Goal: Task Accomplishment & Management: Use online tool/utility

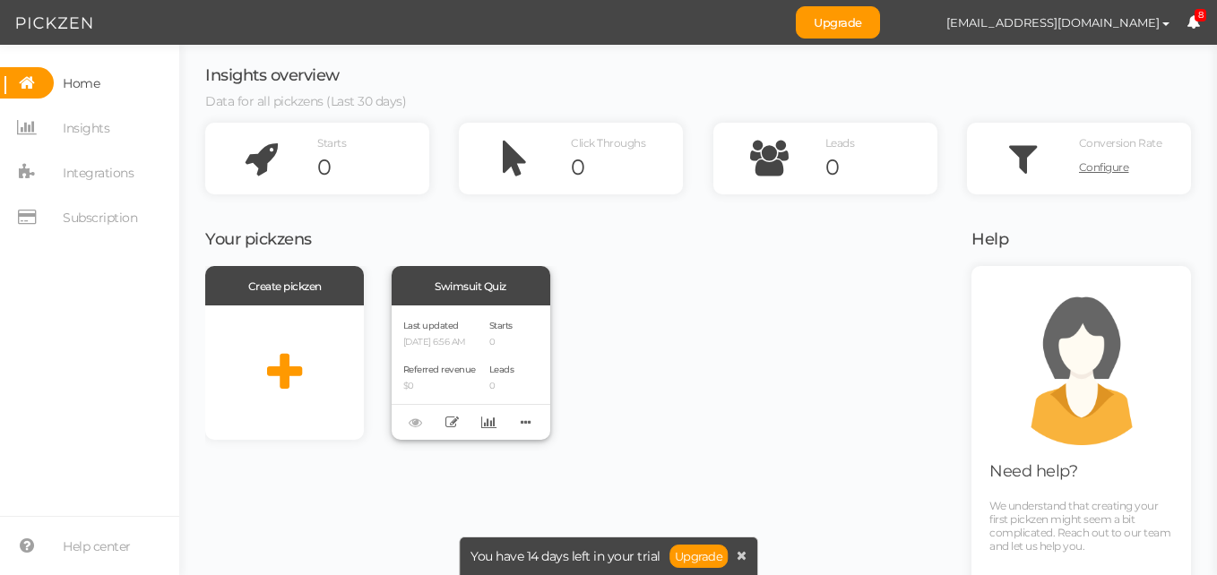
click at [474, 289] on div "Swimsuit Quiz" at bounding box center [471, 285] width 159 height 39
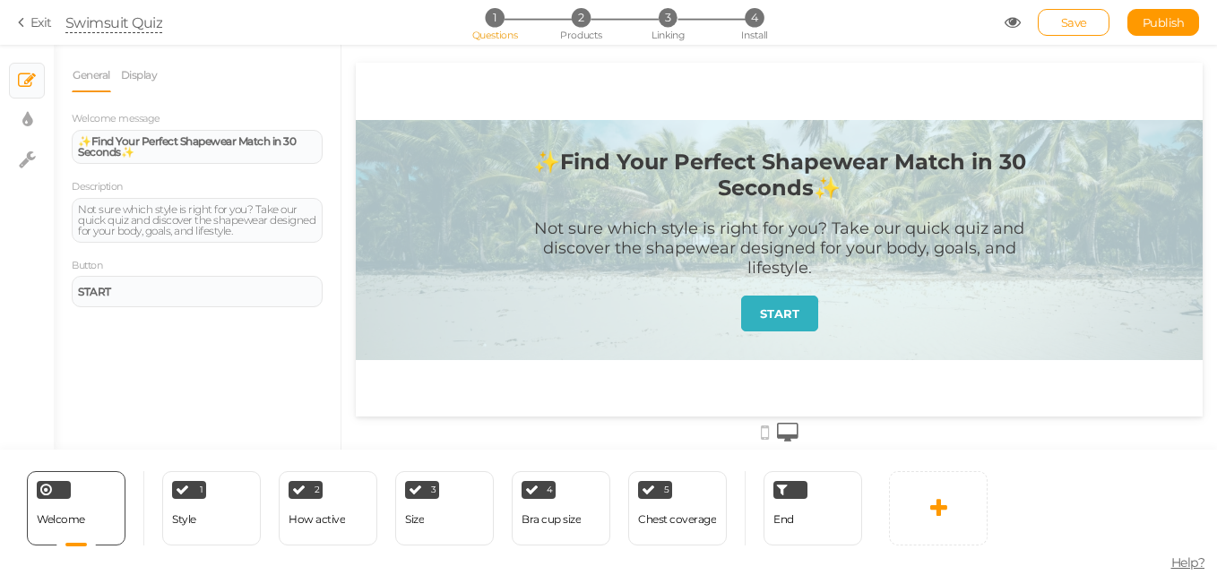
click at [136, 13] on div "Swimsuit Quiz" at bounding box center [114, 23] width 98 height 22
click at [134, 19] on div "Swimsuit Quiz" at bounding box center [114, 23] width 98 height 22
click at [116, 22] on div "Swimsuit Quiz" at bounding box center [114, 23] width 98 height 22
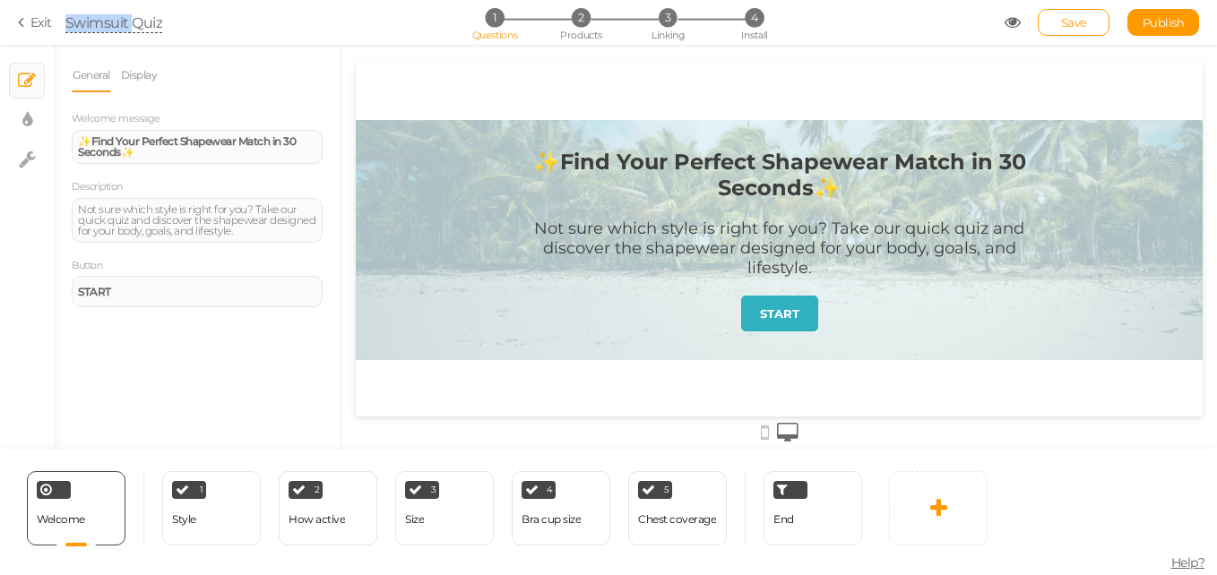
click at [116, 22] on div "Swimsuit Quiz" at bounding box center [114, 23] width 98 height 22
click at [145, 78] on link "Display" at bounding box center [139, 75] width 39 height 34
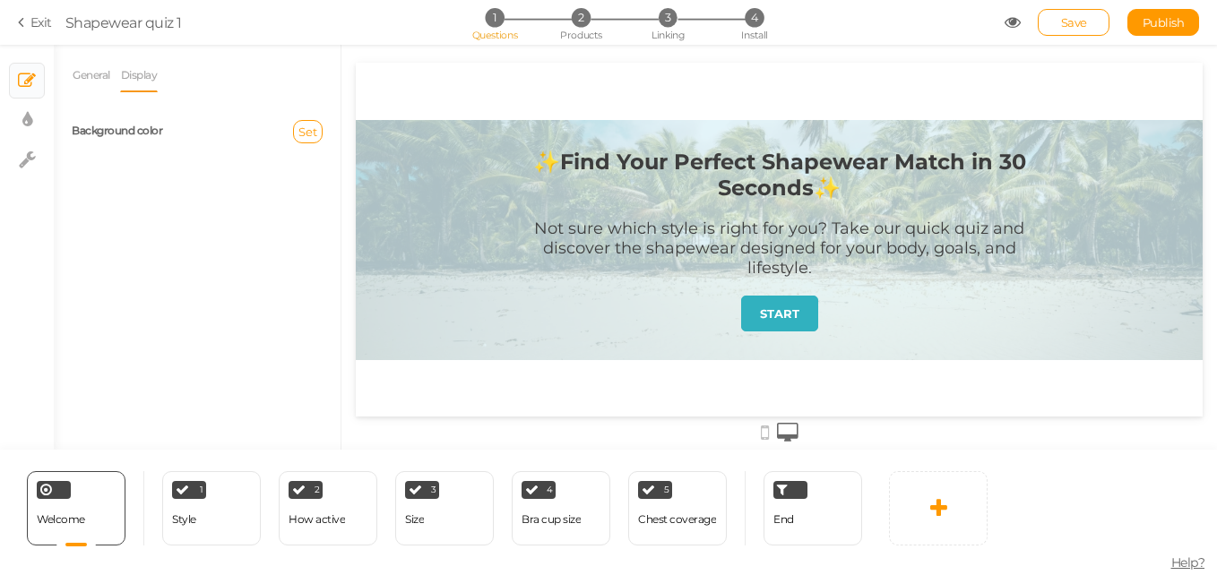
click at [325, 126] on div "Set" at bounding box center [266, 131] width 139 height 23
click at [320, 127] on button "Set" at bounding box center [308, 131] width 30 height 23
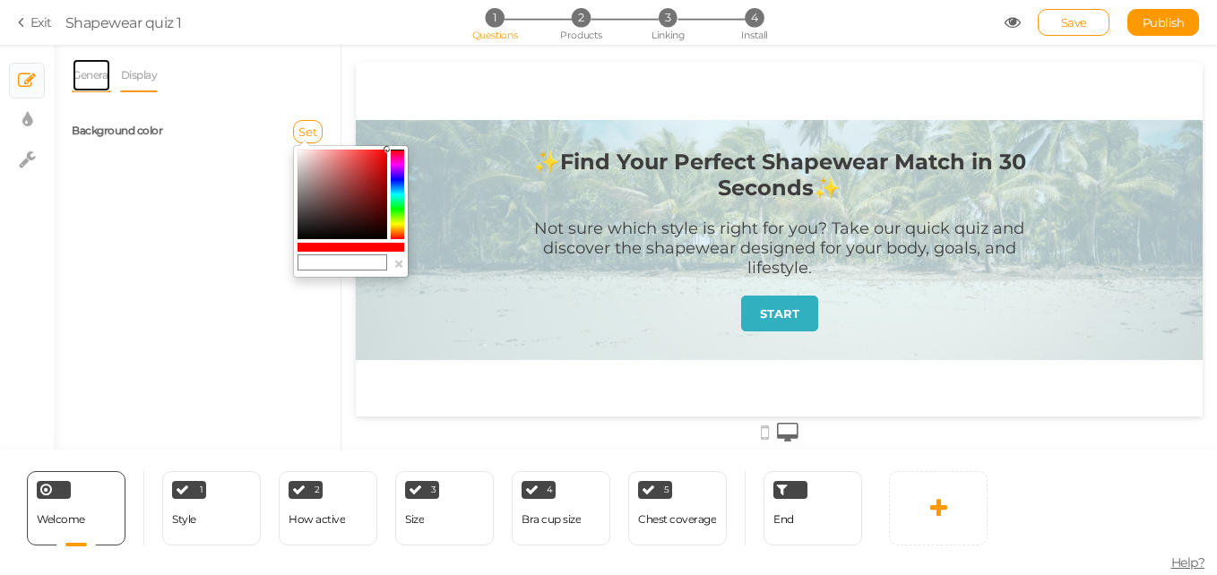
click at [95, 82] on link "General" at bounding box center [91, 75] width 39 height 34
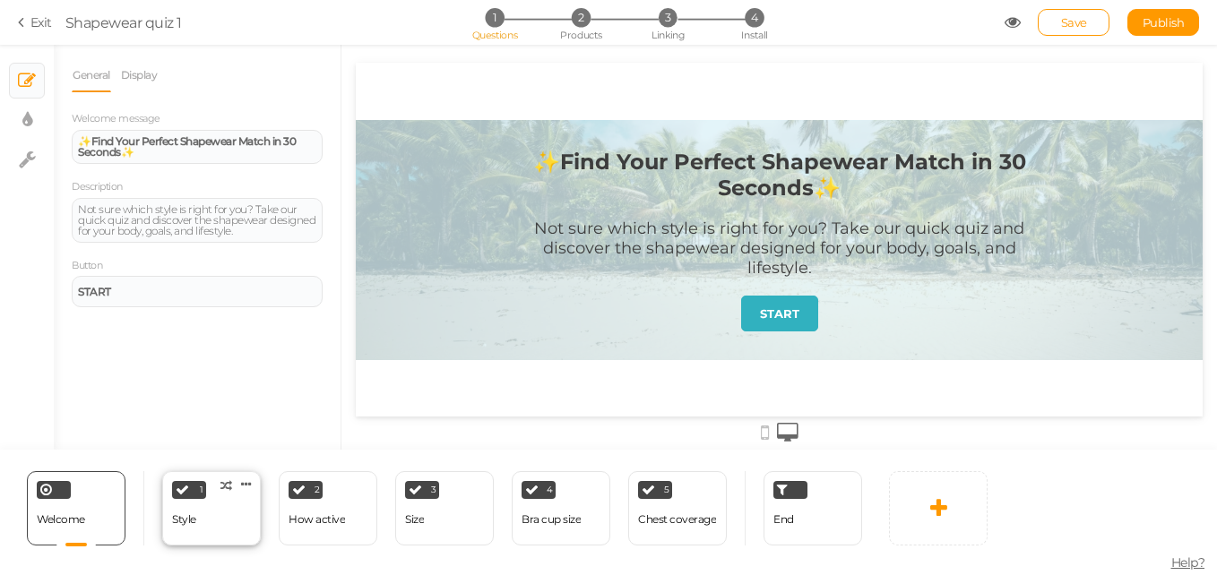
click at [213, 487] on div "1 Style × Define the conditions to show this slide. Clone Change type Delete" at bounding box center [211, 508] width 99 height 74
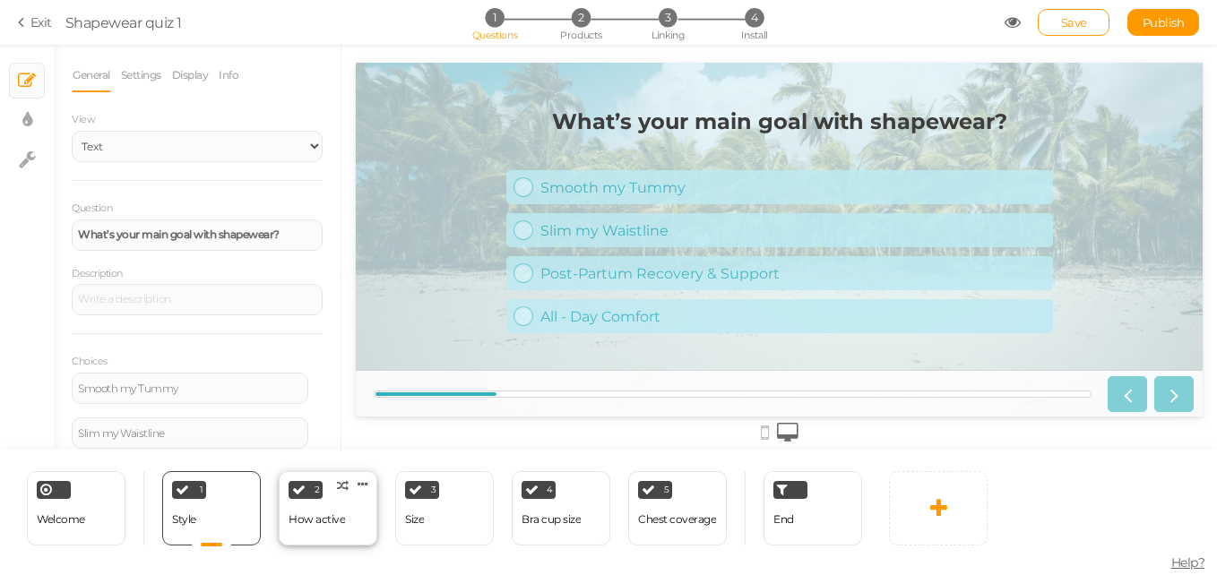
click at [350, 518] on div "2 How active × Define the conditions to show this slide. Clone Change type Dele…" at bounding box center [328, 508] width 99 height 74
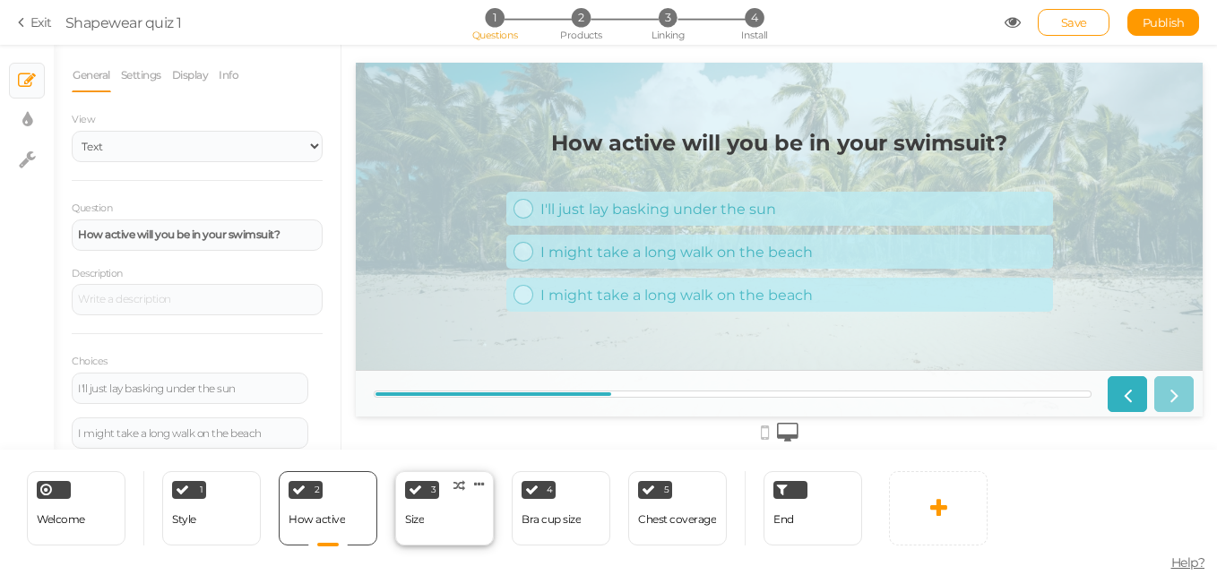
click at [479, 513] on div "3 Size × Define the conditions to show this slide. Clone Change type Delete" at bounding box center [444, 508] width 99 height 74
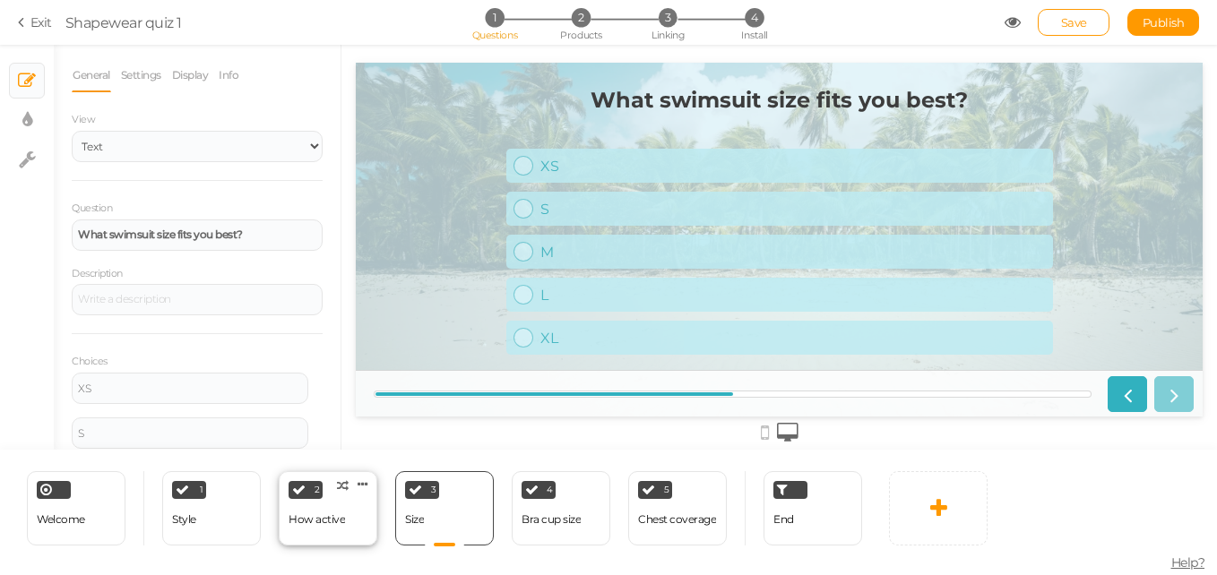
click at [364, 517] on div "2 How active × Define the conditions to show this slide. Clone Change type Dele…" at bounding box center [328, 508] width 99 height 74
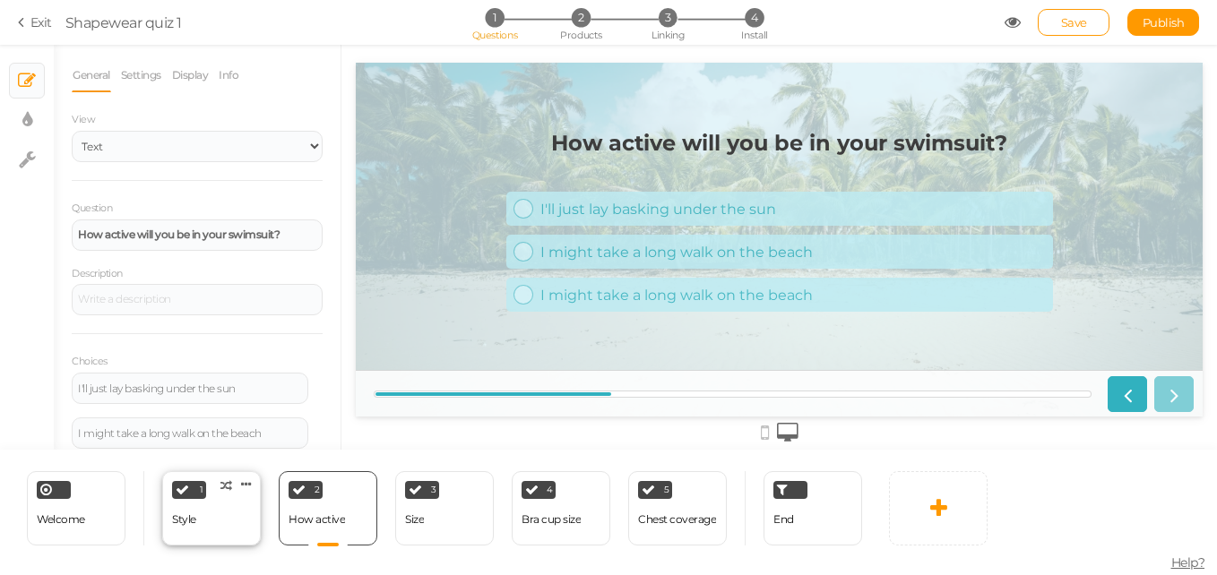
click at [195, 531] on div "Style" at bounding box center [184, 519] width 24 height 31
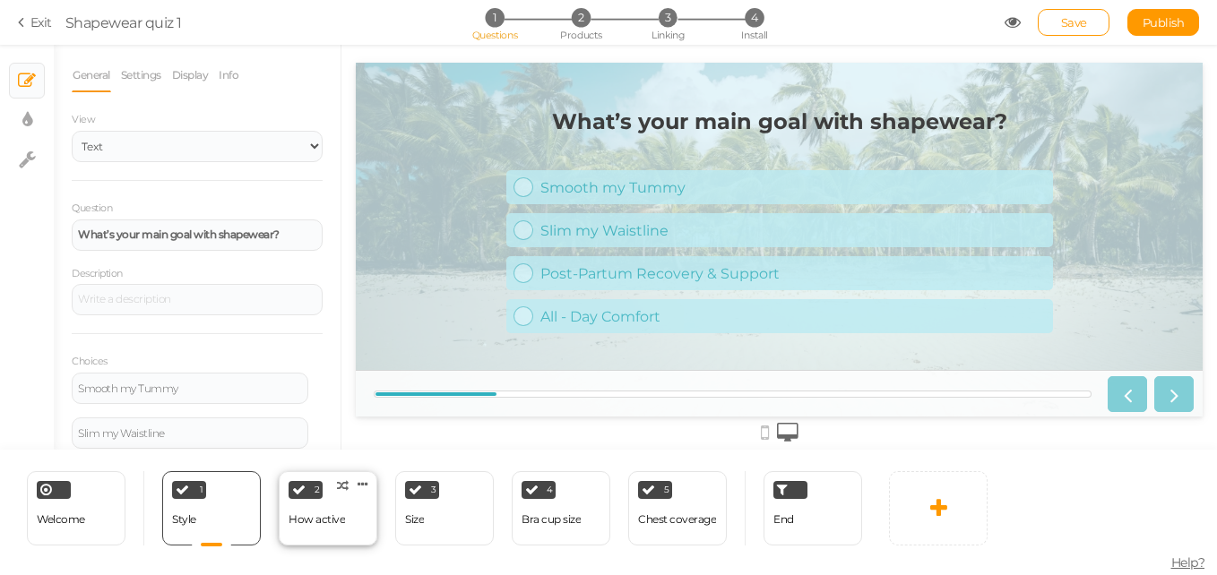
click at [350, 505] on div "2 How active × Define the conditions to show this slide. Clone Change type Dele…" at bounding box center [328, 508] width 99 height 74
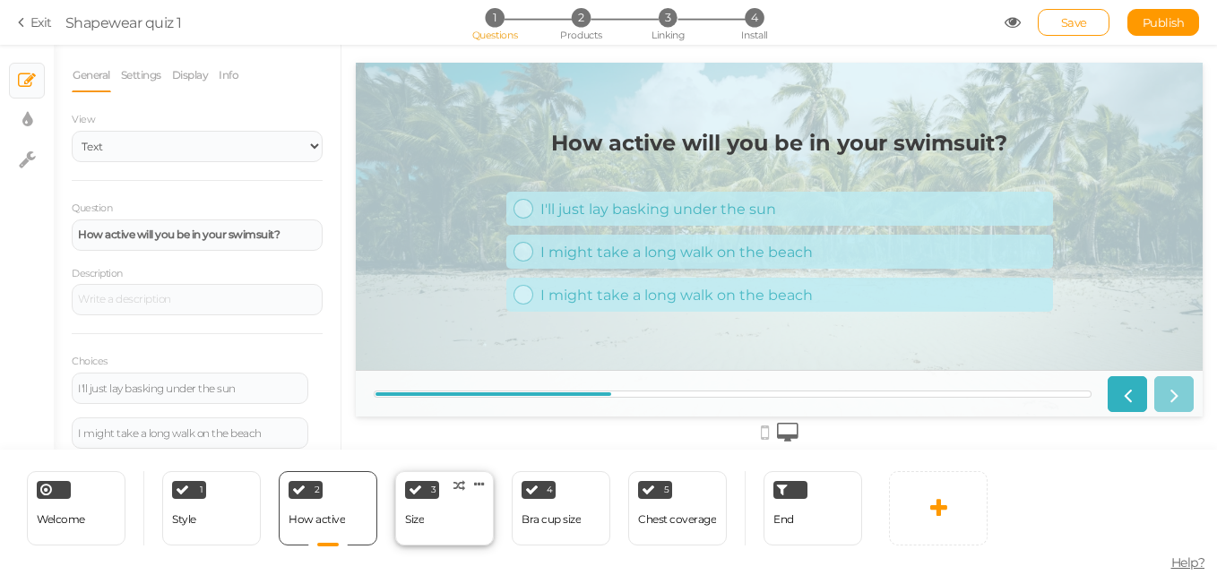
click at [440, 529] on div "3 Size × Define the conditions to show this slide. Clone Change type Delete" at bounding box center [444, 508] width 99 height 74
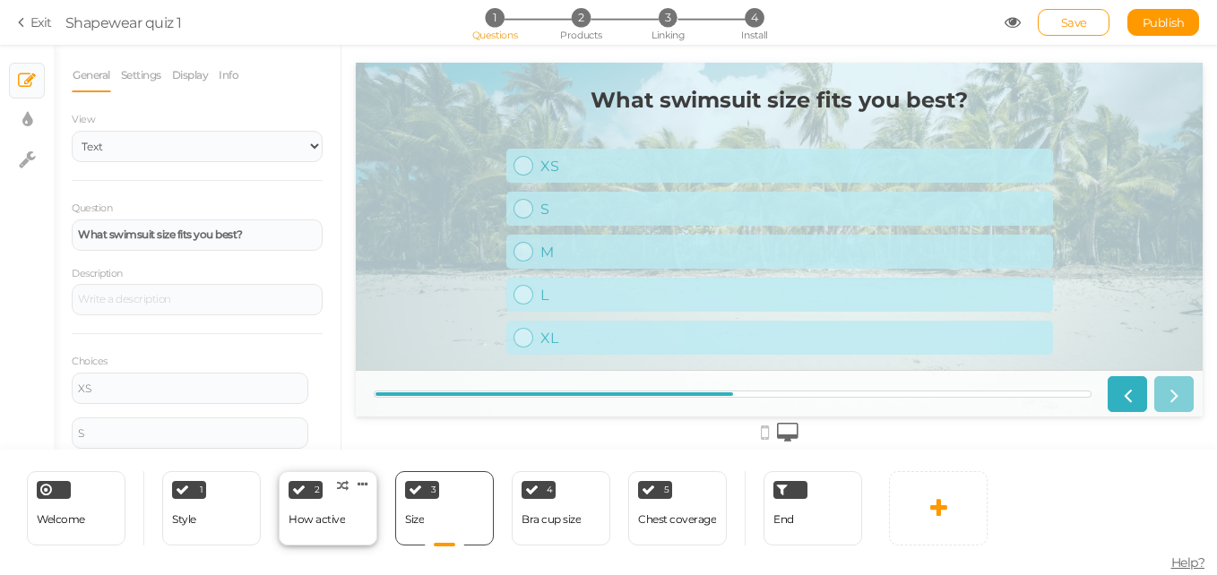
click at [363, 526] on div "2 How active × Define the conditions to show this slide. Clone Change type Dele…" at bounding box center [328, 508] width 99 height 74
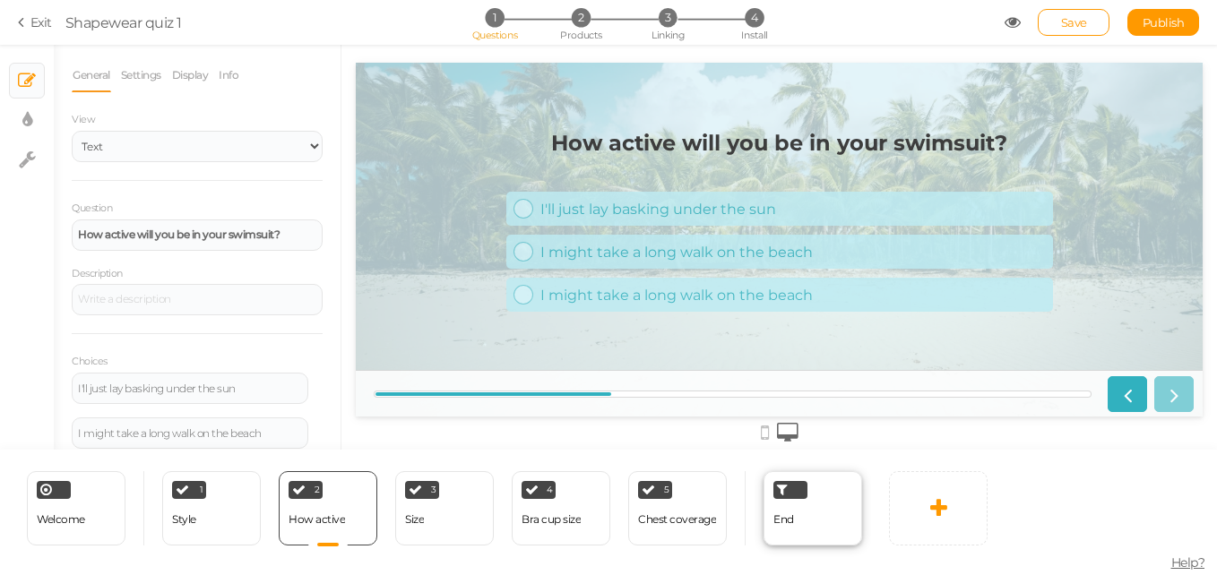
click at [779, 514] on span "End" at bounding box center [783, 518] width 21 height 13
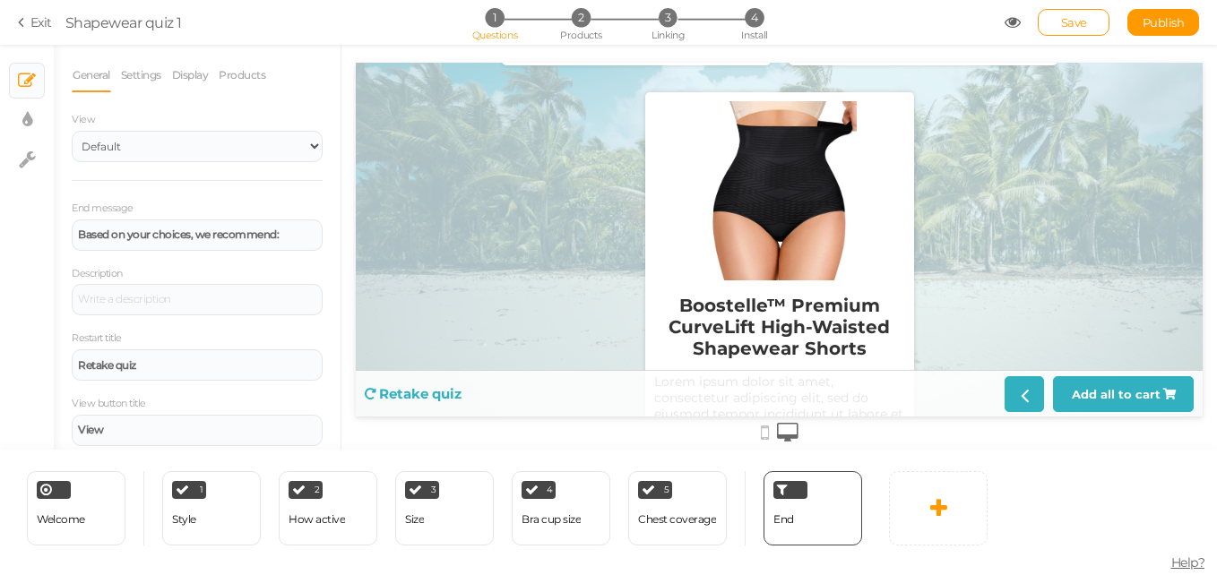
scroll to position [534, 0]
click at [295, 518] on div "How active" at bounding box center [317, 519] width 56 height 13
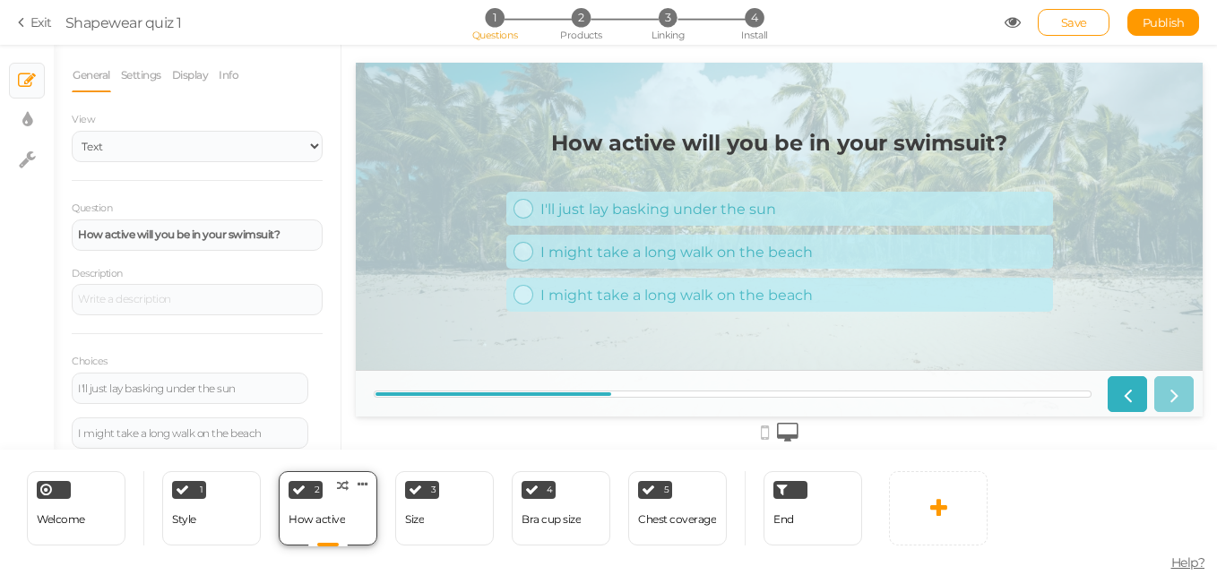
scroll to position [0, 0]
click at [789, 526] on div "End" at bounding box center [783, 519] width 21 height 31
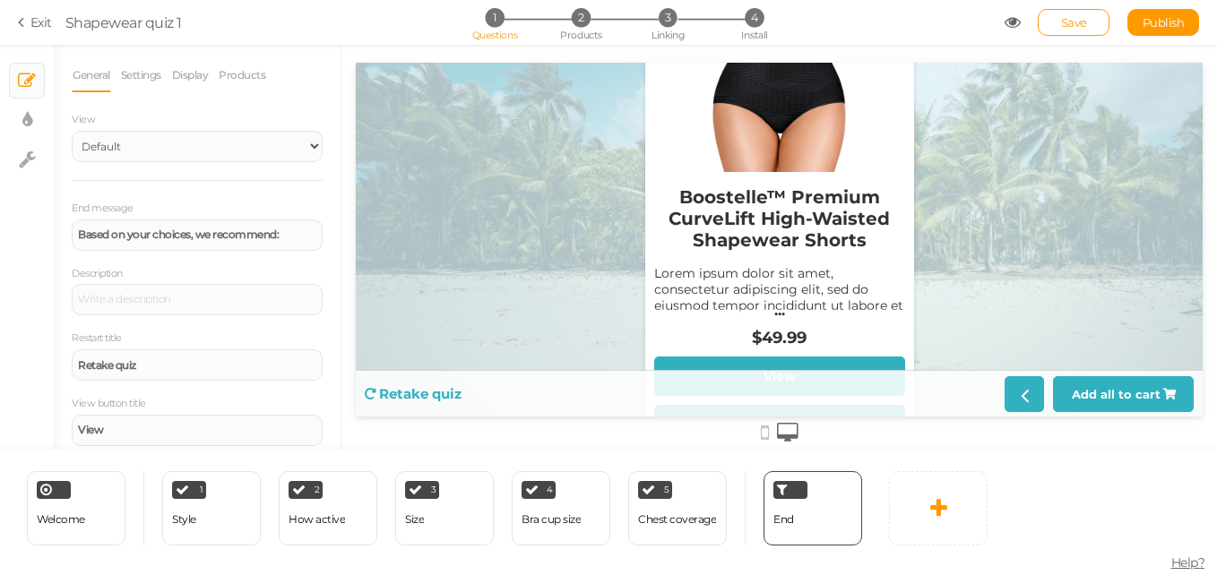
scroll to position [642, 0]
drag, startPoint x: 795, startPoint y: 240, endPoint x: 721, endPoint y: 243, distance: 73.5
drag, startPoint x: 721, startPoint y: 243, endPoint x: 588, endPoint y: 292, distance: 142.3
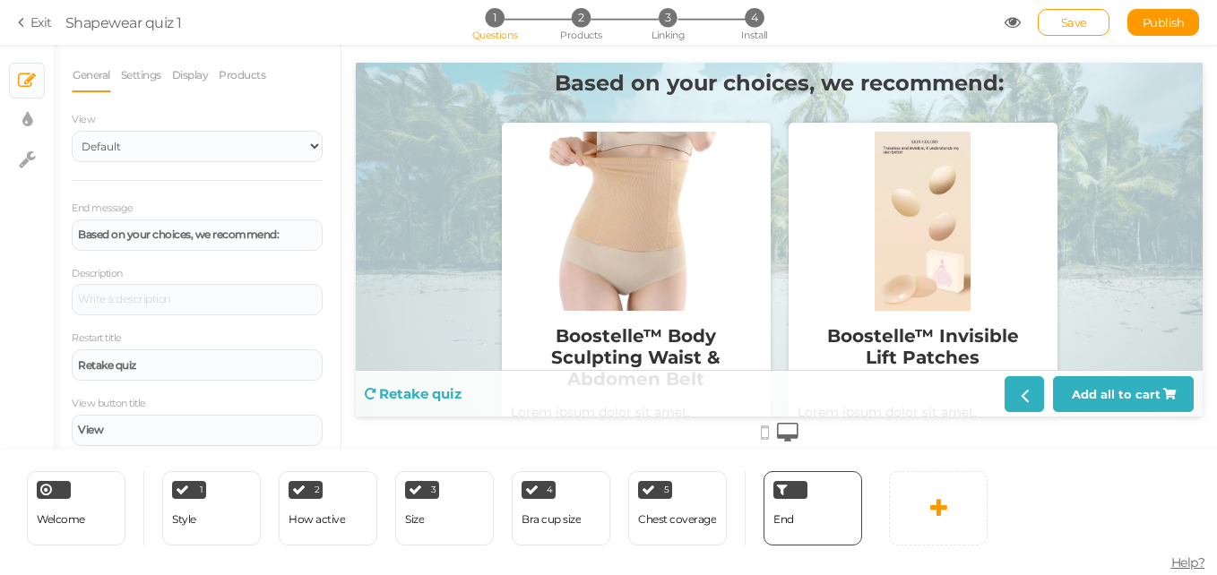
scroll to position [0, 0]
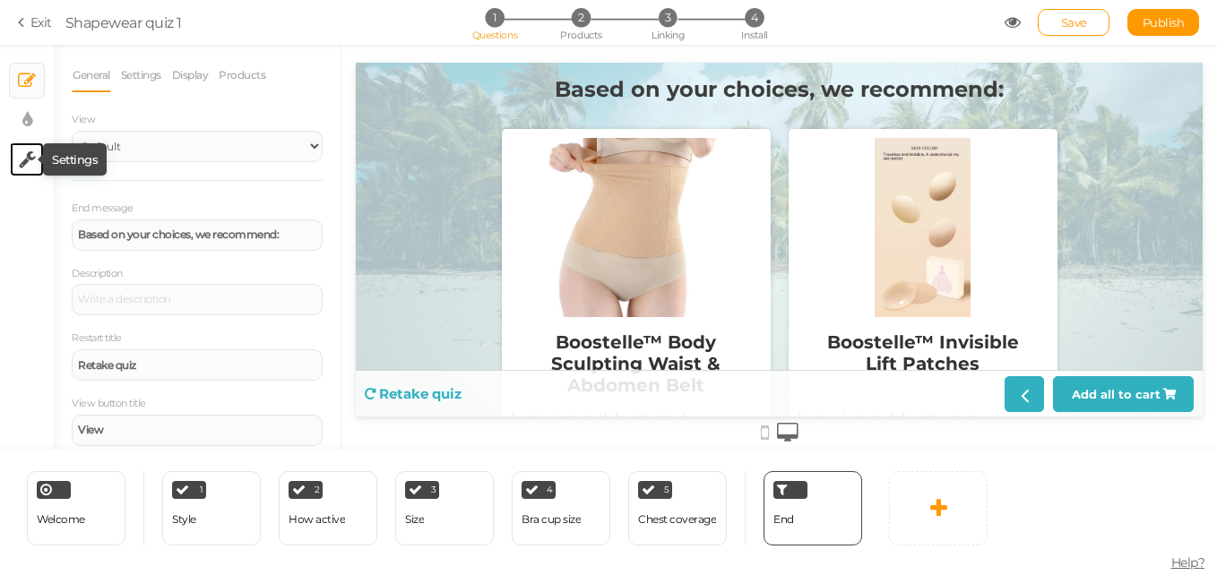
drag, startPoint x: 27, startPoint y: 168, endPoint x: 18, endPoint y: 159, distance: 12.7
click at [19, 159] on icon at bounding box center [27, 160] width 17 height 18
select select "en"
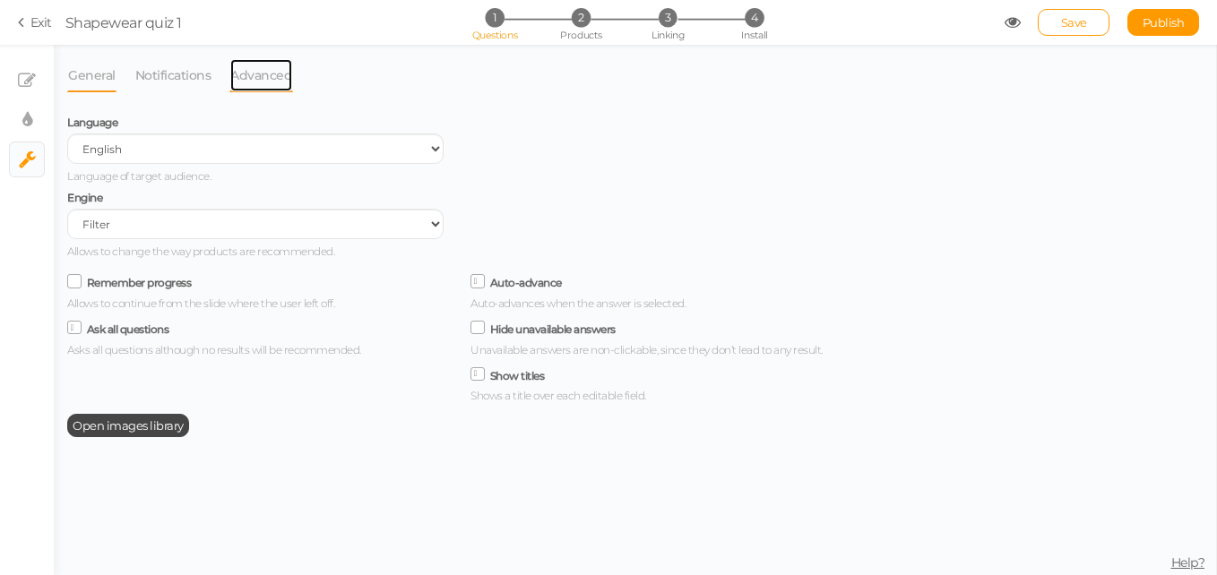
click at [242, 58] on link "Advanced" at bounding box center [261, 75] width 64 height 34
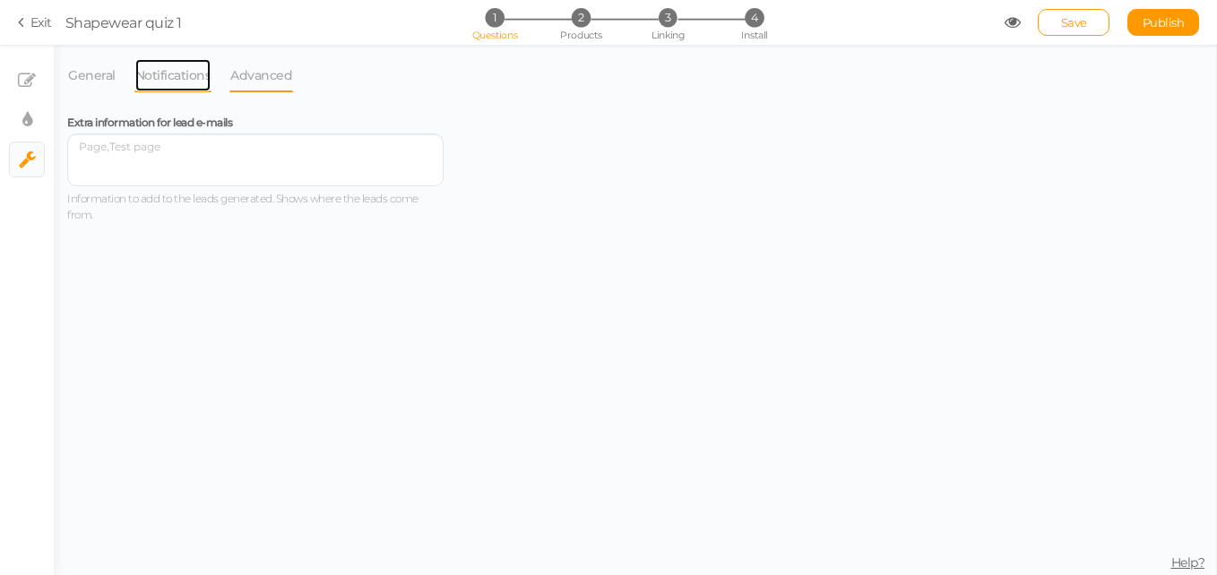
click at [178, 78] on link "Notifications" at bounding box center [173, 75] width 78 height 34
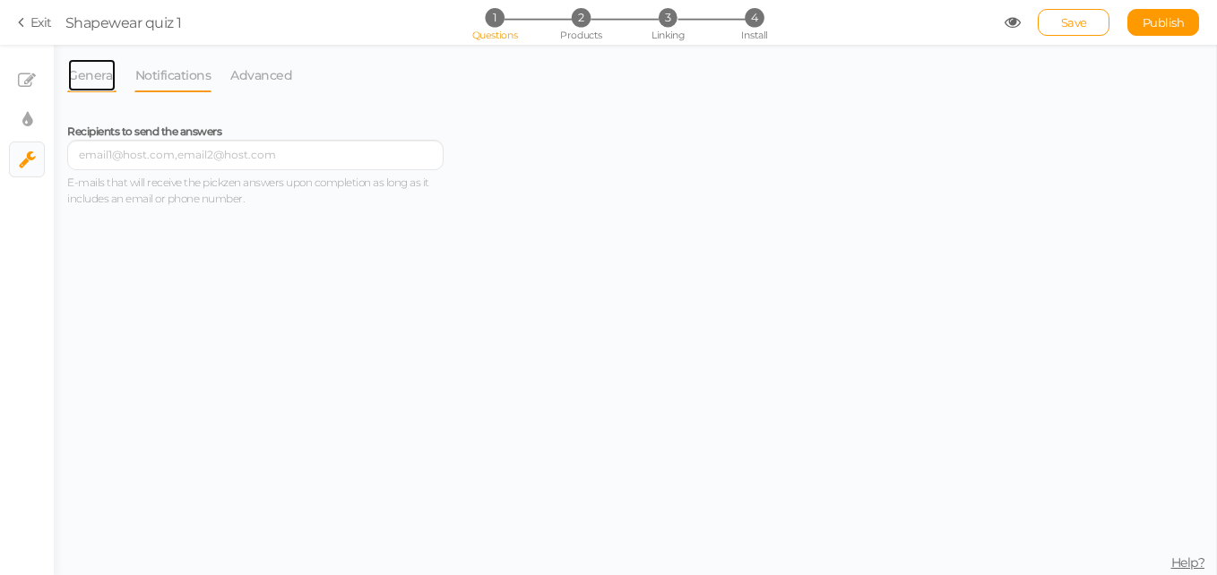
click at [104, 73] on link "General" at bounding box center [91, 75] width 49 height 34
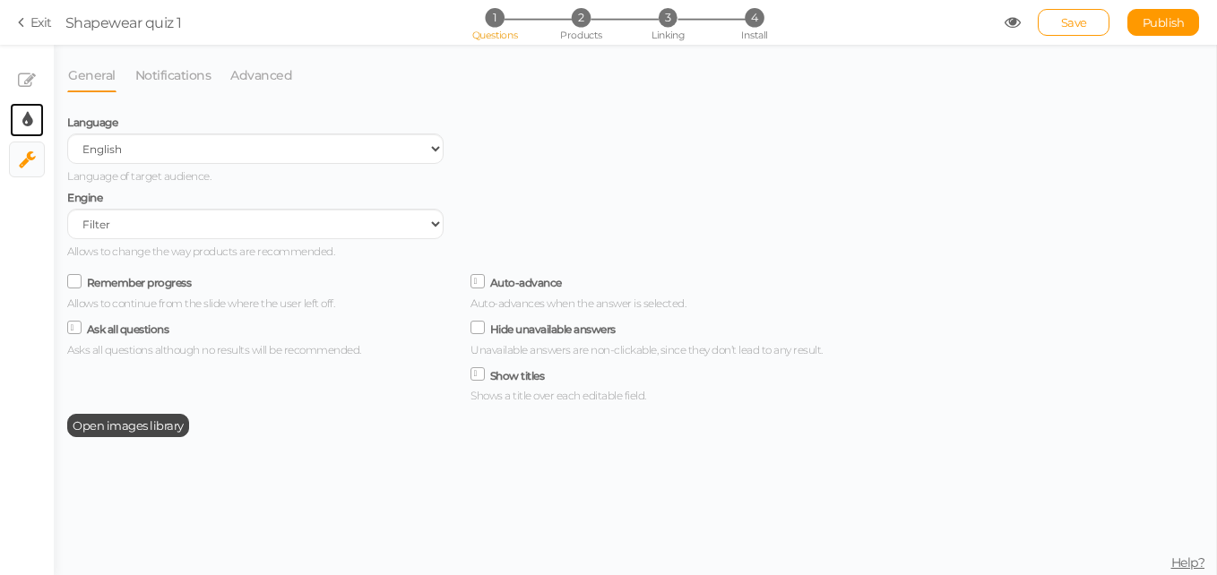
click at [21, 125] on link "× Display settings" at bounding box center [27, 120] width 34 height 34
select select "2"
select select "montserrat"
select select "fade"
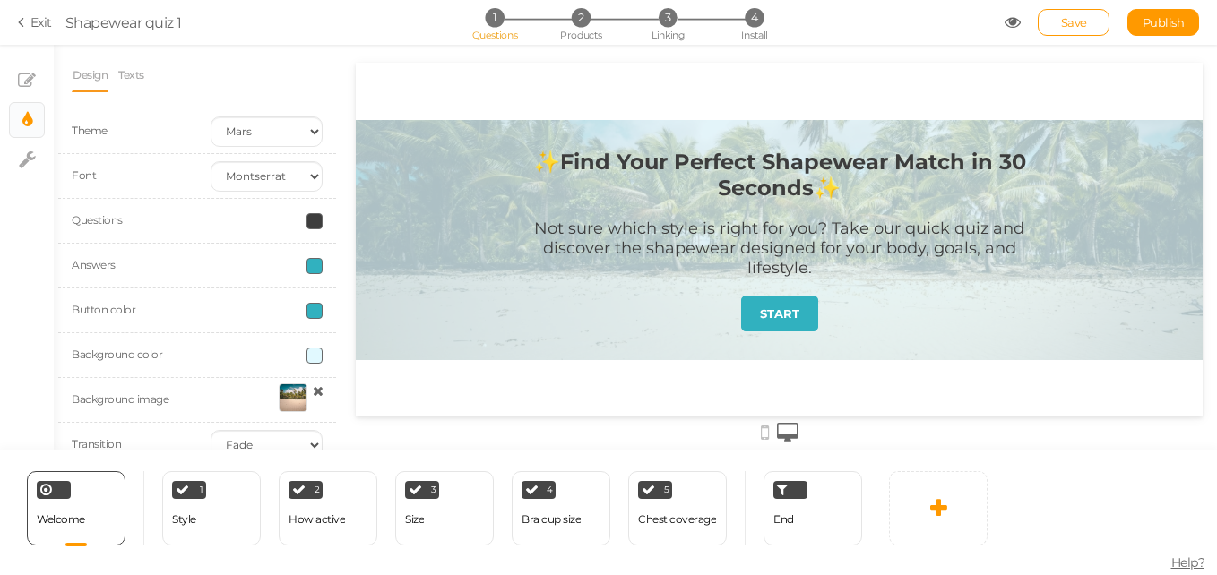
scroll to position [32, 0]
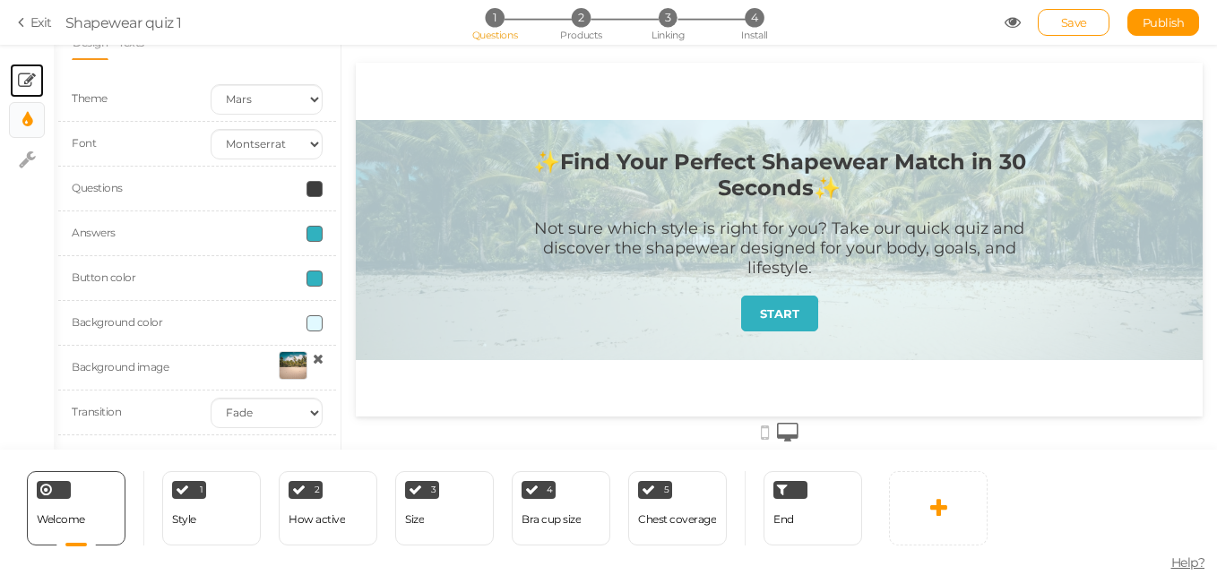
click at [26, 78] on icon at bounding box center [27, 81] width 18 height 18
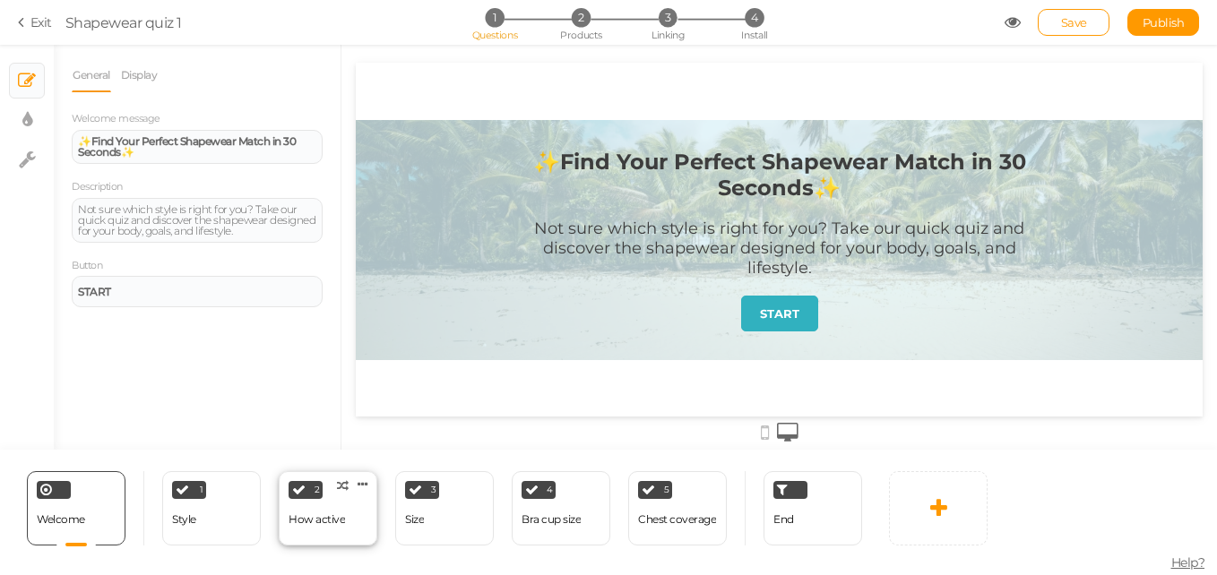
click at [340, 525] on div "How active" at bounding box center [317, 519] width 56 height 13
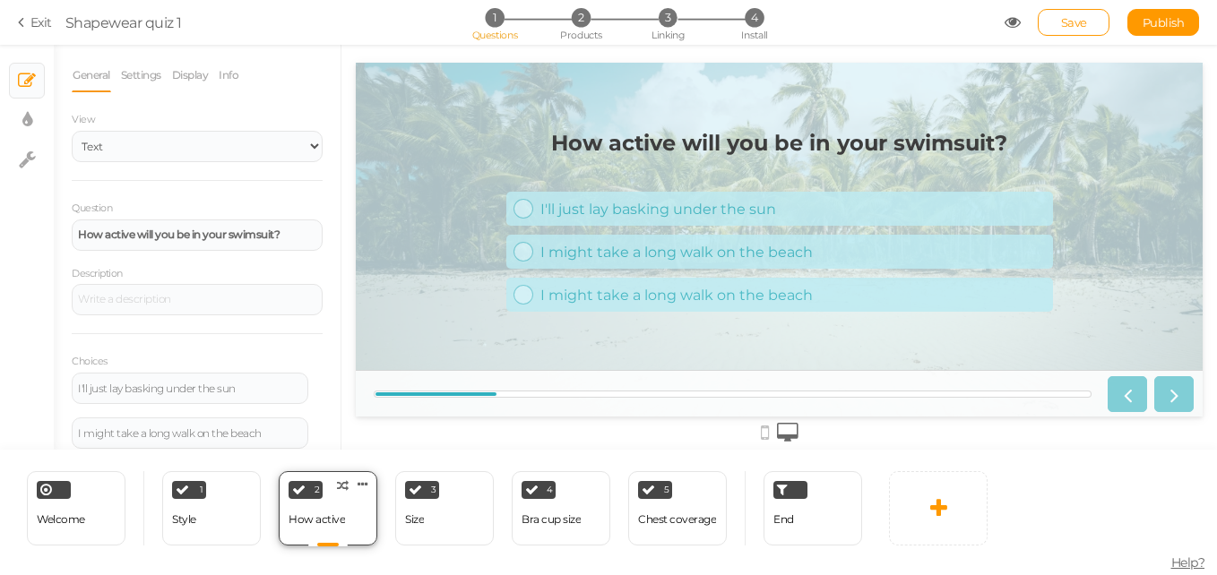
scroll to position [0, 0]
click at [241, 520] on div "1 Style × Define the conditions to show this slide. Clone Change type Delete" at bounding box center [211, 508] width 99 height 74
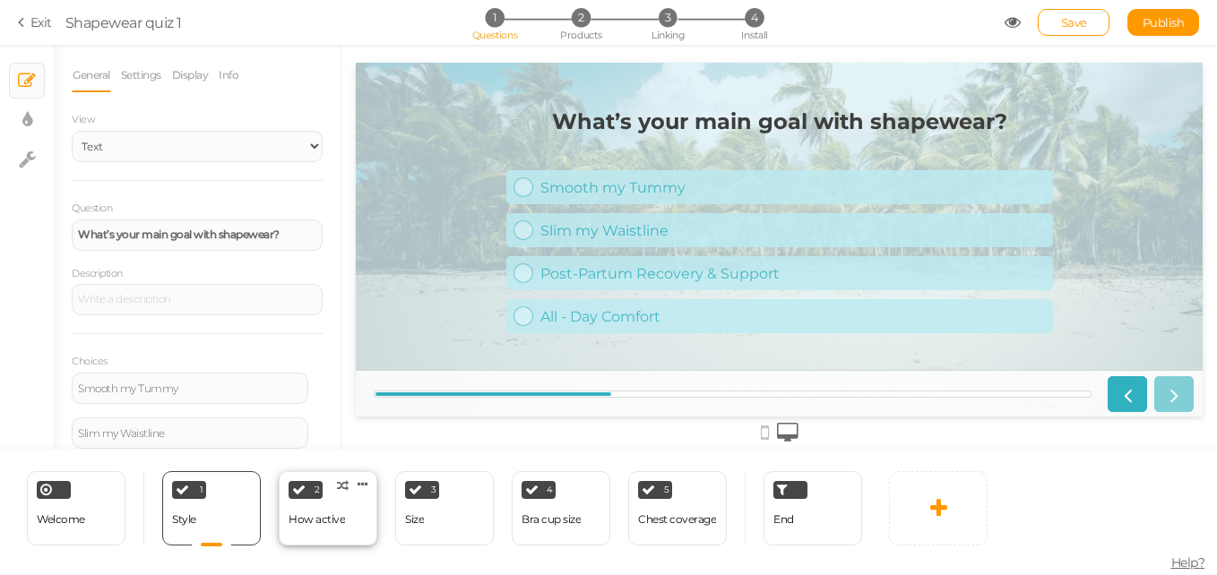
click at [312, 520] on div "How active" at bounding box center [317, 519] width 56 height 13
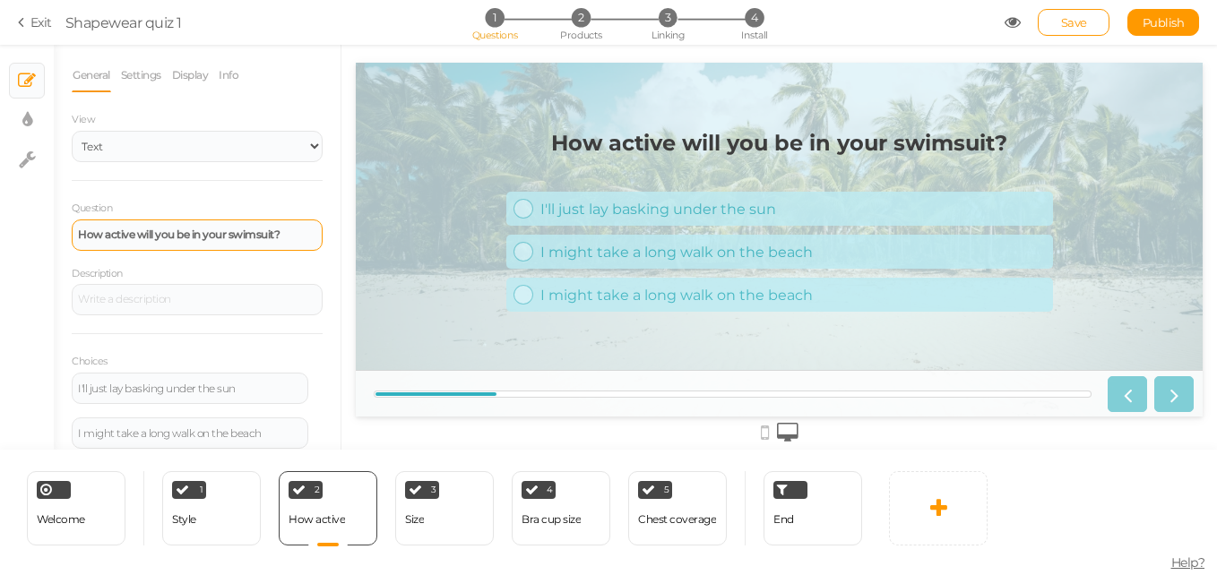
click at [260, 240] on strong "How active will you be in your swimsuit?" at bounding box center [179, 234] width 202 height 13
paste div
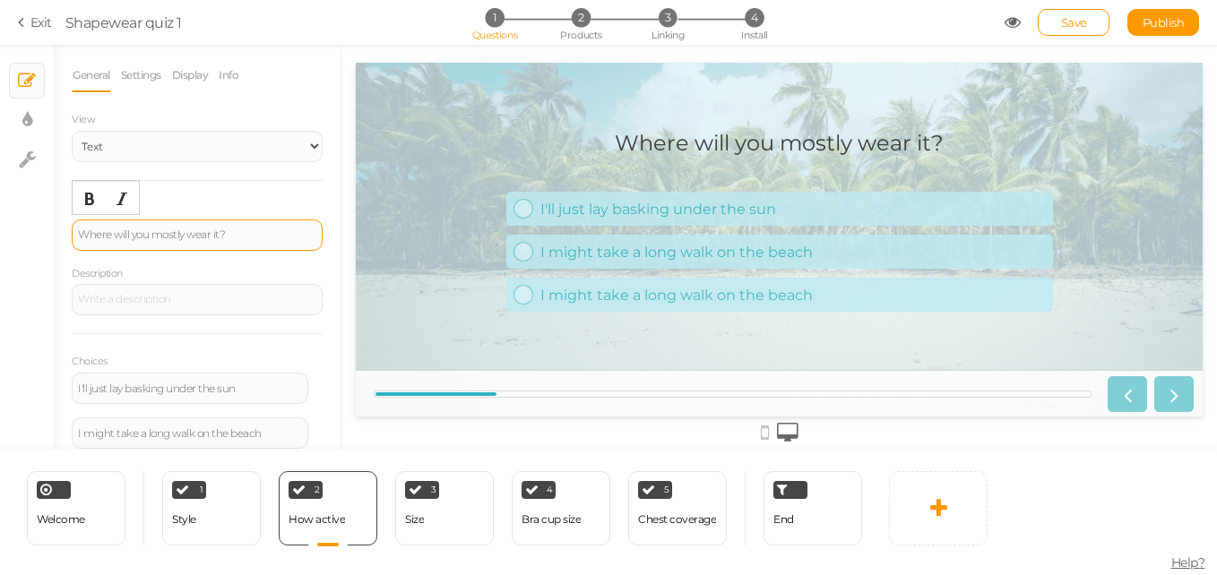
click at [97, 235] on div "Where will you mostly wear it?" at bounding box center [197, 234] width 238 height 11
click at [94, 197] on icon "Bold" at bounding box center [89, 199] width 14 height 14
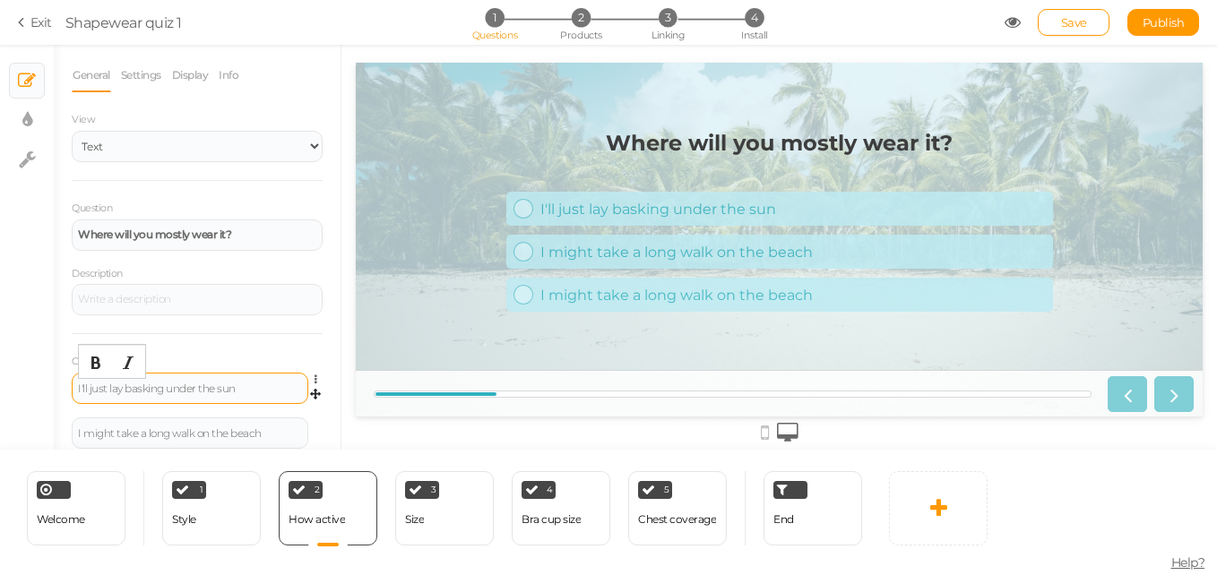
click at [152, 383] on div "I'll just lay basking under the sun" at bounding box center [190, 388] width 224 height 11
paste div
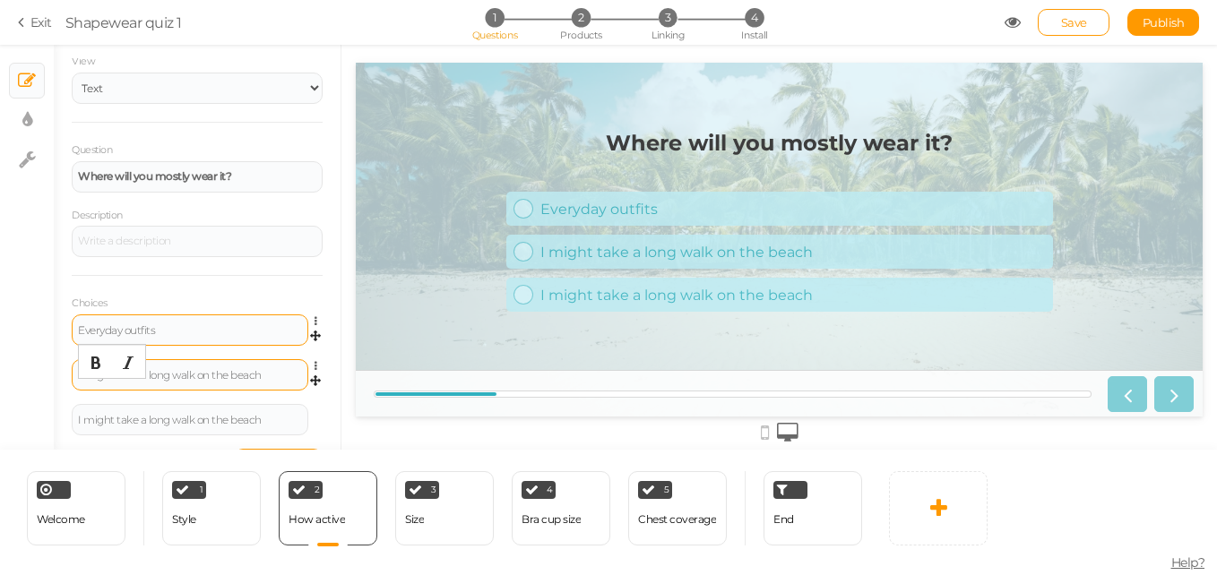
click at [182, 366] on div "I might take a long walk on the beach" at bounding box center [190, 374] width 237 height 31
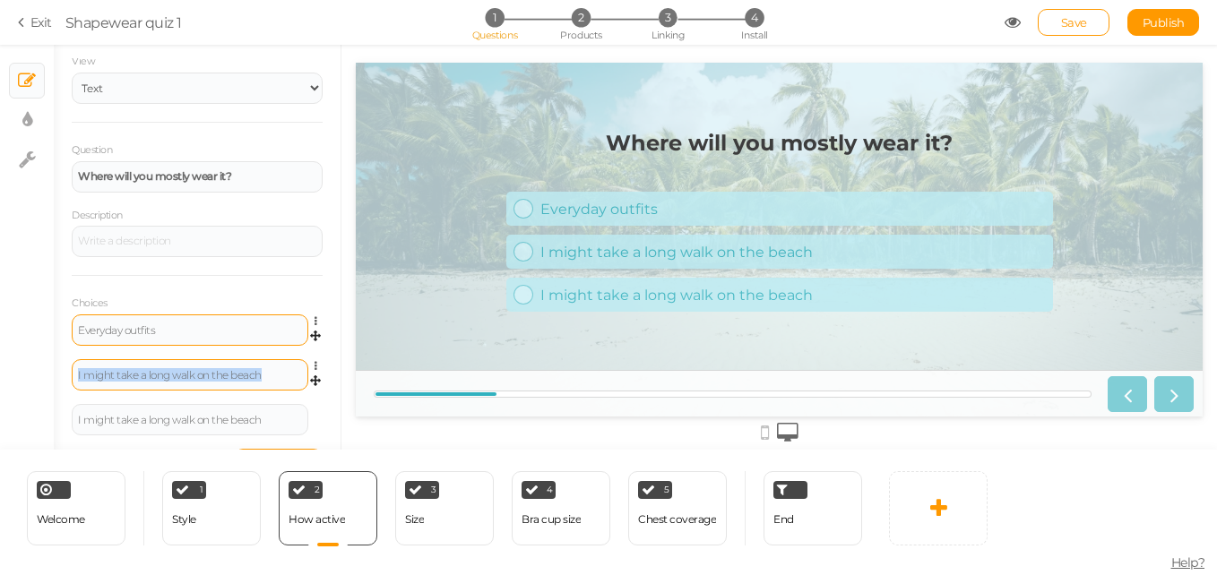
click at [180, 374] on div "I might take a long walk on the beach" at bounding box center [190, 375] width 224 height 11
paste div
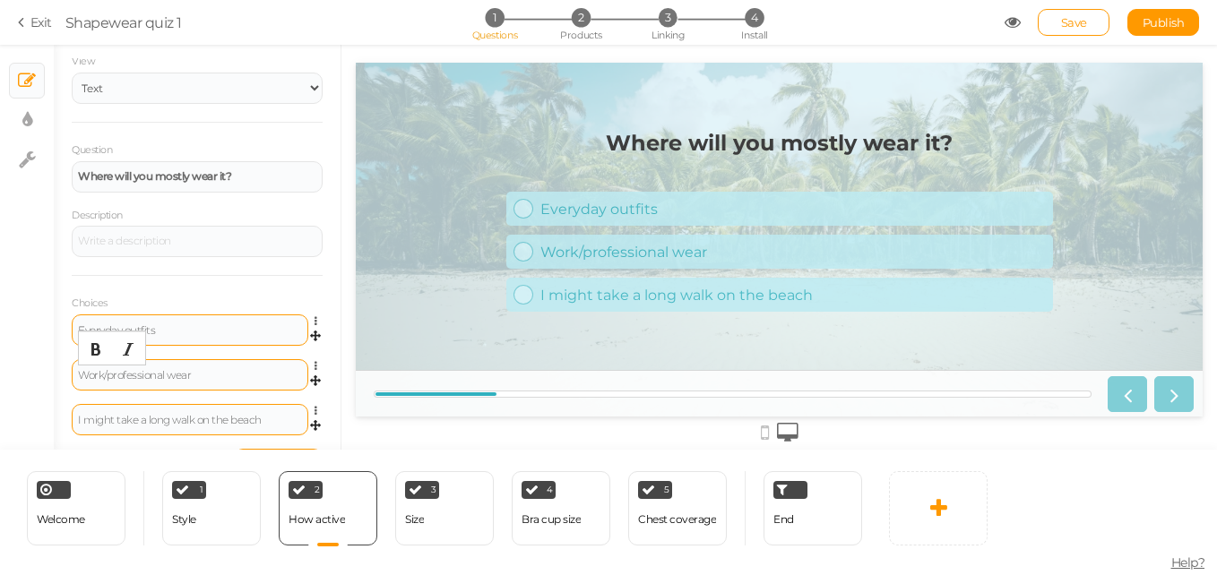
click at [146, 411] on div "I might take a long walk on the beach" at bounding box center [190, 419] width 237 height 31
click at [146, 412] on div "I might take a long walk on the beach" at bounding box center [190, 419] width 237 height 31
click at [144, 416] on div "I might take a long walk on the beach" at bounding box center [190, 420] width 224 height 11
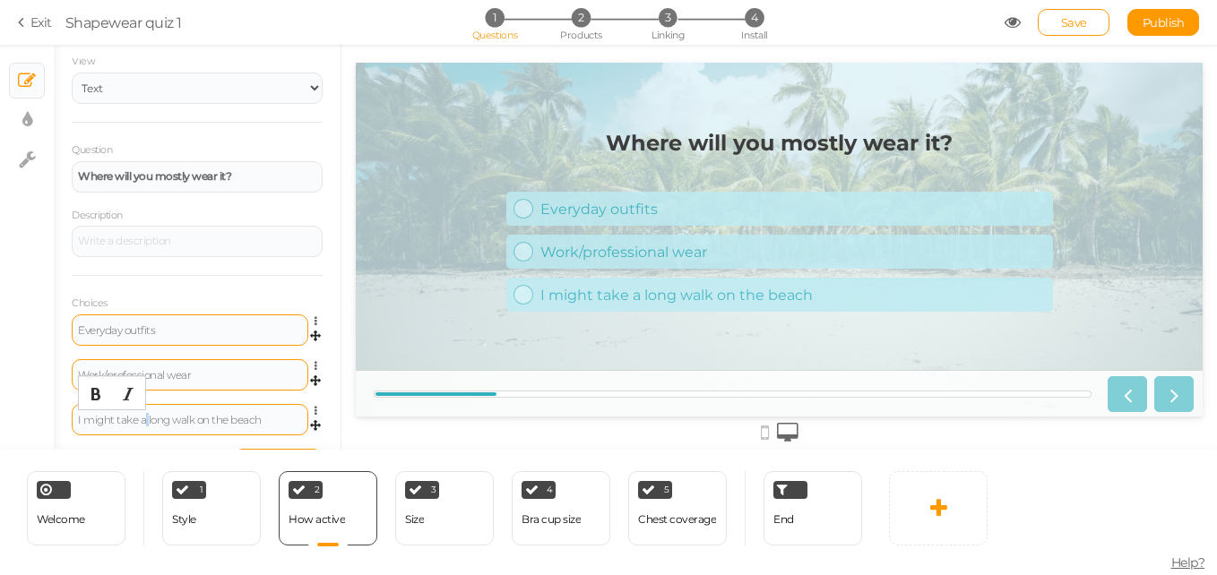
click at [144, 416] on div "I might take a long walk on the beach" at bounding box center [190, 420] width 224 height 11
paste div
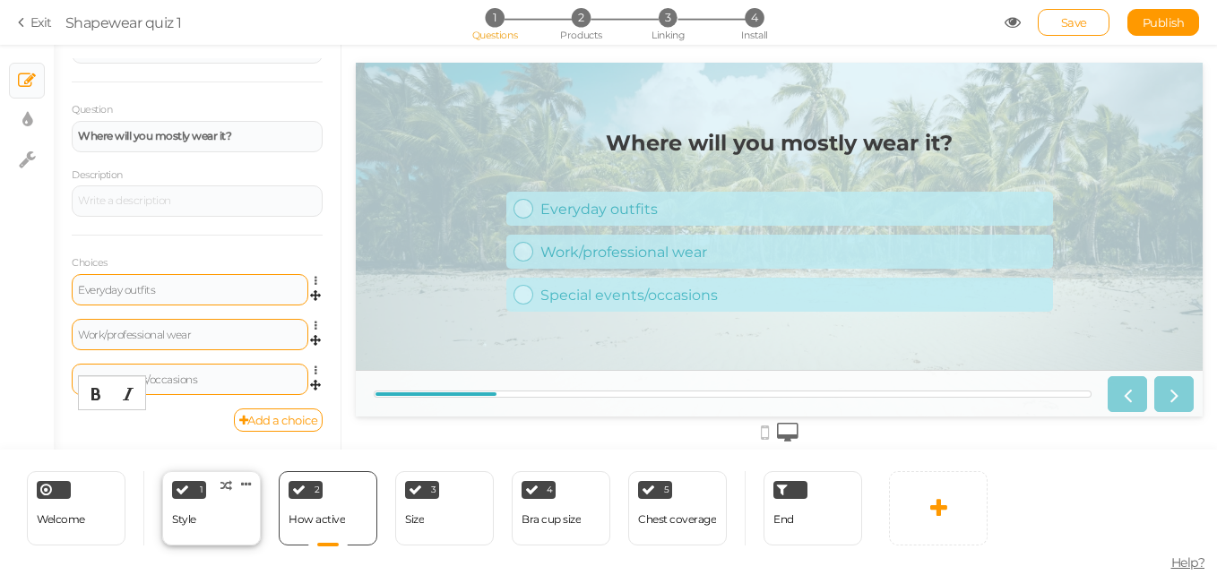
click at [211, 516] on div "1 Style × Define the conditions to show this slide. Clone Change type Delete" at bounding box center [211, 508] width 99 height 74
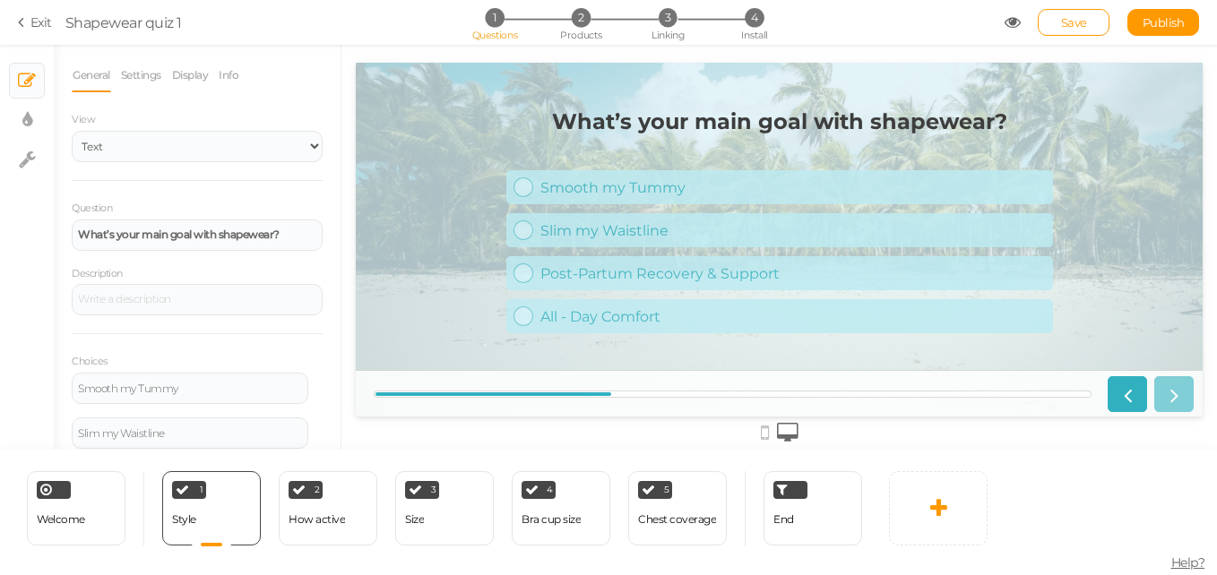
scroll to position [0, 0]
click at [65, 513] on span "Welcome" at bounding box center [61, 518] width 48 height 13
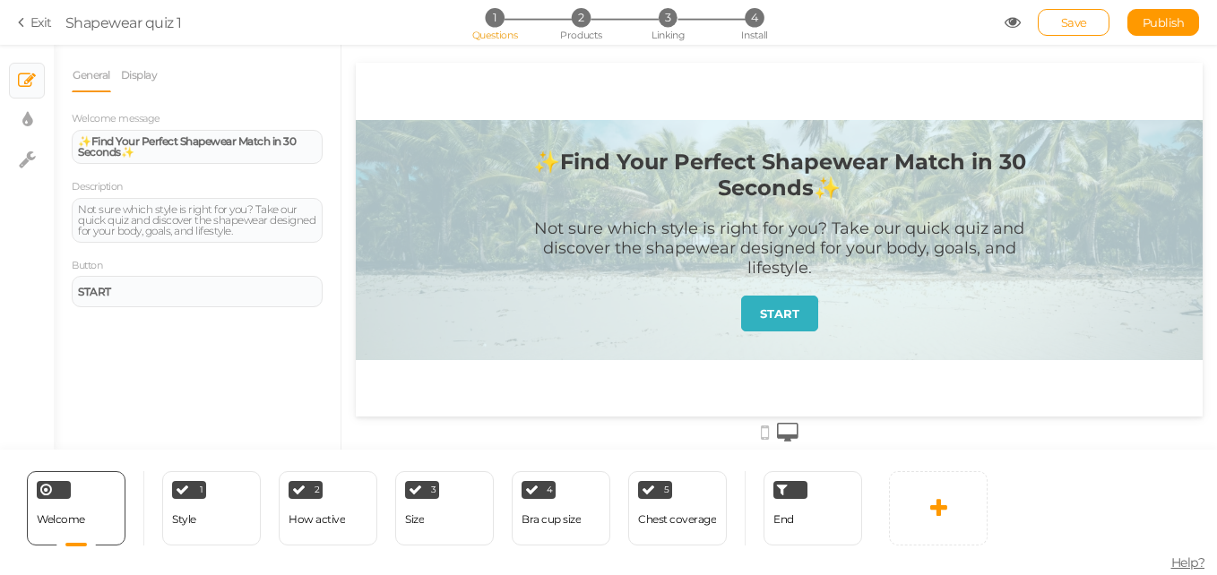
click at [157, 502] on div "1 Style × Define the conditions to show this slide. Clone Change type Delete" at bounding box center [211, 508] width 116 height 74
click at [223, 508] on div "1 Style × Define the conditions to show this slide. Clone Change type Delete" at bounding box center [211, 508] width 99 height 74
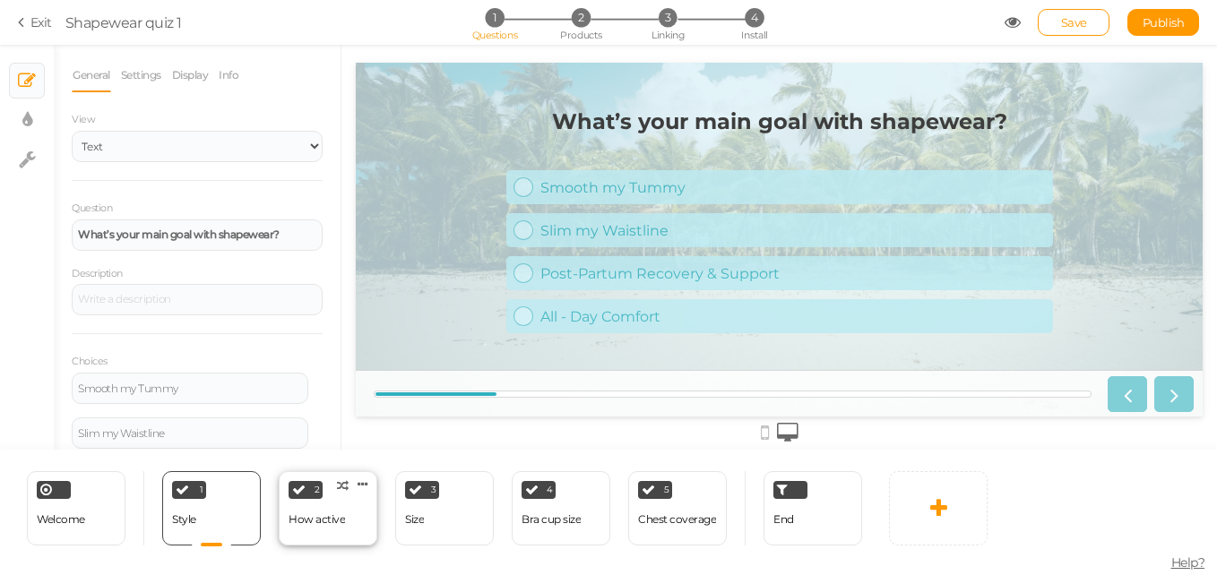
click at [323, 512] on div "How active" at bounding box center [317, 519] width 56 height 31
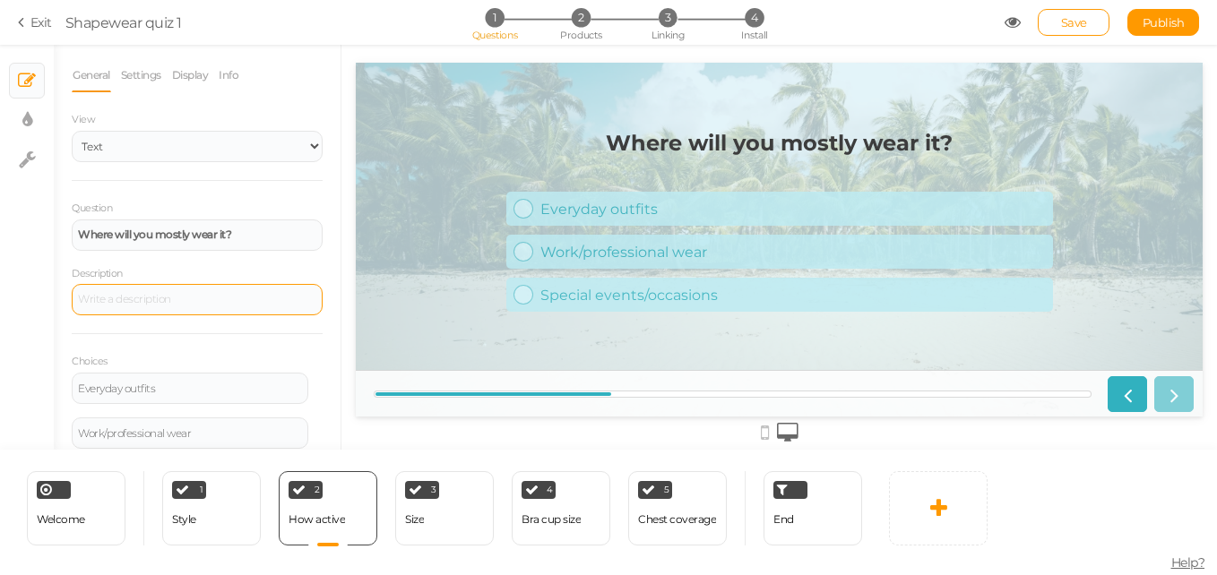
scroll to position [99, 0]
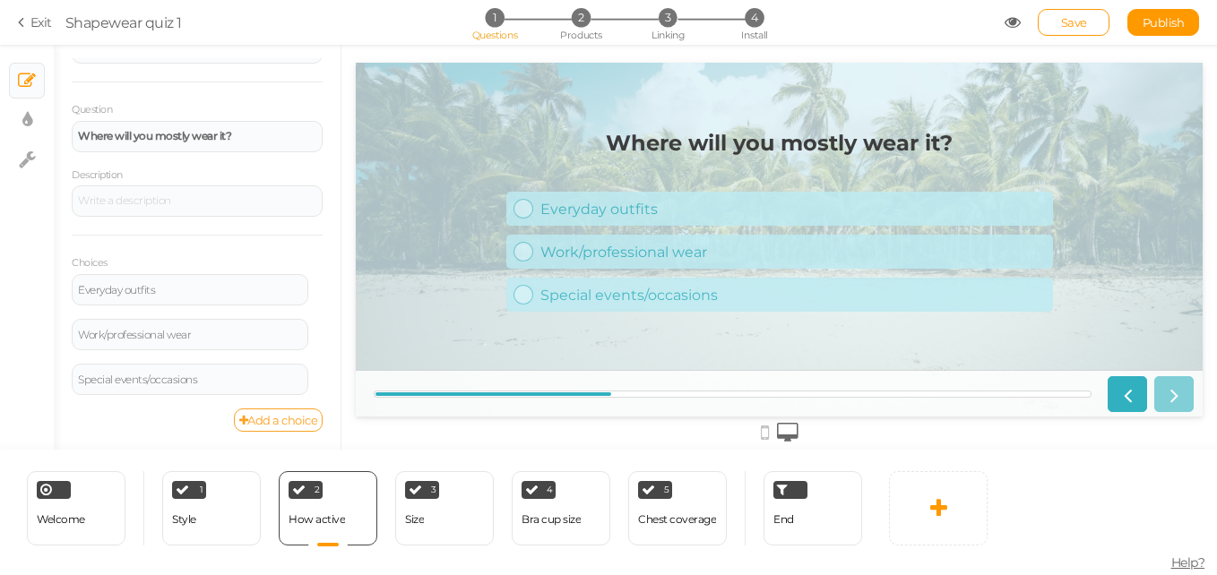
click at [276, 419] on link "Add a choice" at bounding box center [279, 420] width 90 height 23
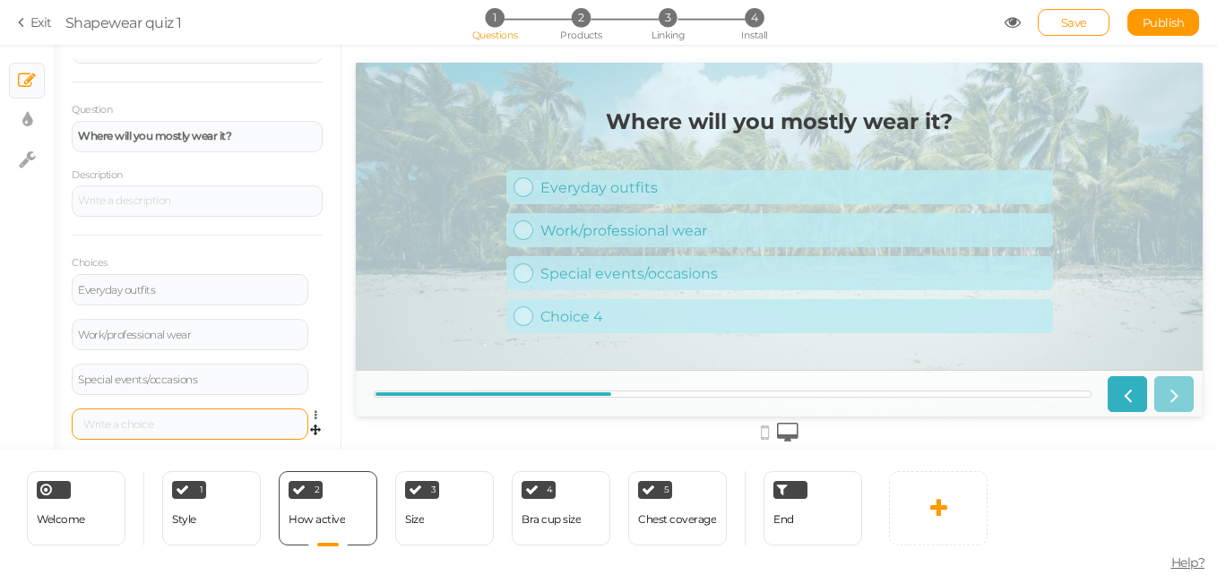
click at [165, 428] on div at bounding box center [190, 424] width 224 height 11
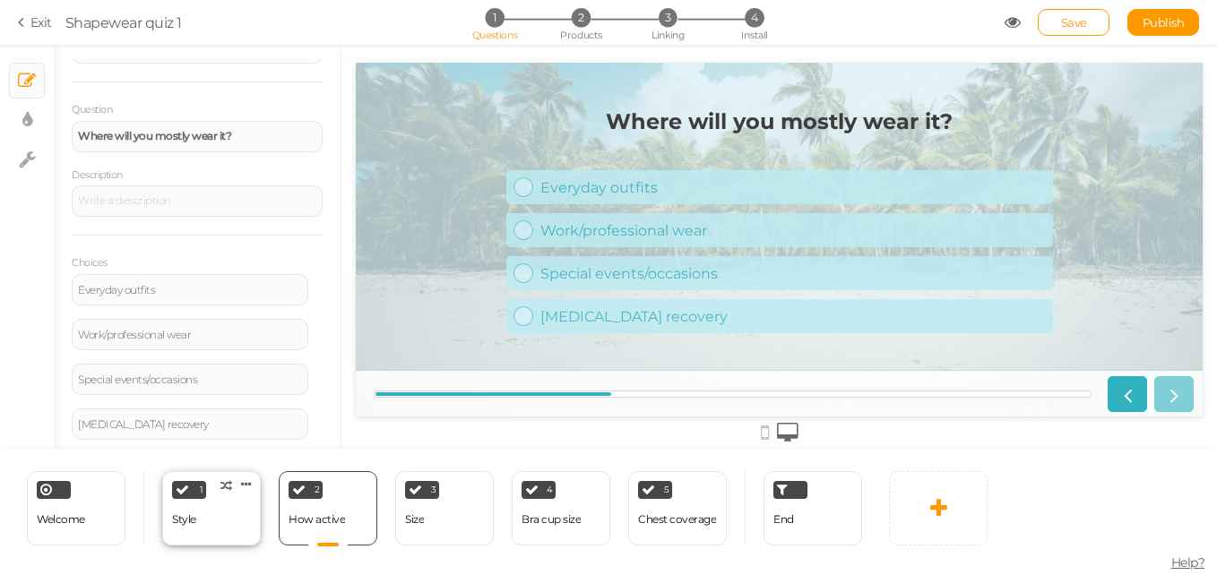
click at [200, 512] on div "1 Style × Define the conditions to show this slide. Clone Change type Delete" at bounding box center [211, 508] width 99 height 74
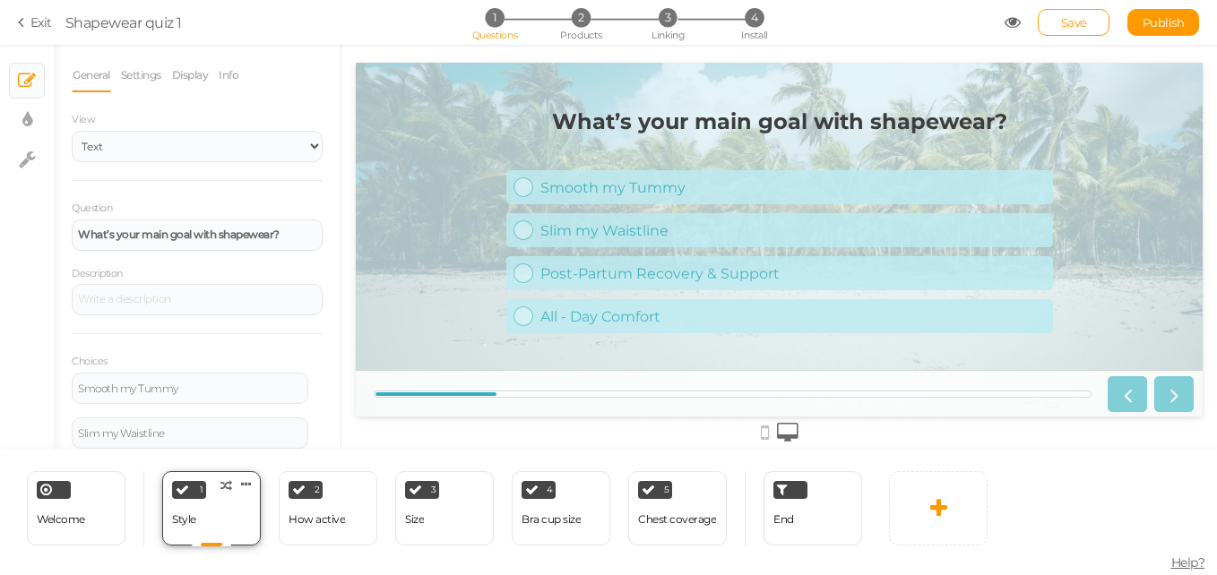
scroll to position [0, 0]
click at [306, 507] on div "How active" at bounding box center [317, 519] width 56 height 31
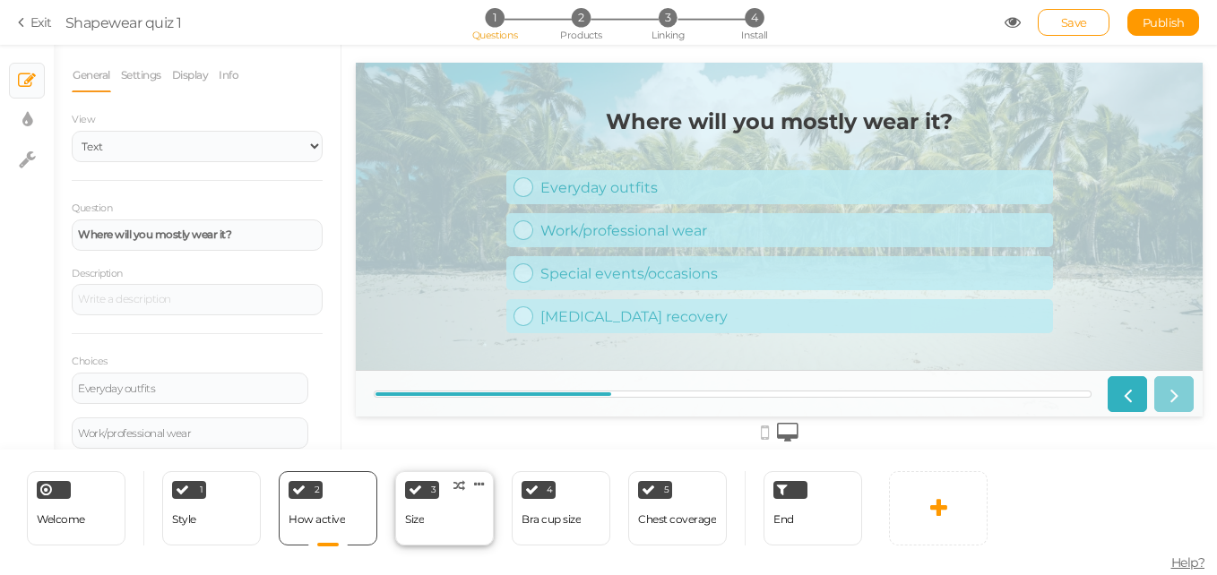
click at [442, 505] on div "3 Size × Define the conditions to show this slide. Clone Change type Delete" at bounding box center [444, 508] width 99 height 74
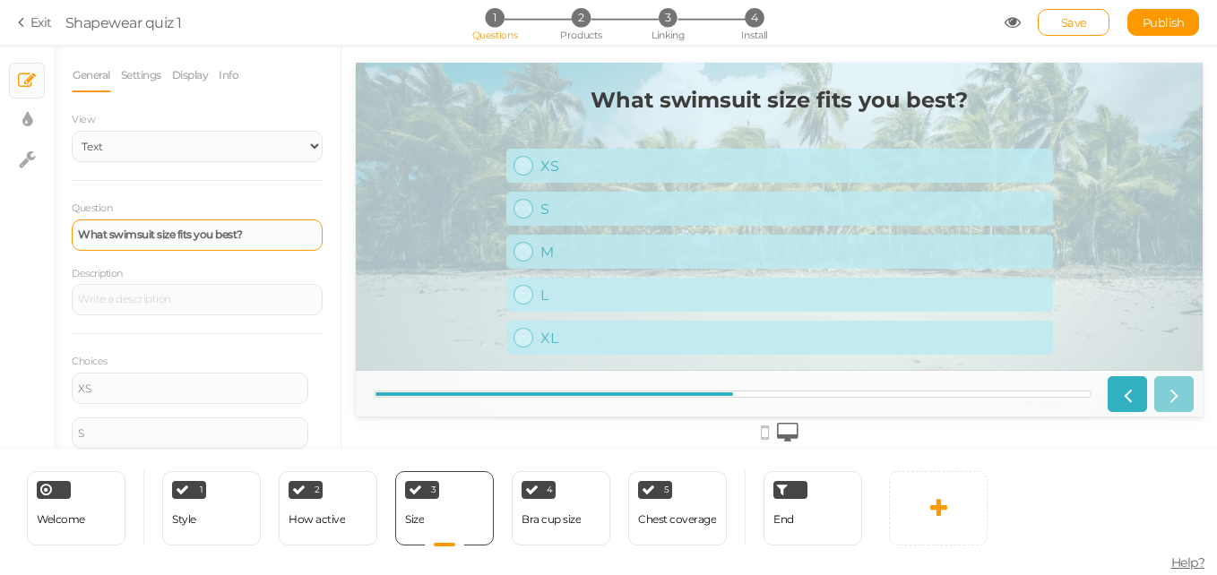
click at [155, 236] on strong "What swimsuit size fits you best?" at bounding box center [160, 234] width 165 height 13
click at [172, 233] on strong "What size fits you best?" at bounding box center [136, 234] width 116 height 13
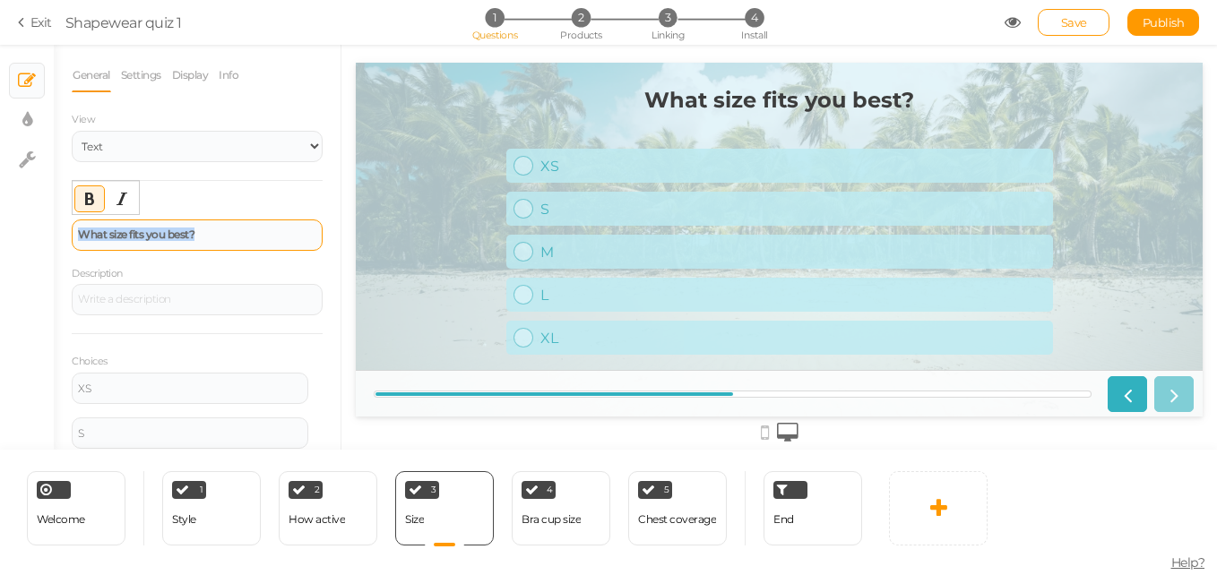
click at [172, 233] on strong "What size fits you best?" at bounding box center [136, 234] width 116 height 13
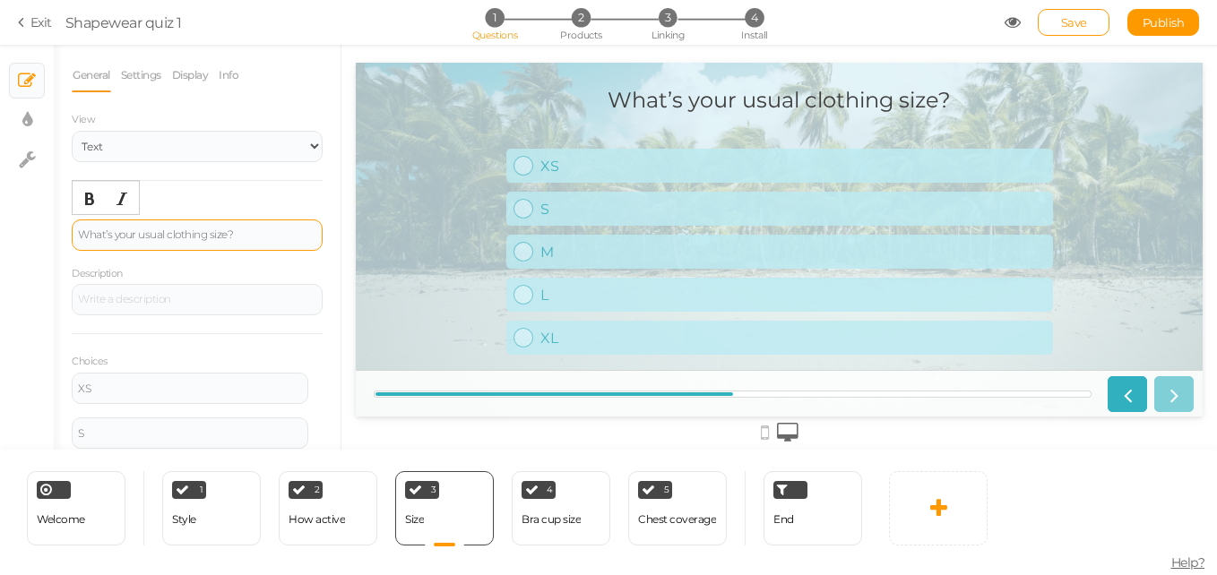
click at [90, 235] on div "What’s your usual clothing size?" at bounding box center [197, 234] width 238 height 11
click at [83, 192] on icon "Bold" at bounding box center [89, 199] width 14 height 14
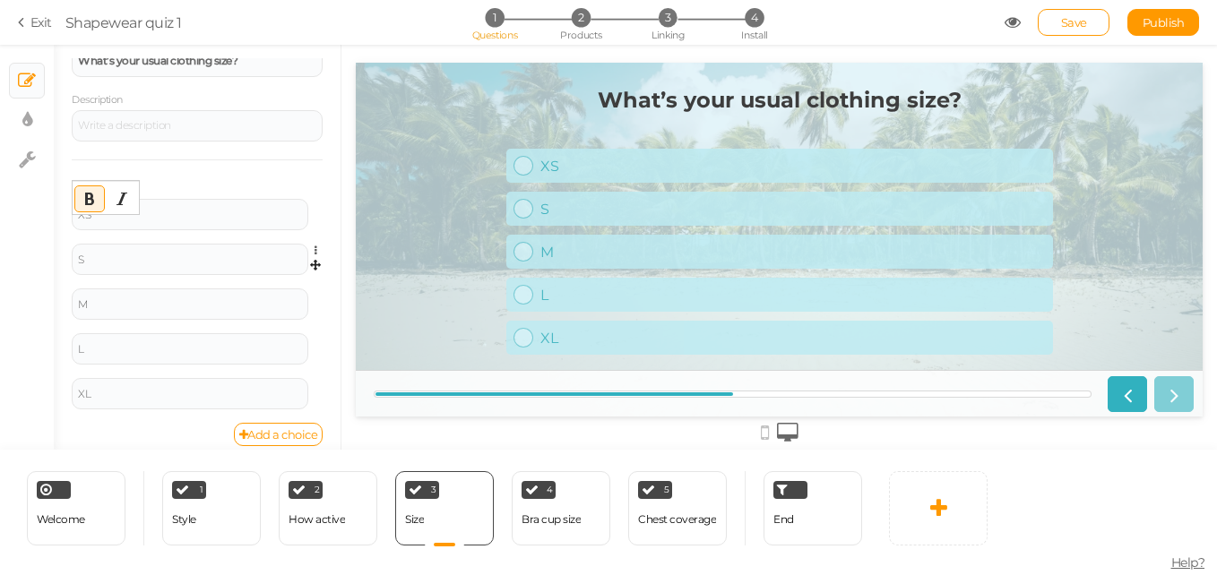
scroll to position [147, 0]
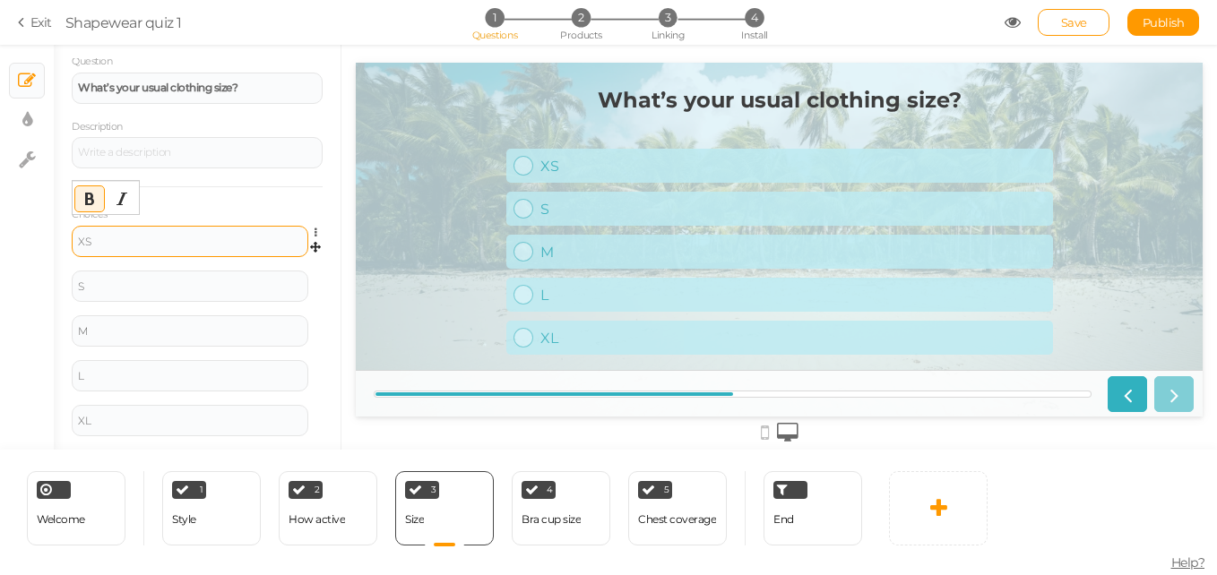
click at [191, 240] on div "XS" at bounding box center [190, 242] width 224 height 11
click at [103, 244] on div "XS" at bounding box center [190, 242] width 224 height 11
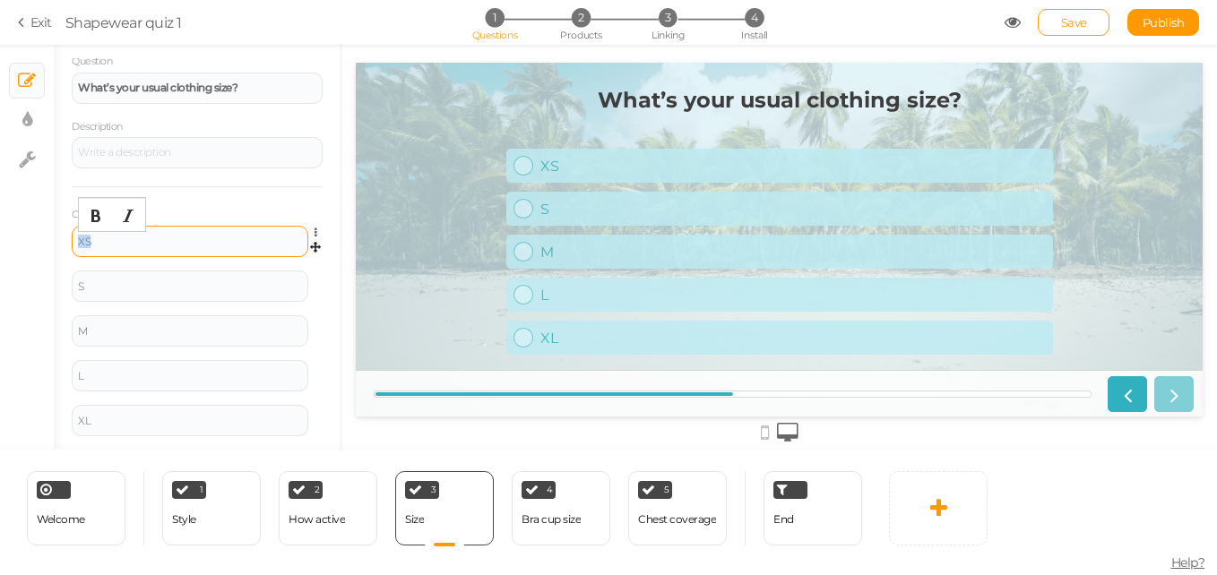
paste div
click at [200, 292] on div "S" at bounding box center [190, 286] width 237 height 31
drag, startPoint x: 200, startPoint y: 292, endPoint x: 154, endPoint y: 289, distance: 45.8
click at [154, 289] on div "S" at bounding box center [190, 286] width 224 height 11
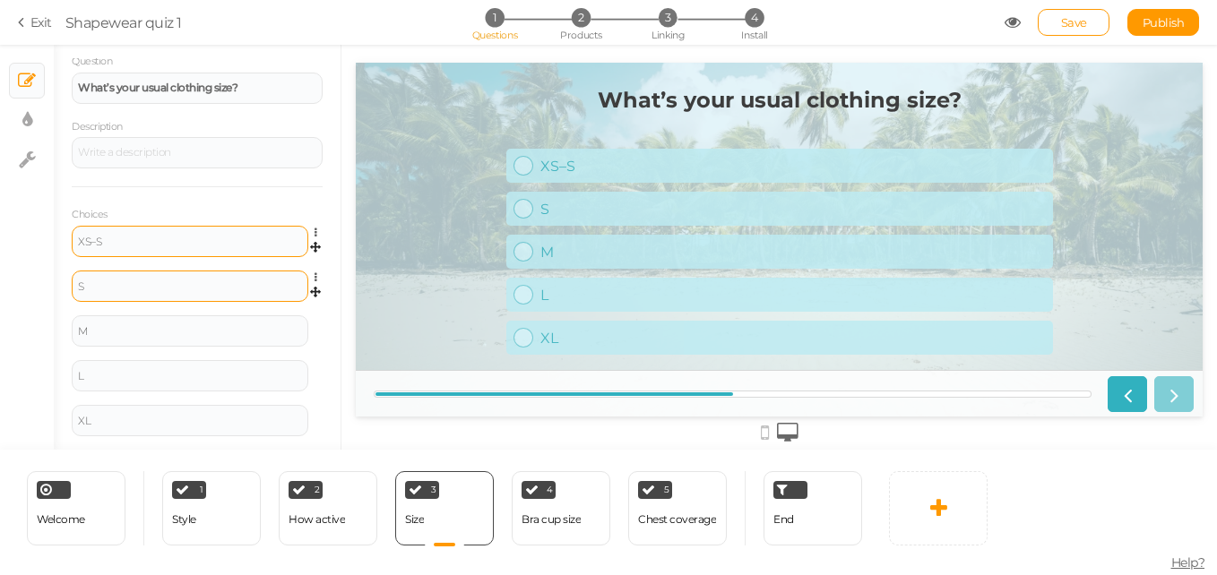
click at [154, 289] on div "S" at bounding box center [190, 286] width 224 height 11
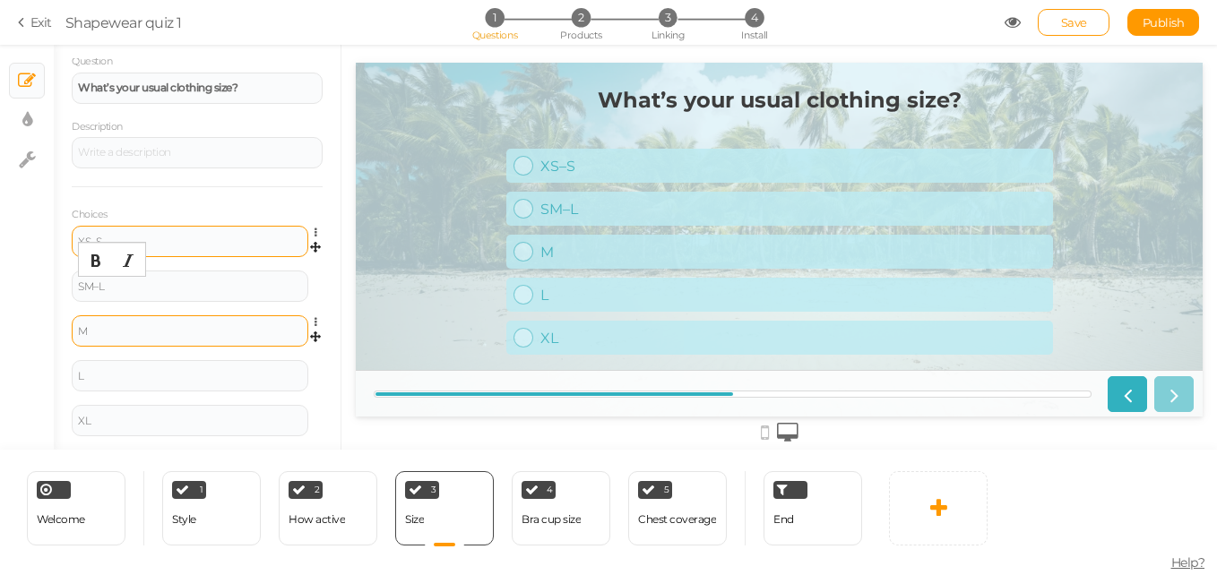
drag, startPoint x: 86, startPoint y: 289, endPoint x: 96, endPoint y: 325, distance: 38.0
click at [96, 326] on div "M" at bounding box center [190, 331] width 224 height 11
click at [148, 386] on div "L" at bounding box center [190, 375] width 237 height 31
click at [84, 281] on div "S M–L" at bounding box center [190, 286] width 224 height 11
click at [188, 334] on div "M–L" at bounding box center [190, 331] width 224 height 11
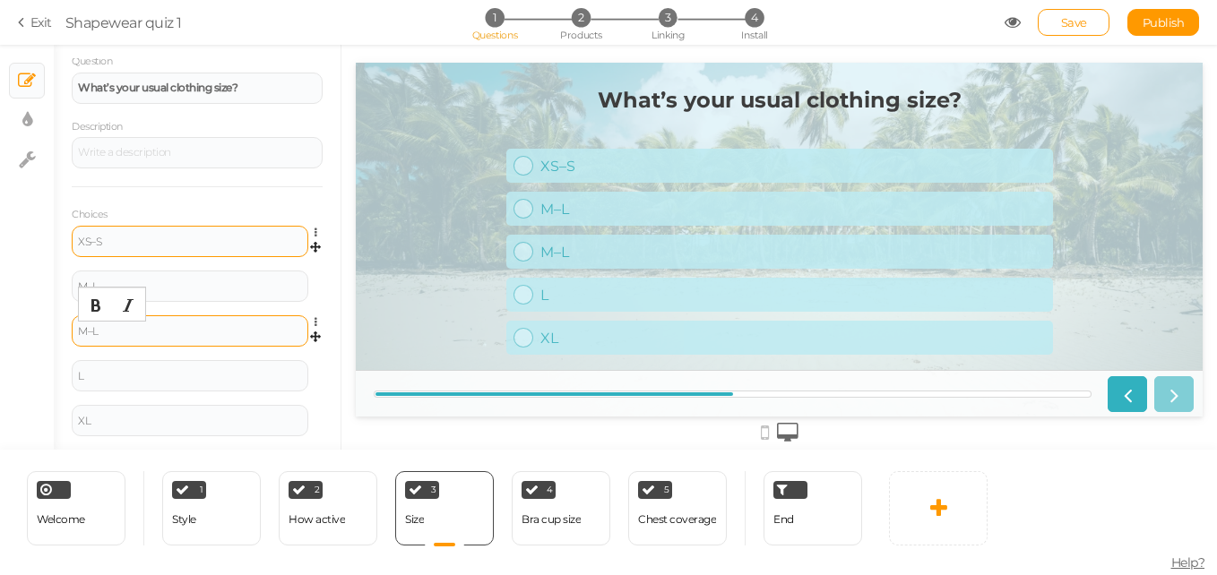
click at [188, 334] on div "M–L" at bounding box center [190, 331] width 224 height 11
click at [117, 418] on div "XL" at bounding box center [190, 421] width 224 height 11
click at [187, 376] on div "L" at bounding box center [190, 376] width 224 height 11
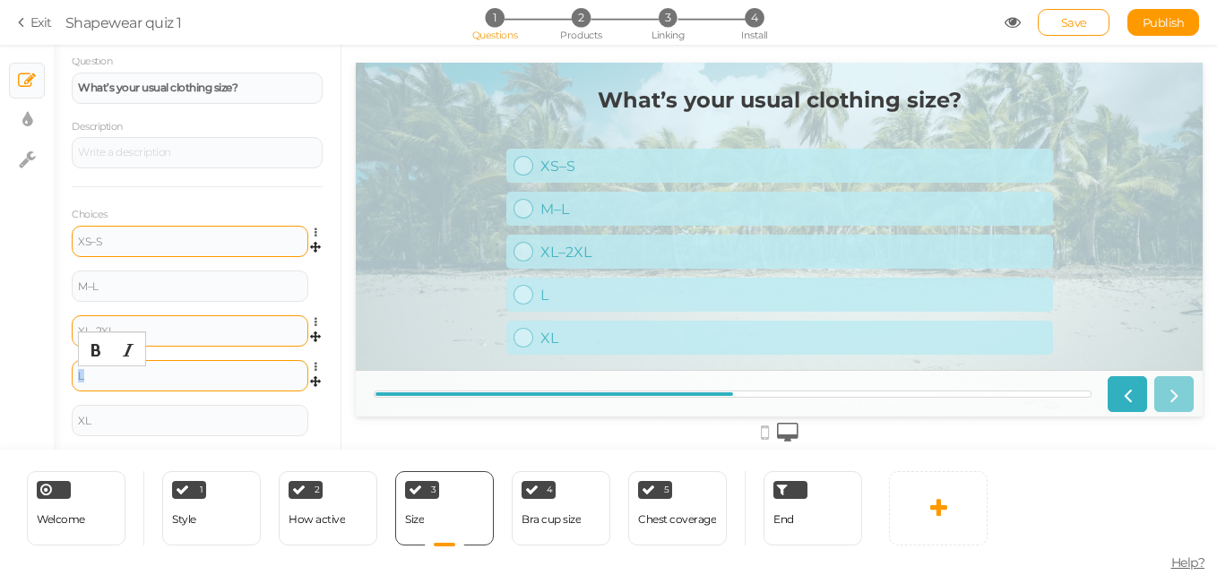
click at [187, 376] on div "L" at bounding box center [190, 376] width 224 height 11
paste div
click at [185, 425] on div "XL" at bounding box center [190, 421] width 224 height 11
click at [314, 411] on icon at bounding box center [320, 412] width 12 height 11
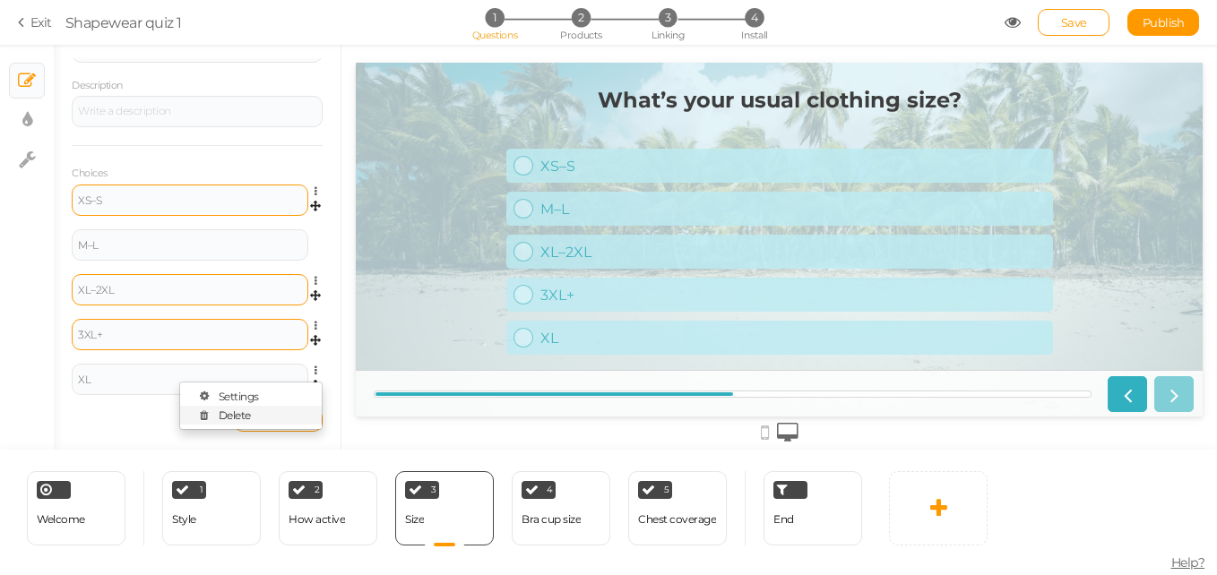
click at [265, 414] on link "Delete" at bounding box center [251, 415] width 142 height 19
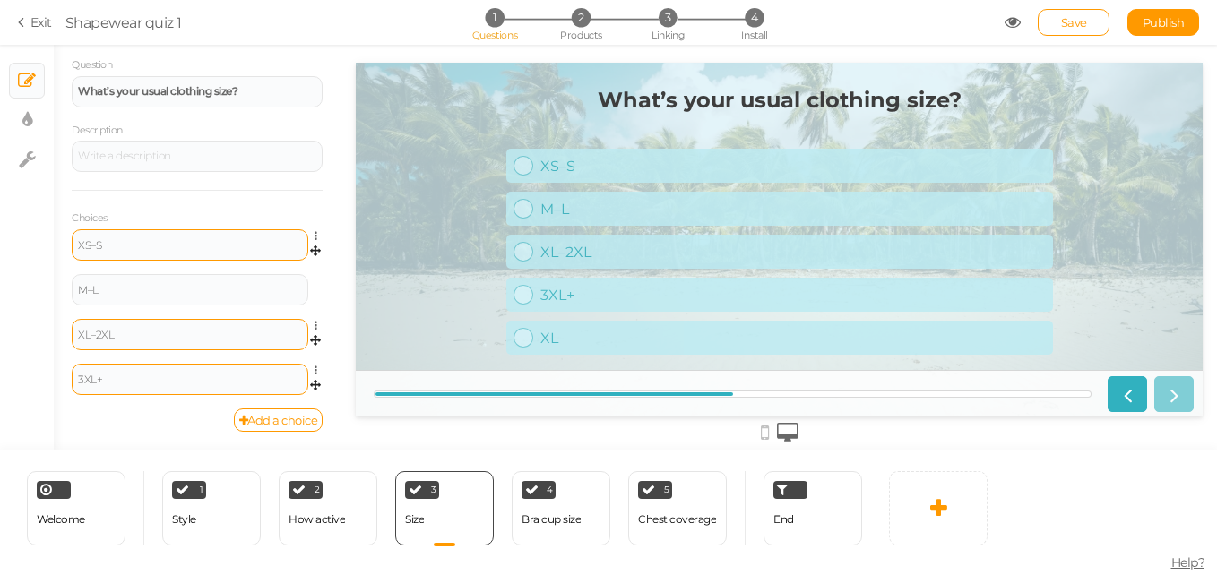
scroll to position [143, 0]
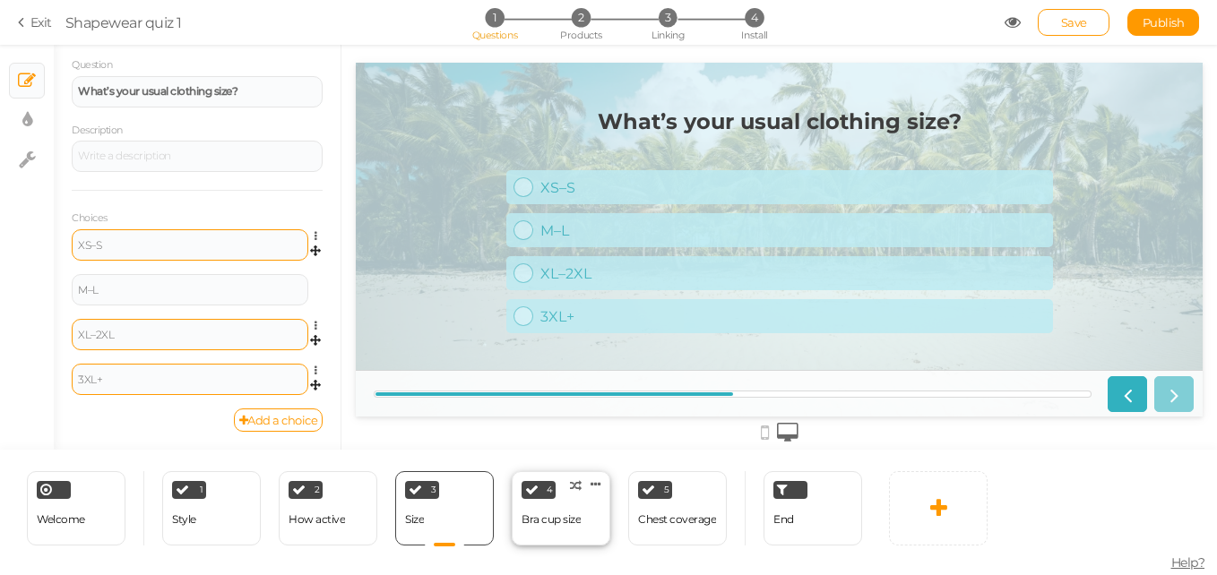
click at [552, 511] on div "Bra cup size" at bounding box center [550, 519] width 59 height 31
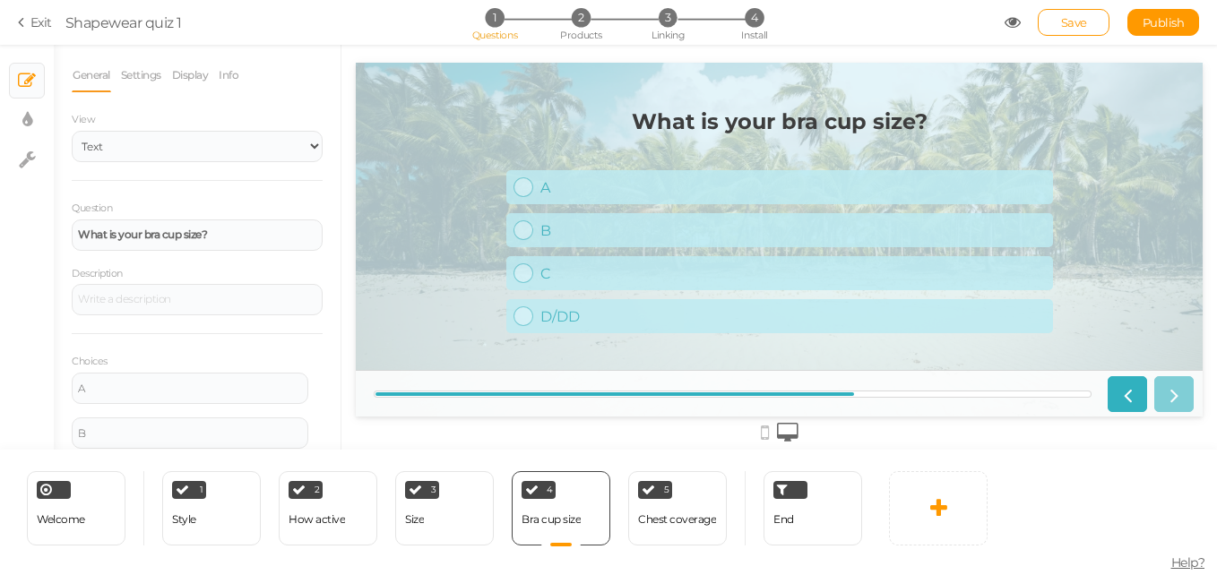
scroll to position [0, 0]
click at [142, 244] on div "What is your bra cup size?" at bounding box center [197, 235] width 251 height 31
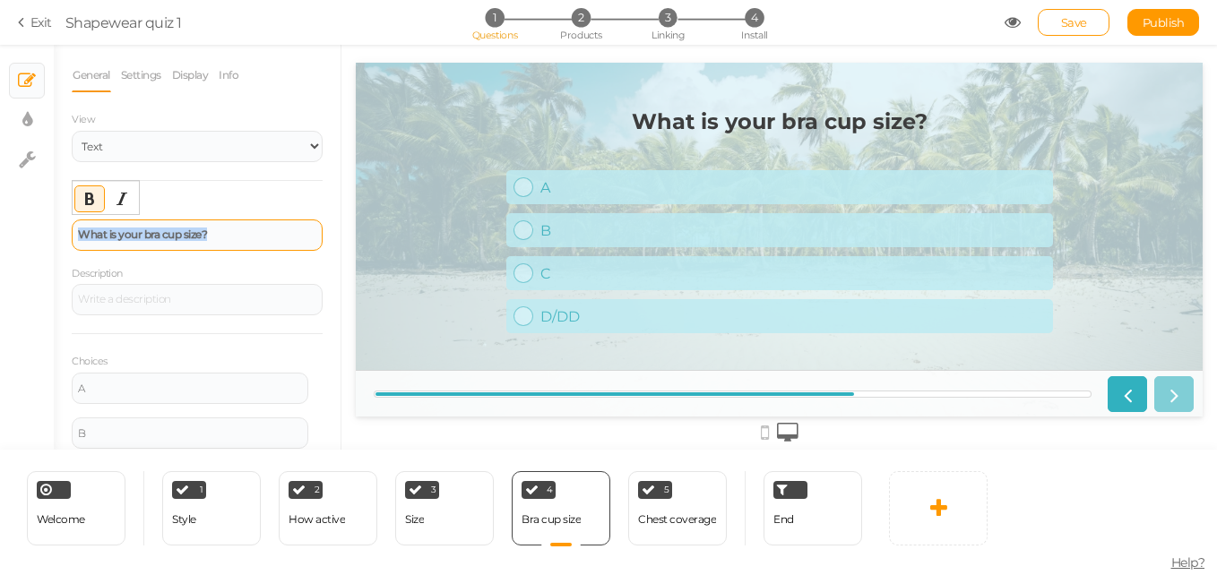
click at [142, 244] on div "What is your bra cup size?" at bounding box center [197, 235] width 251 height 31
paste div
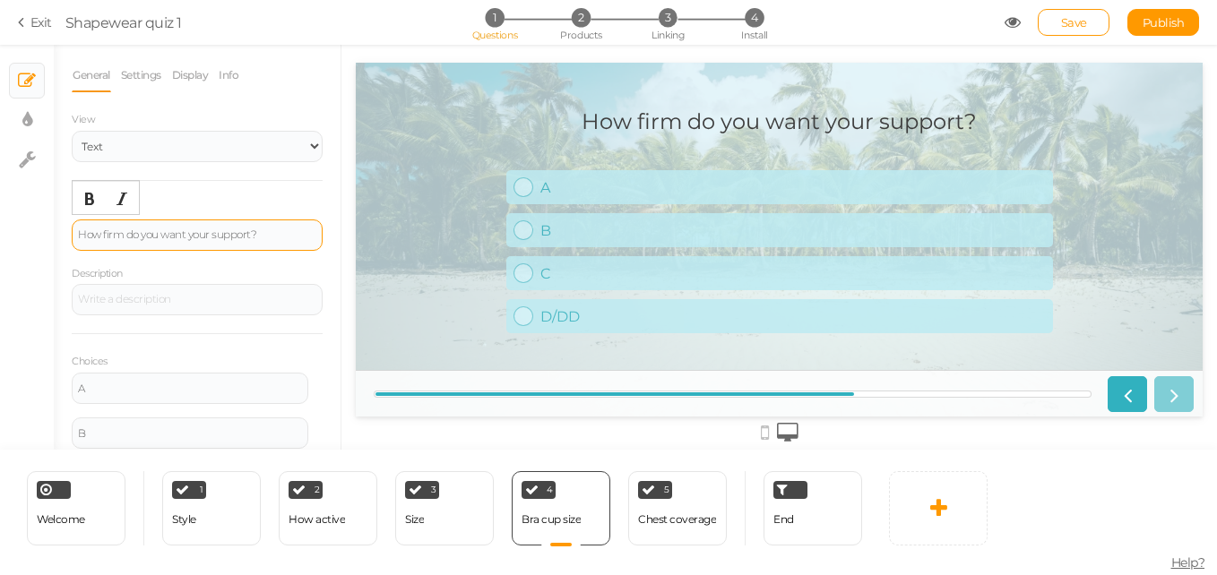
drag, startPoint x: 142, startPoint y: 244, endPoint x: 129, endPoint y: 237, distance: 14.8
click at [129, 237] on div "How firm do you want your support?" at bounding box center [197, 234] width 238 height 11
click at [93, 204] on icon "Bold" at bounding box center [89, 199] width 14 height 14
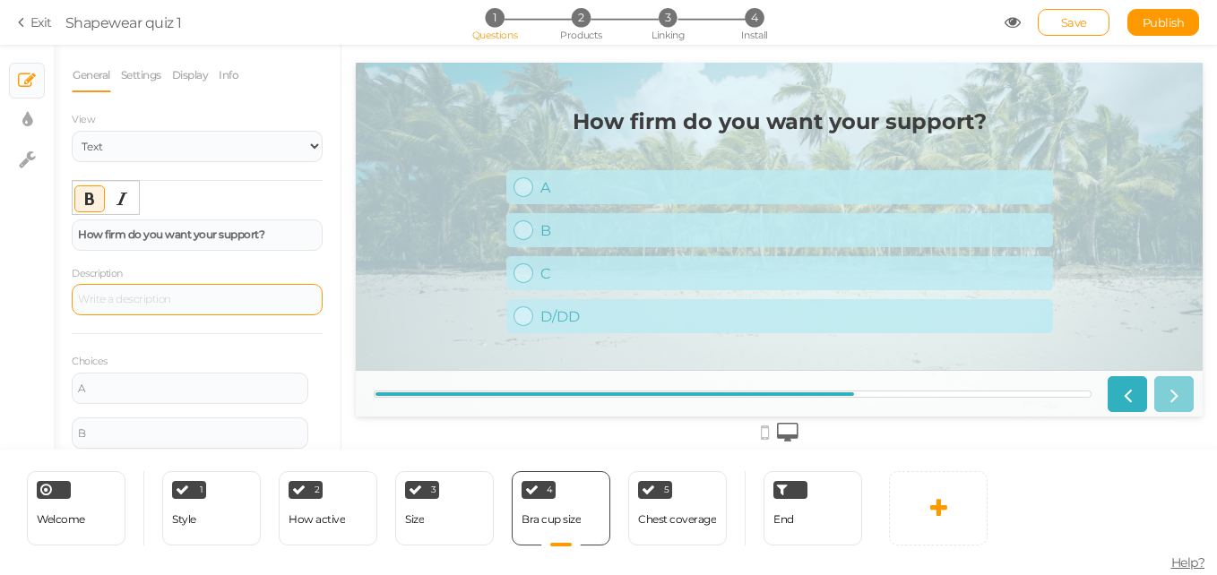
click at [150, 301] on div at bounding box center [197, 299] width 251 height 31
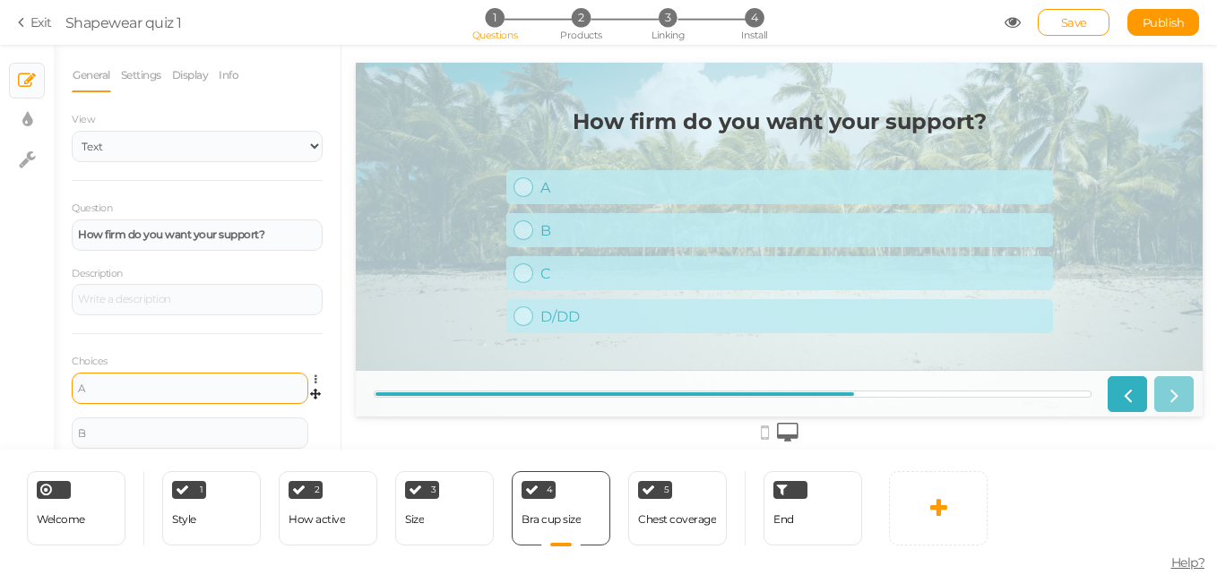
click at [197, 377] on div "A" at bounding box center [190, 388] width 237 height 31
drag, startPoint x: 168, startPoint y: 385, endPoint x: 70, endPoint y: 375, distance: 98.3
click at [70, 375] on div "General Settings Display Info View Text Images Slider Dropdown Question How fir…" at bounding box center [197, 254] width 287 height 392
paste div
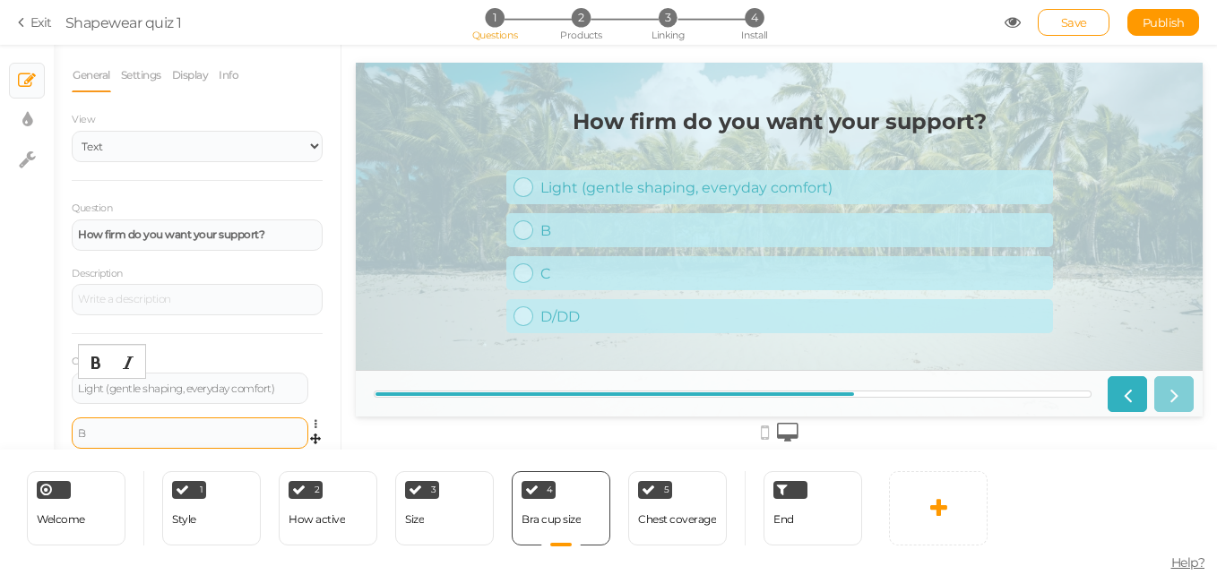
scroll to position [90, 0]
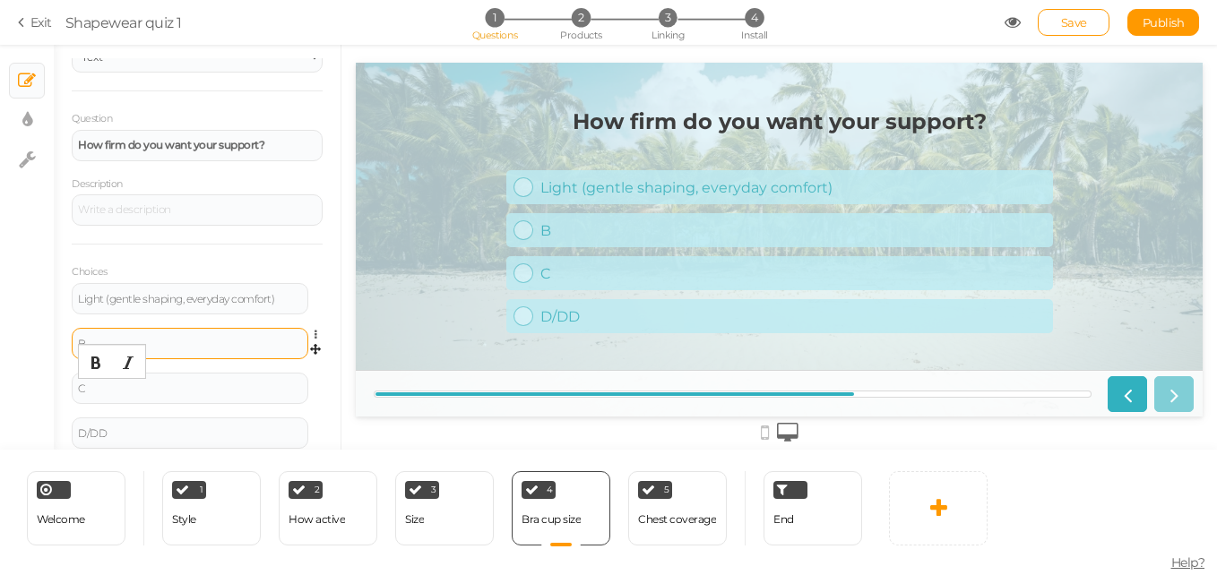
click at [185, 346] on div "B" at bounding box center [190, 344] width 224 height 11
paste div
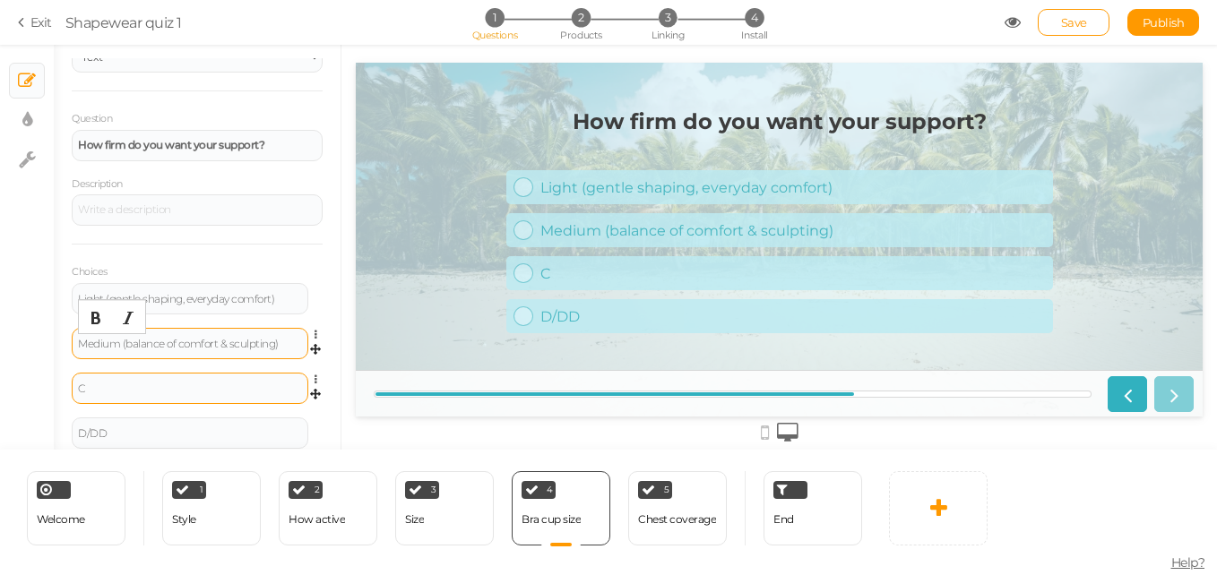
click at [255, 380] on div "C" at bounding box center [190, 388] width 237 height 31
click at [221, 383] on div "C" at bounding box center [190, 388] width 224 height 11
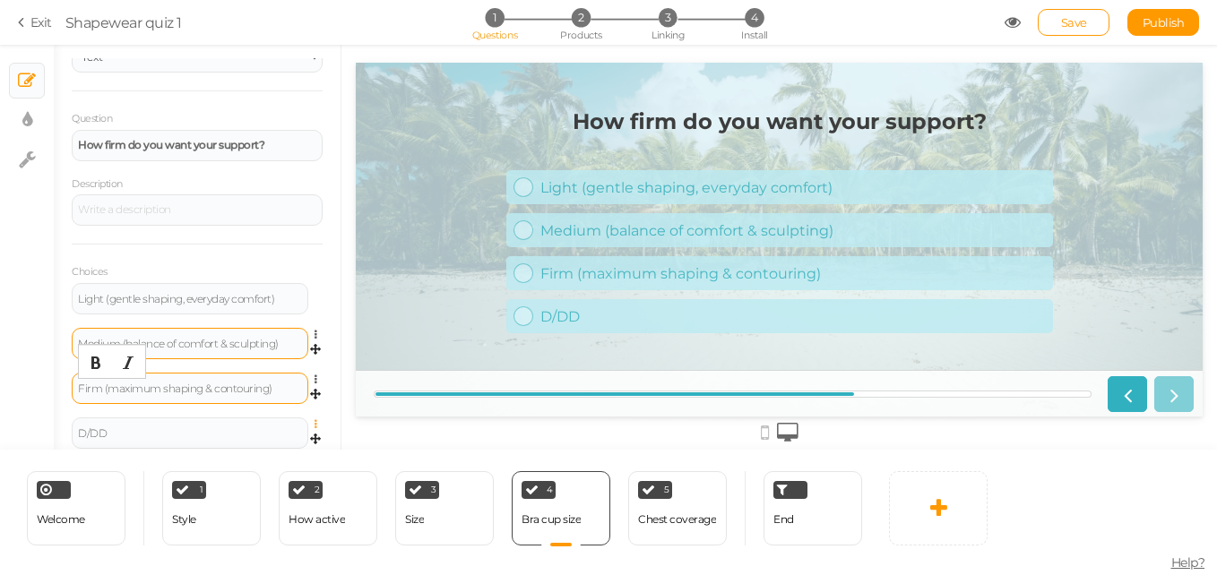
click at [314, 426] on icon at bounding box center [320, 424] width 12 height 11
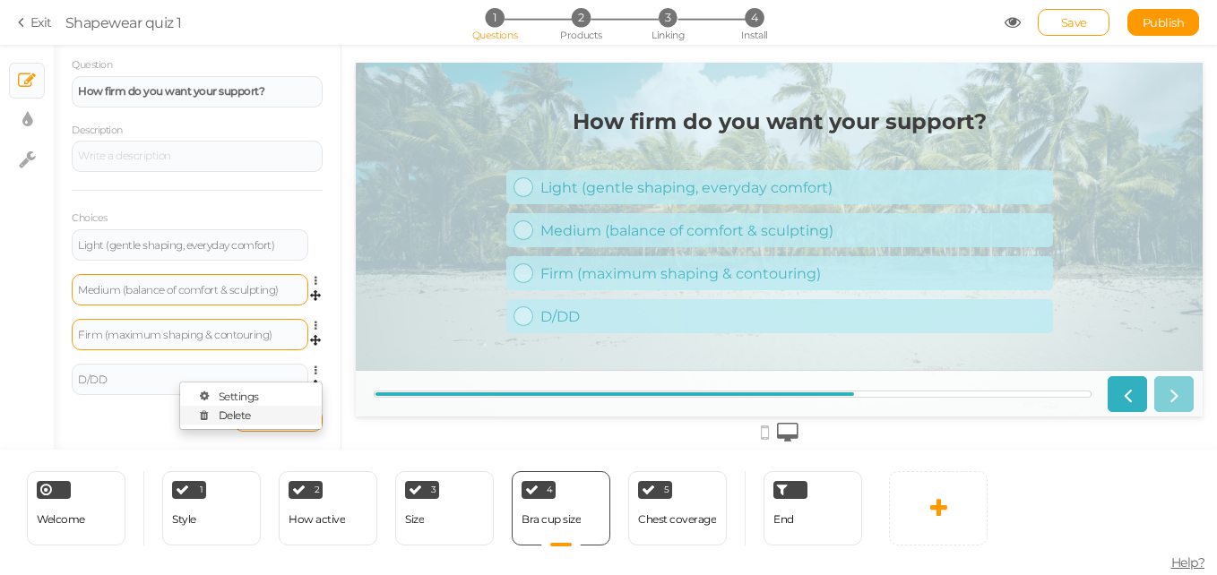
click at [256, 417] on link "Delete" at bounding box center [251, 415] width 142 height 19
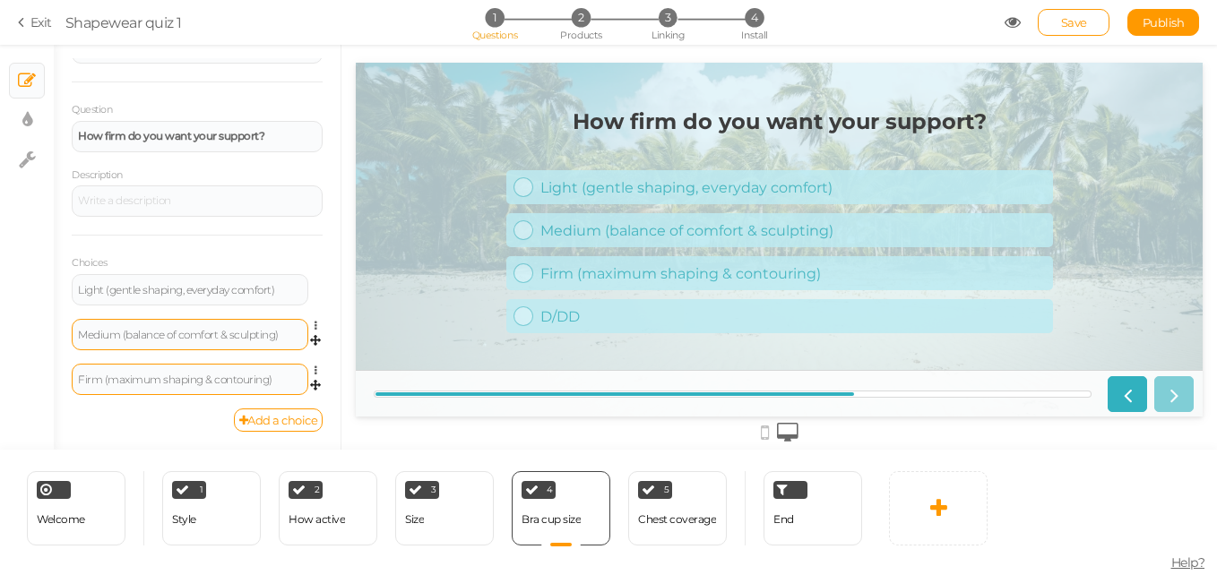
scroll to position [99, 0]
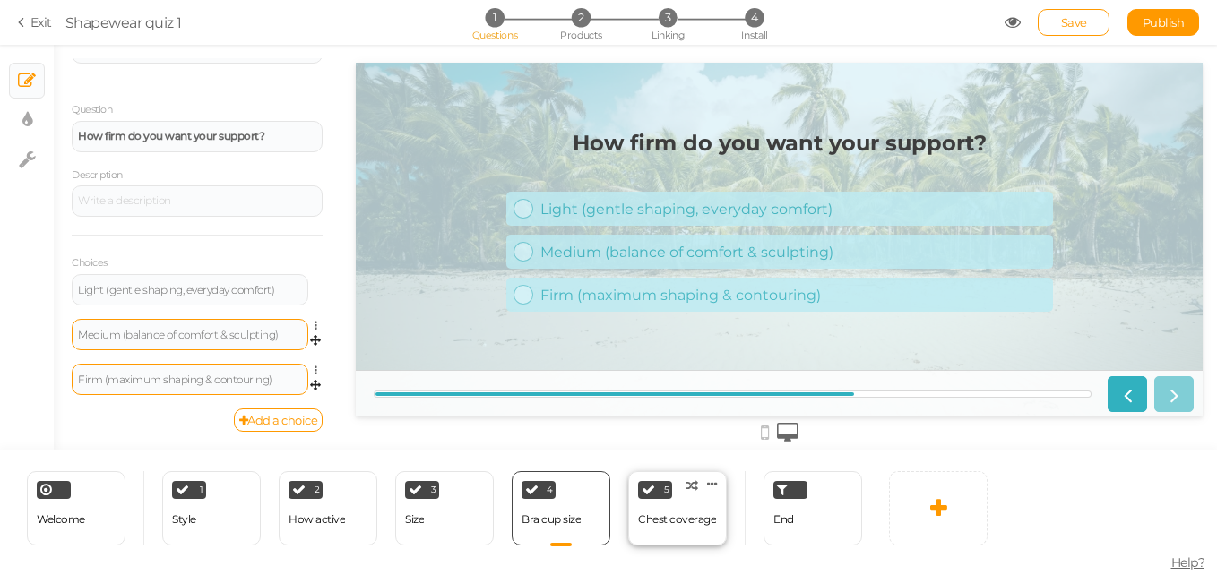
click at [668, 525] on div "Chest coverage" at bounding box center [677, 519] width 78 height 13
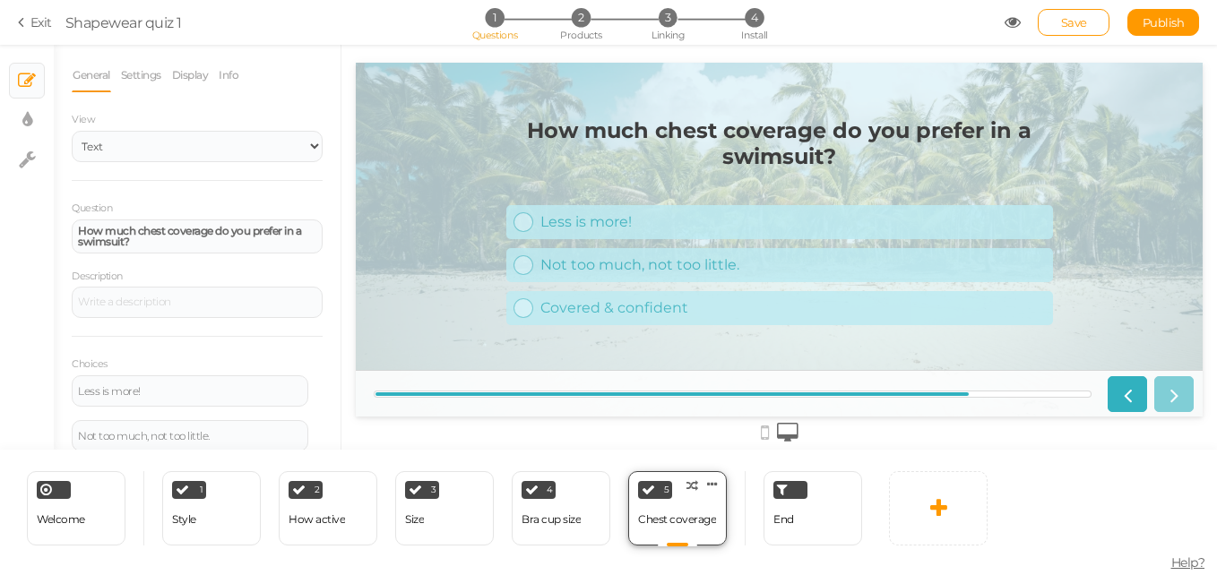
scroll to position [0, 0]
click at [231, 515] on div "1 Style × Define the conditions to show this slide. Clone Change type Delete" at bounding box center [211, 508] width 99 height 74
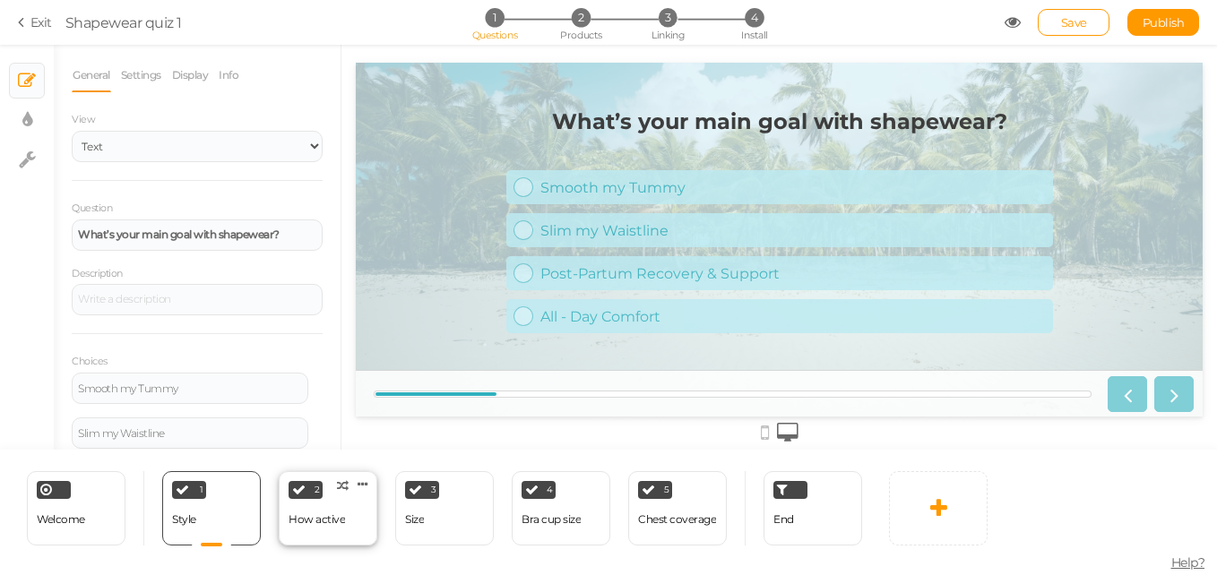
click at [304, 516] on div "How active" at bounding box center [317, 519] width 56 height 13
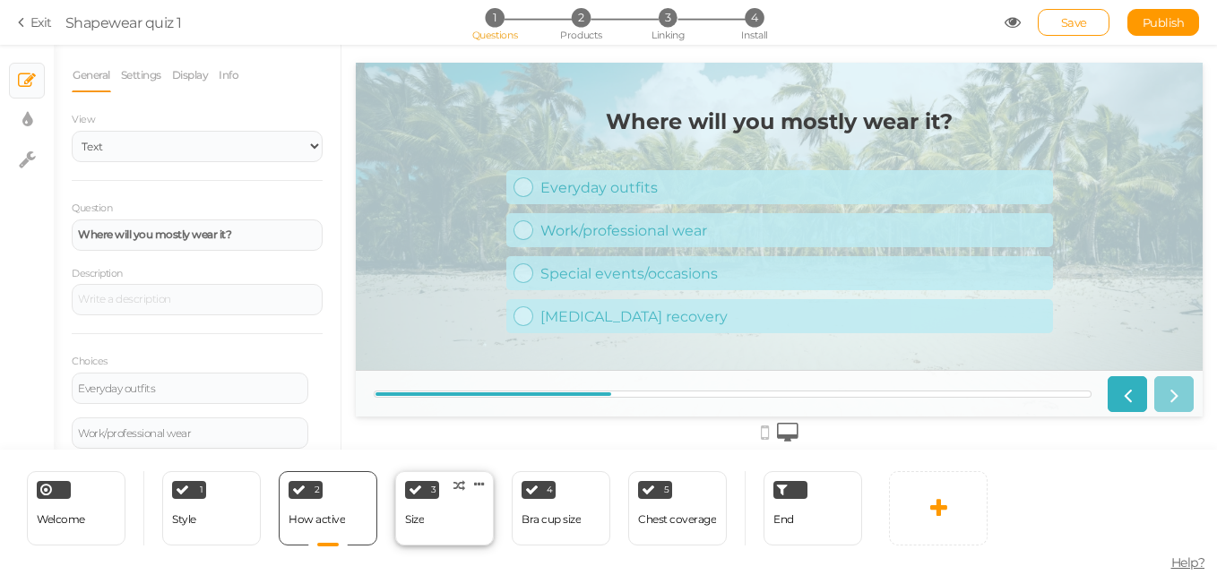
click at [413, 511] on div "Size" at bounding box center [414, 519] width 19 height 31
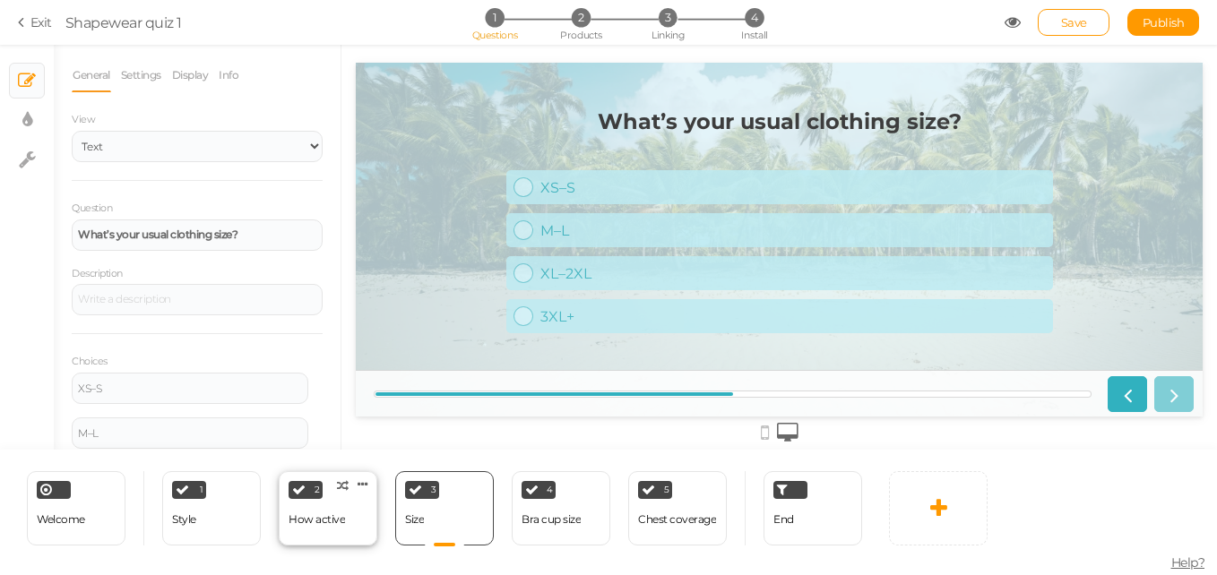
click at [364, 525] on div "2 How active × Define the conditions to show this slide. Clone Change type Dele…" at bounding box center [328, 508] width 99 height 74
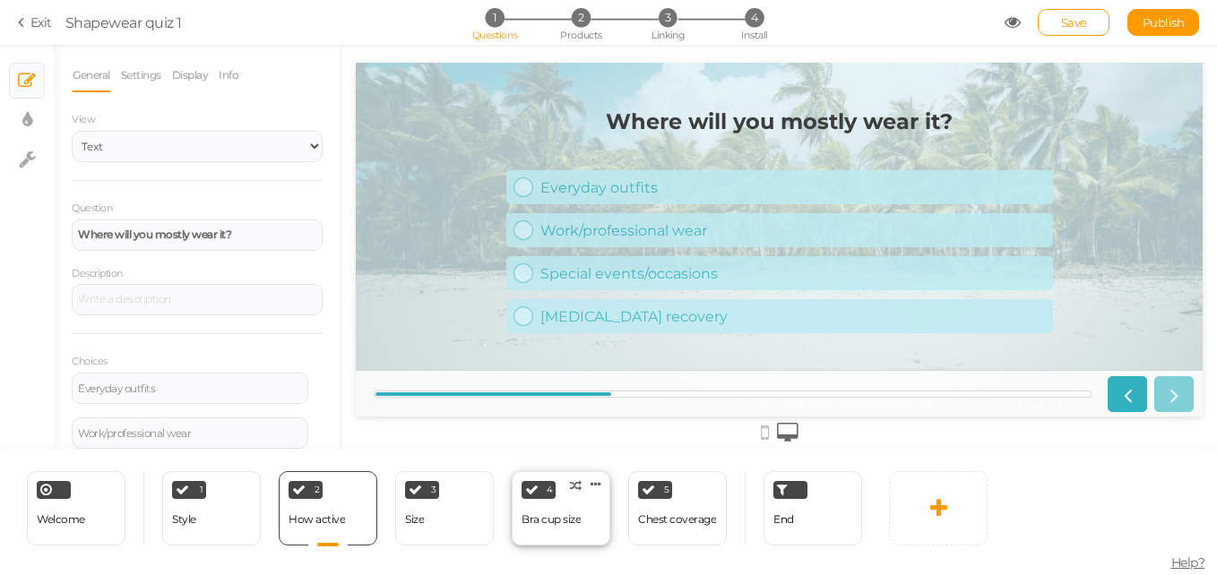
click at [578, 510] on div "Bra cup size" at bounding box center [550, 519] width 59 height 31
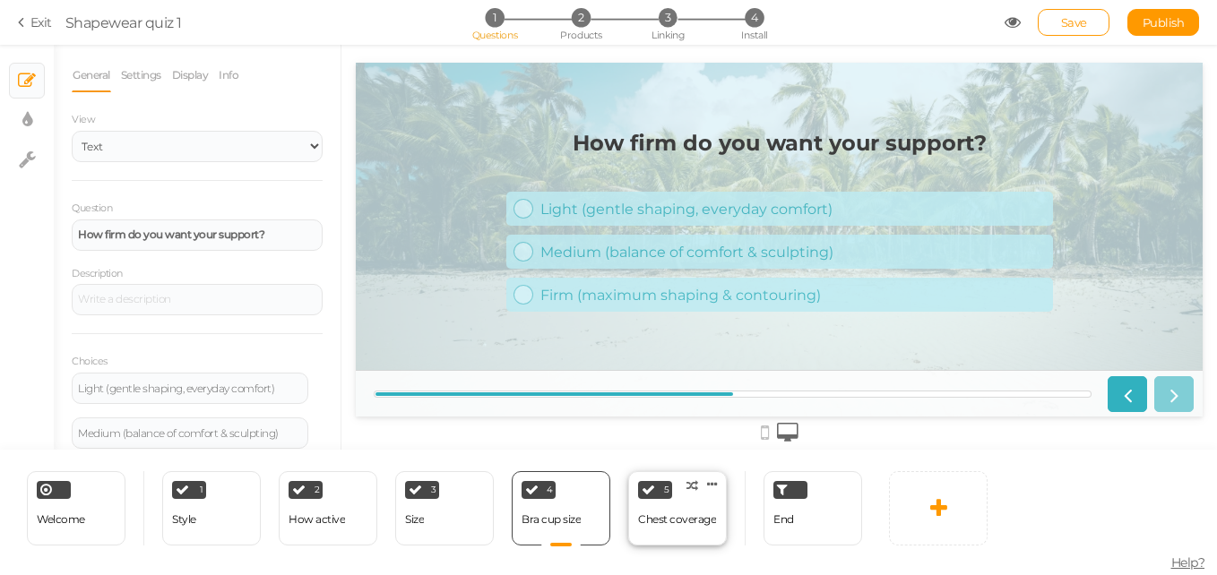
click at [670, 498] on div "5" at bounding box center [655, 490] width 34 height 18
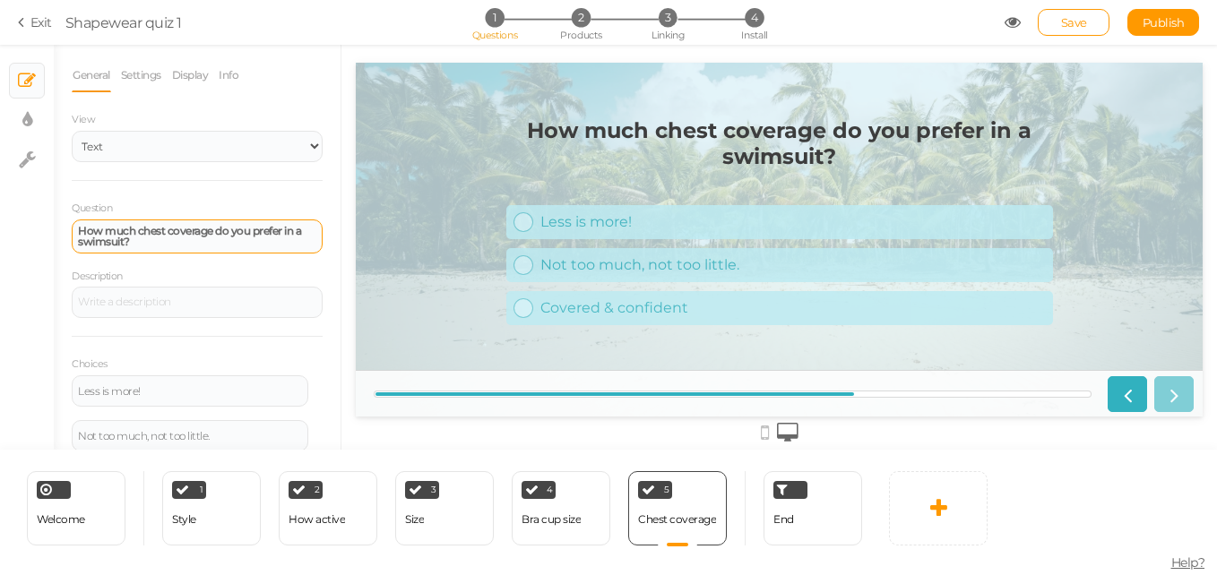
click at [179, 234] on strong "How much chest coverage do you prefer in a swimsuit?" at bounding box center [189, 236] width 223 height 24
paste div
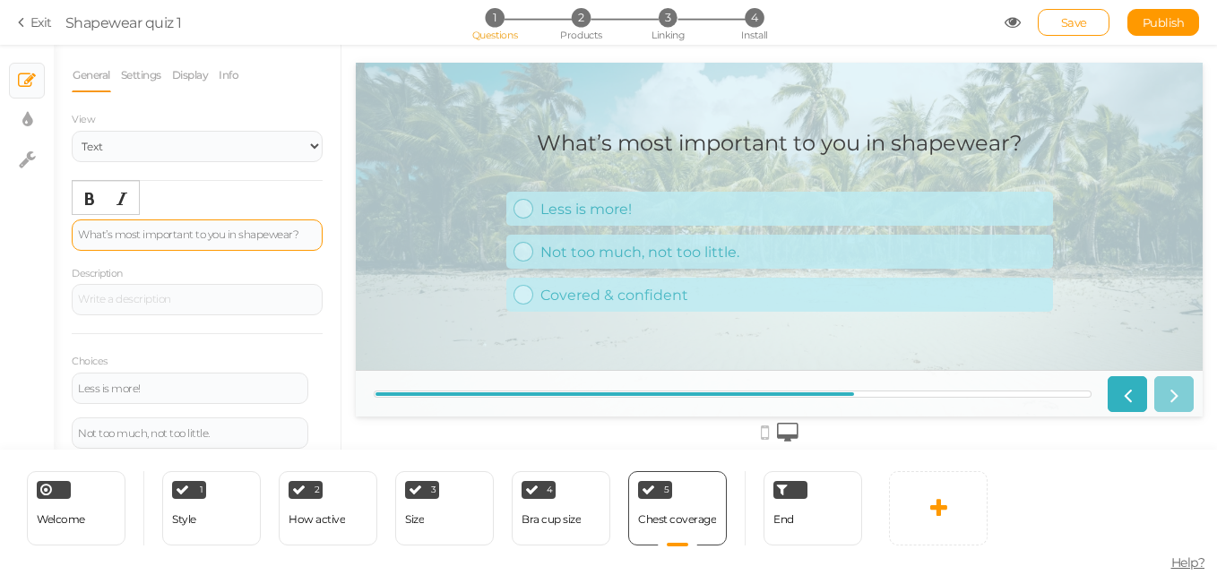
click at [112, 239] on div "What’s most important to you in shapewear?" at bounding box center [197, 234] width 238 height 11
click at [86, 202] on icon "Bold" at bounding box center [89, 199] width 14 height 14
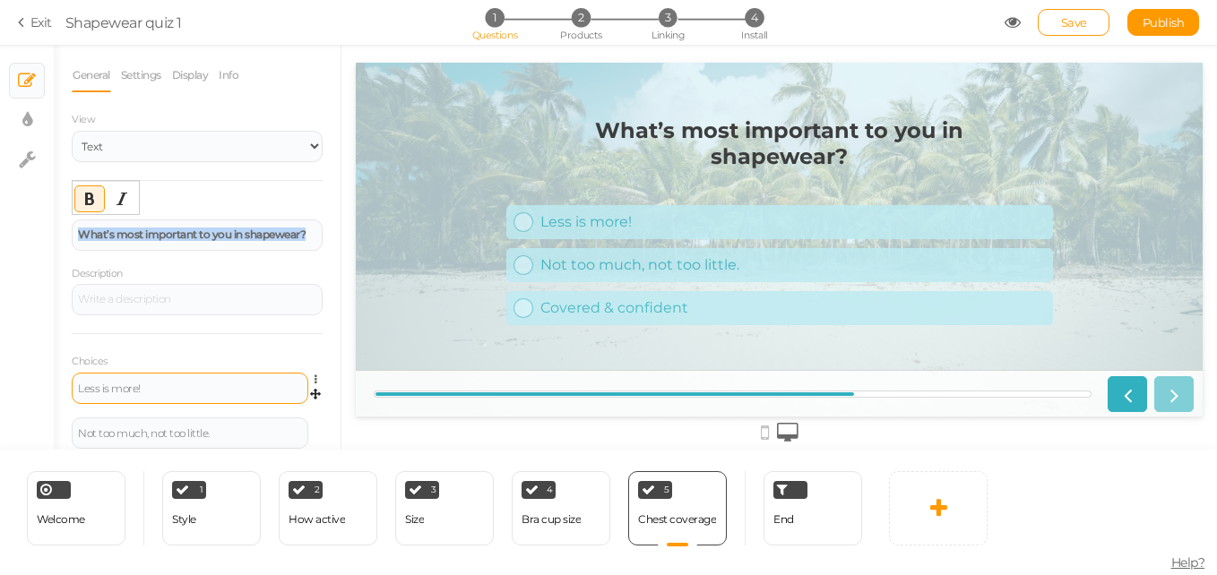
scroll to position [27, 0]
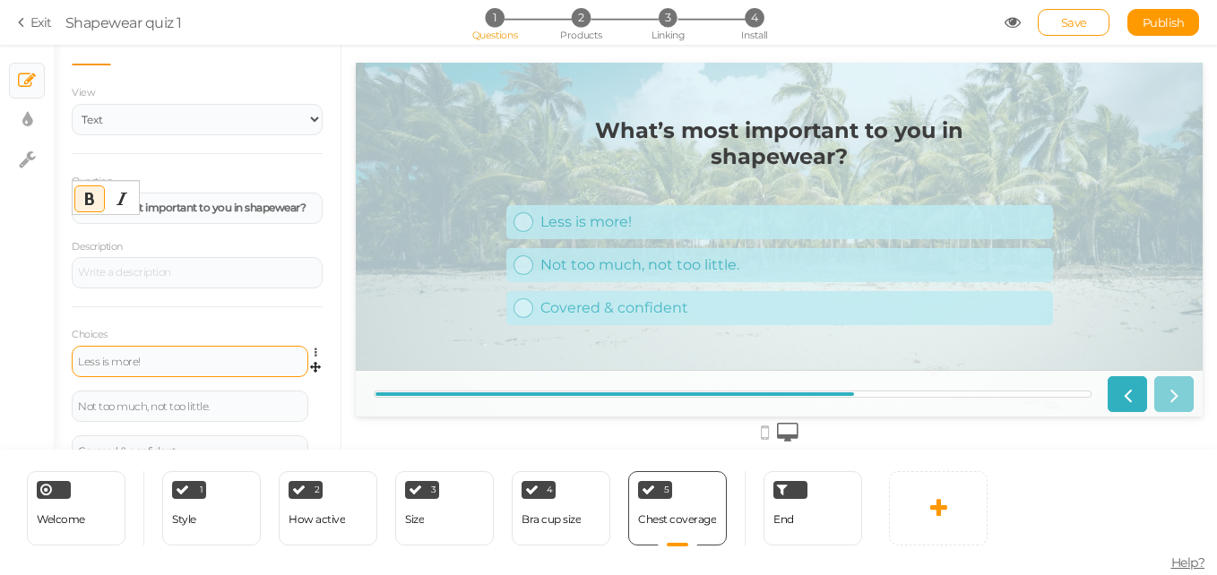
click at [131, 375] on div "Less is more!" at bounding box center [190, 361] width 237 height 31
click at [123, 372] on div "Less is more!" at bounding box center [190, 361] width 237 height 31
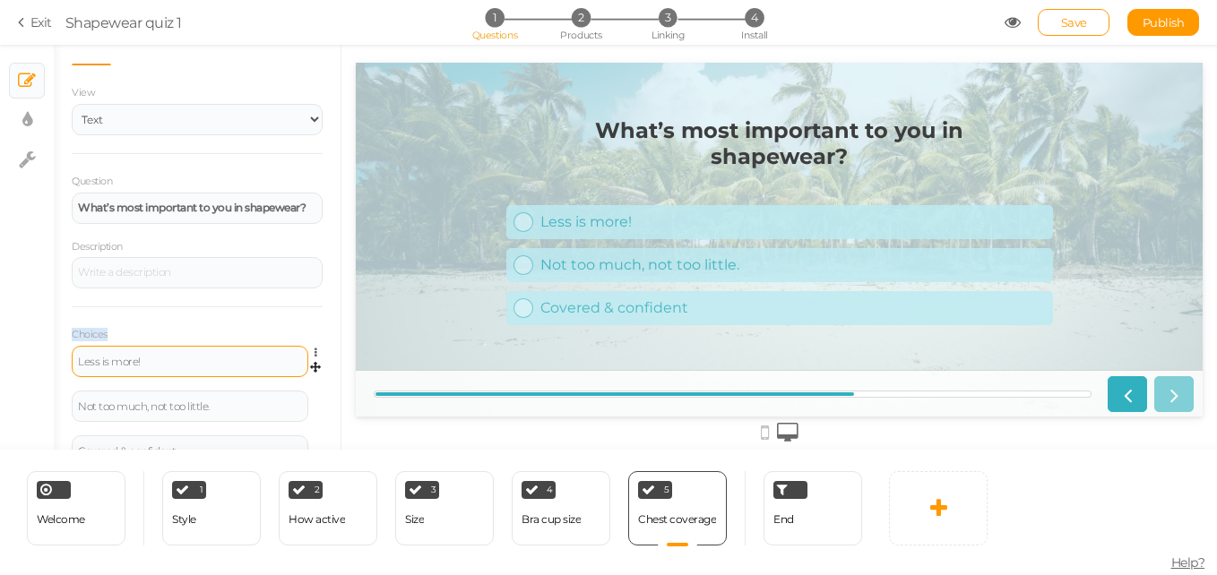
click at [123, 372] on div "Less is more!" at bounding box center [190, 361] width 237 height 31
click at [119, 363] on div "Less is more!" at bounding box center [190, 362] width 224 height 11
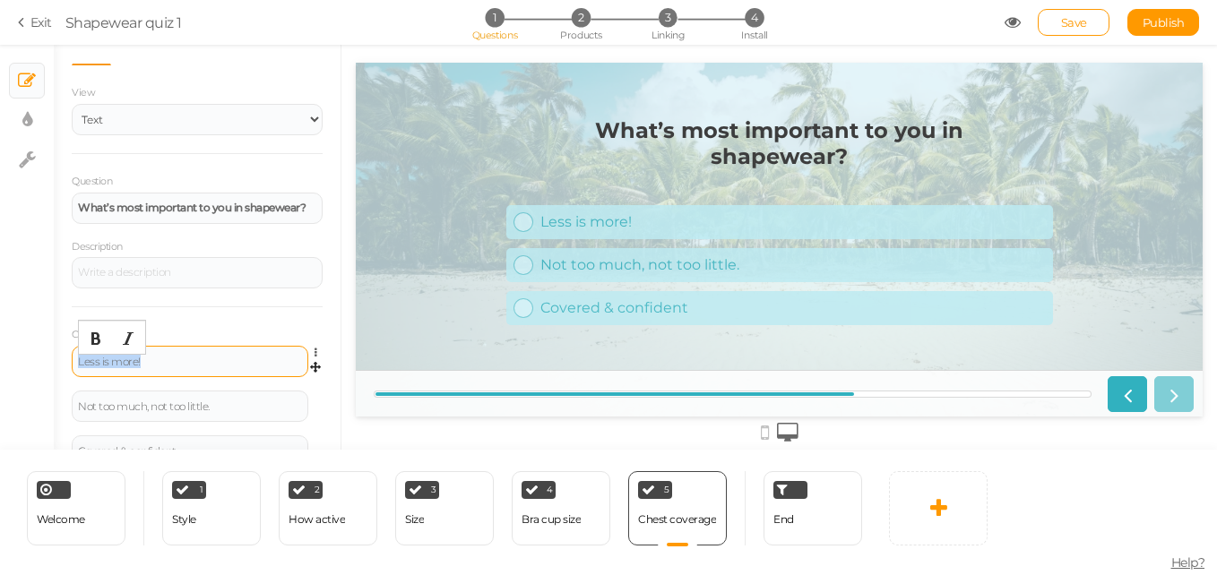
paste div
click at [151, 412] on div "Not too much, not too little." at bounding box center [190, 406] width 224 height 11
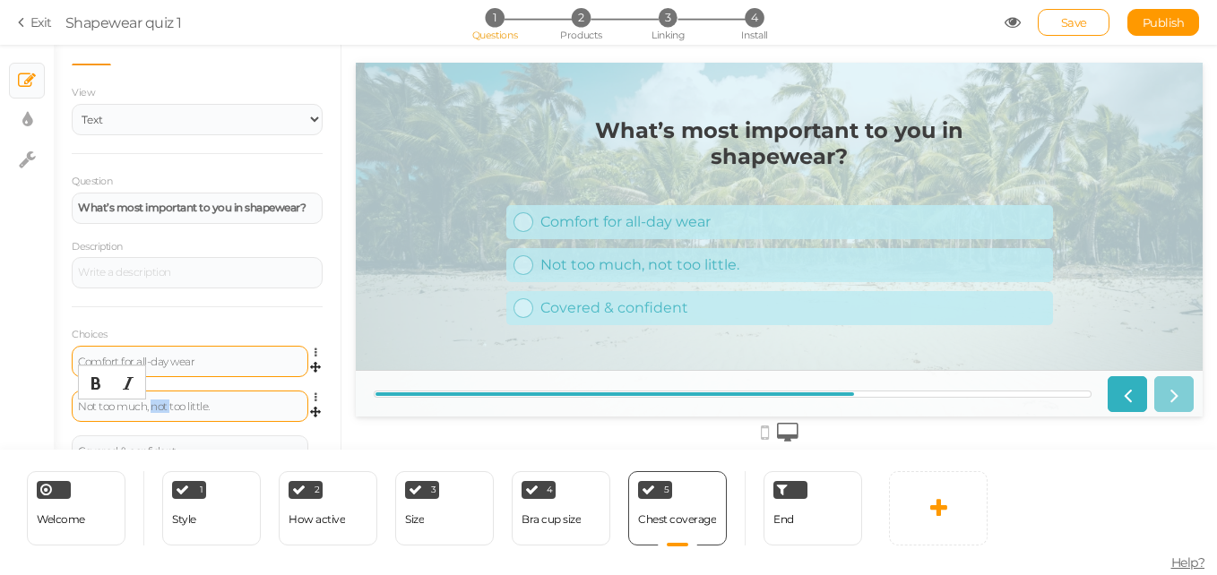
click at [151, 412] on div "Not too much, not too little." at bounding box center [190, 406] width 224 height 11
paste div
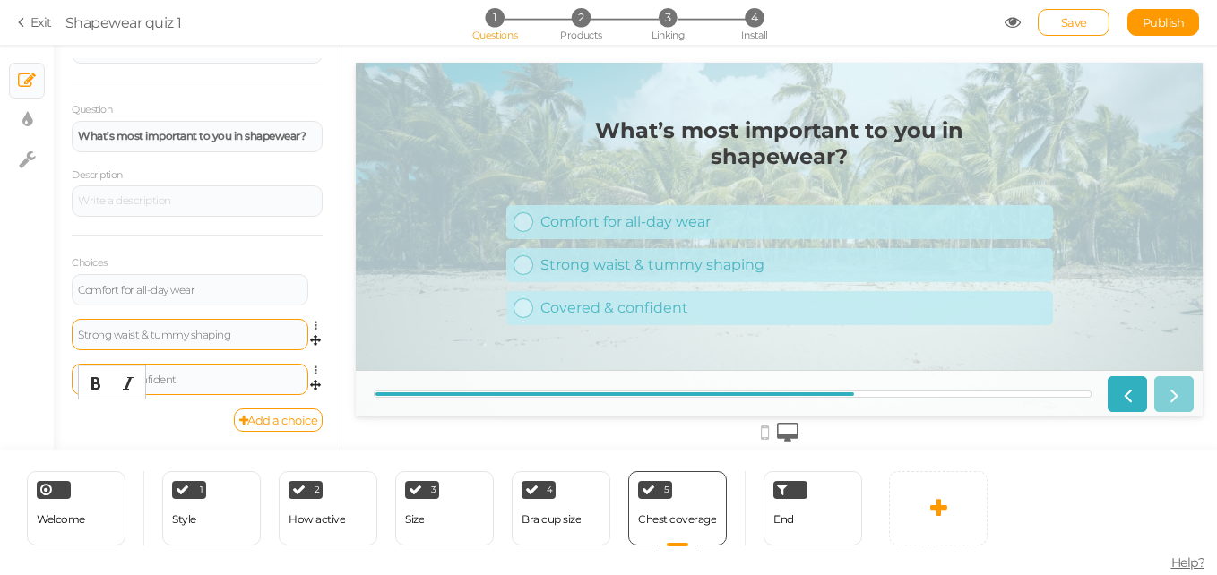
click at [177, 375] on div "Covered & confident" at bounding box center [190, 380] width 224 height 11
paste div
click at [287, 418] on link "Add a choice" at bounding box center [279, 420] width 90 height 23
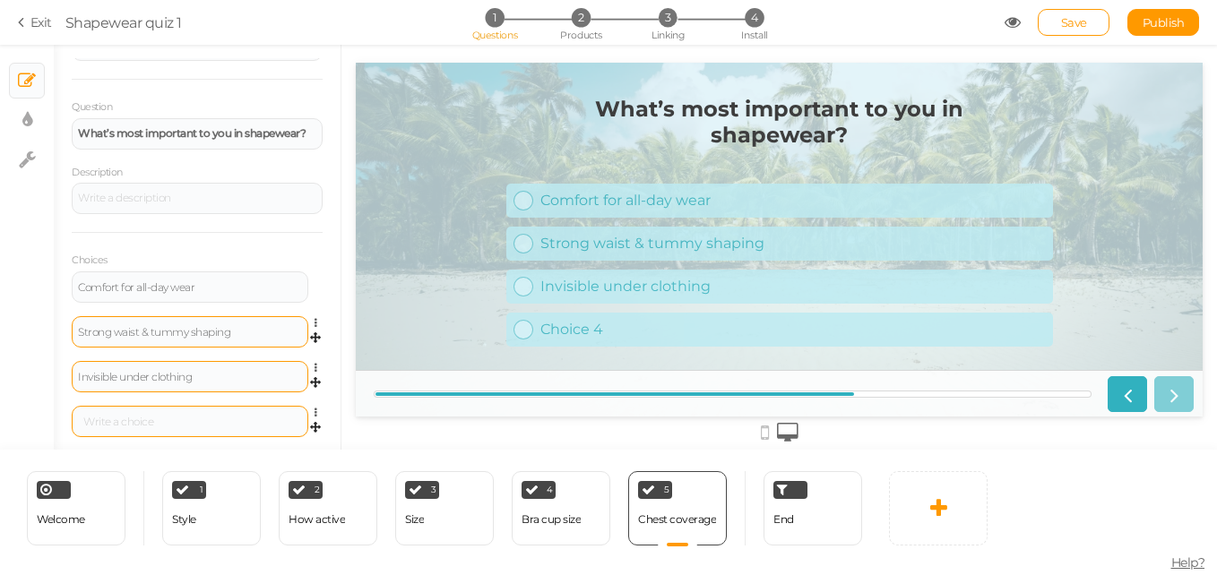
click at [205, 421] on div at bounding box center [190, 422] width 224 height 11
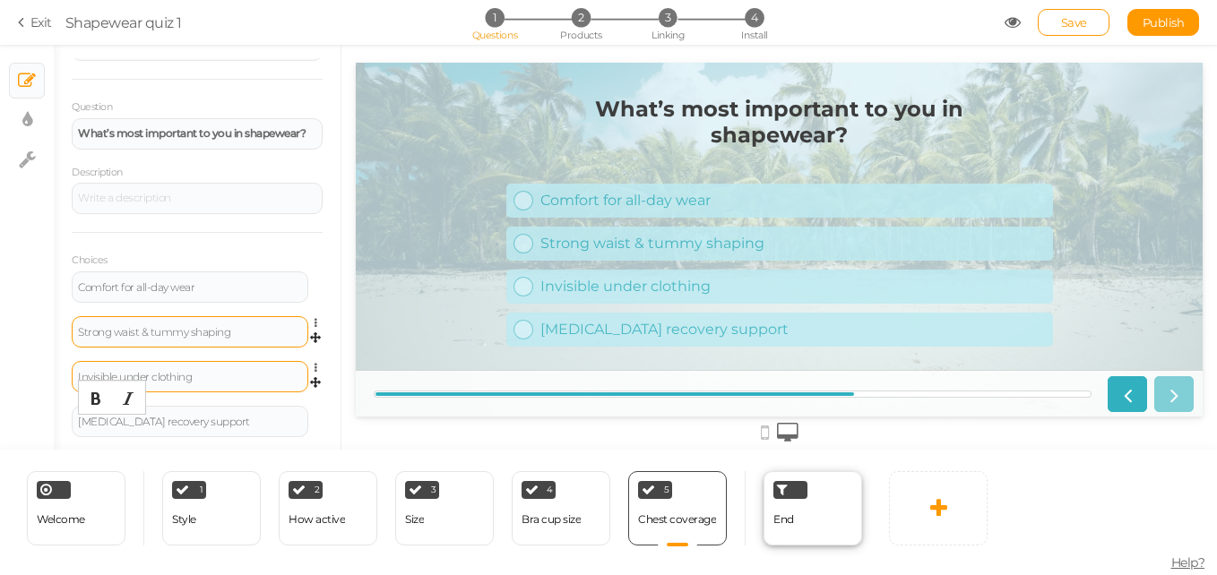
click at [775, 487] on div at bounding box center [790, 490] width 34 height 18
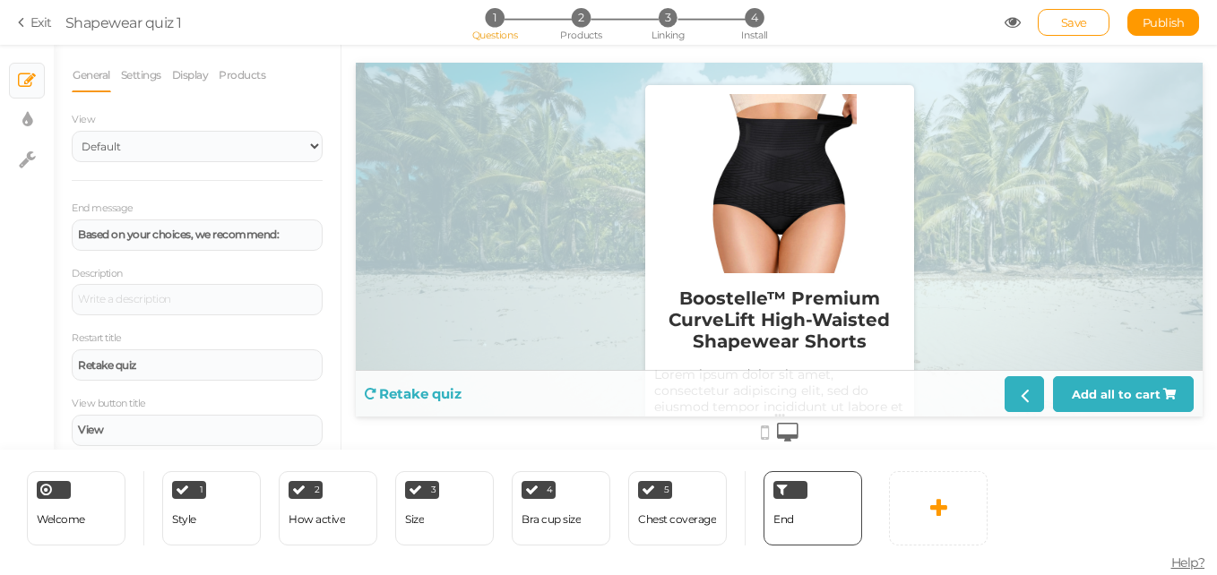
scroll to position [542, 0]
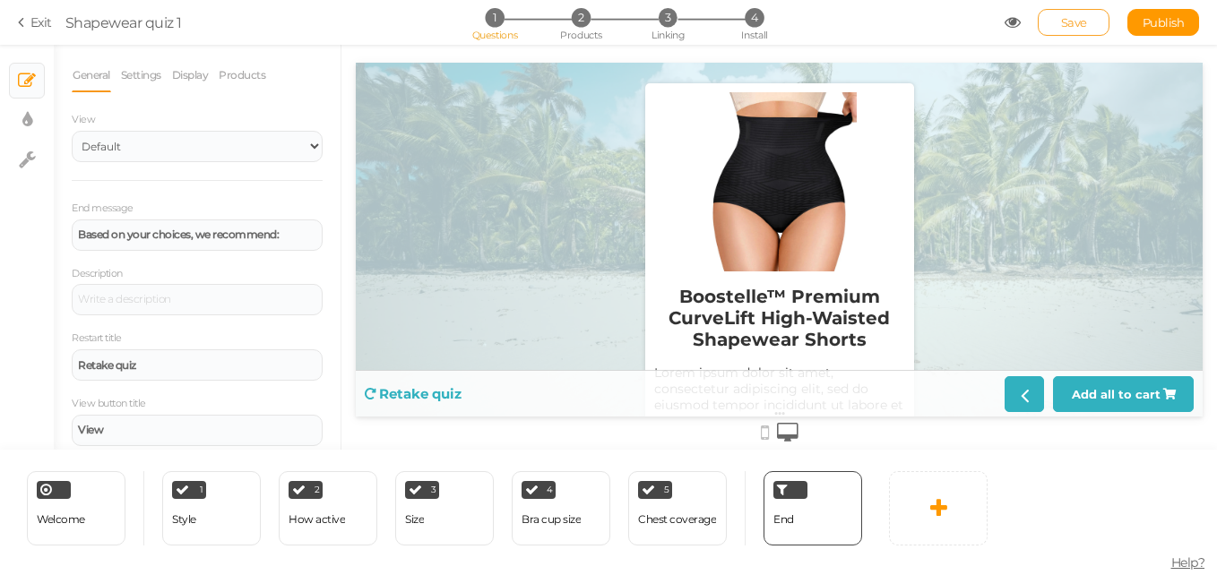
click at [1058, 23] on link "Save" at bounding box center [1074, 22] width 72 height 27
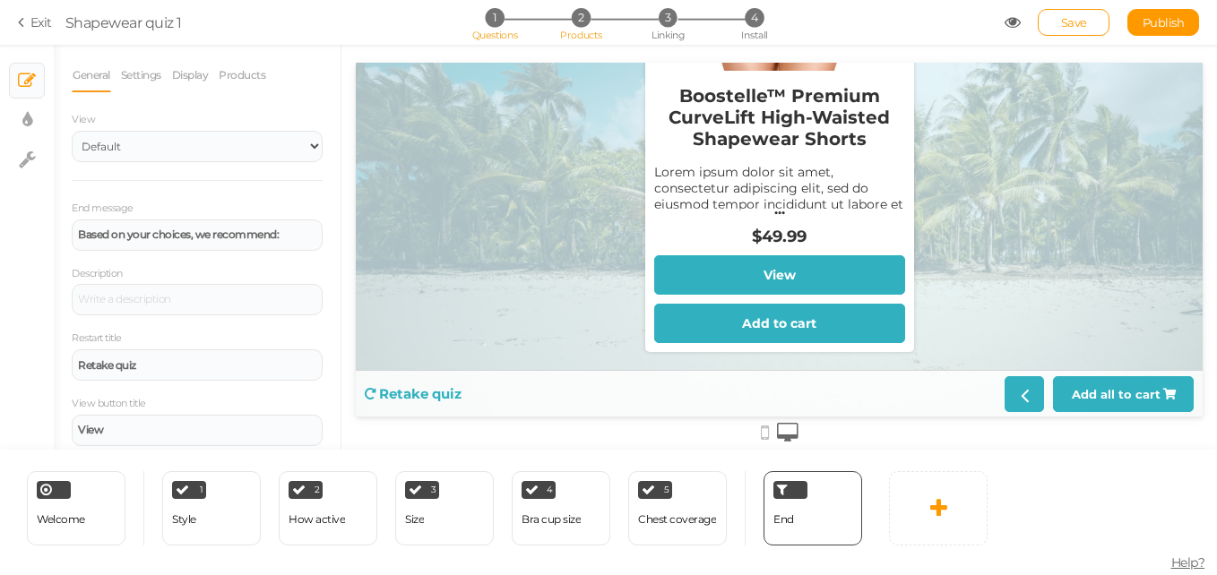
click at [569, 23] on li "2 Products" at bounding box center [580, 17] width 83 height 19
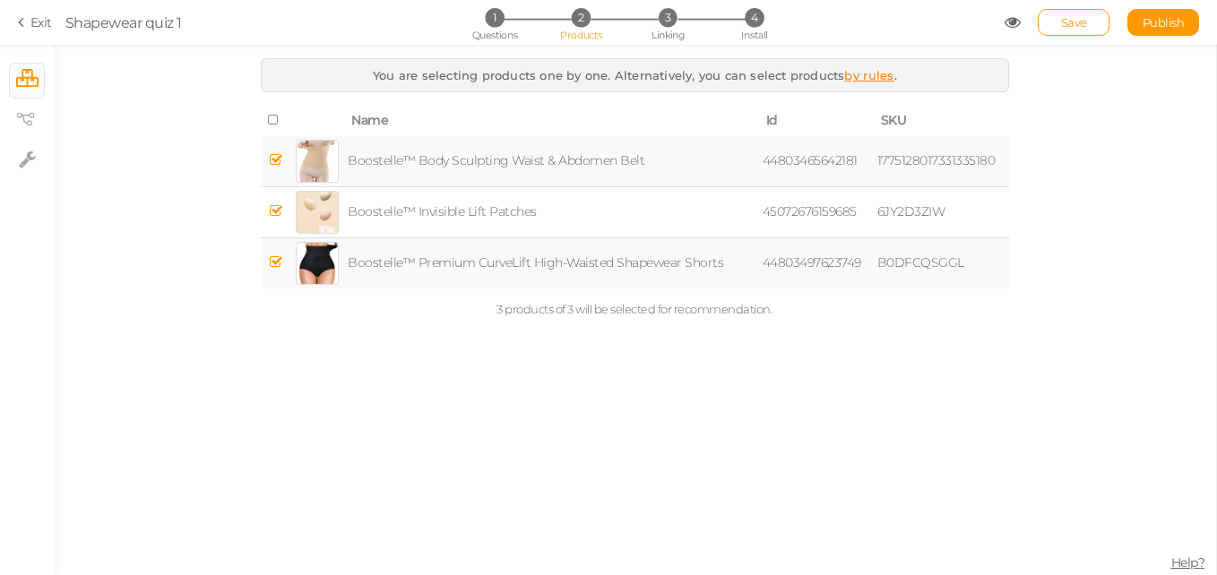
click at [277, 258] on icon at bounding box center [275, 261] width 13 height 13
click at [1055, 19] on link "Save" at bounding box center [1074, 22] width 72 height 27
click at [679, 30] on span "Linking" at bounding box center [667, 35] width 32 height 13
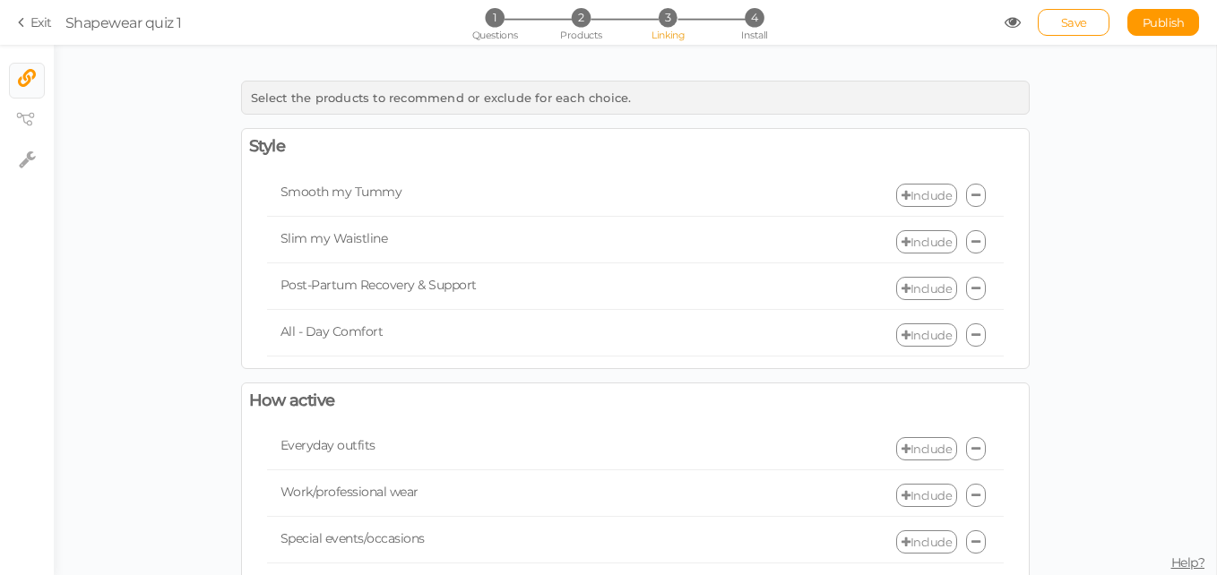
click at [906, 195] on link "Include" at bounding box center [926, 195] width 61 height 23
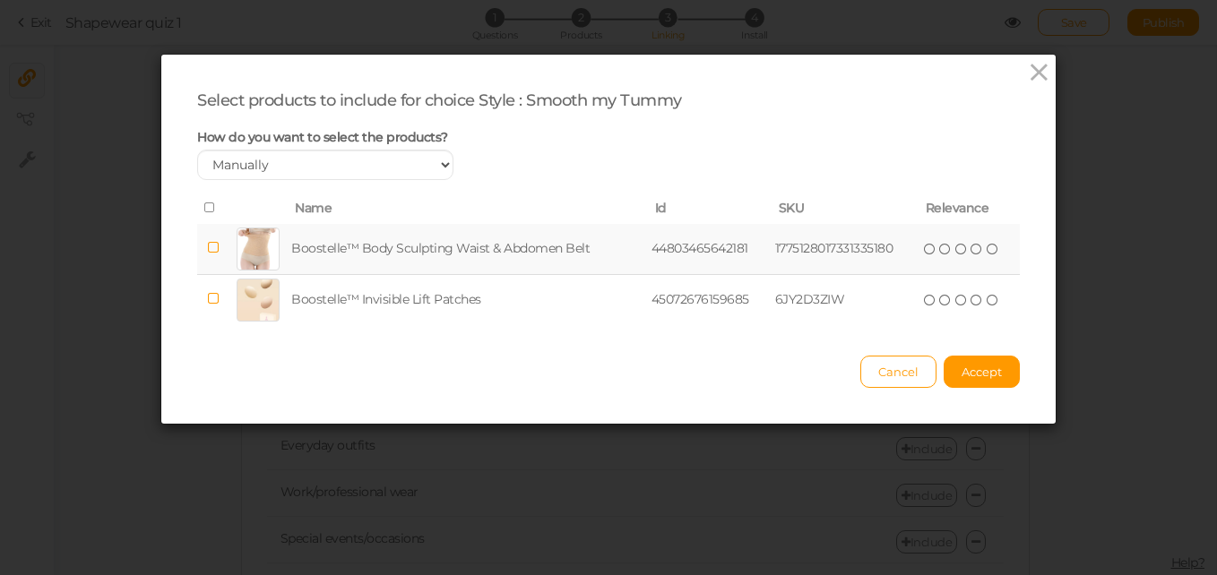
click at [207, 247] on icon at bounding box center [213, 247] width 13 height 13
click at [952, 366] on button "Accept" at bounding box center [981, 372] width 76 height 32
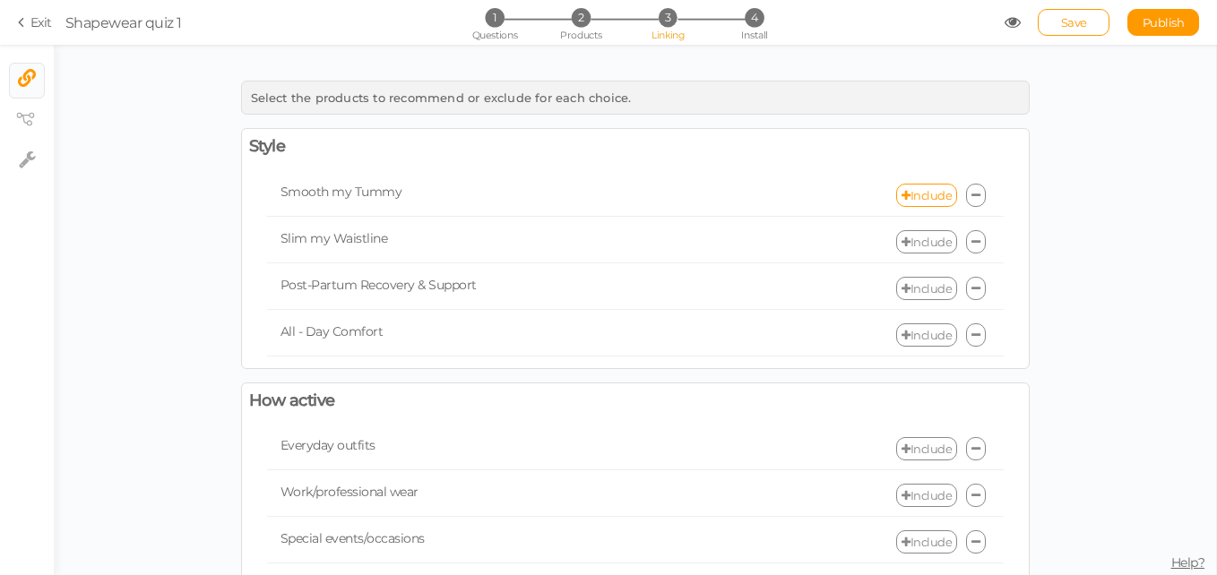
click at [901, 241] on link "Include" at bounding box center [926, 241] width 61 height 23
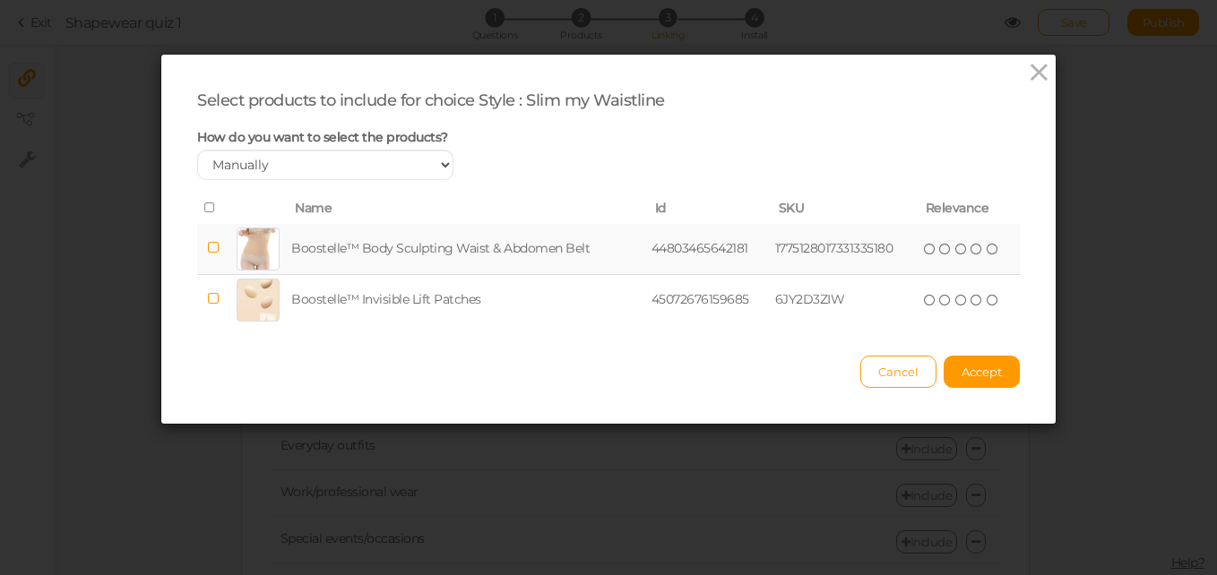
click at [649, 243] on td "44803465642181" at bounding box center [710, 249] width 124 height 51
click at [966, 373] on span "Accept" at bounding box center [981, 372] width 40 height 14
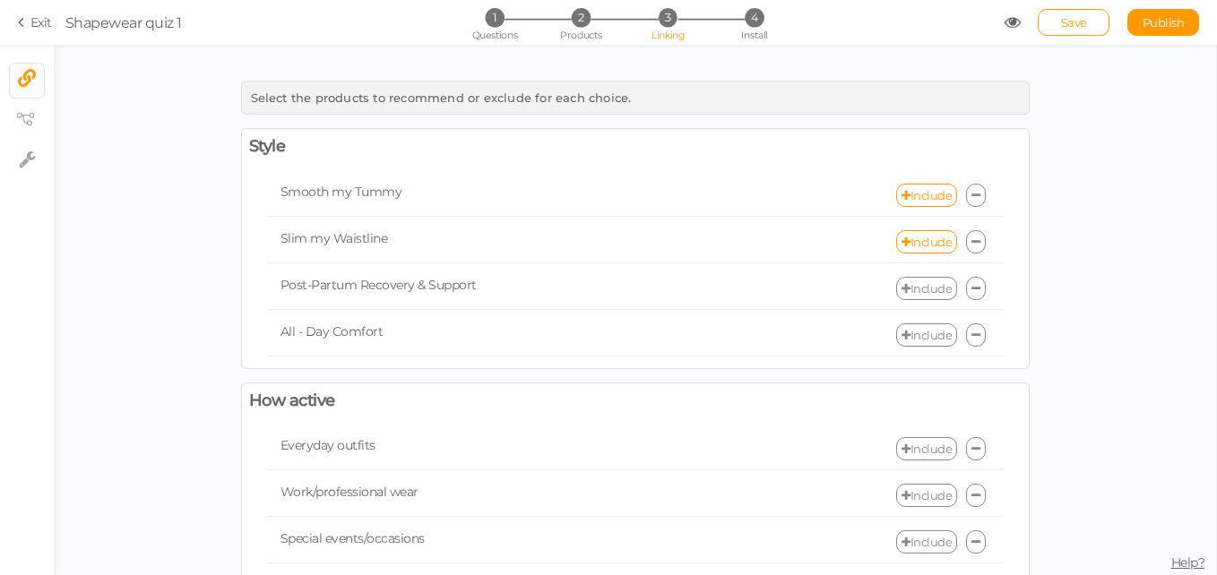
click at [912, 291] on link "Include" at bounding box center [926, 288] width 61 height 23
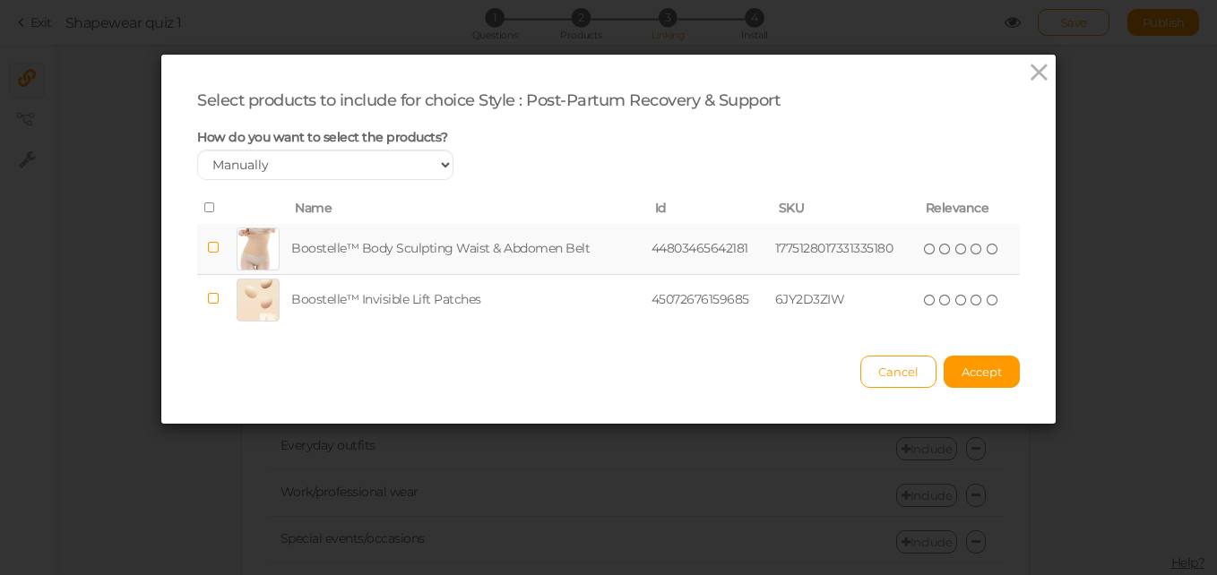
click at [514, 238] on td "Boostelle™ Body Sculpting Waist & Abdomen Belt" at bounding box center [468, 249] width 360 height 51
click at [973, 378] on span "Accept" at bounding box center [981, 372] width 40 height 14
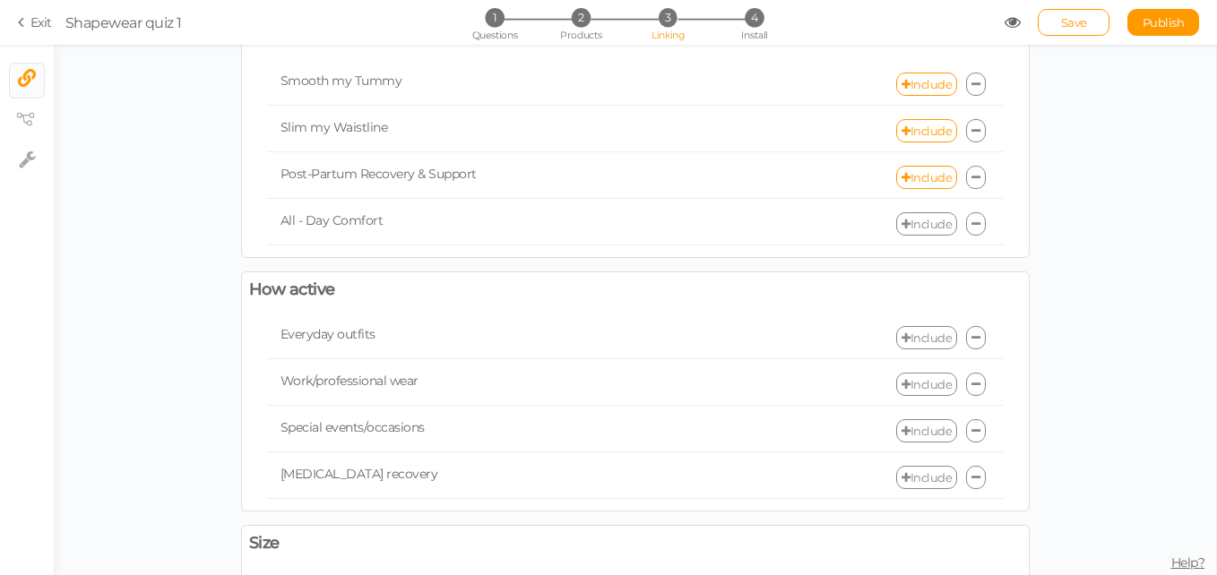
scroll to position [112, 0]
click at [916, 220] on link "Include" at bounding box center [926, 222] width 61 height 23
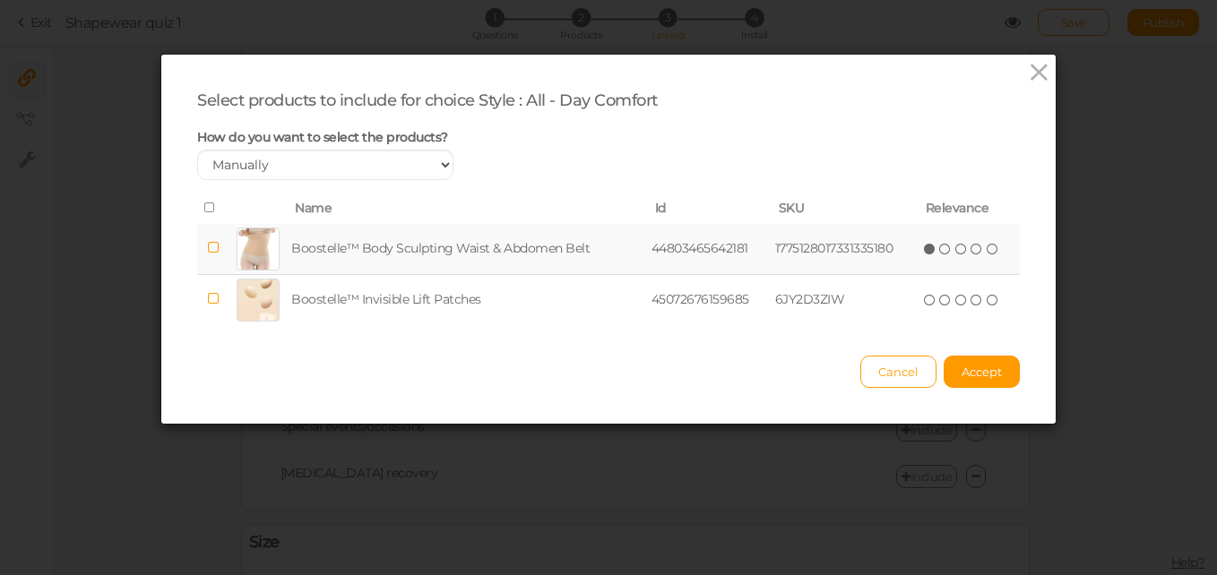
click at [924, 244] on icon at bounding box center [930, 249] width 13 height 13
click at [979, 361] on button "Accept" at bounding box center [981, 372] width 76 height 32
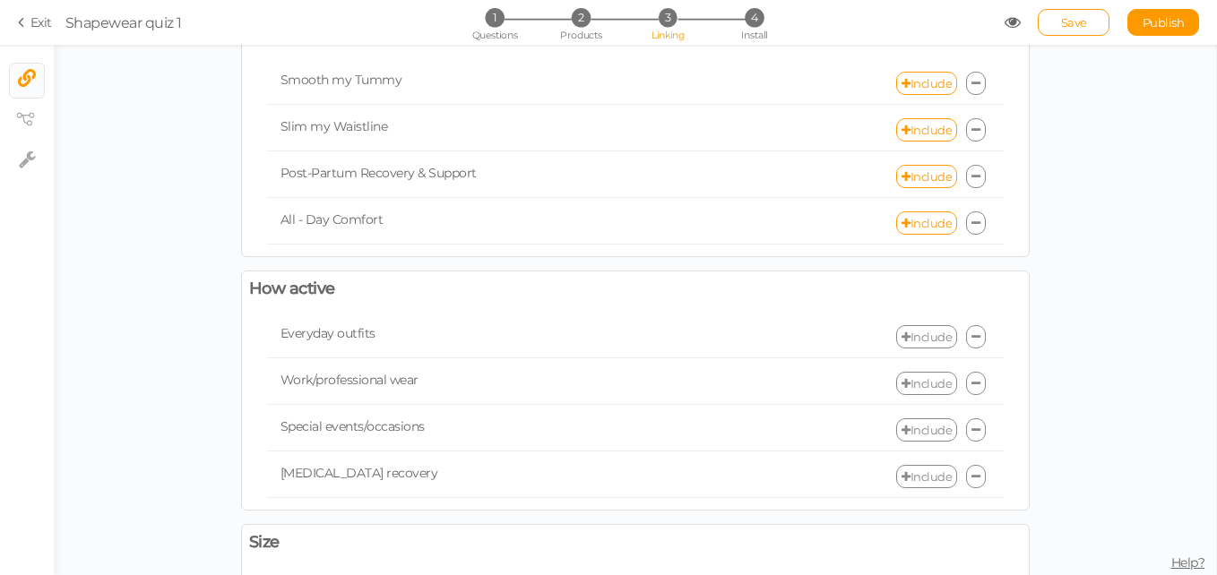
scroll to position [193, 0]
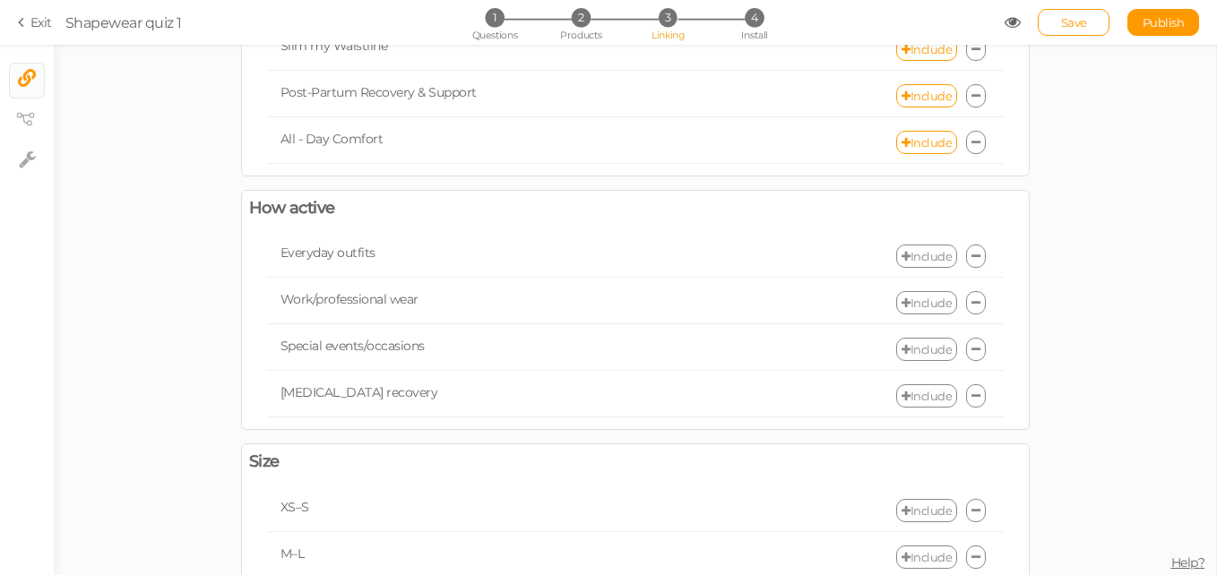
click at [932, 254] on link "Include" at bounding box center [926, 256] width 61 height 23
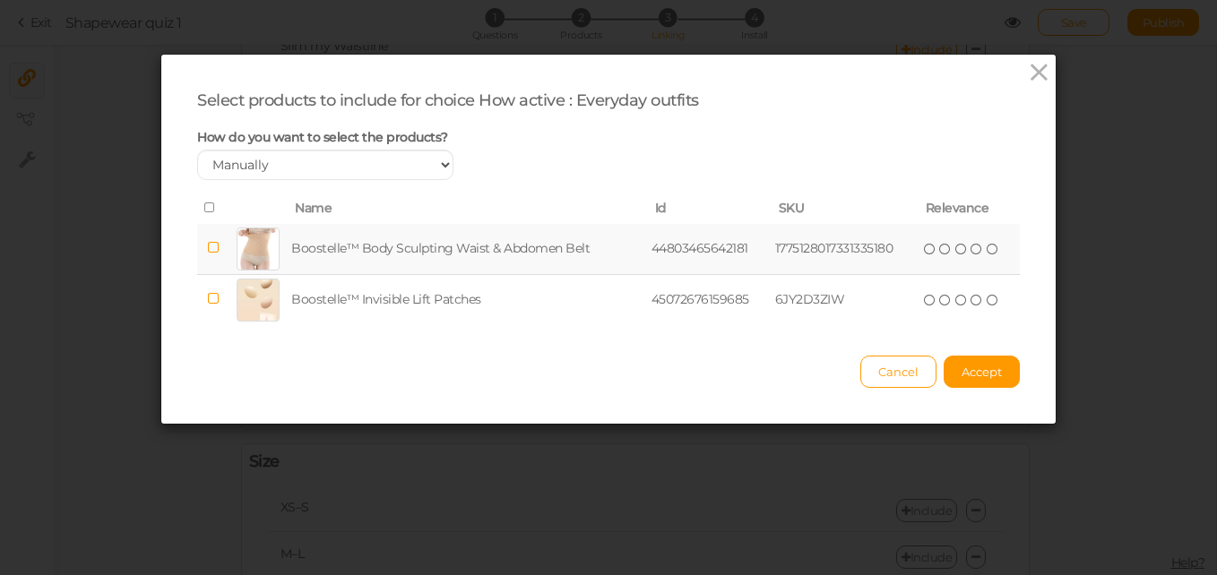
click at [213, 243] on td at bounding box center [212, 249] width 31 height 51
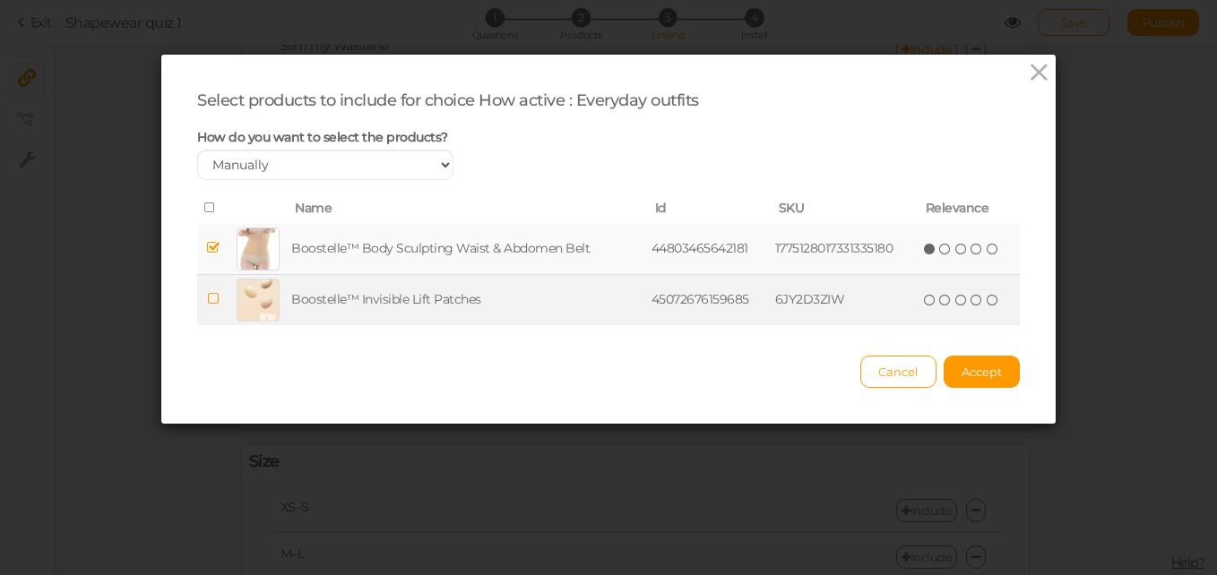
drag, startPoint x: 213, startPoint y: 303, endPoint x: 190, endPoint y: 303, distance: 23.3
click at [197, 303] on td at bounding box center [212, 299] width 31 height 51
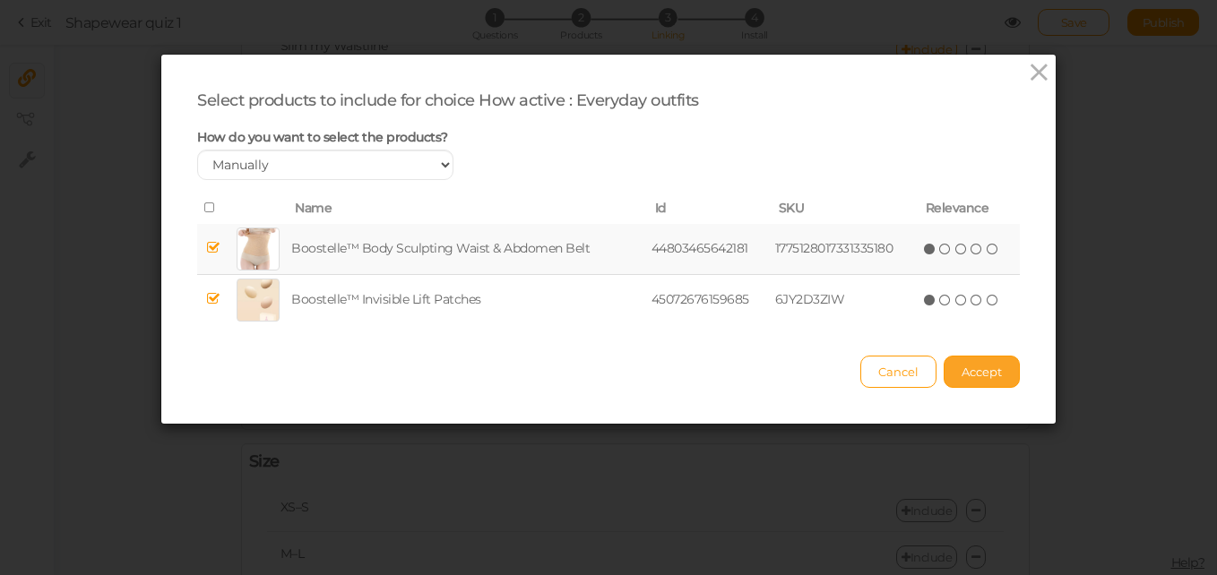
click at [957, 359] on button "Accept" at bounding box center [981, 372] width 76 height 32
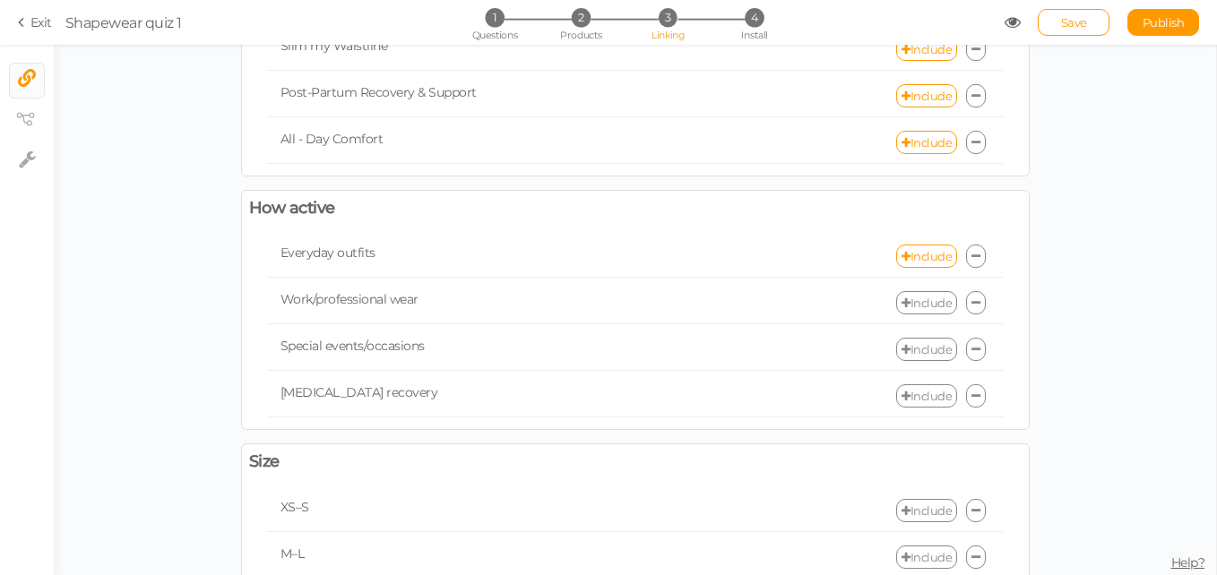
click at [926, 305] on link "Include" at bounding box center [926, 302] width 61 height 23
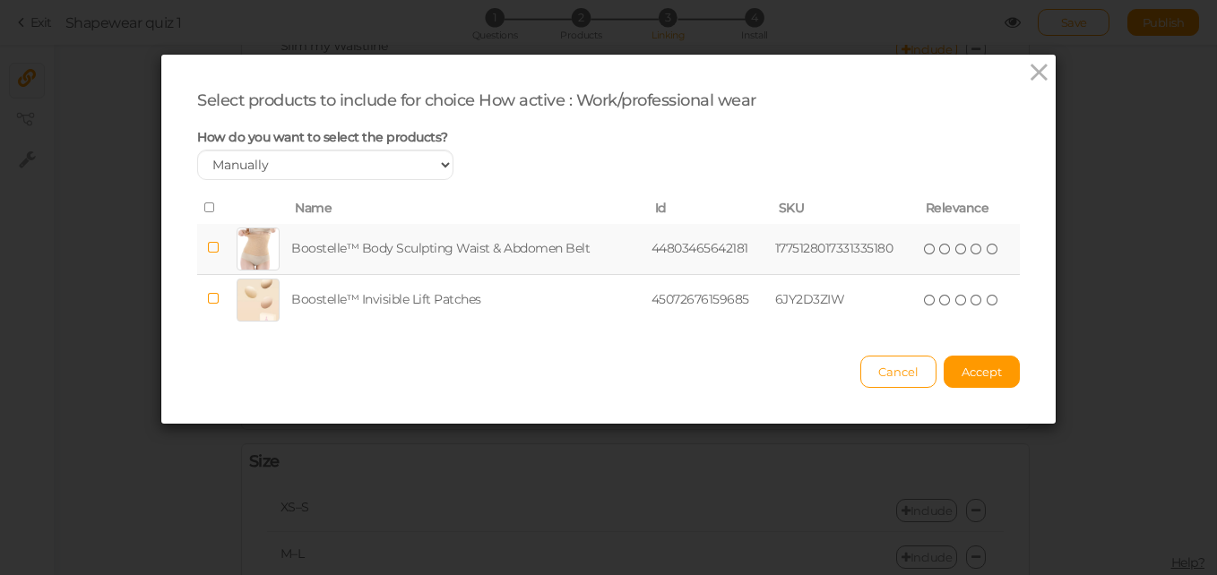
click at [212, 254] on icon at bounding box center [213, 247] width 13 height 13
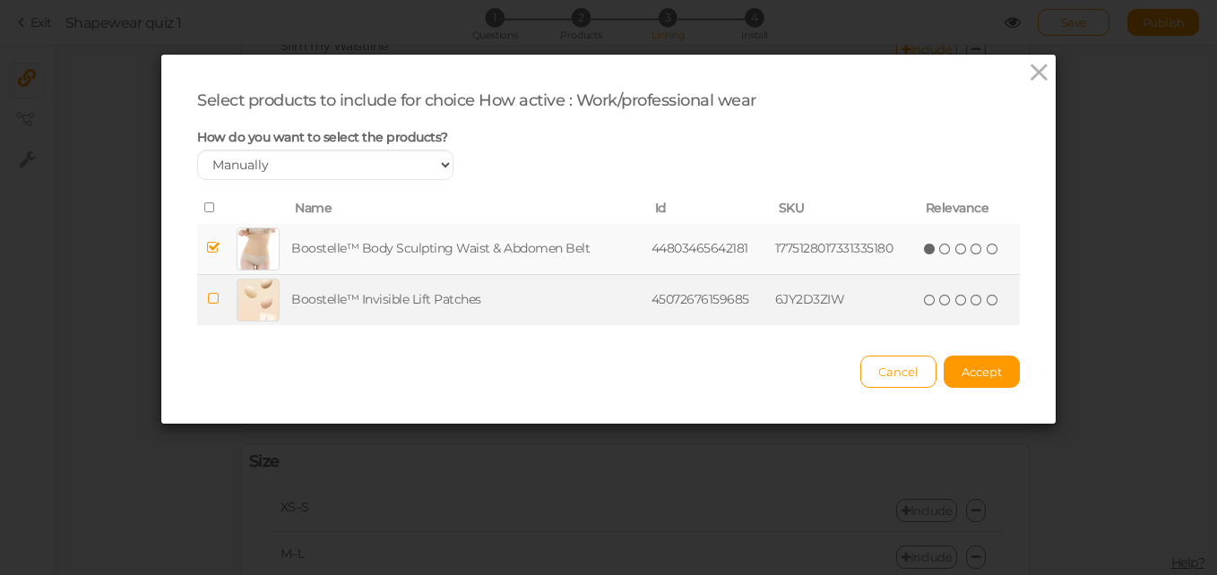
click at [215, 289] on td at bounding box center [212, 299] width 31 height 51
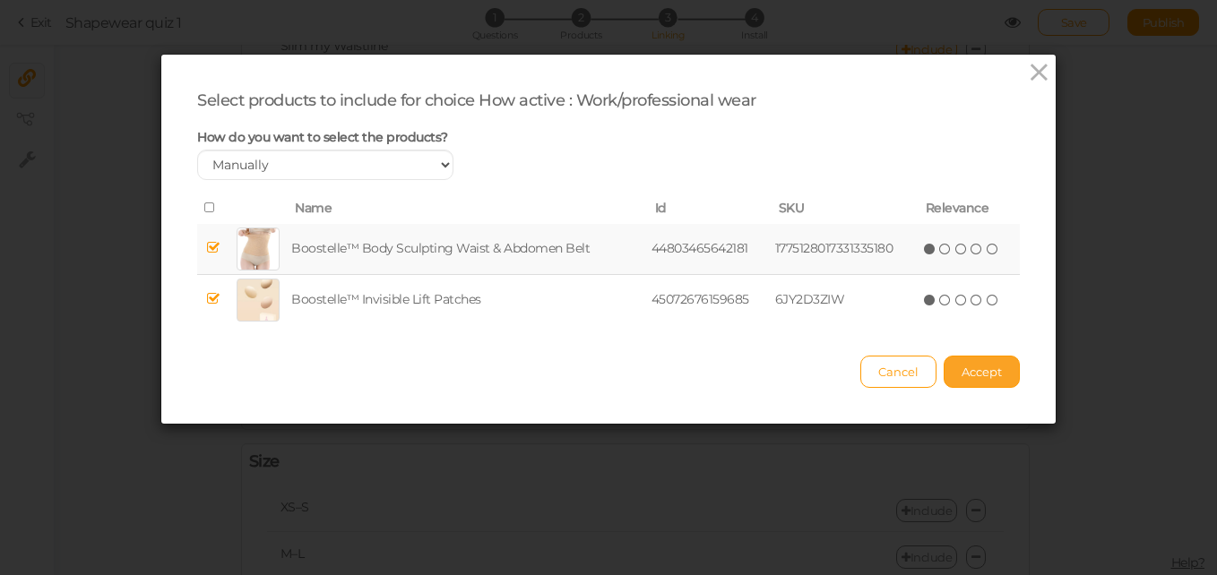
click at [961, 368] on span "Accept" at bounding box center [981, 372] width 40 height 14
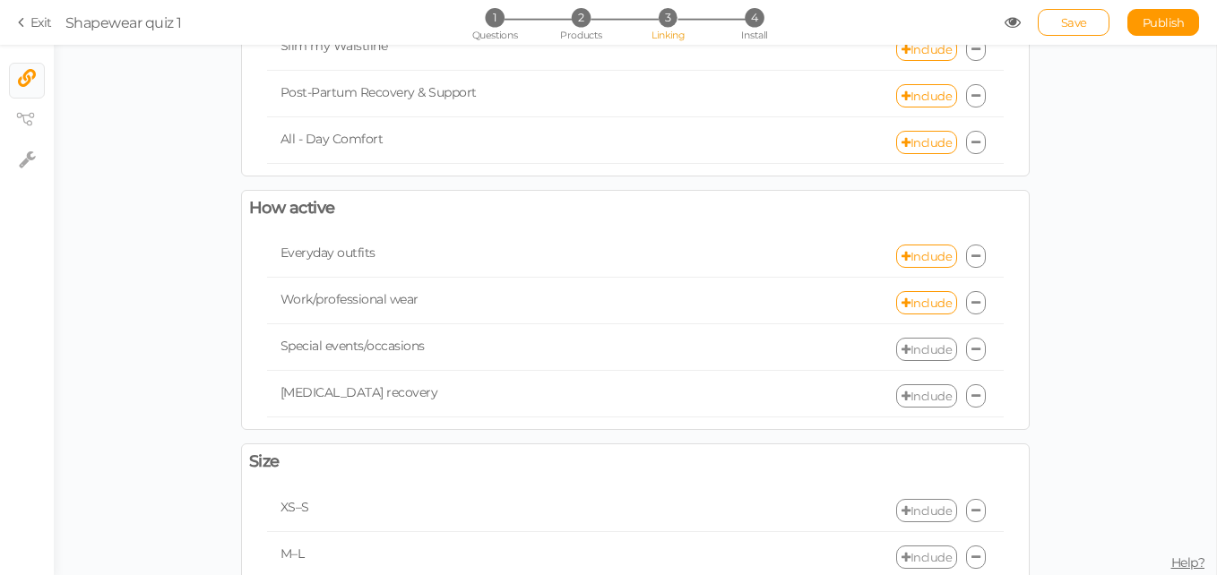
click at [907, 356] on link "Include" at bounding box center [926, 349] width 61 height 23
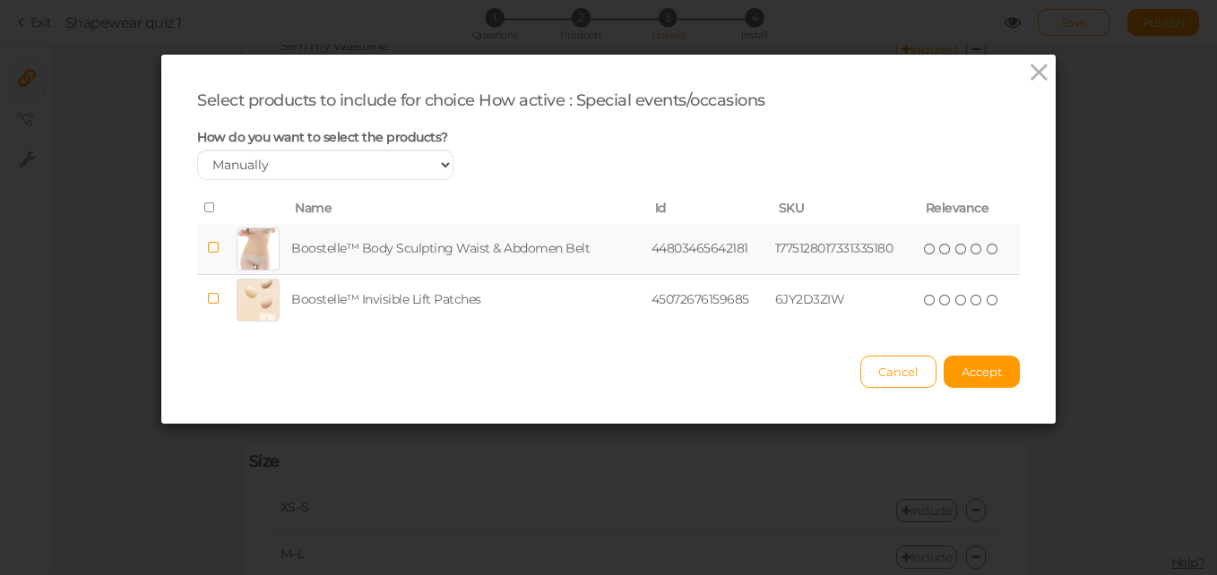
click at [217, 241] on td at bounding box center [212, 249] width 31 height 51
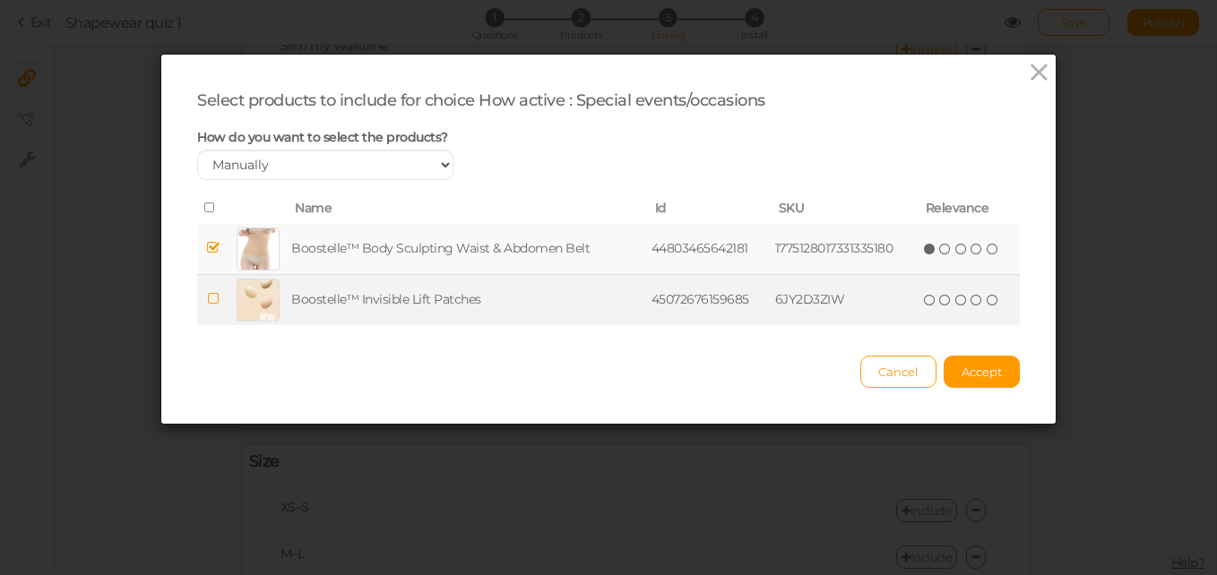
click at [221, 297] on td at bounding box center [212, 299] width 31 height 51
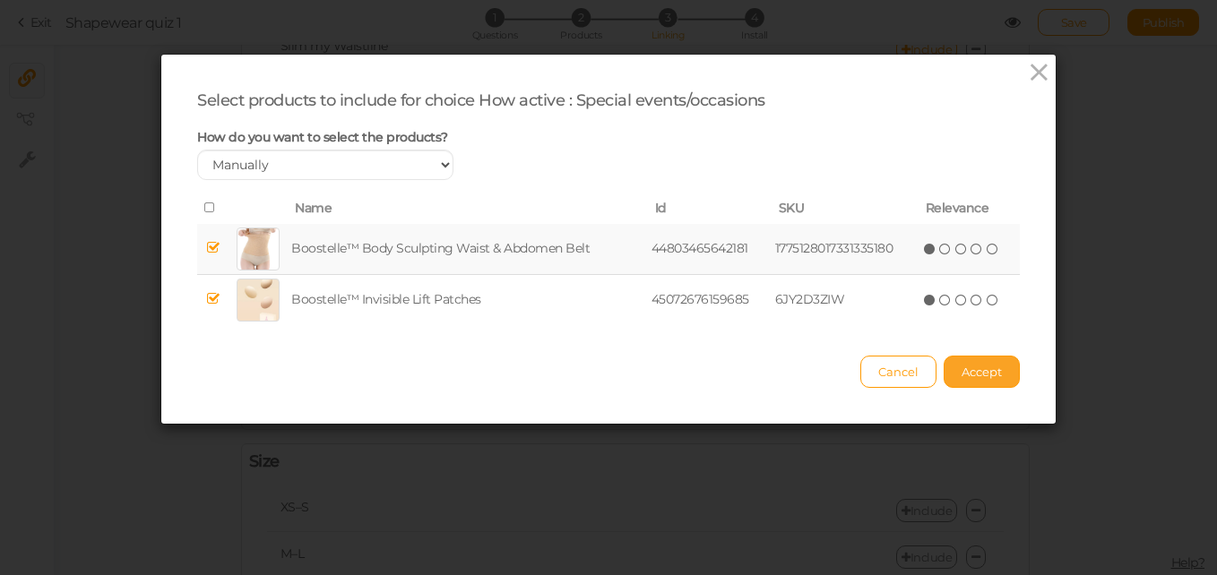
click at [961, 365] on span "Accept" at bounding box center [981, 372] width 40 height 14
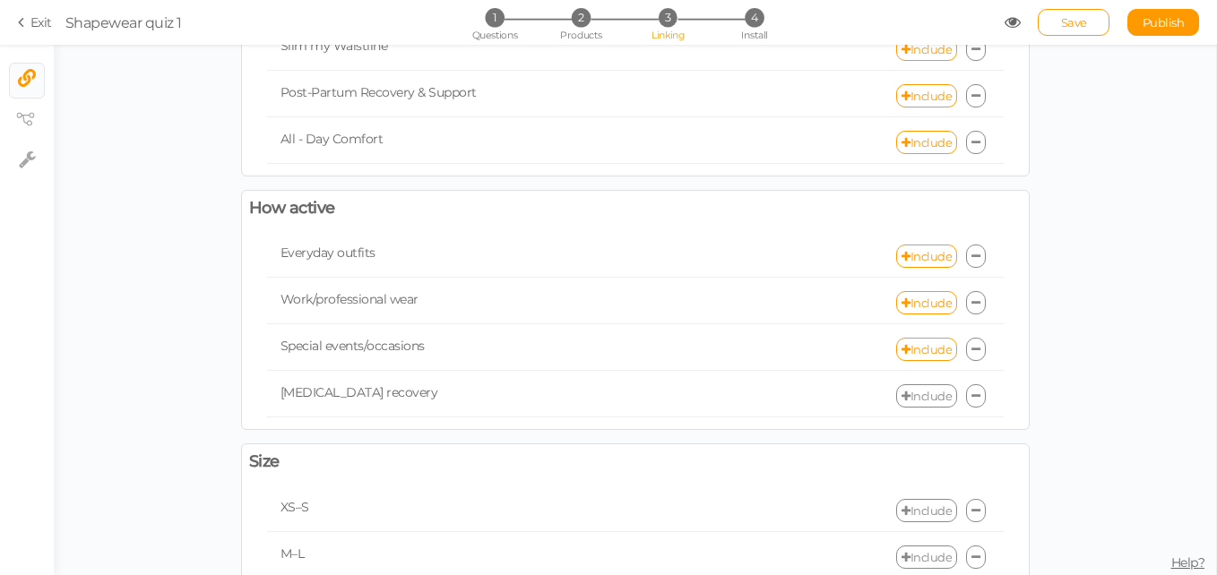
click at [900, 388] on link "Include" at bounding box center [926, 395] width 61 height 23
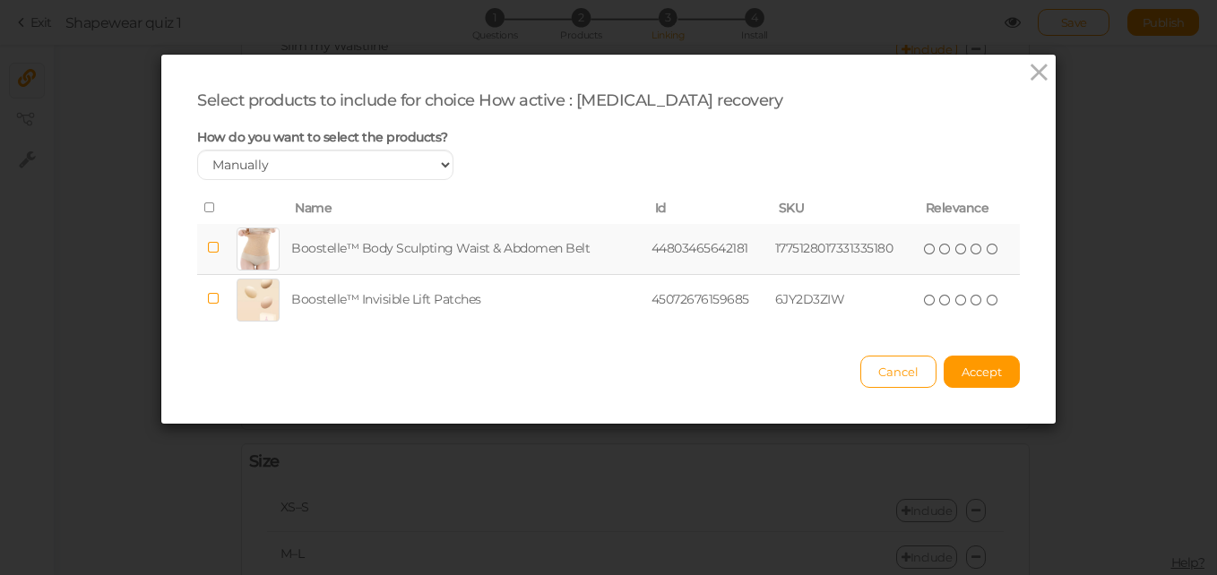
click at [207, 243] on icon at bounding box center [213, 247] width 13 height 13
click at [990, 369] on span "Accept" at bounding box center [981, 372] width 40 height 14
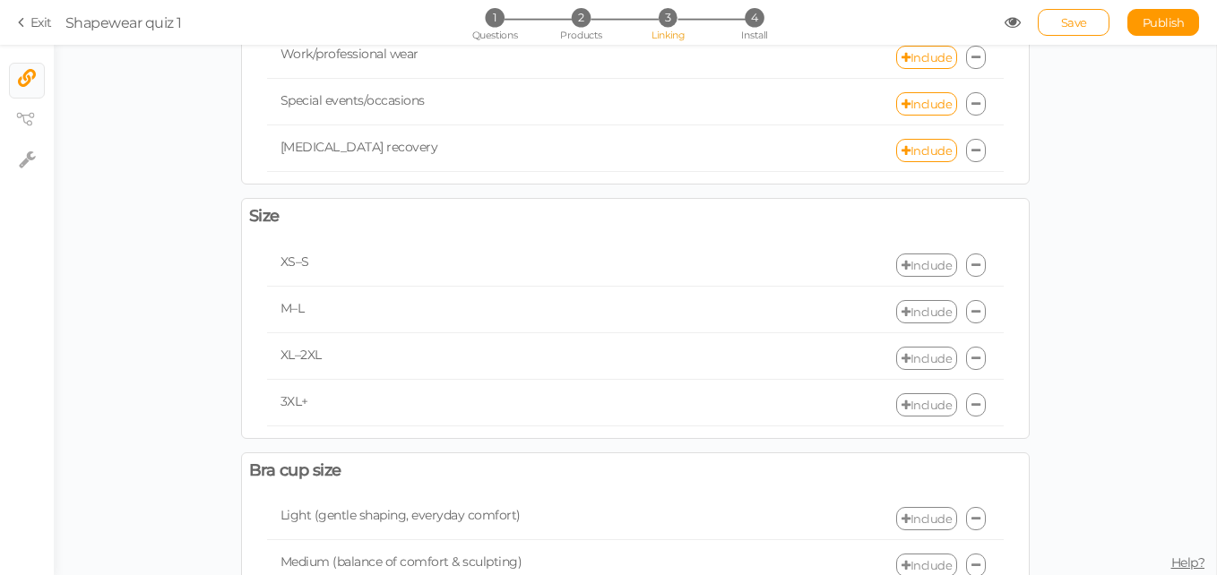
scroll to position [528, 0]
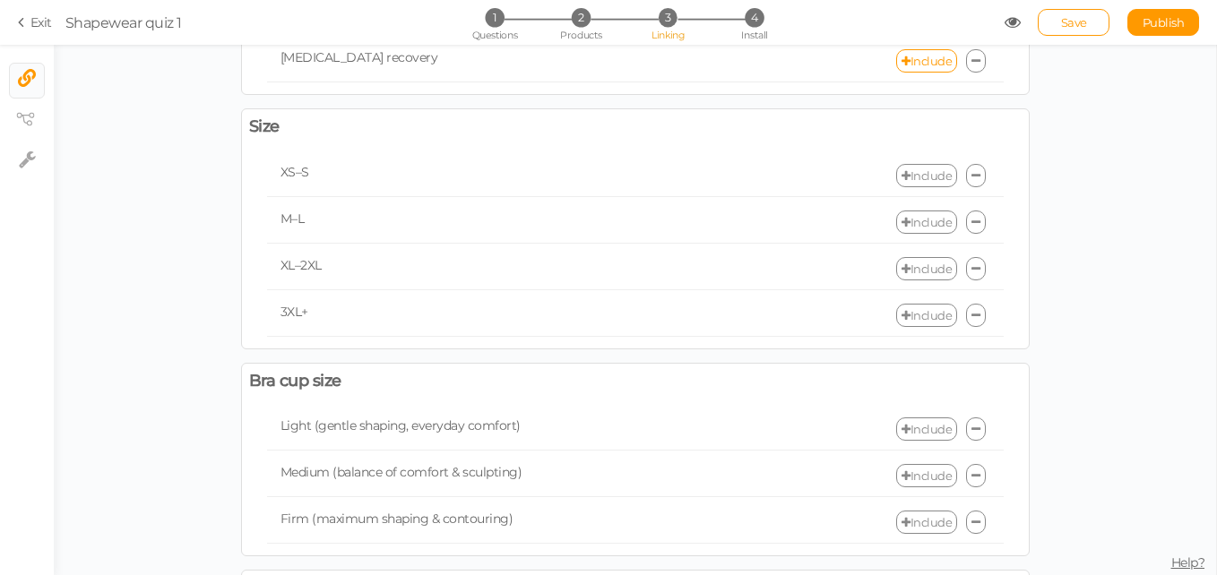
click at [909, 178] on link "Include" at bounding box center [926, 175] width 61 height 23
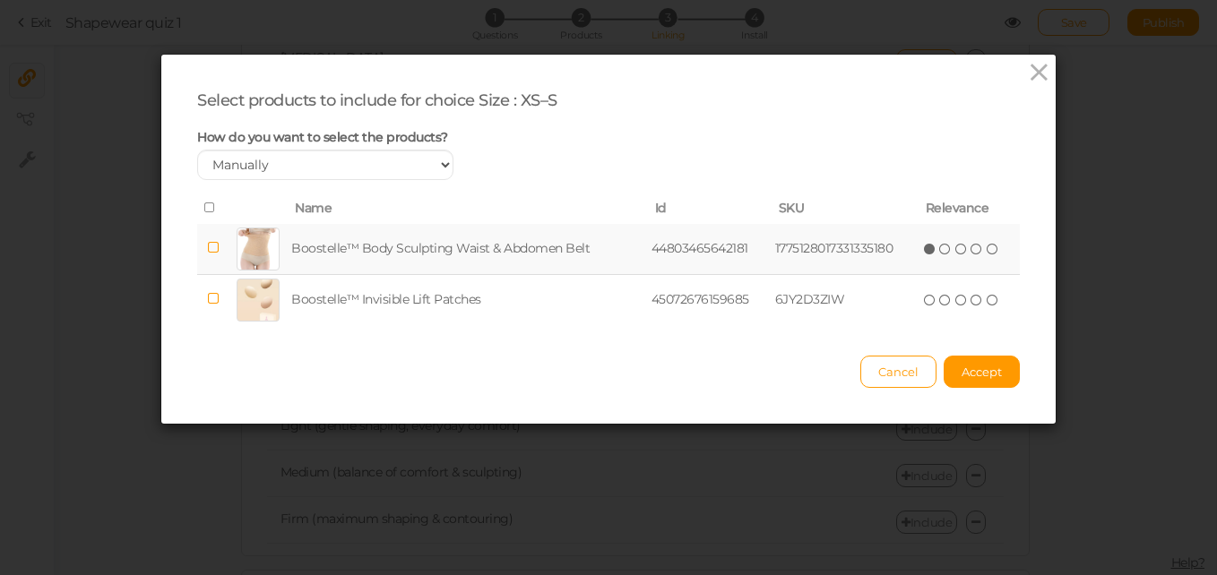
click at [930, 249] on icon at bounding box center [930, 249] width 13 height 13
click at [988, 347] on div "Cancel Accept" at bounding box center [608, 363] width 823 height 49
click at [986, 367] on span "Accept" at bounding box center [981, 372] width 40 height 14
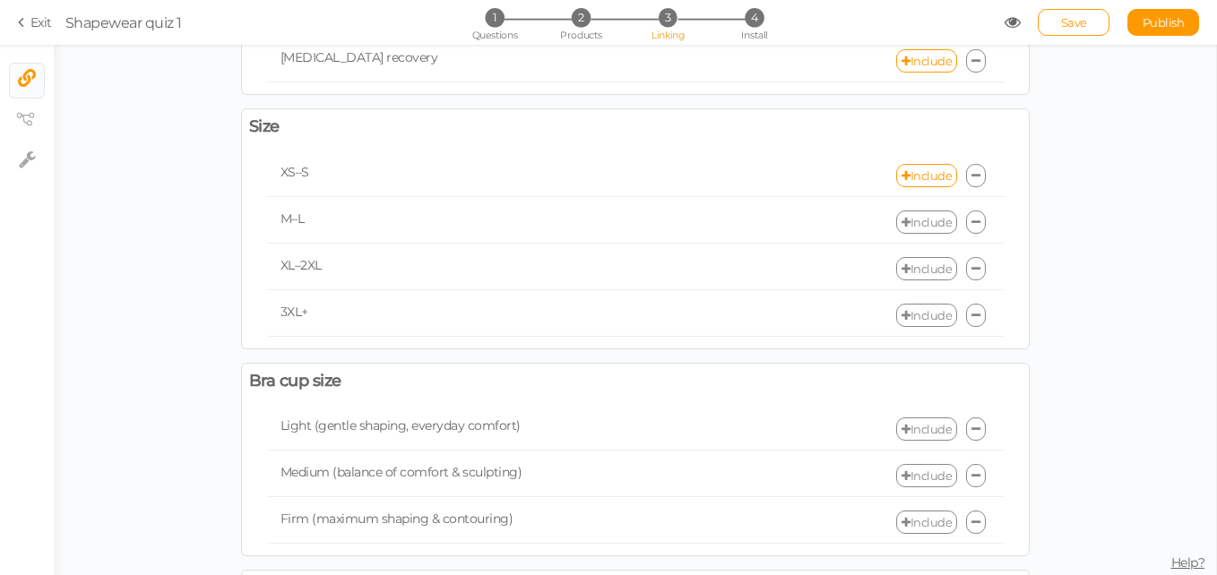
click at [926, 225] on link "Include" at bounding box center [926, 222] width 61 height 23
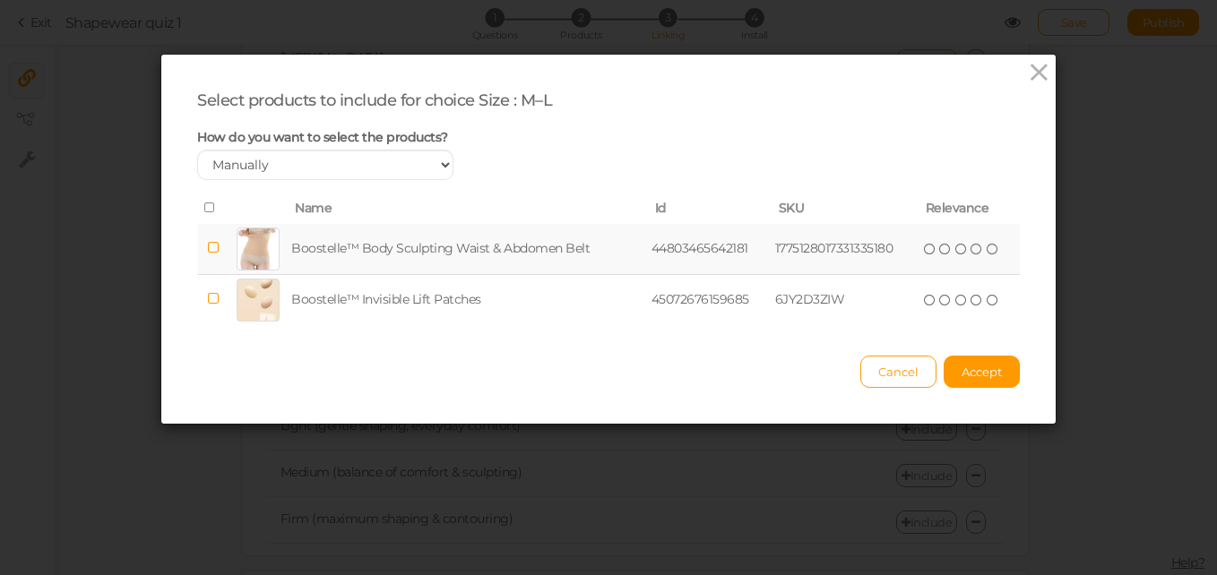
click at [220, 253] on td at bounding box center [212, 249] width 31 height 51
click at [978, 374] on span "Accept" at bounding box center [981, 372] width 40 height 14
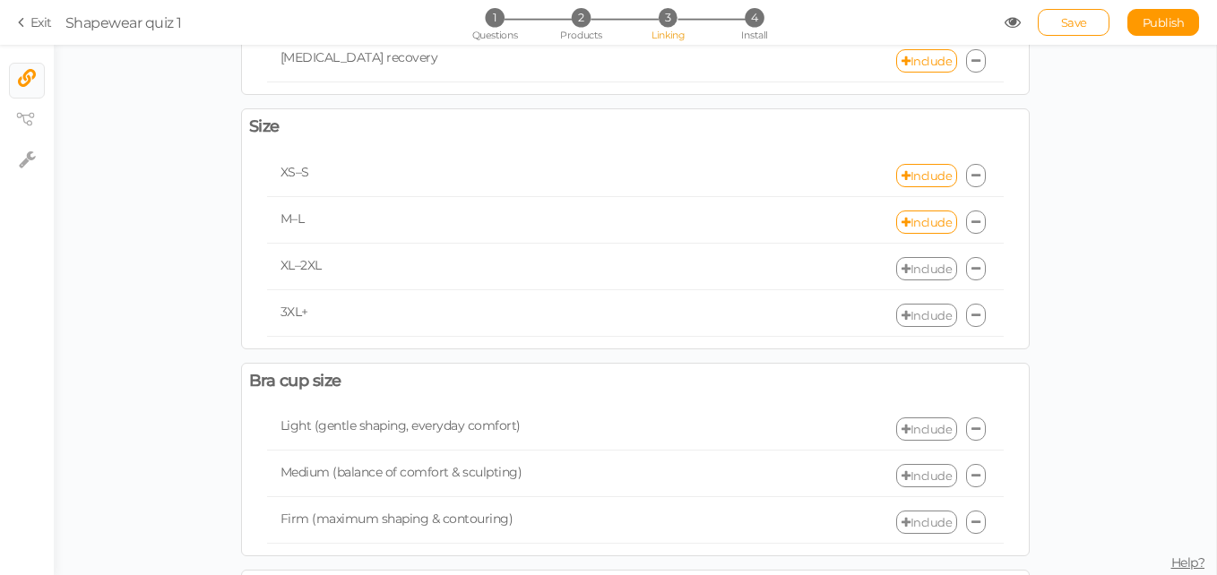
click at [909, 272] on link "Include" at bounding box center [926, 268] width 61 height 23
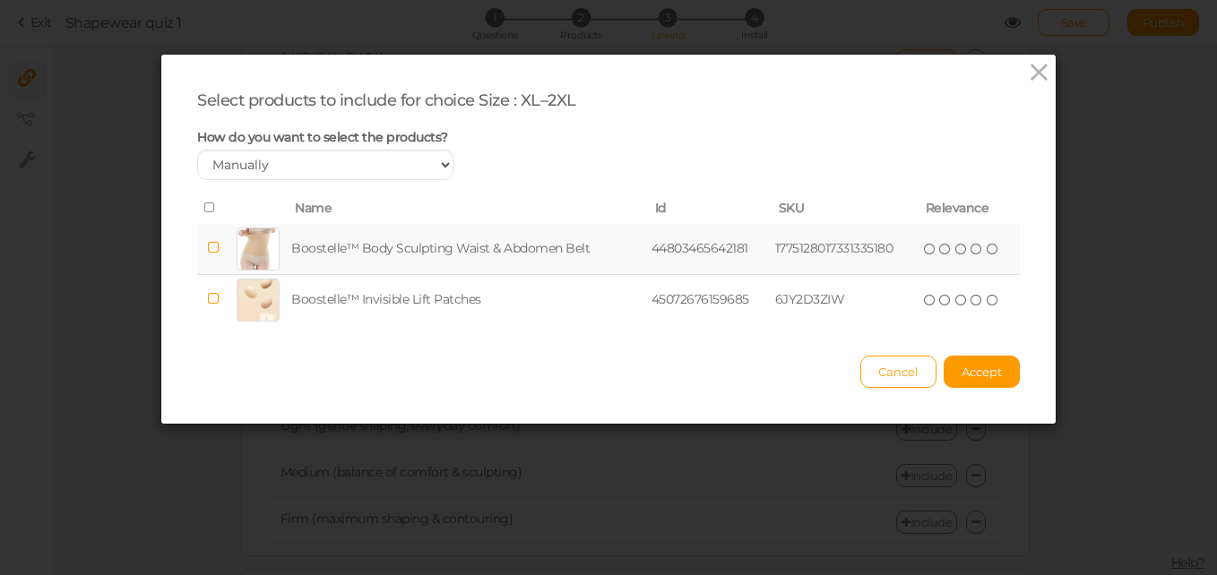
click at [241, 237] on div at bounding box center [258, 249] width 43 height 43
click at [974, 362] on button "Accept" at bounding box center [981, 372] width 76 height 32
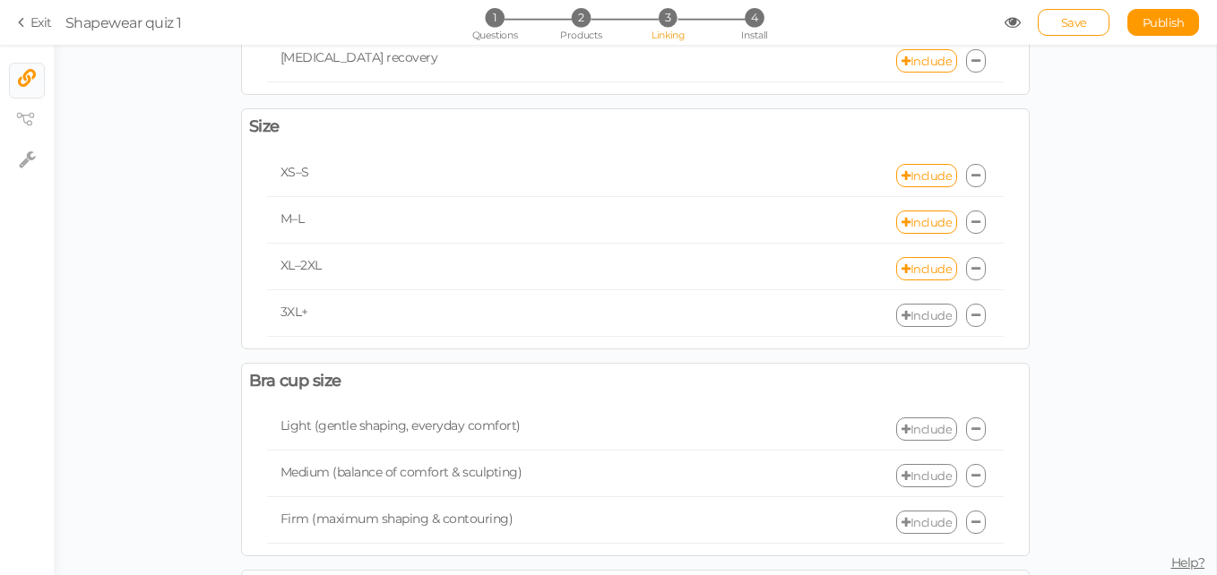
click at [919, 310] on link "Include" at bounding box center [926, 315] width 61 height 23
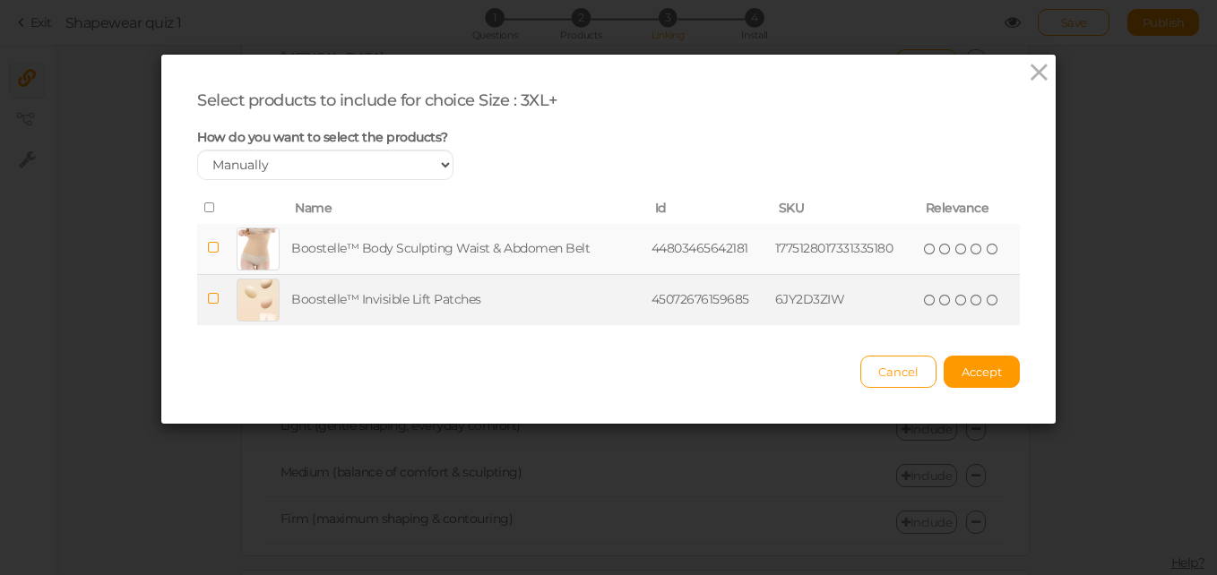
drag, startPoint x: 501, startPoint y: 253, endPoint x: 207, endPoint y: 300, distance: 297.7
click at [207, 300] on icon at bounding box center [213, 298] width 13 height 13
click at [961, 365] on span "Accept" at bounding box center [981, 372] width 40 height 14
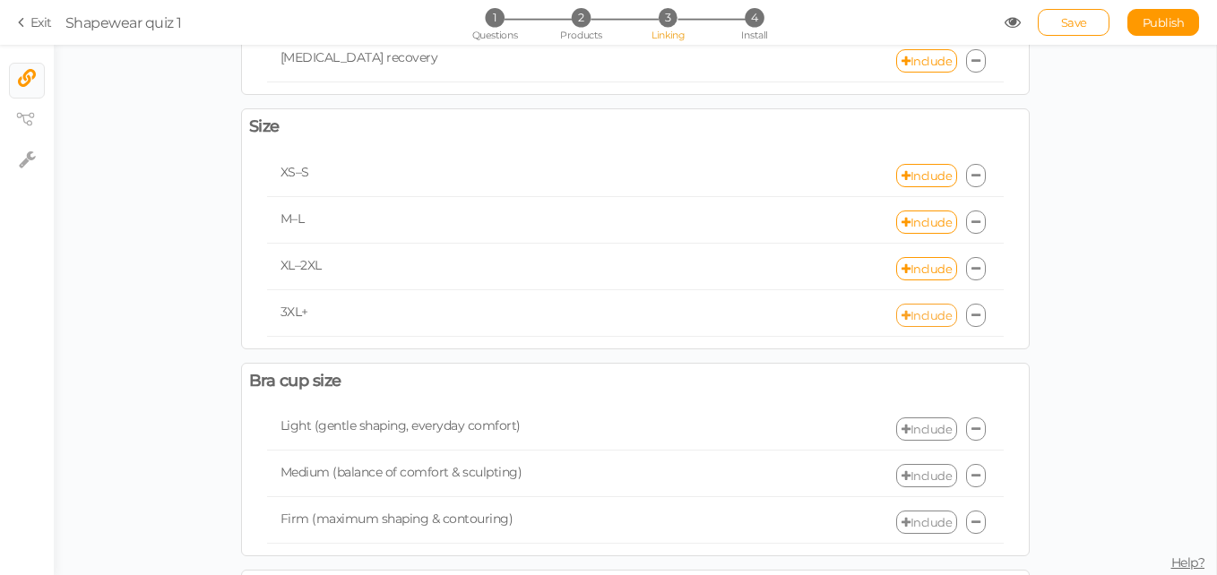
click at [920, 318] on link "Include" at bounding box center [926, 315] width 61 height 23
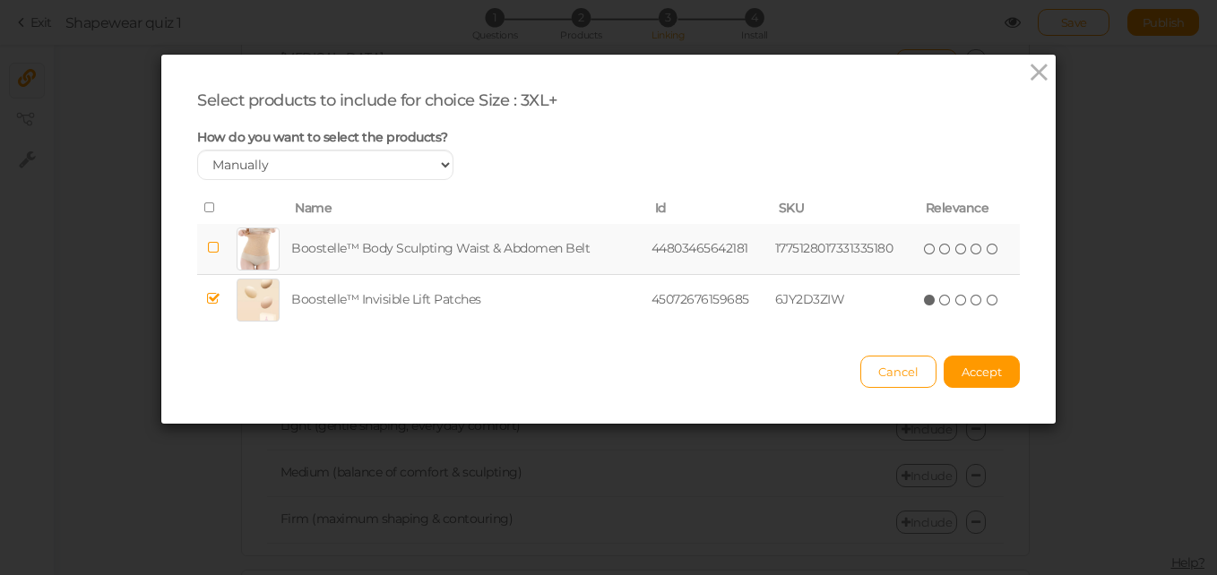
click at [221, 242] on td at bounding box center [212, 249] width 31 height 51
click at [1009, 372] on button "Accept" at bounding box center [981, 372] width 76 height 32
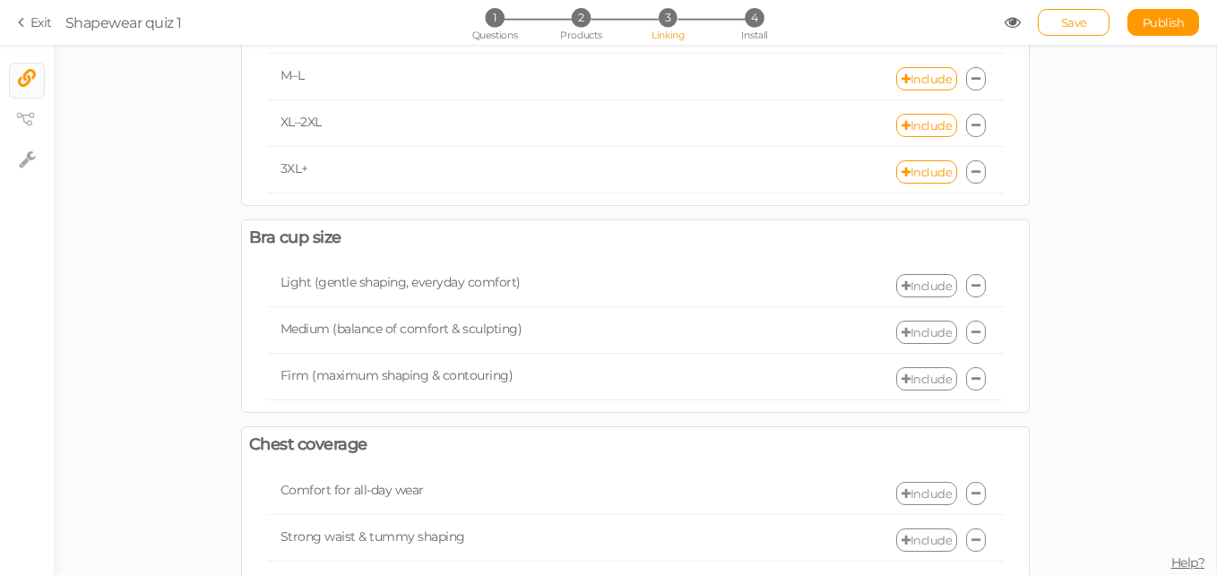
scroll to position [672, 0]
click at [924, 286] on link "Include" at bounding box center [926, 284] width 61 height 23
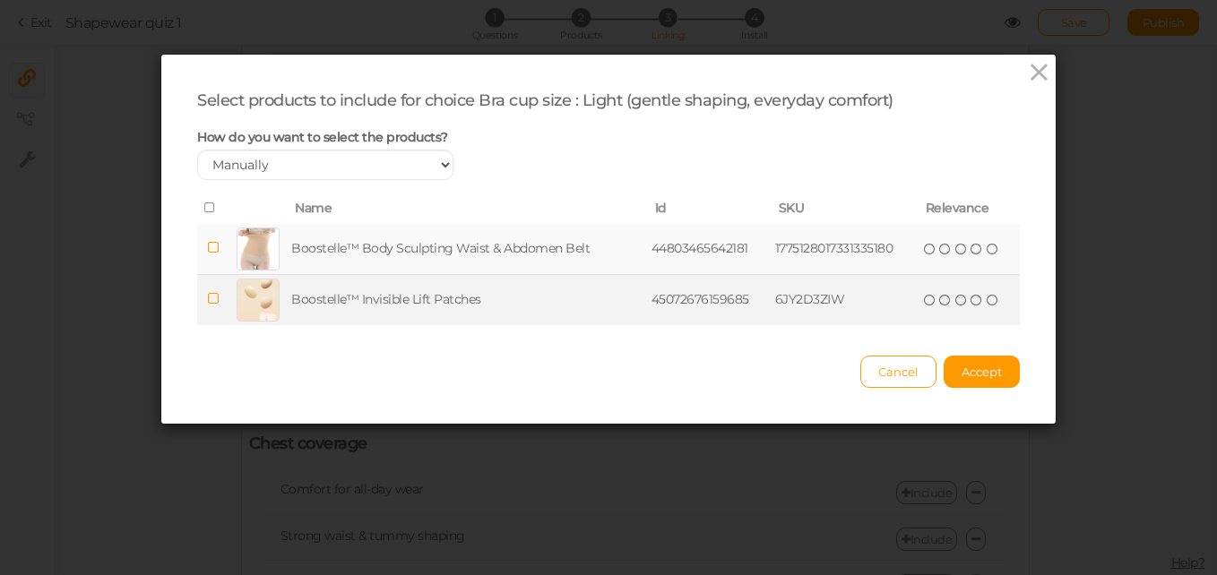
click at [581, 306] on td "Boostelle™ Invisible Lift Patches" at bounding box center [468, 299] width 360 height 51
click at [970, 305] on icon at bounding box center [976, 300] width 13 height 13
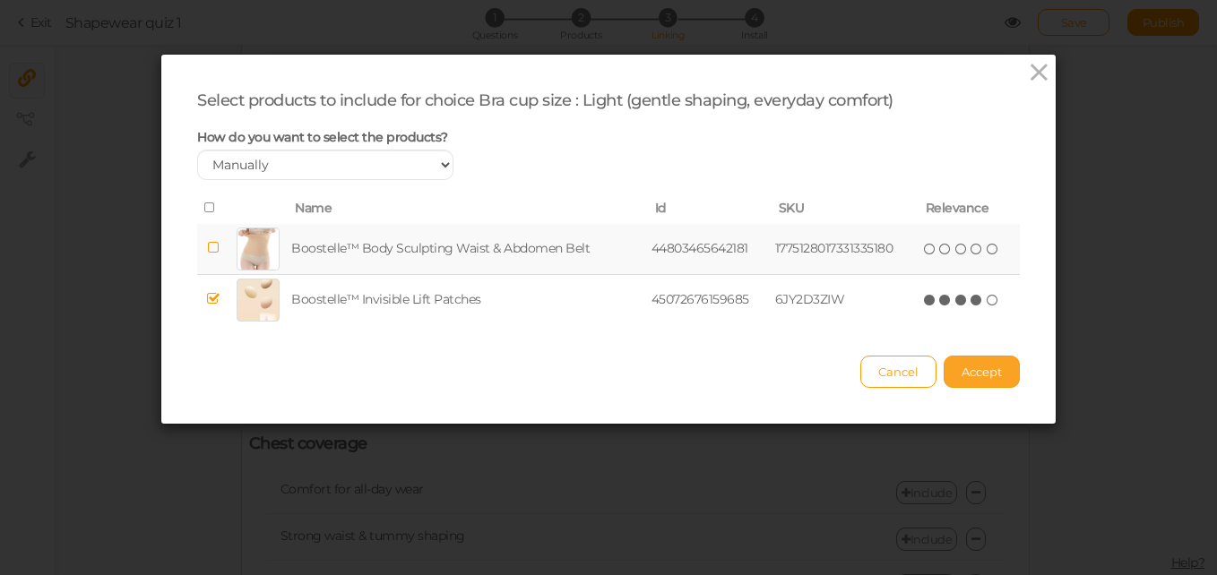
click at [965, 380] on button "Accept" at bounding box center [981, 372] width 76 height 32
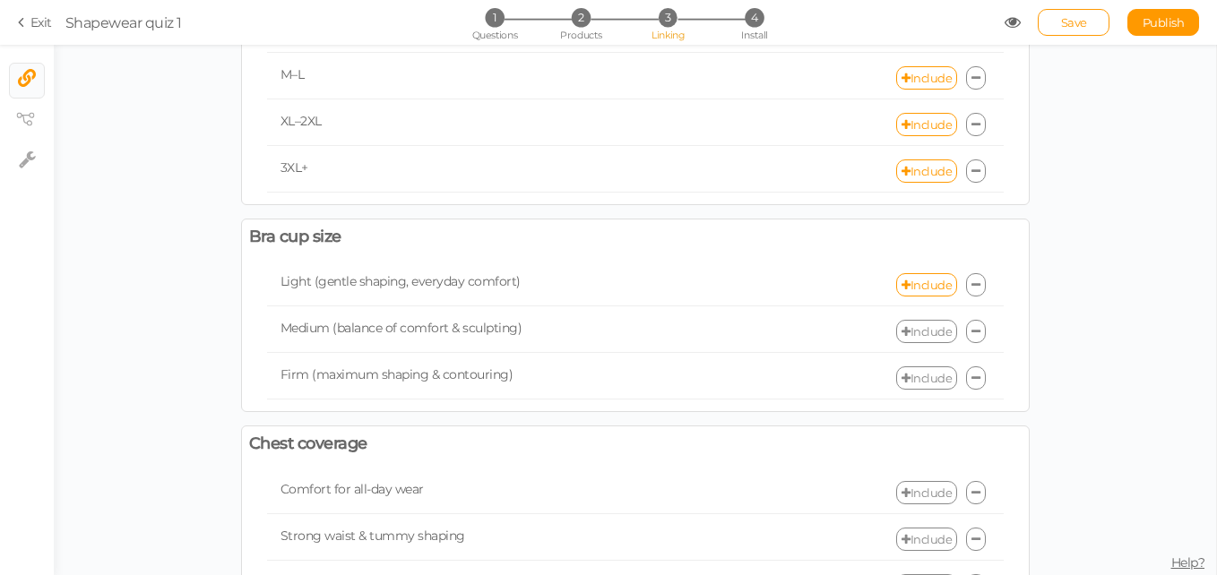
click at [923, 352] on div "Medium (balance of comfort & sculpting) Include" at bounding box center [635, 332] width 736 height 42
click at [923, 333] on link "Include" at bounding box center [926, 331] width 61 height 23
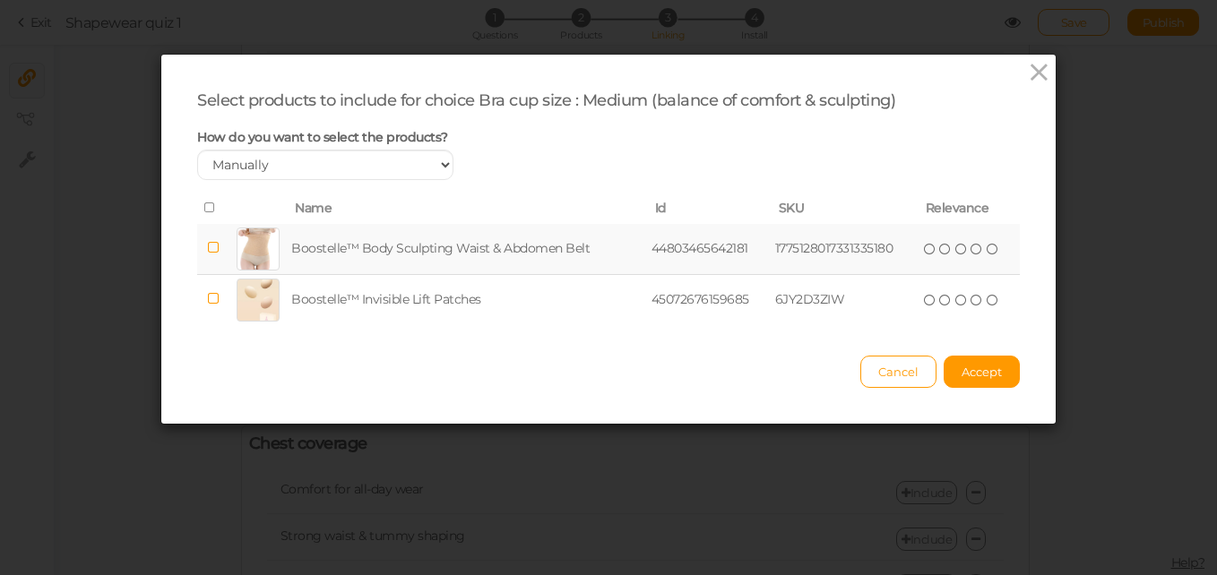
click at [218, 243] on td at bounding box center [212, 249] width 31 height 51
click at [959, 250] on icon at bounding box center [961, 249] width 13 height 13
click at [965, 387] on button "Accept" at bounding box center [981, 372] width 76 height 32
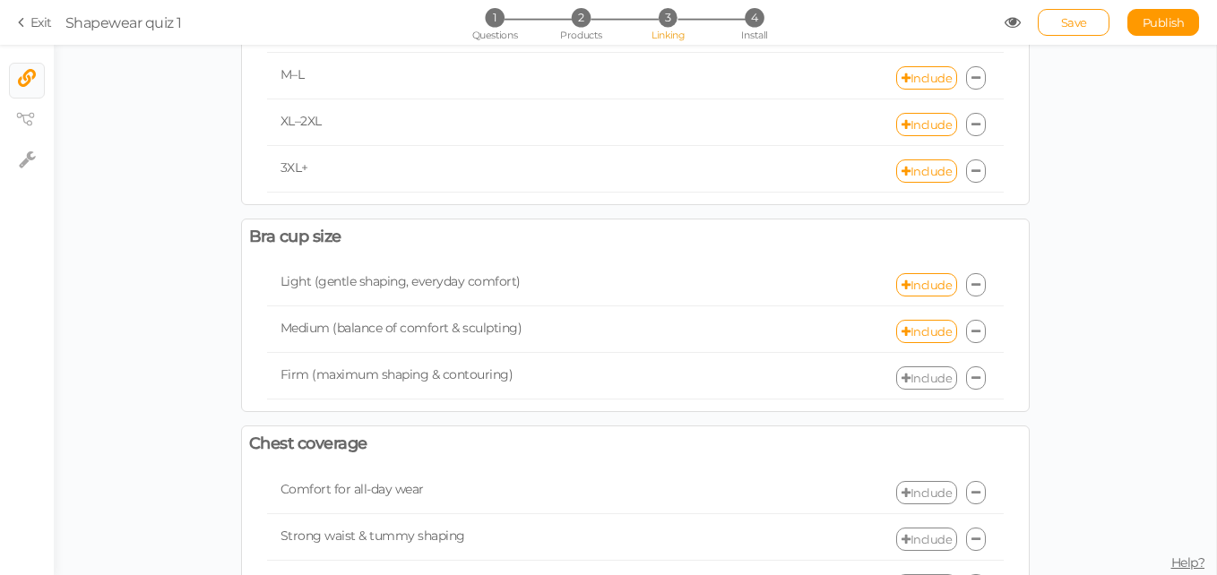
click at [934, 376] on link "Include" at bounding box center [926, 377] width 61 height 23
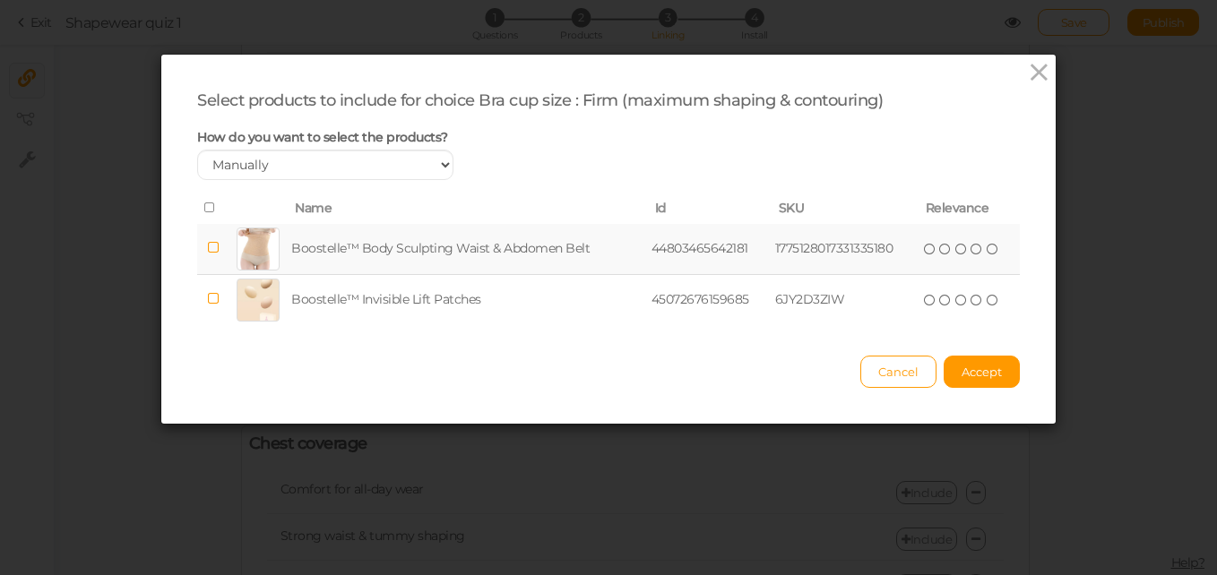
click at [208, 252] on icon at bounding box center [213, 247] width 13 height 13
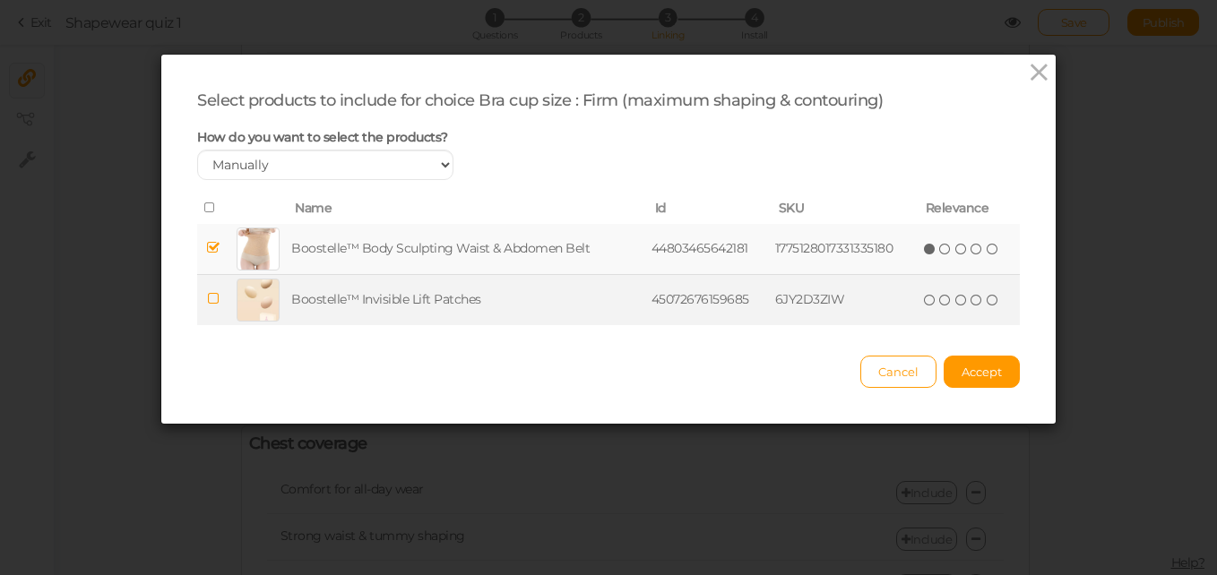
click at [213, 295] on td at bounding box center [212, 299] width 31 height 51
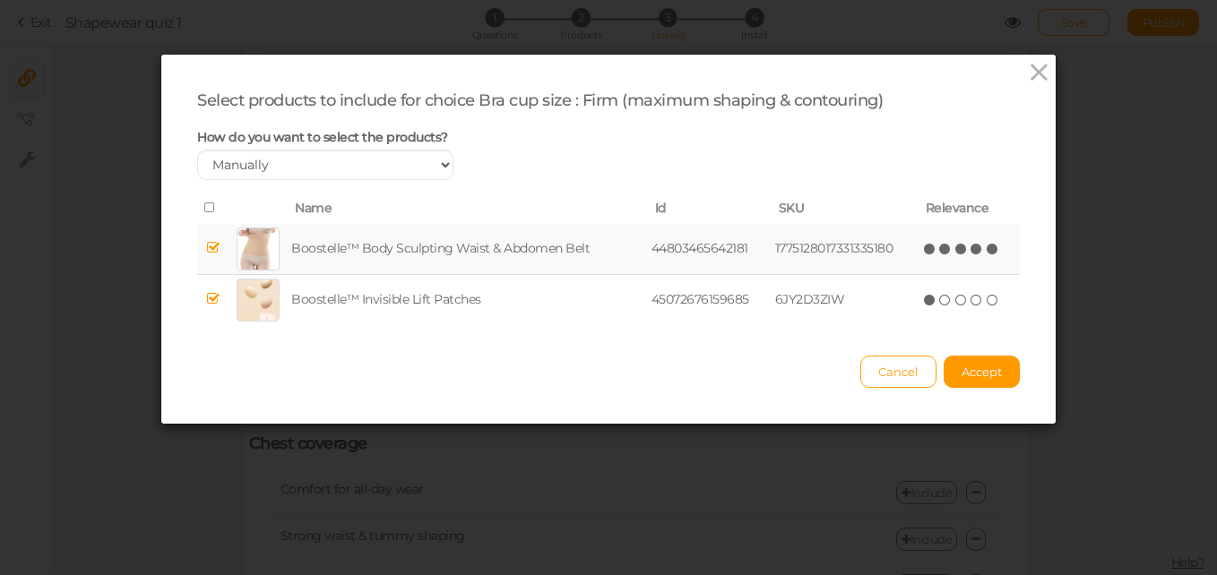
click at [986, 254] on icon at bounding box center [992, 249] width 13 height 13
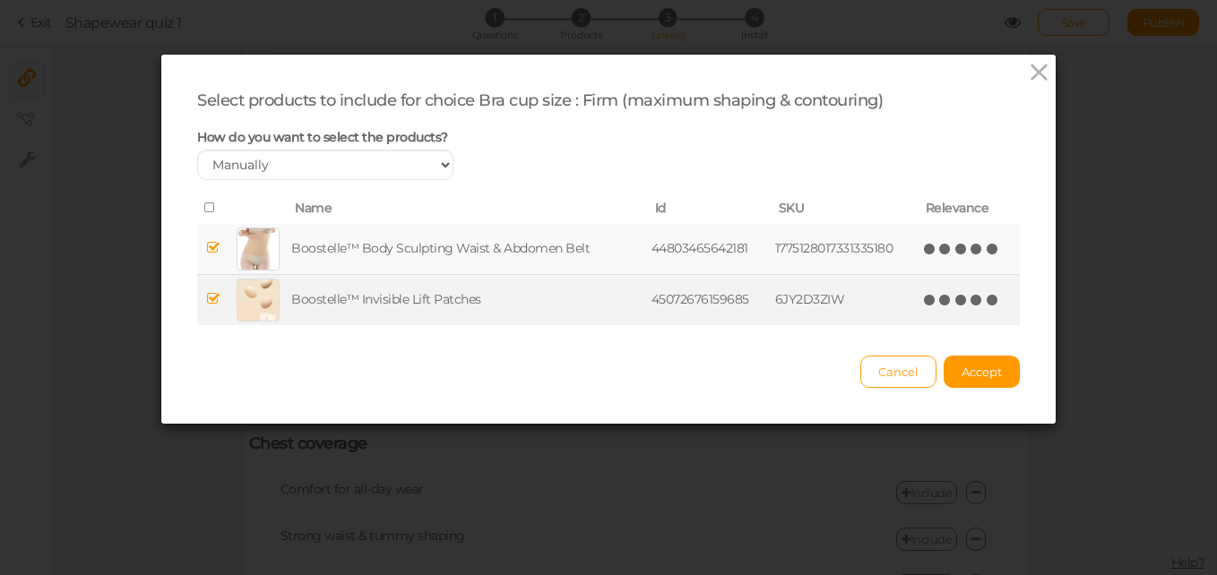
click at [987, 300] on icon at bounding box center [992, 300] width 13 height 13
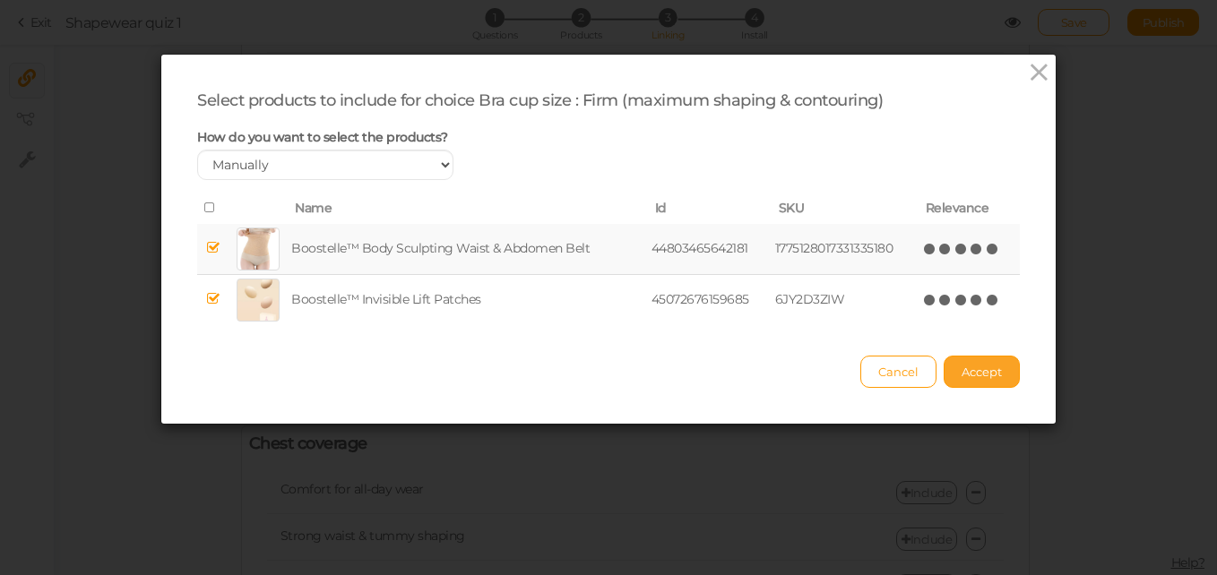
click at [989, 361] on button "Accept" at bounding box center [981, 372] width 76 height 32
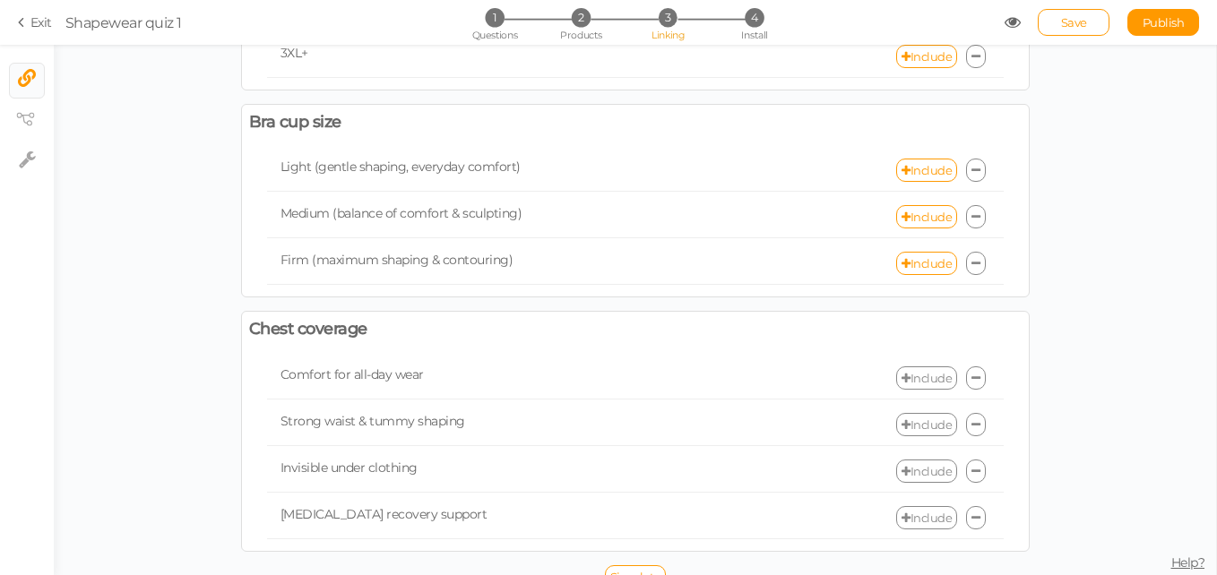
scroll to position [809, 0]
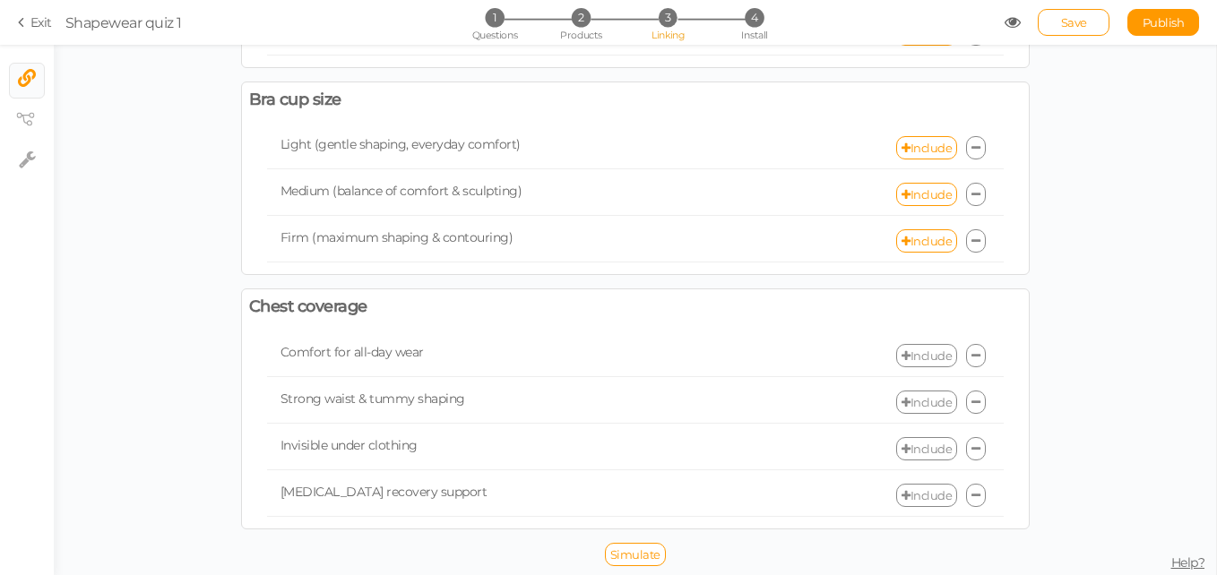
click at [915, 349] on link "Include" at bounding box center [926, 355] width 61 height 23
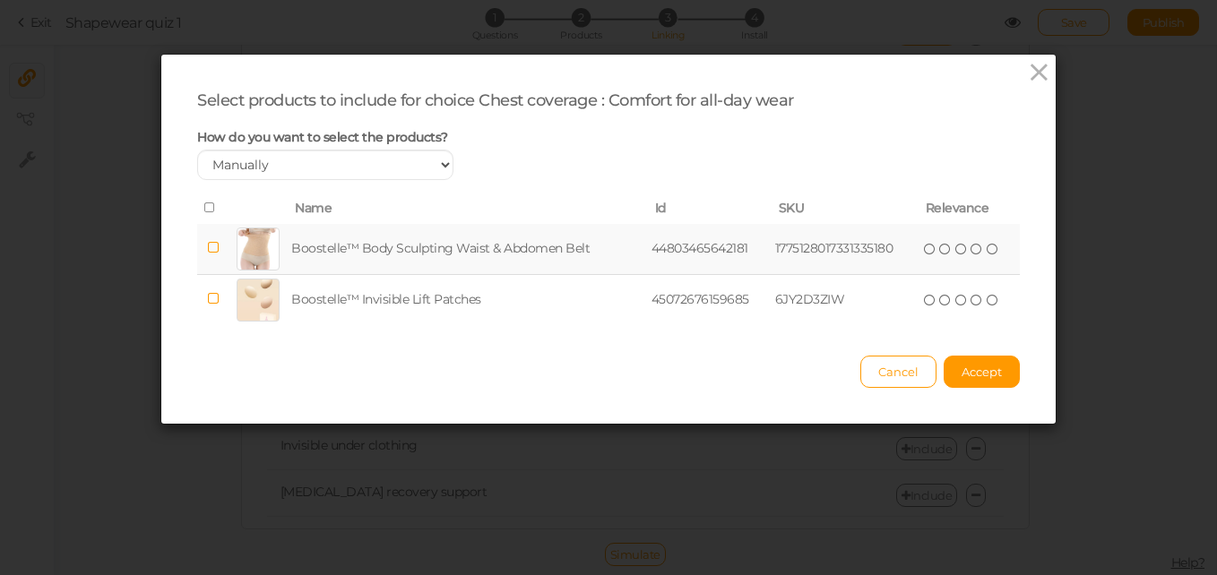
click at [905, 255] on td "1775128017331335180" at bounding box center [844, 249] width 147 height 51
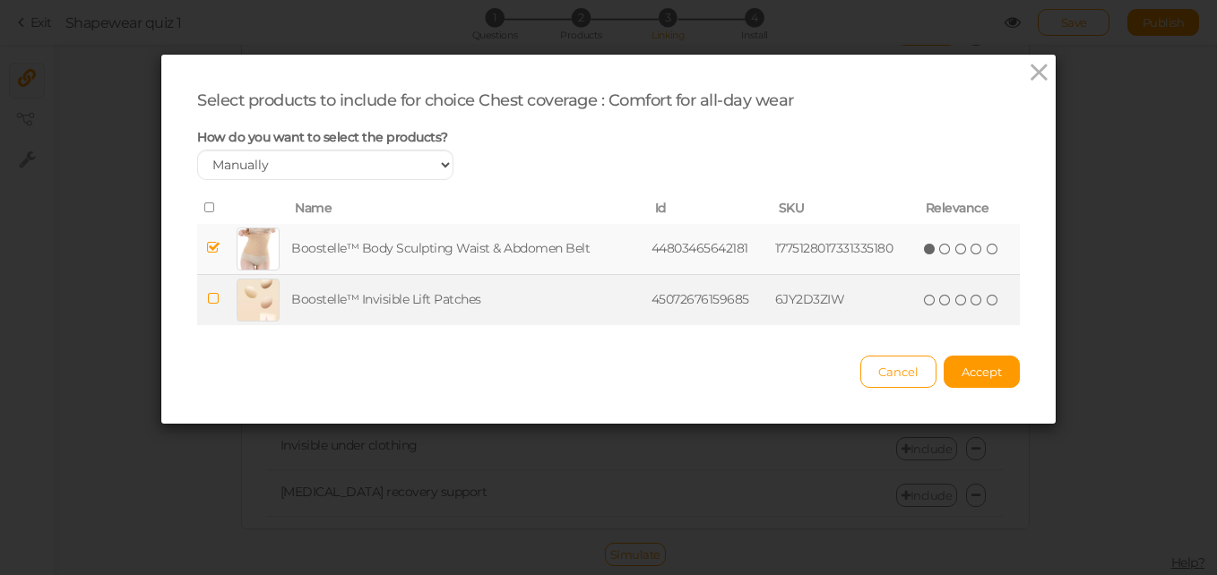
click at [877, 297] on td "6JY2D3ZIW" at bounding box center [844, 299] width 147 height 51
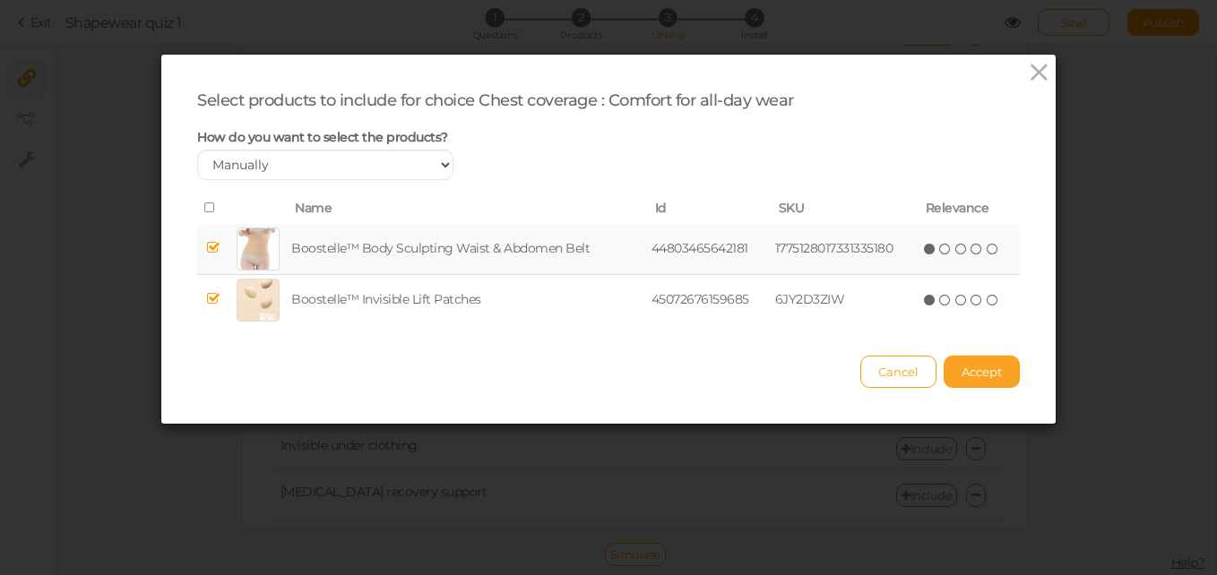
click at [964, 360] on button "Accept" at bounding box center [981, 372] width 76 height 32
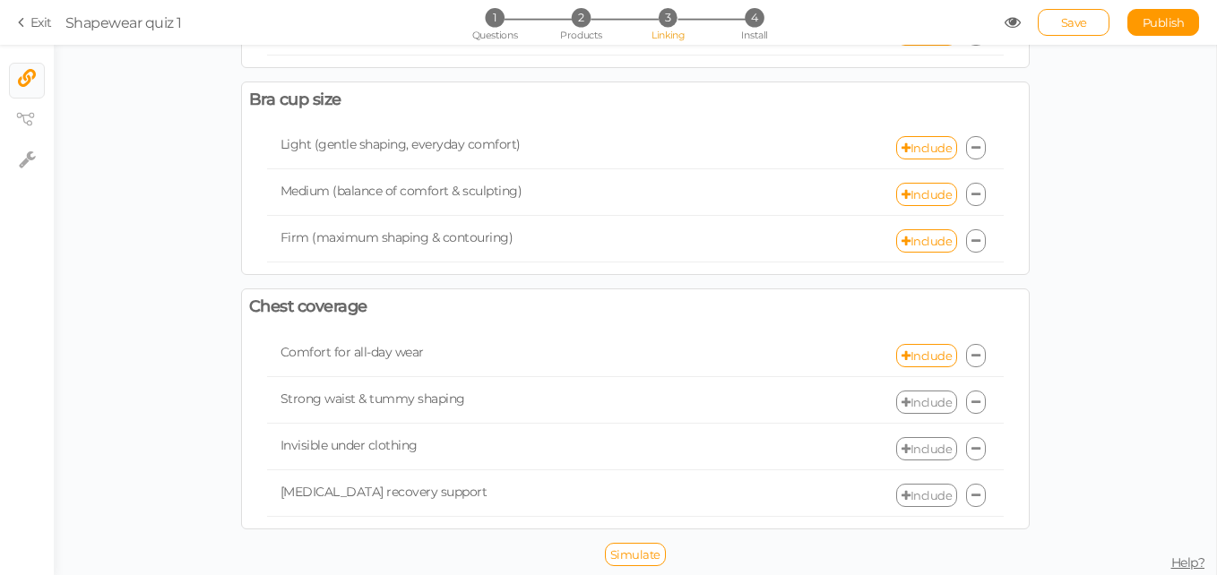
click at [928, 407] on link "Include" at bounding box center [926, 402] width 61 height 23
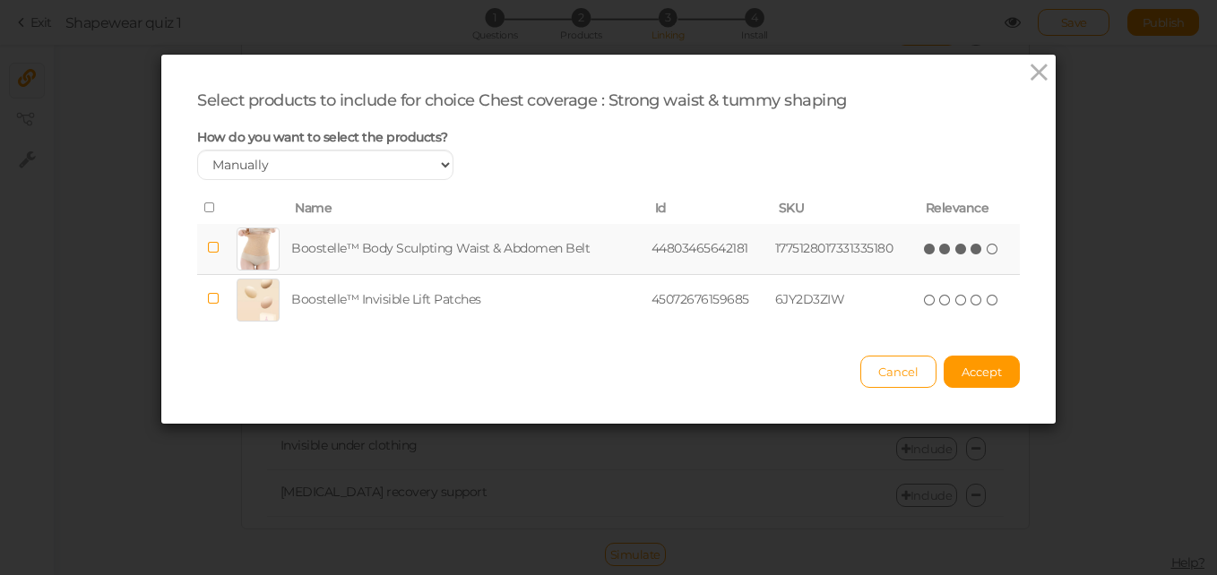
click at [970, 249] on icon at bounding box center [976, 249] width 13 height 13
click at [961, 372] on span "Accept" at bounding box center [981, 372] width 40 height 14
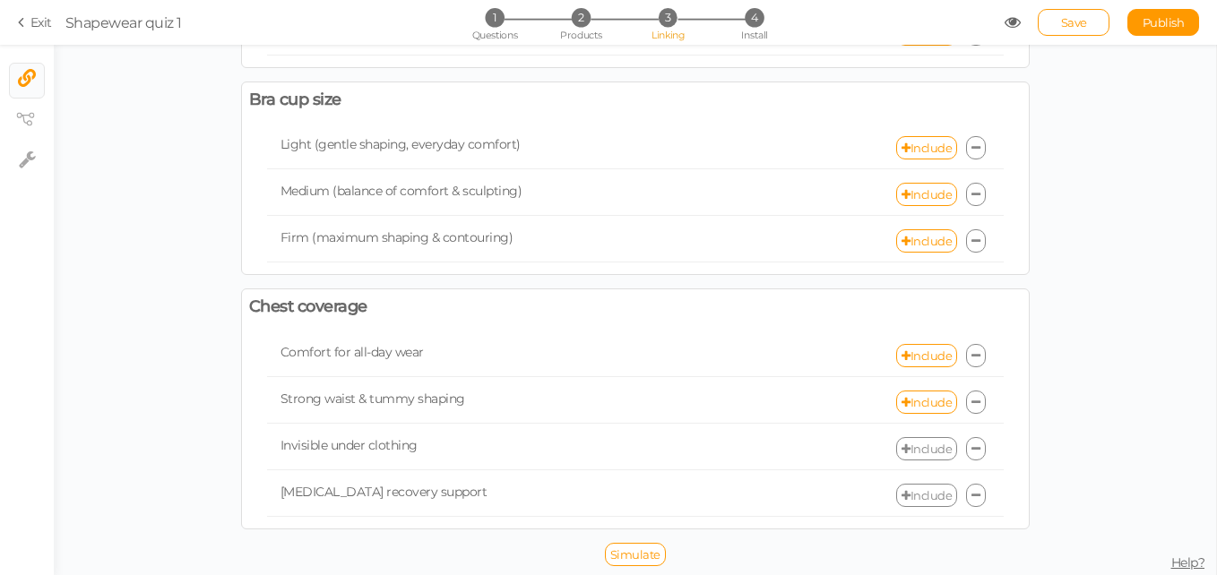
click at [941, 449] on link "Include" at bounding box center [926, 448] width 61 height 23
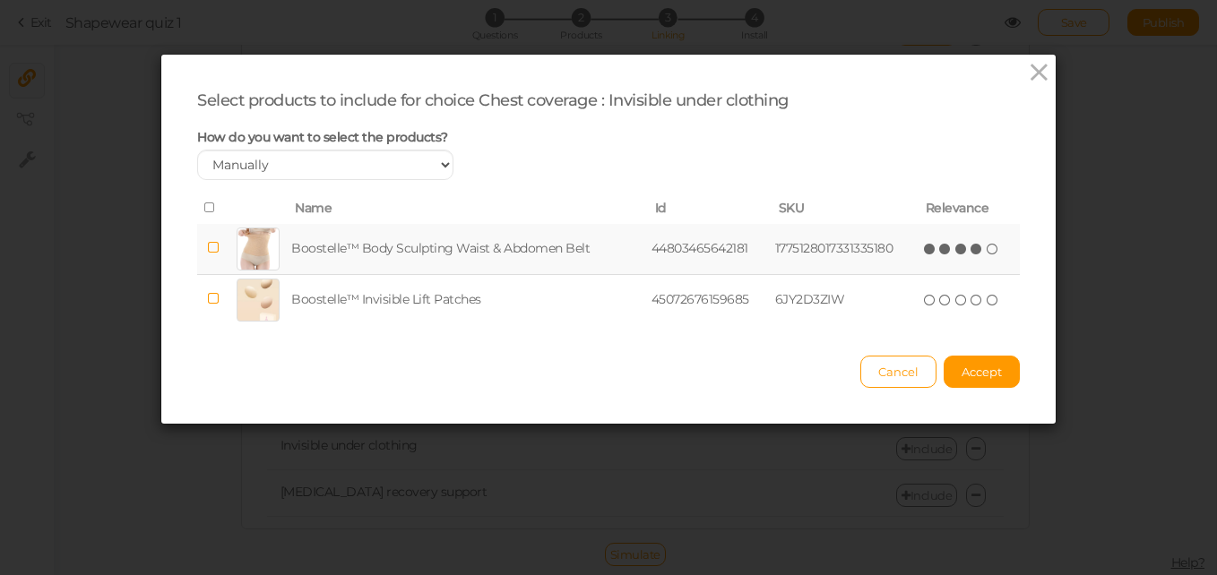
click at [970, 250] on icon at bounding box center [976, 249] width 13 height 13
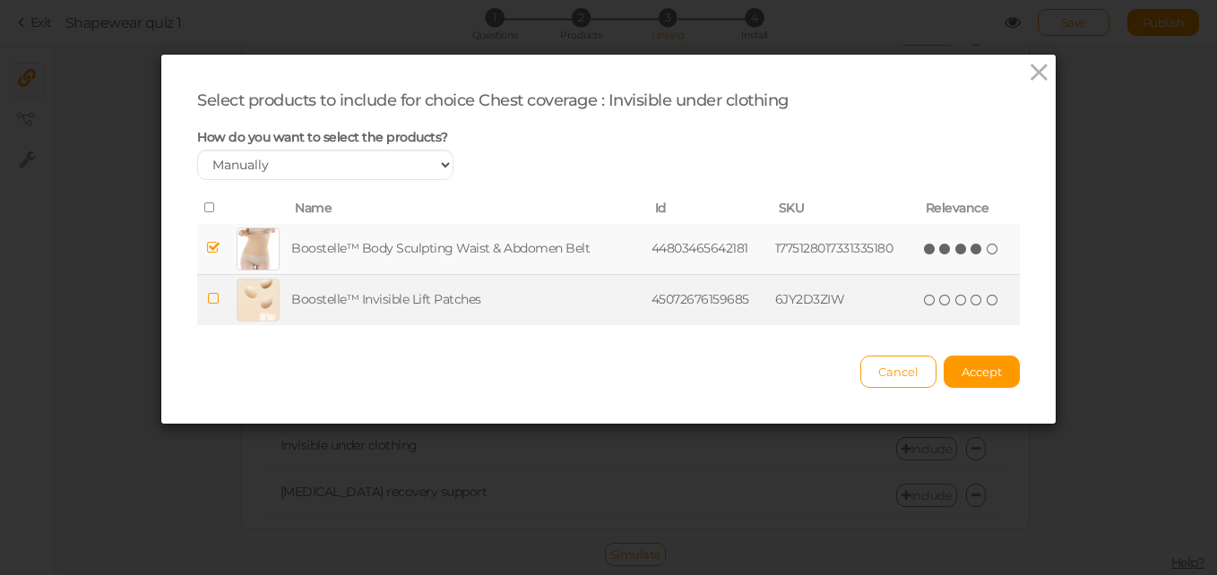
click at [970, 296] on icon at bounding box center [976, 300] width 13 height 13
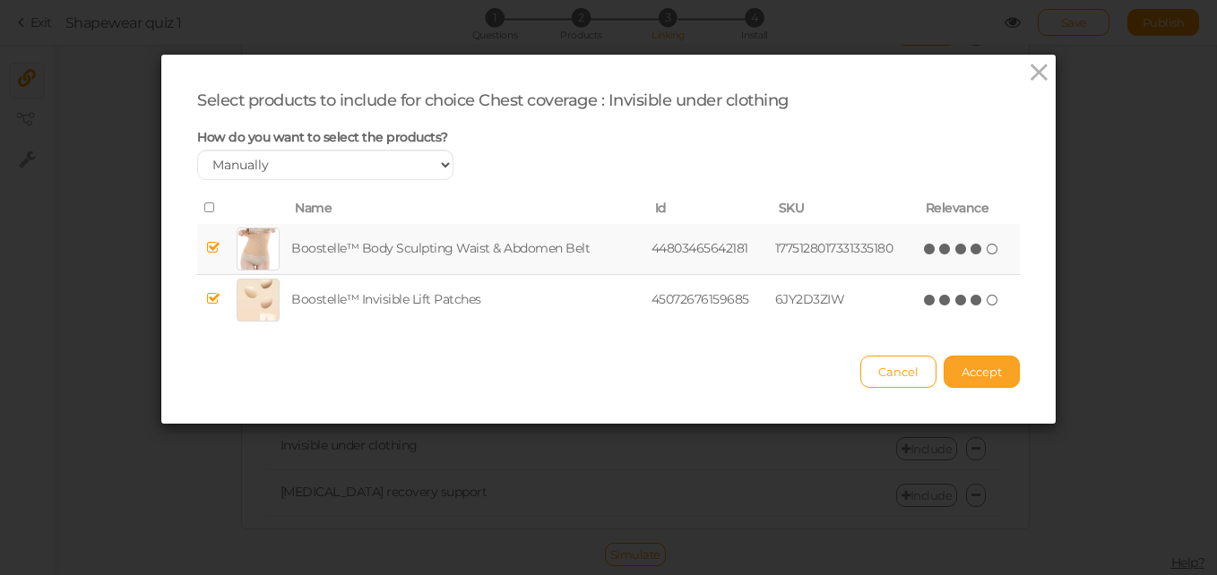
click at [970, 359] on button "Accept" at bounding box center [981, 372] width 76 height 32
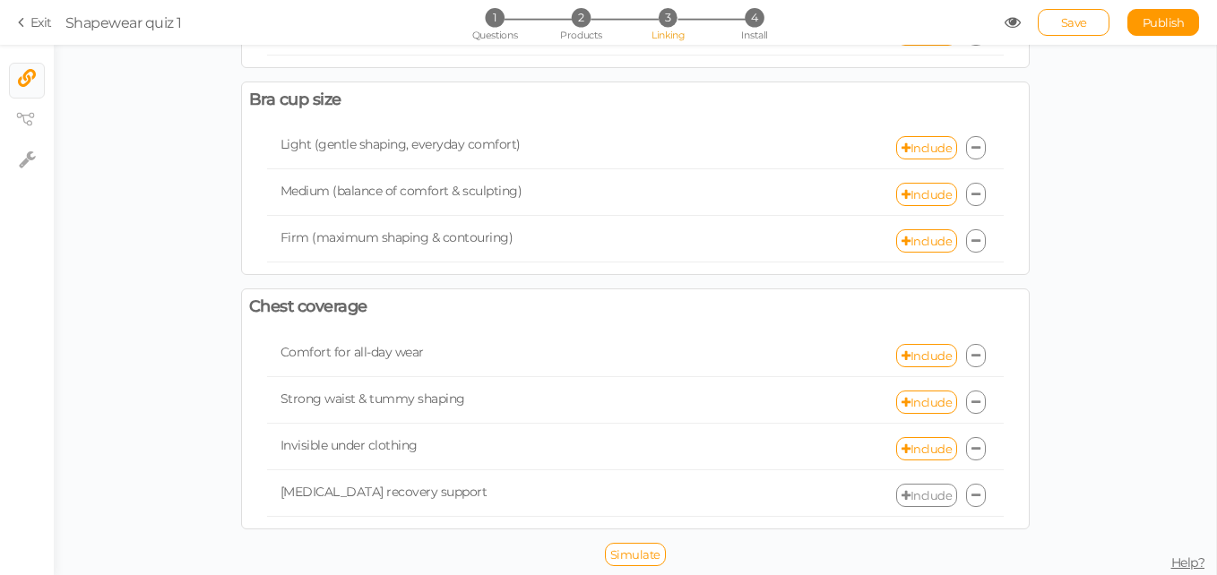
click at [934, 495] on link "Include" at bounding box center [926, 495] width 61 height 23
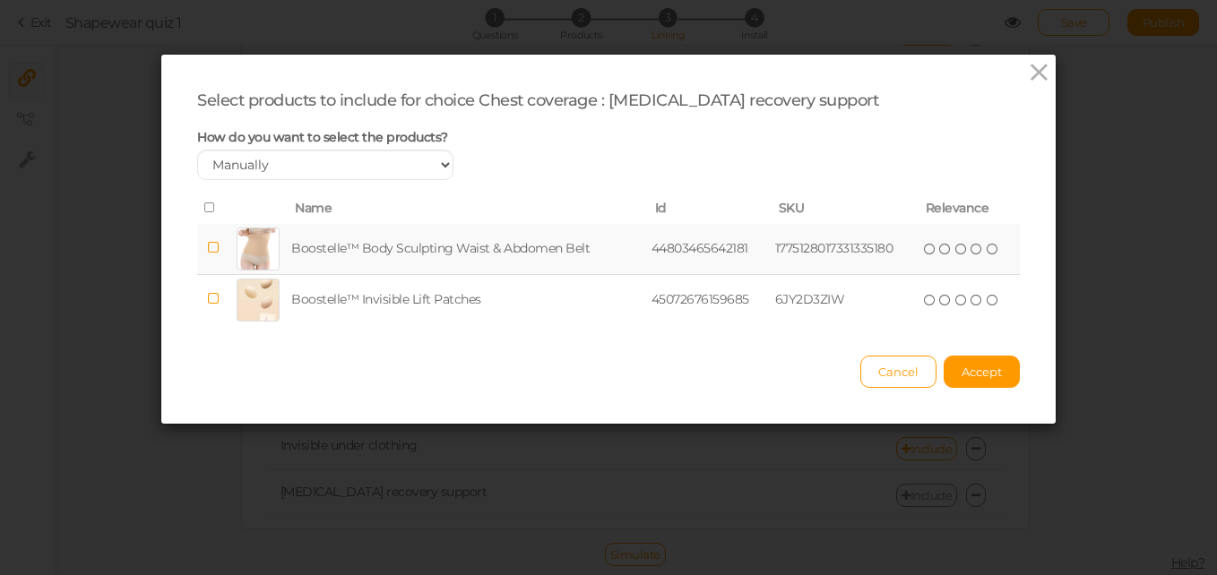
click at [970, 254] on icon at bounding box center [976, 249] width 13 height 13
click at [975, 370] on span "Accept" at bounding box center [981, 372] width 40 height 14
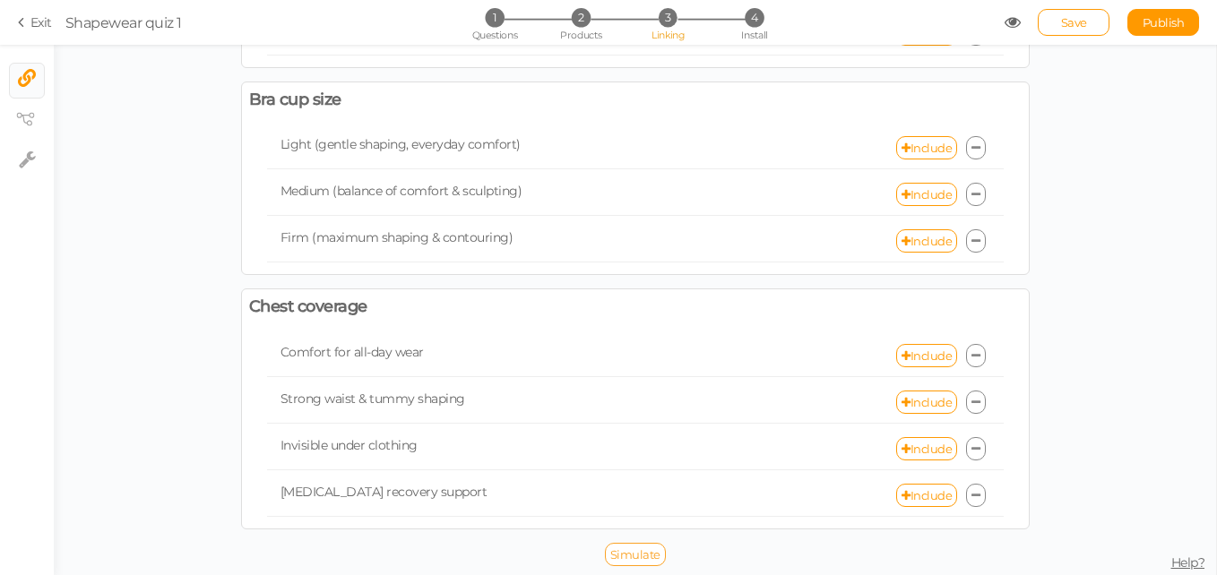
click at [624, 562] on link "Simulate" at bounding box center [635, 554] width 61 height 23
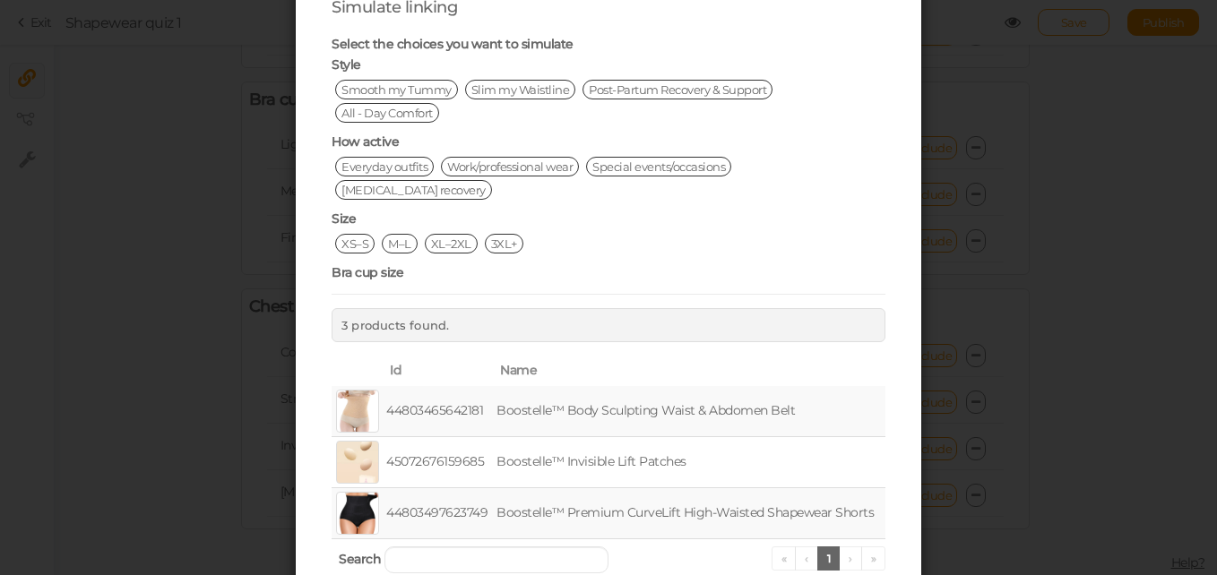
scroll to position [0, 0]
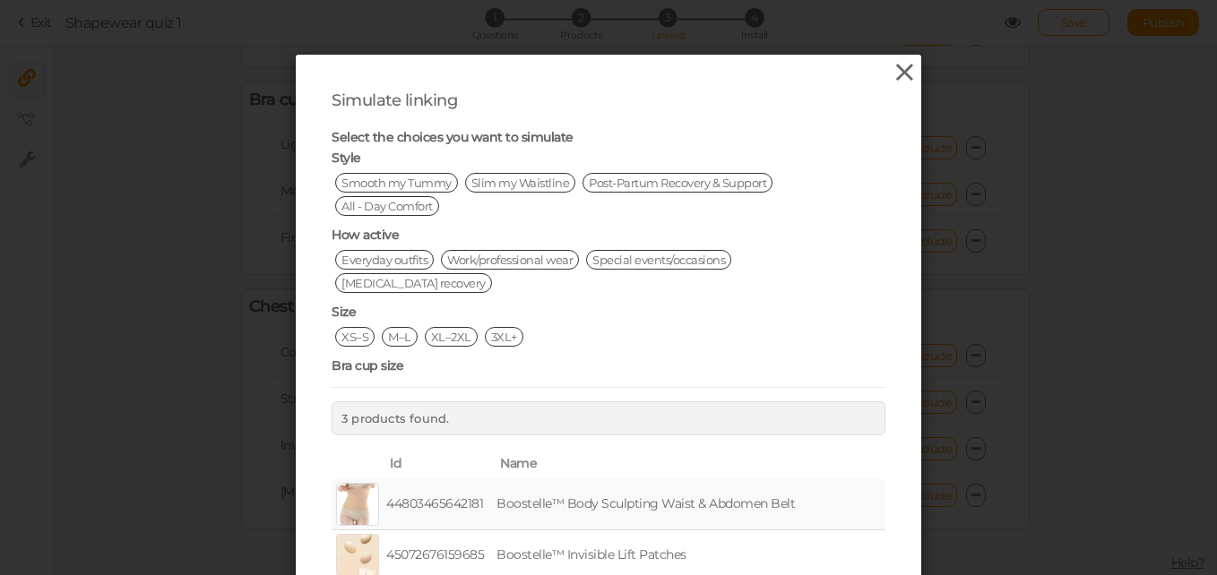
click at [906, 80] on icon at bounding box center [904, 72] width 26 height 27
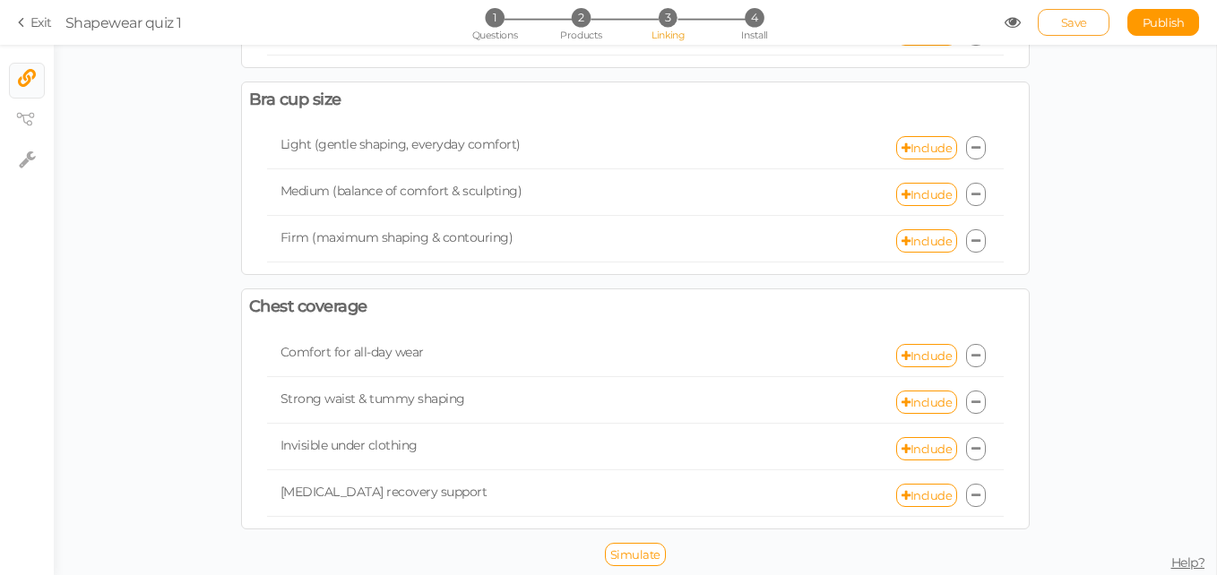
click at [1064, 26] on span "Save" at bounding box center [1074, 22] width 26 height 14
click at [741, 22] on li "4 Install" at bounding box center [753, 17] width 83 height 19
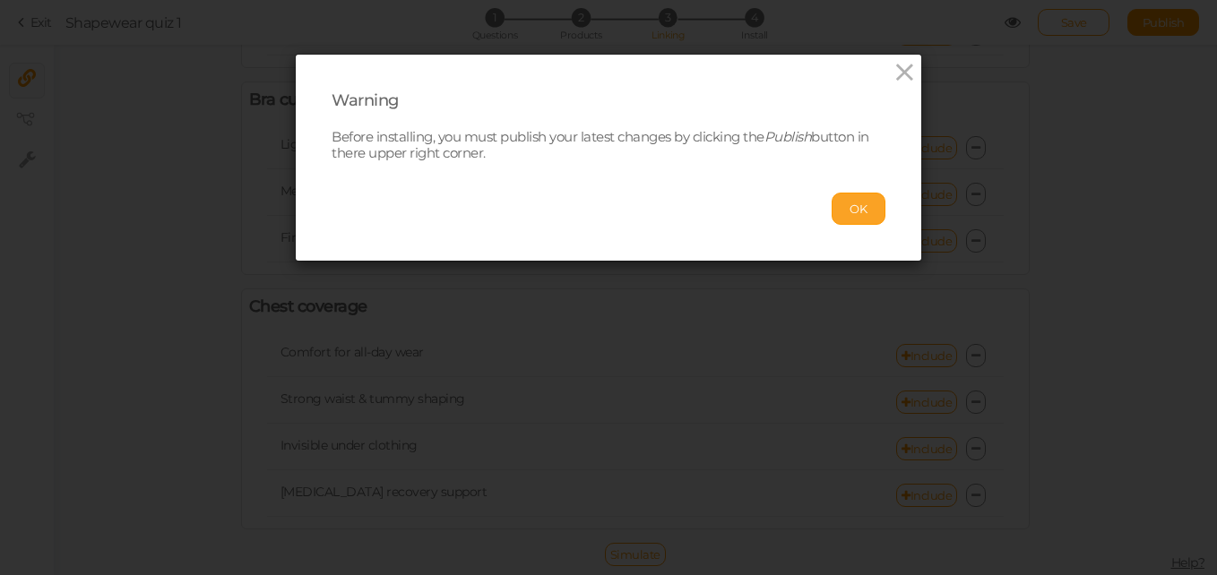
click at [842, 211] on button "OK" at bounding box center [858, 209] width 54 height 32
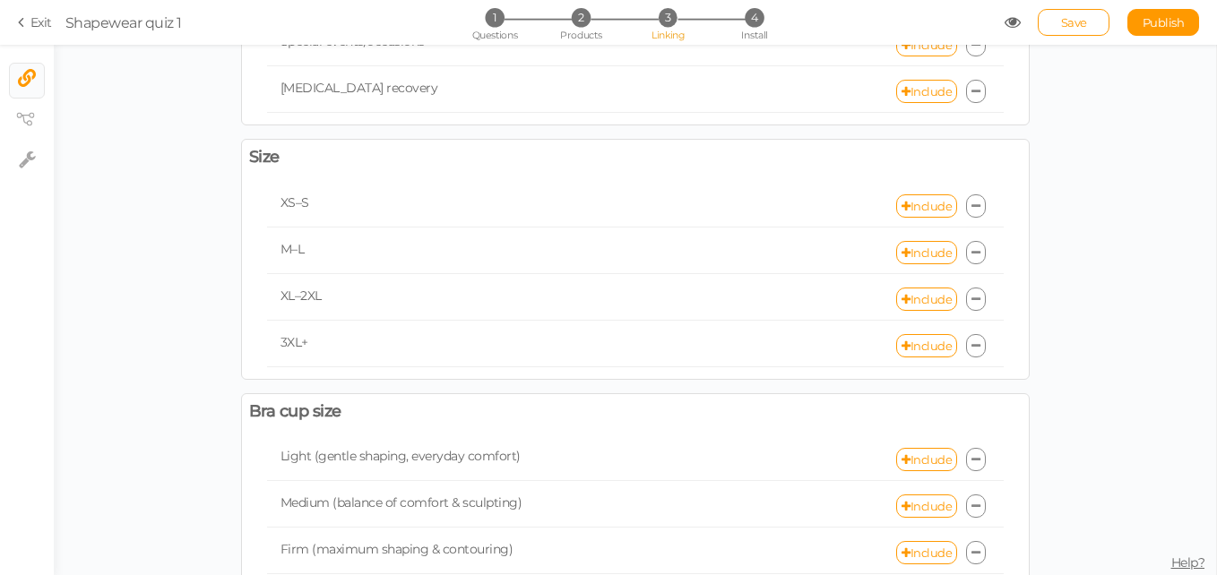
scroll to position [809, 0]
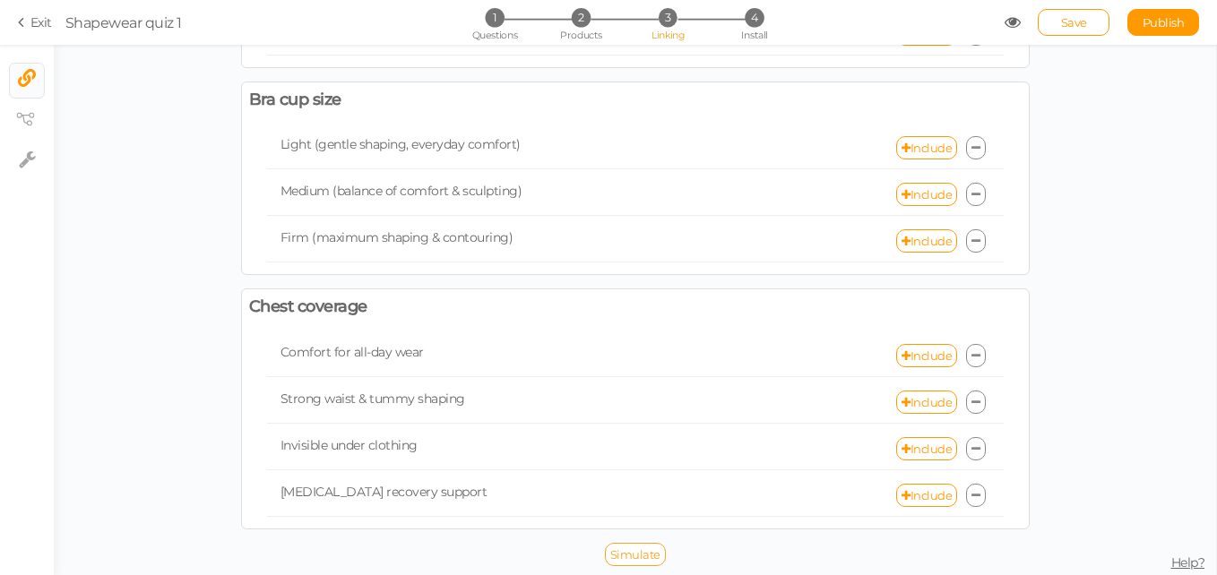
click at [624, 557] on span "Simulate" at bounding box center [635, 554] width 50 height 14
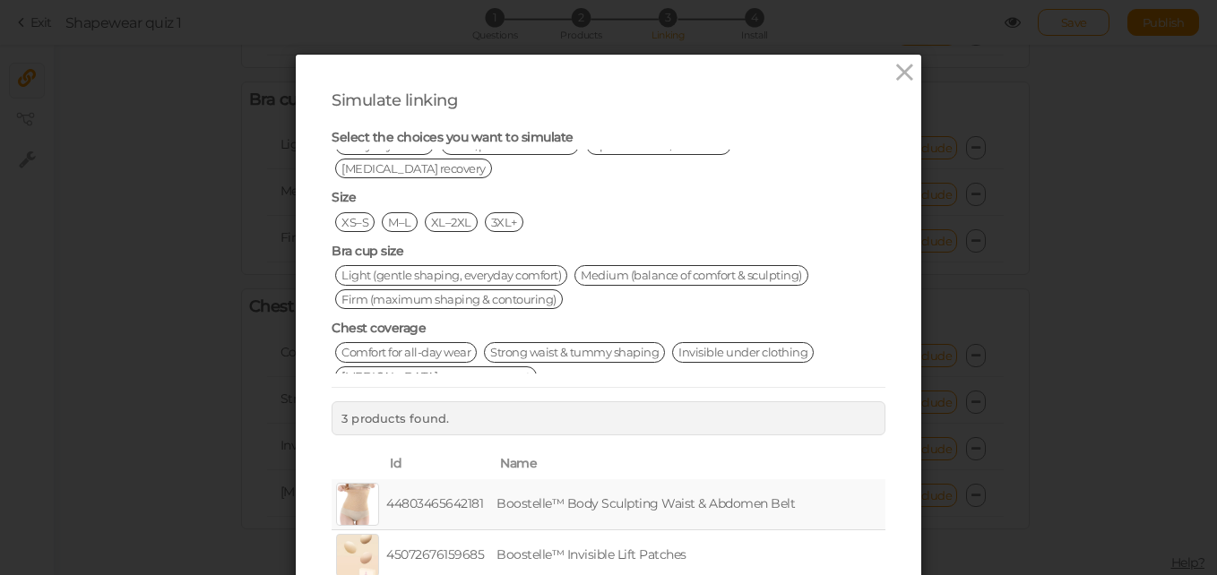
scroll to position [0, 0]
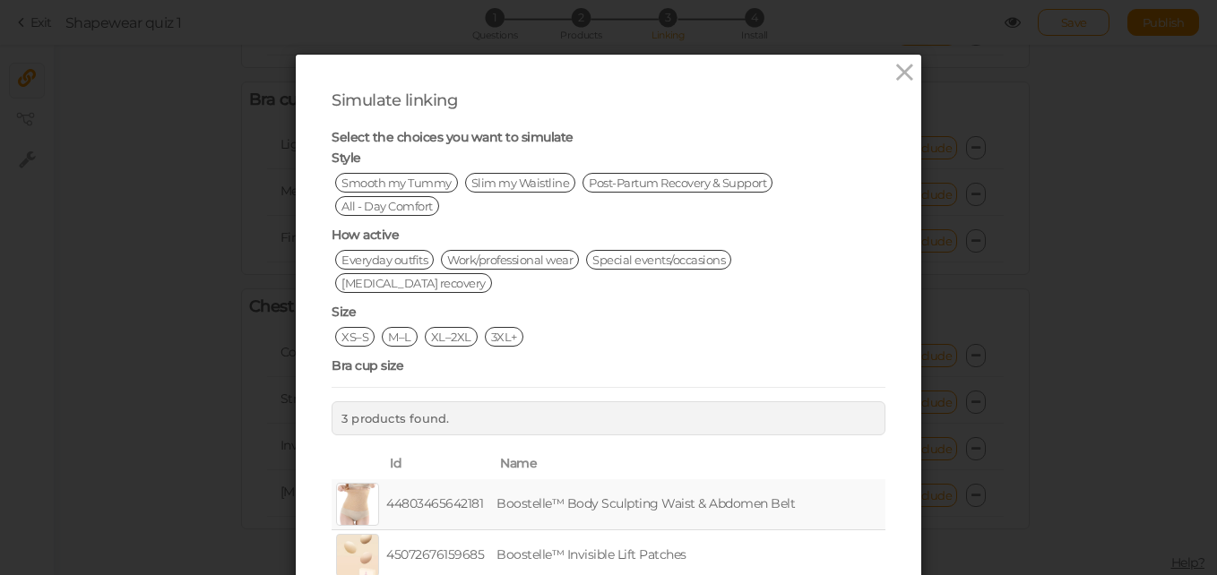
click at [418, 175] on span "Smooth my Tummy" at bounding box center [396, 183] width 123 height 20
click at [407, 260] on span "Everyday outfits" at bounding box center [384, 260] width 99 height 20
click at [403, 327] on span "M–L" at bounding box center [400, 337] width 36 height 20
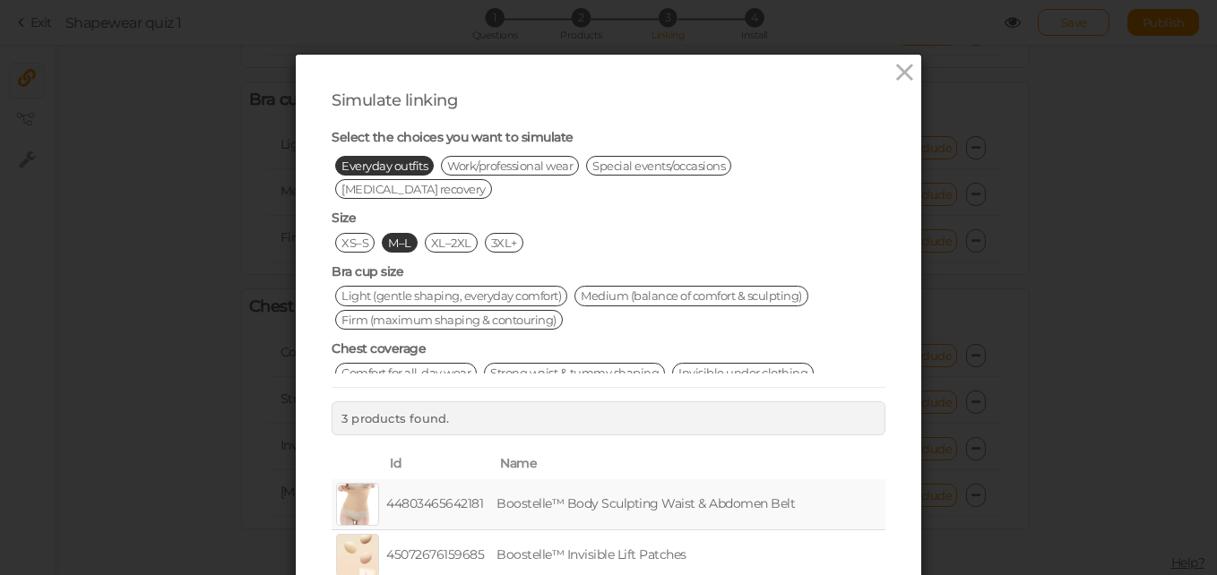
scroll to position [98, 0]
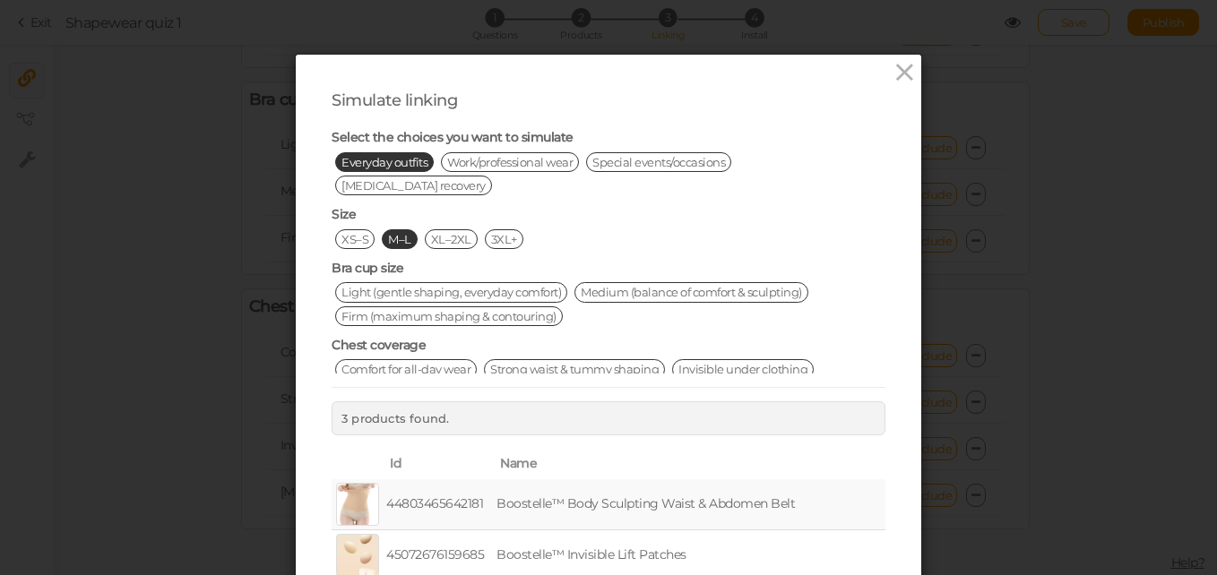
click at [533, 282] on span "Light (gentle shaping, everyday comfort)" at bounding box center [451, 292] width 232 height 20
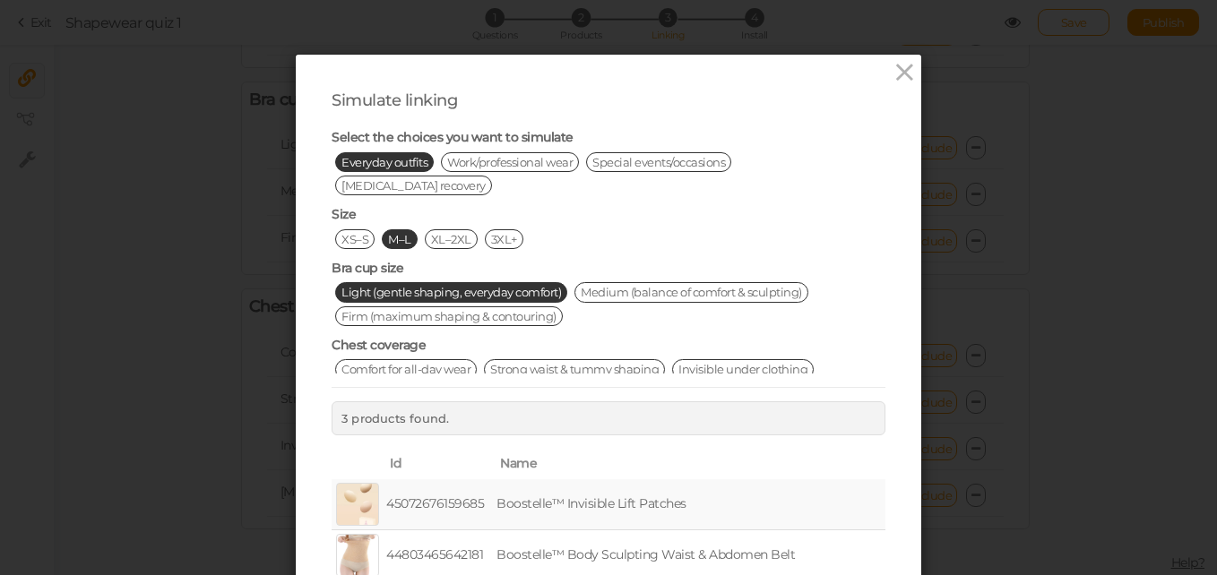
scroll to position [115, 0]
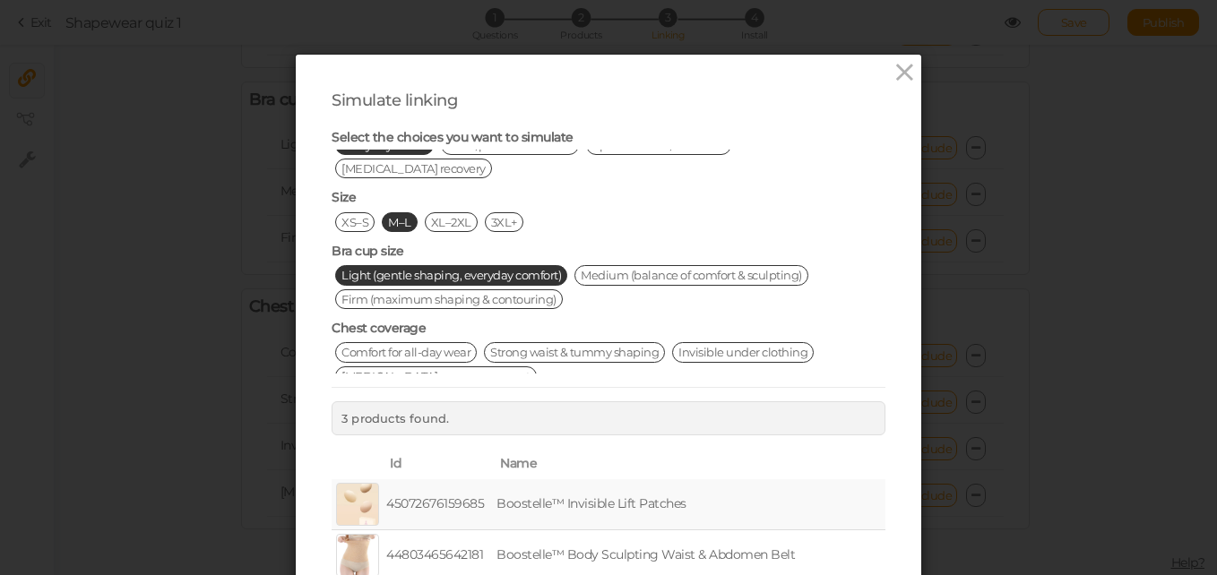
click at [451, 342] on span "Comfort for all-day wear" at bounding box center [406, 352] width 142 height 20
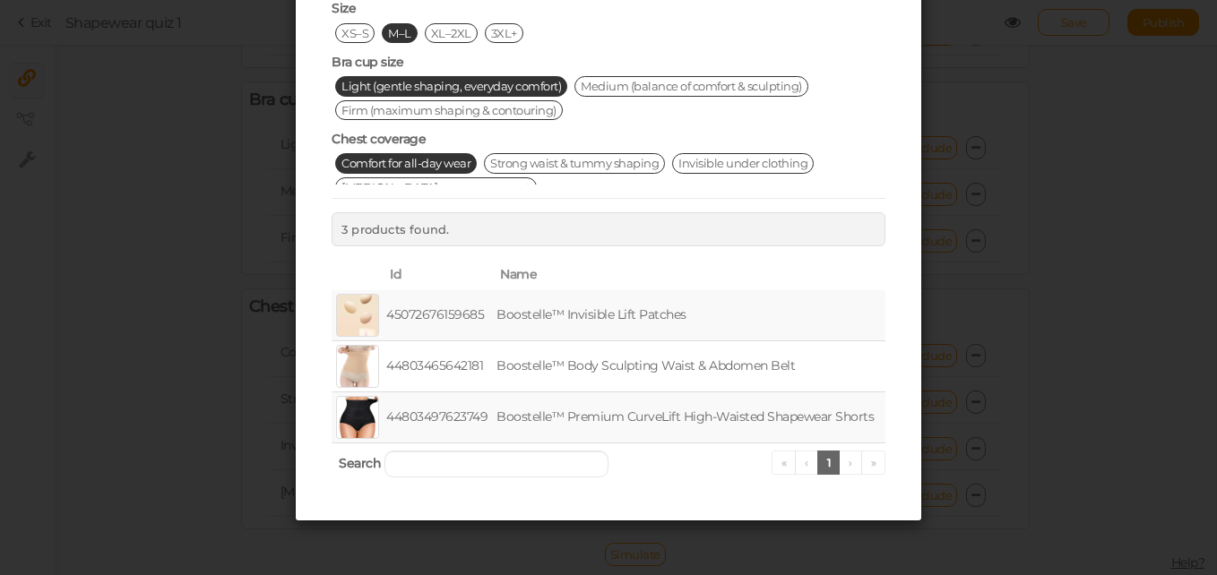
click at [853, 466] on ul "« ‹ 1 › »" at bounding box center [828, 463] width 115 height 24
click at [831, 468] on link "1" at bounding box center [828, 463] width 23 height 24
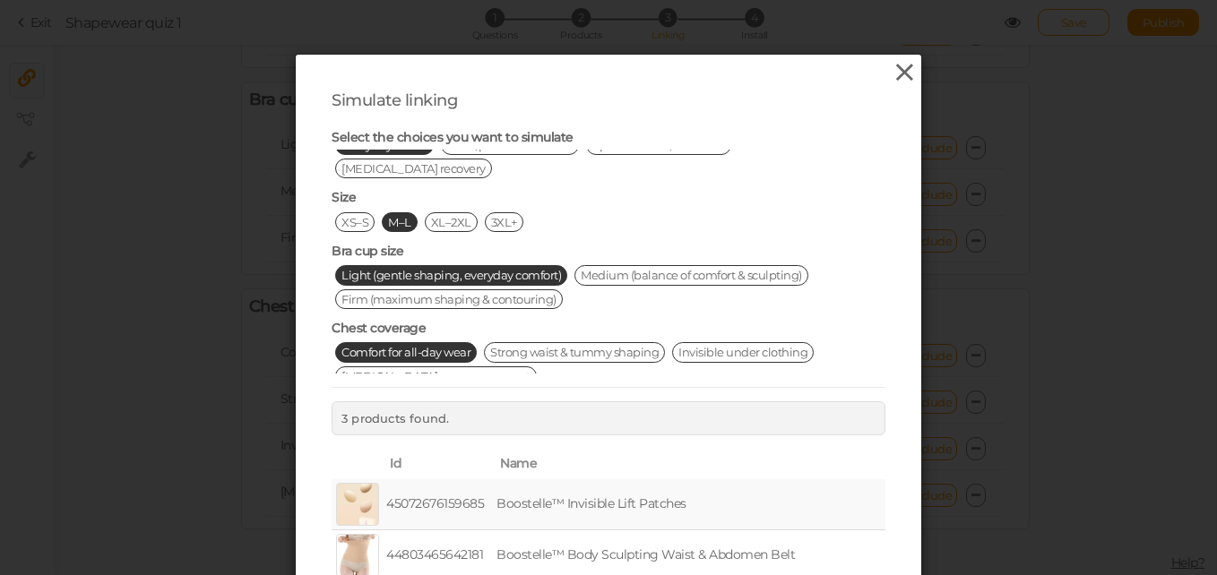
click at [891, 75] on icon at bounding box center [904, 72] width 26 height 27
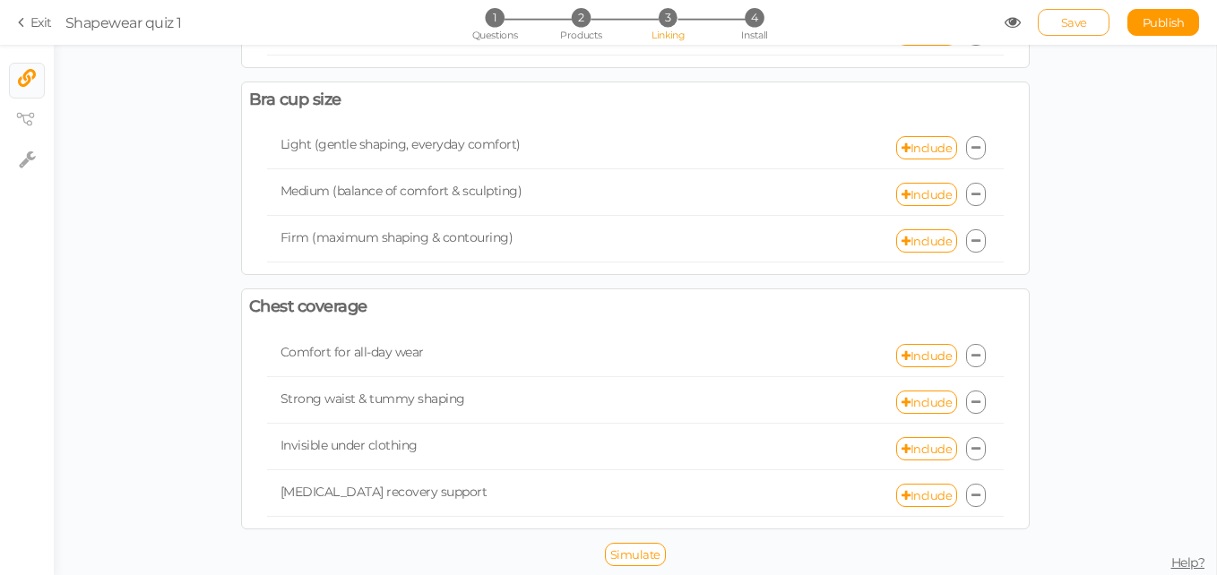
click at [1078, 13] on link "Save" at bounding box center [1074, 22] width 72 height 27
click at [1148, 22] on span "Publish" at bounding box center [1163, 22] width 42 height 14
click at [753, 34] on span "Install" at bounding box center [754, 35] width 26 height 13
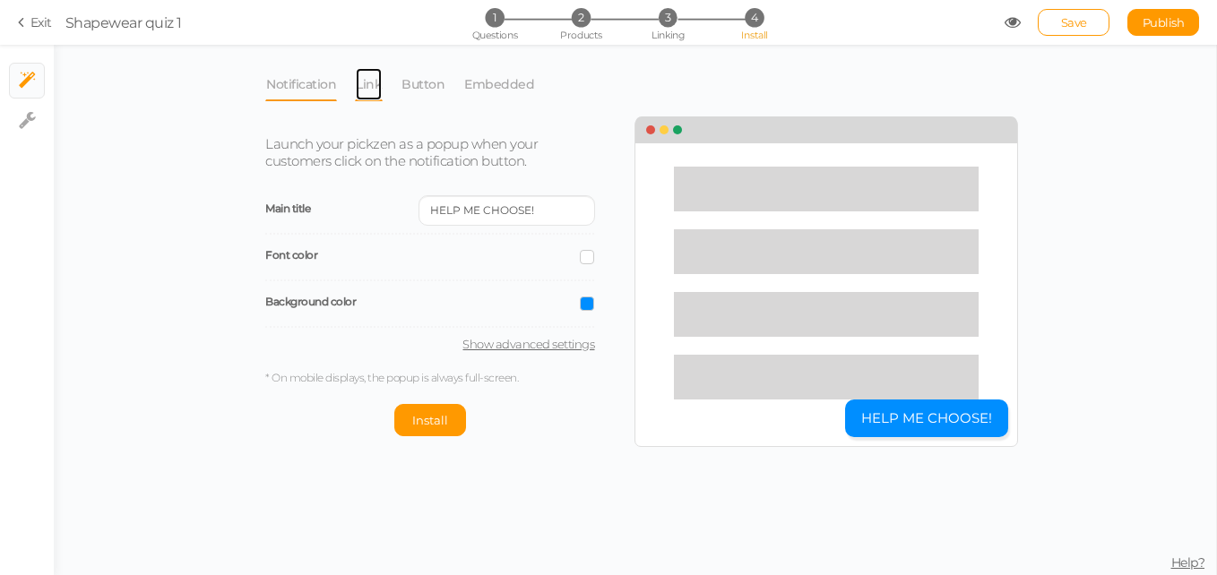
click at [375, 89] on link "Link" at bounding box center [369, 84] width 28 height 34
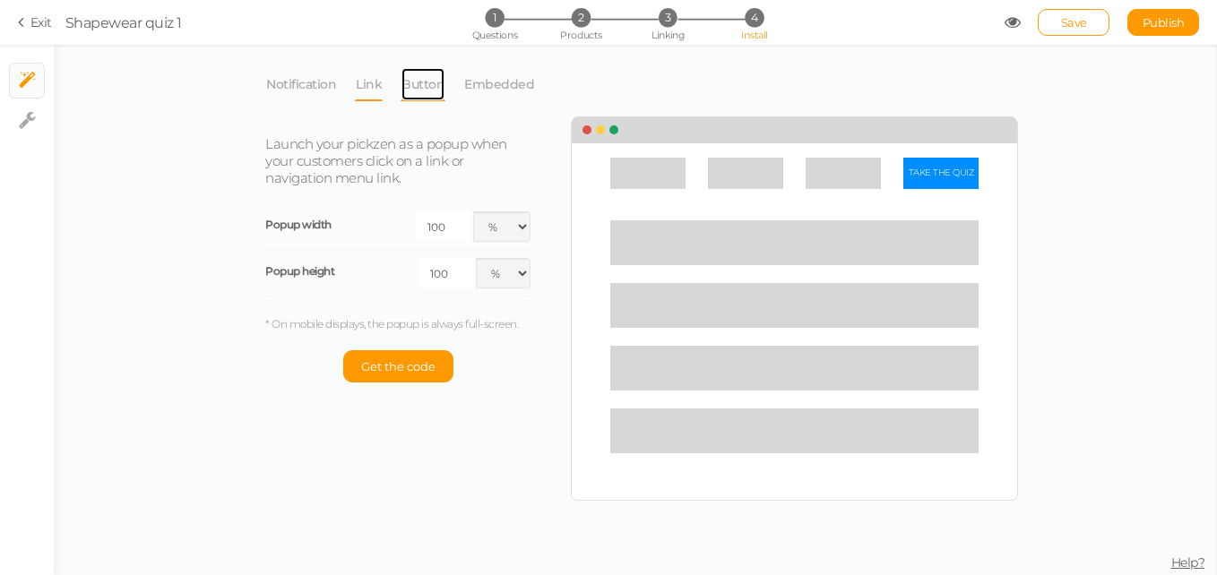
click at [418, 89] on link "Button" at bounding box center [423, 84] width 45 height 34
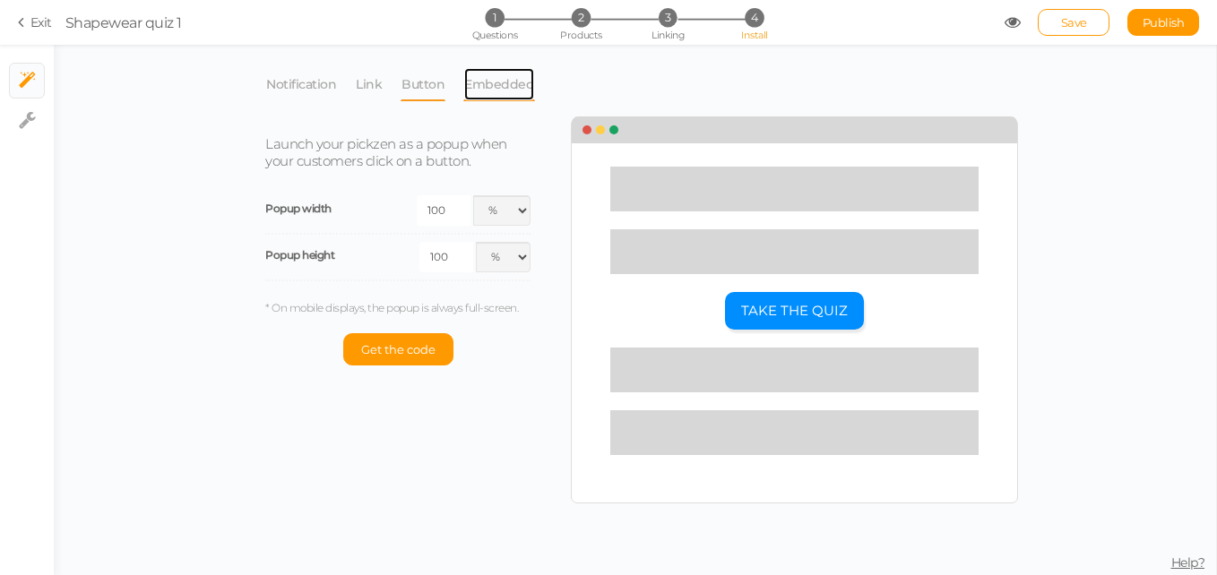
click at [492, 94] on link "Embedded" at bounding box center [499, 84] width 72 height 34
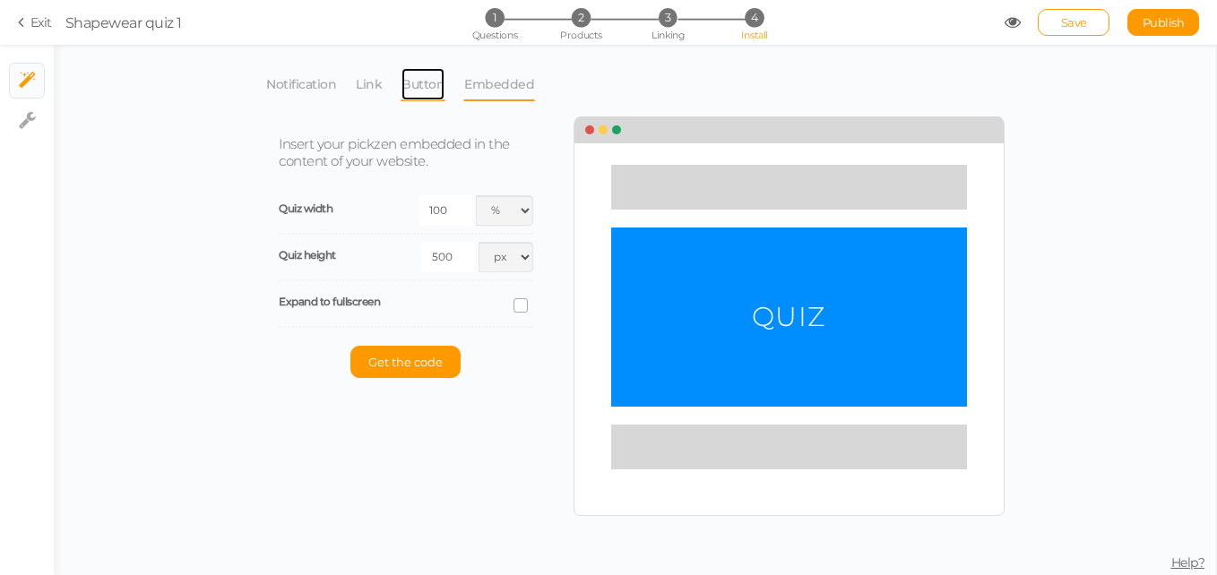
click at [426, 77] on link "Button" at bounding box center [423, 84] width 45 height 34
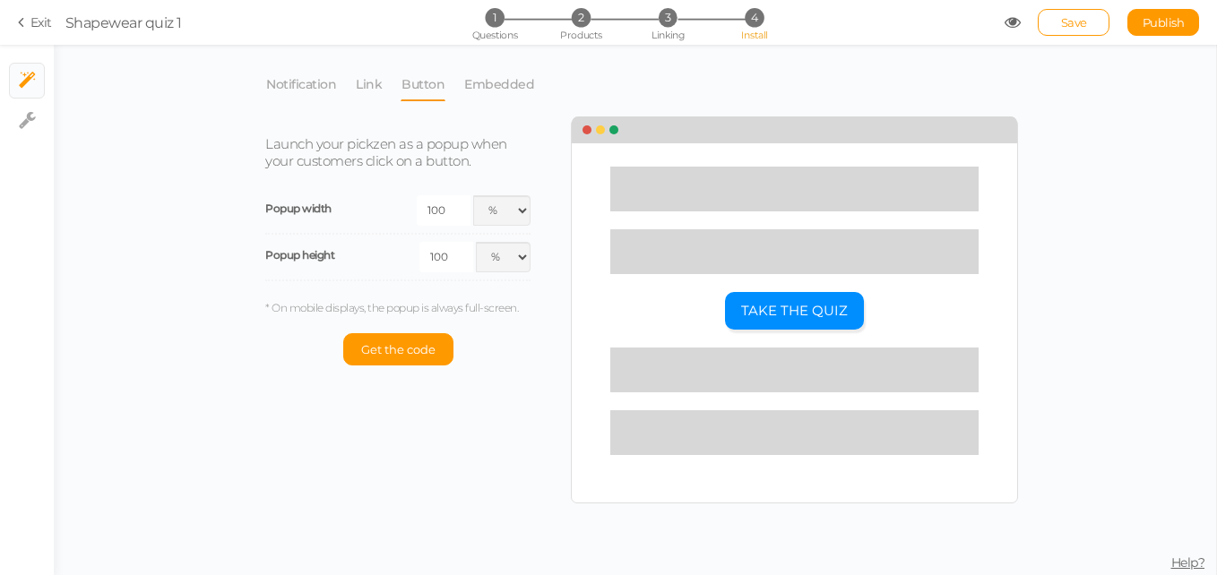
click at [383, 78] on li "Link" at bounding box center [378, 84] width 46 height 34
click at [375, 82] on link "Link" at bounding box center [369, 84] width 28 height 34
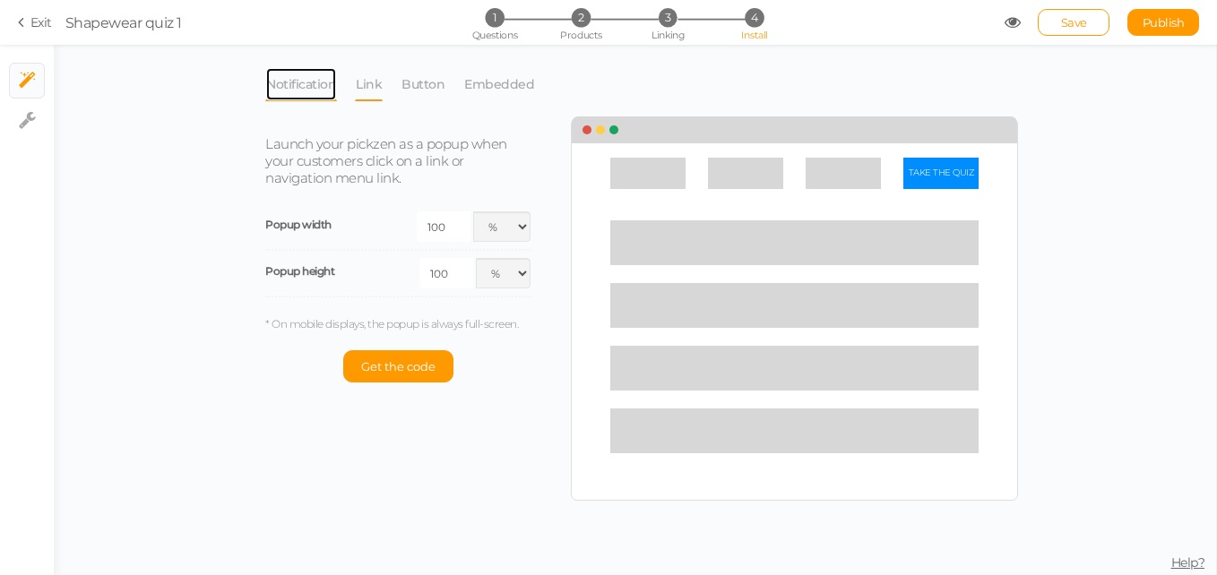
click at [334, 84] on link "Notification" at bounding box center [301, 84] width 72 height 34
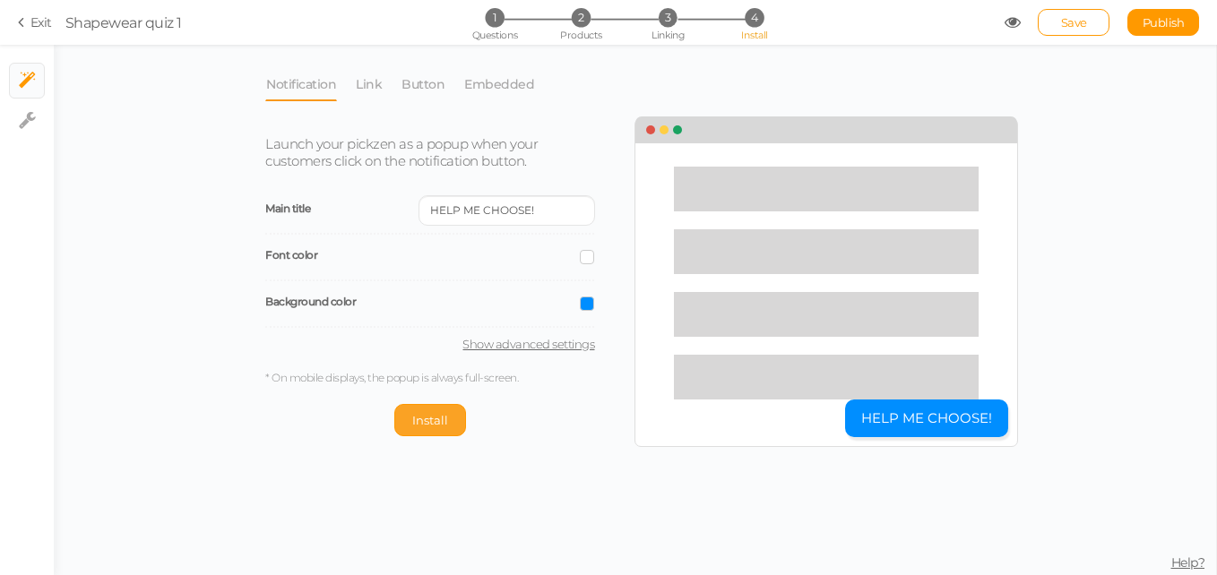
click at [422, 424] on span "Install" at bounding box center [430, 420] width 36 height 14
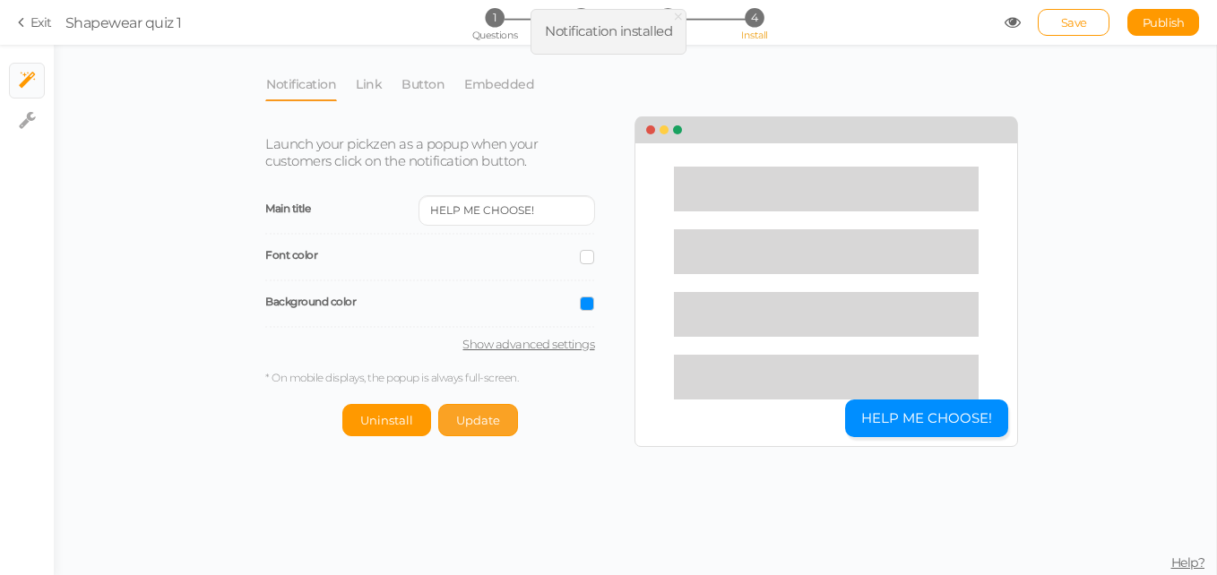
click at [509, 417] on button "Update" at bounding box center [478, 420] width 80 height 32
click at [1081, 20] on span "Save" at bounding box center [1074, 22] width 26 height 14
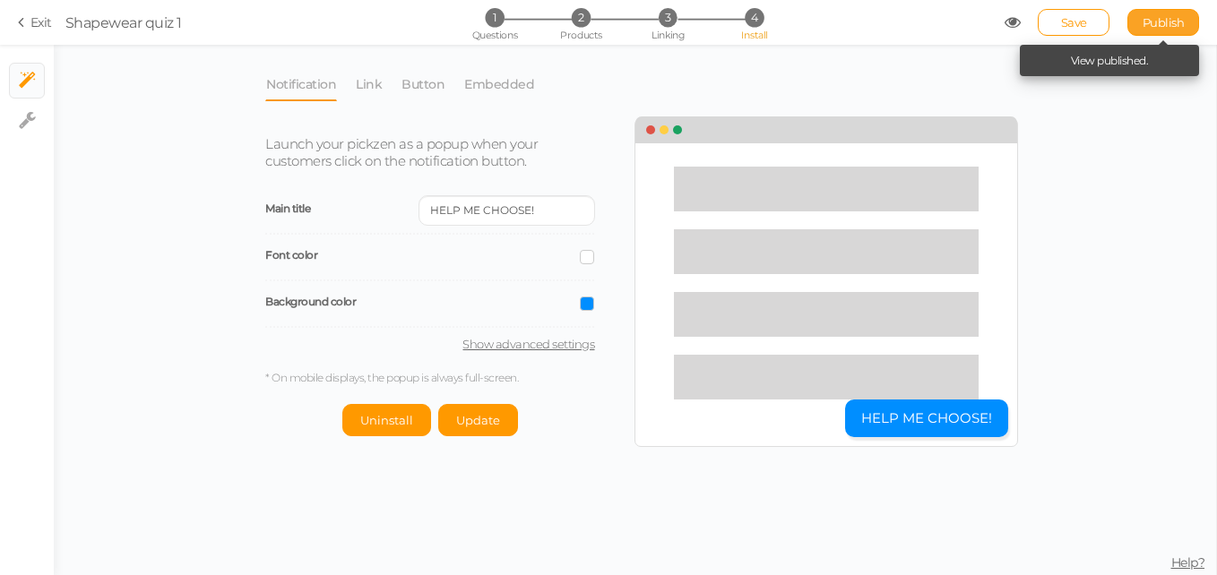
click at [1158, 13] on link "Publish" at bounding box center [1163, 22] width 72 height 27
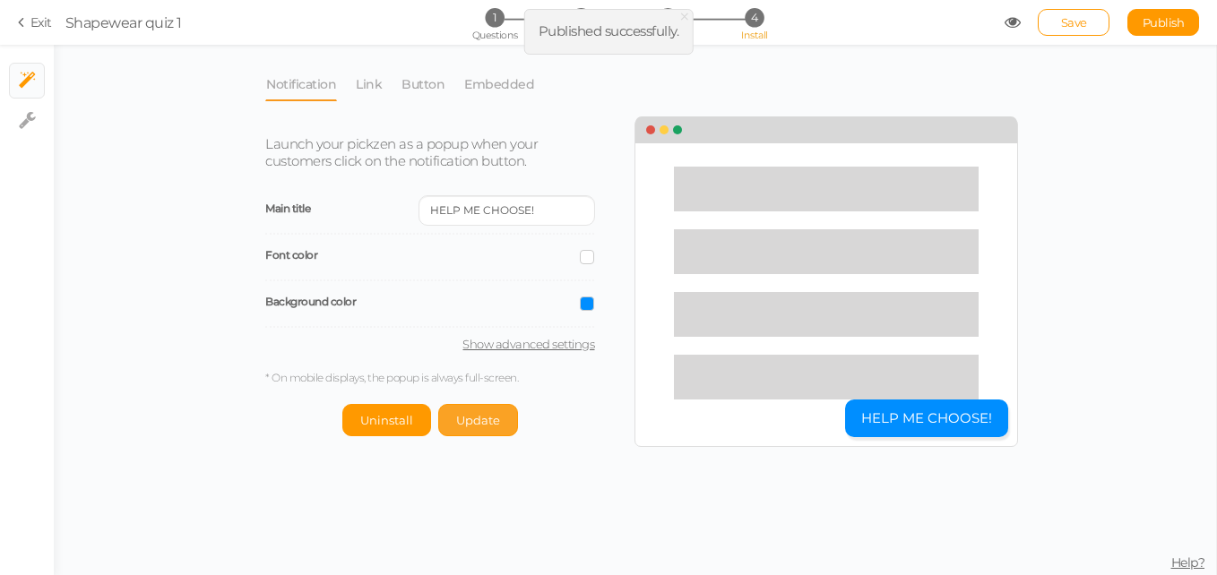
click at [471, 420] on span "Update" at bounding box center [478, 420] width 44 height 14
click at [24, 22] on icon at bounding box center [24, 22] width 13 height 16
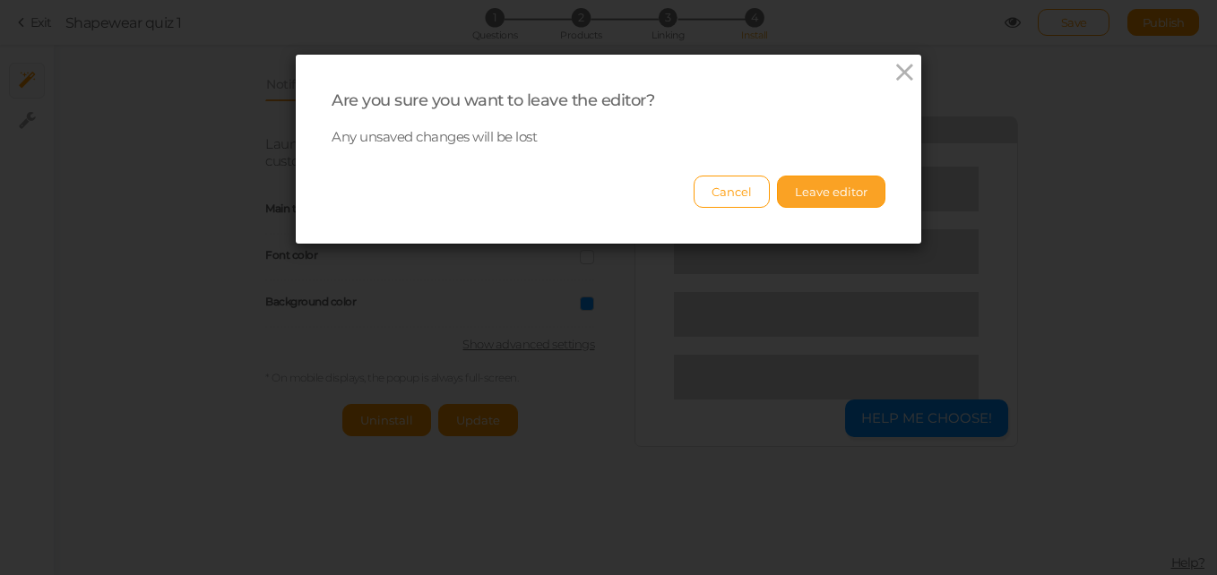
click at [833, 202] on button "Leave editor" at bounding box center [831, 192] width 108 height 32
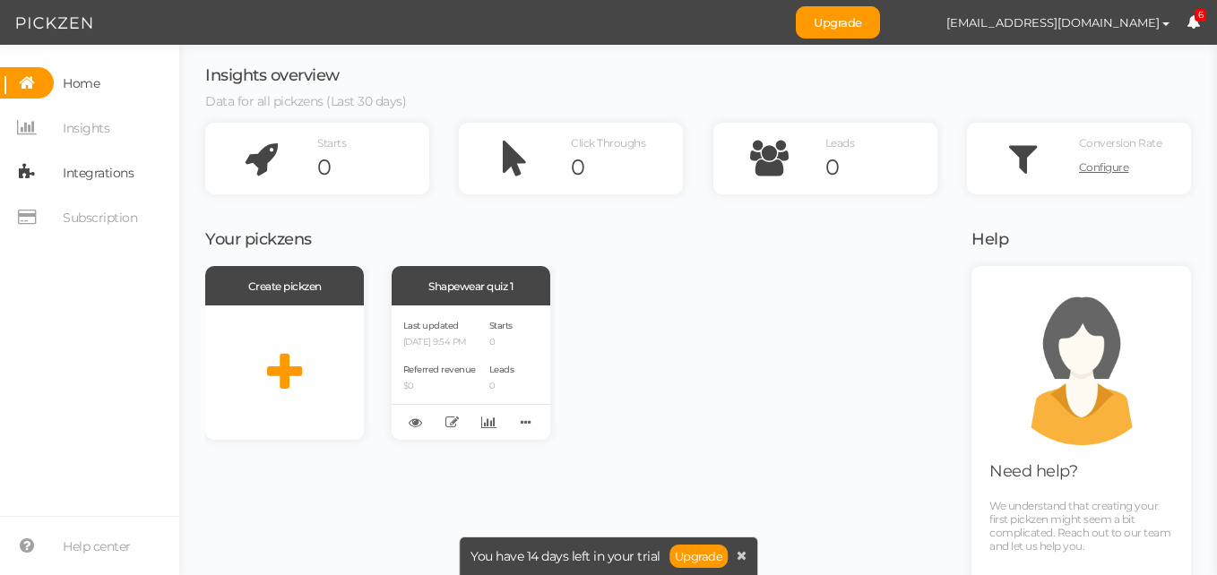
click at [112, 177] on span "Integrations" at bounding box center [98, 173] width 71 height 29
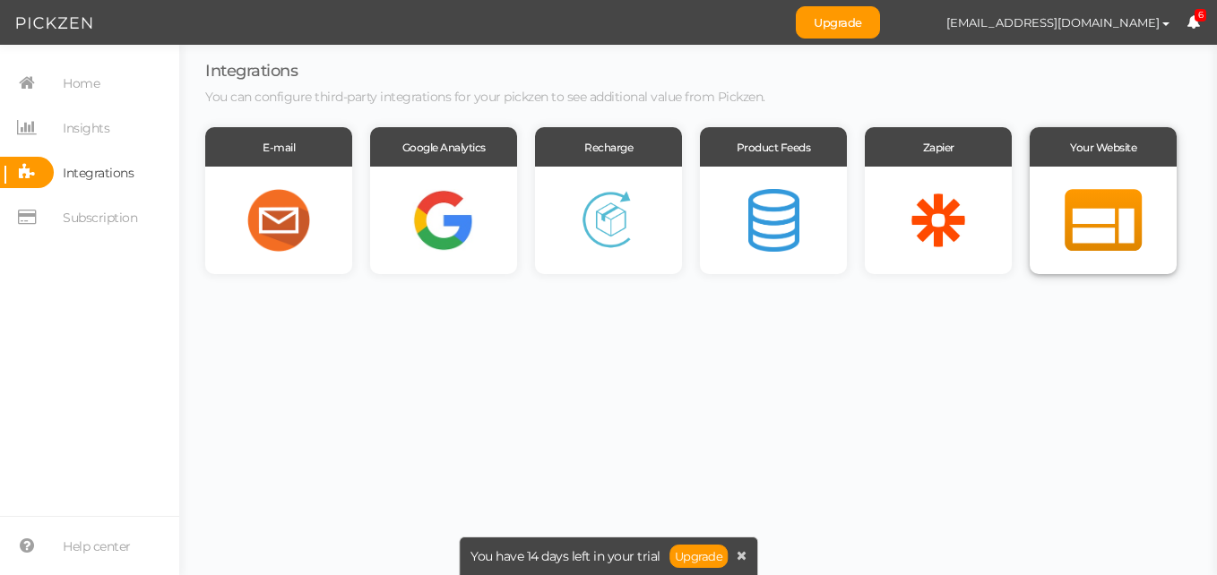
click at [1054, 189] on div at bounding box center [1102, 221] width 147 height 108
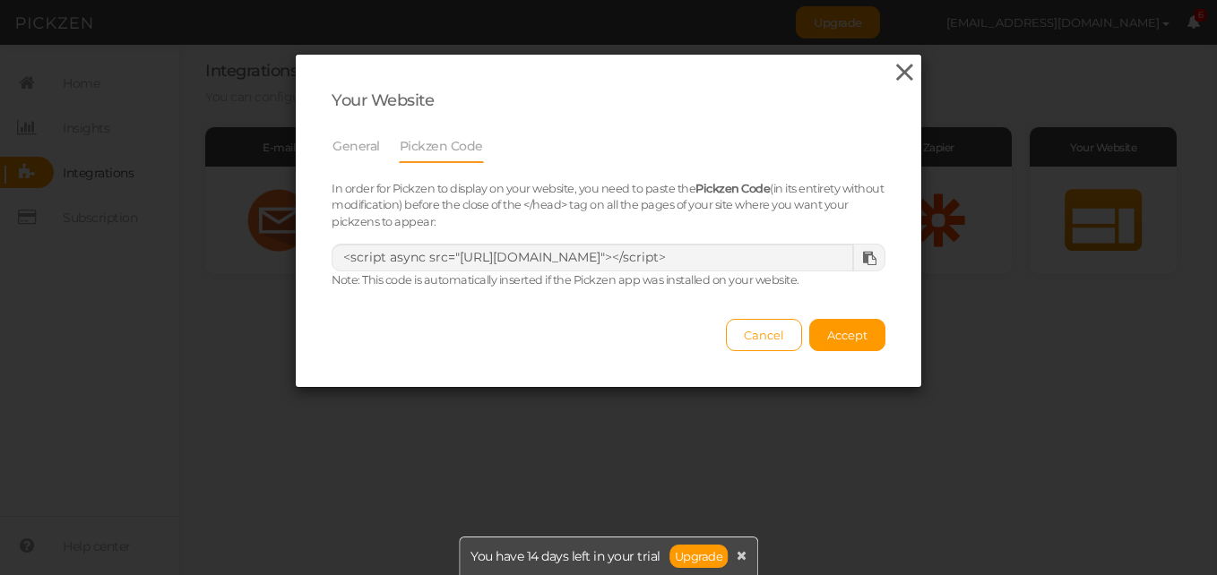
click at [903, 64] on icon at bounding box center [904, 72] width 26 height 27
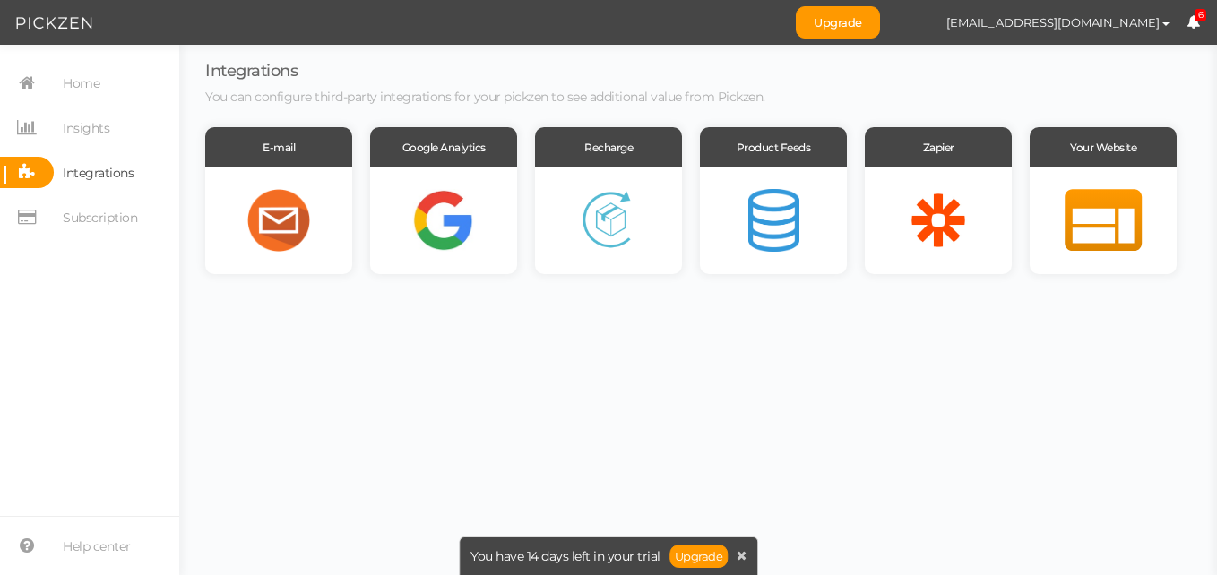
click at [92, 99] on nav "Home Insights Integrations Subscription" at bounding box center [89, 156] width 179 height 179
click at [93, 82] on span "Home" at bounding box center [81, 83] width 37 height 29
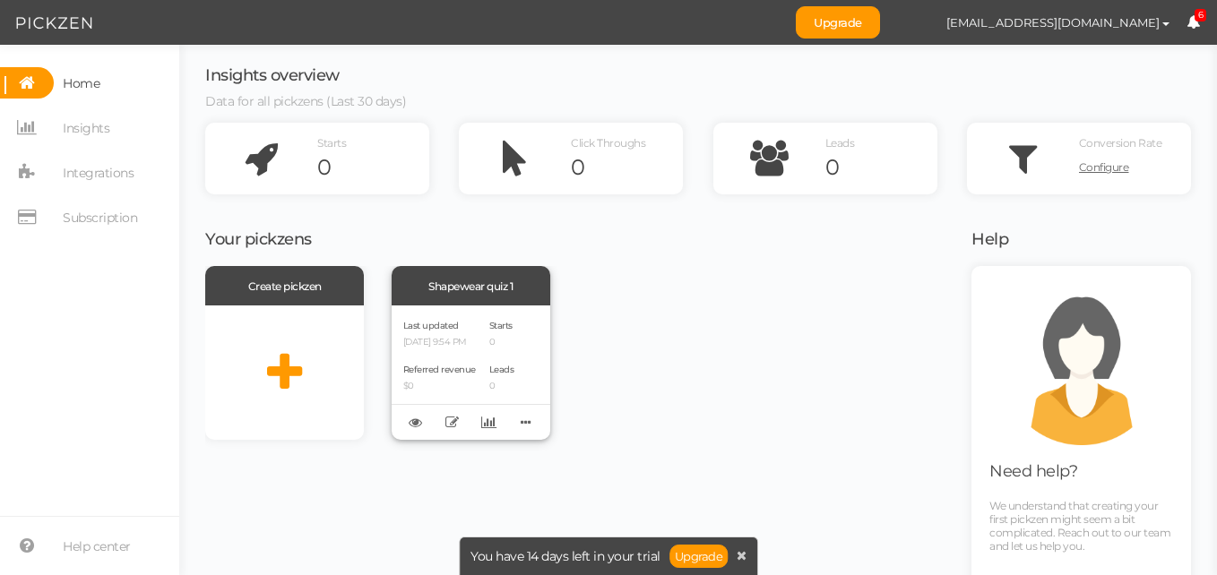
click at [461, 362] on div "Referred revenue $0" at bounding box center [439, 376] width 73 height 30
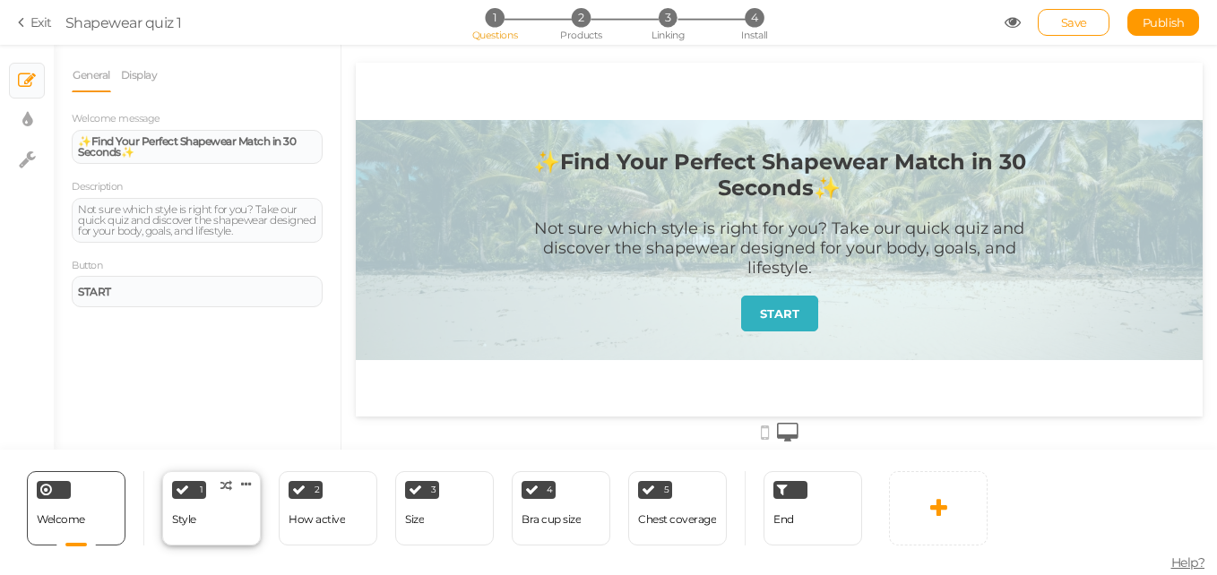
click at [222, 515] on div "1 Style × Define the conditions to show this slide. Clone Change type Delete" at bounding box center [211, 508] width 99 height 74
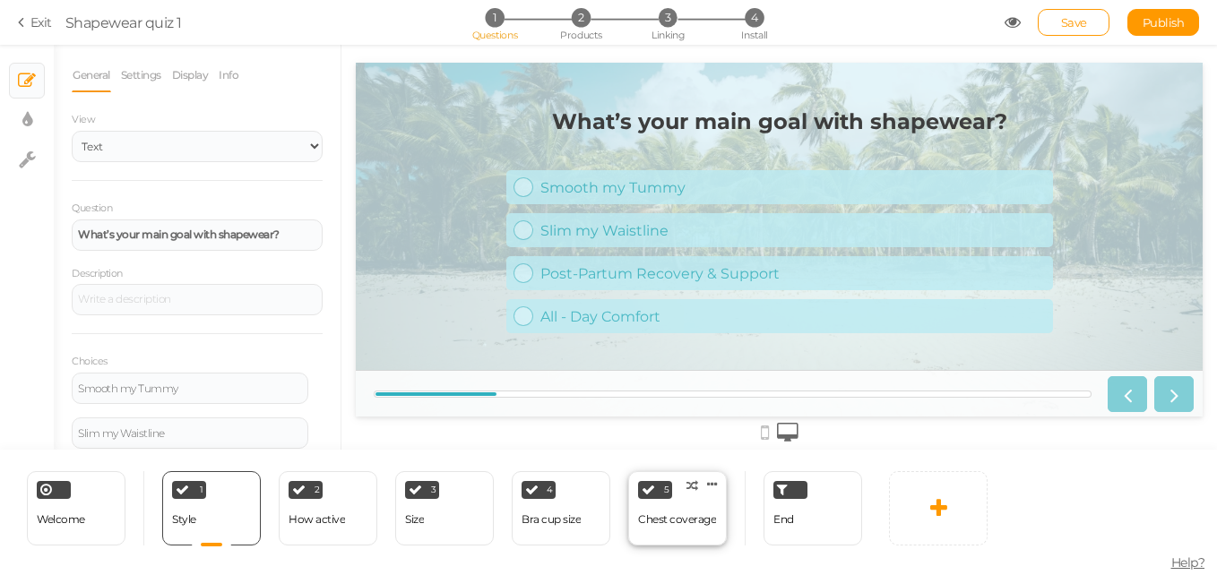
click at [648, 525] on div "Chest coverage" at bounding box center [677, 519] width 78 height 13
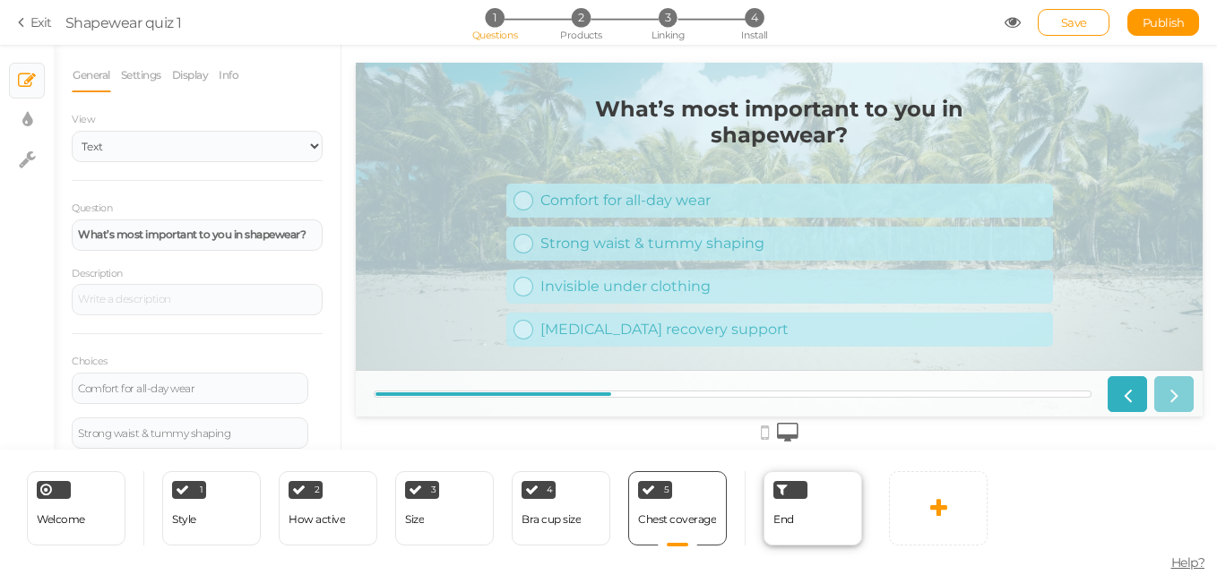
click at [764, 527] on div "End" at bounding box center [812, 508] width 99 height 74
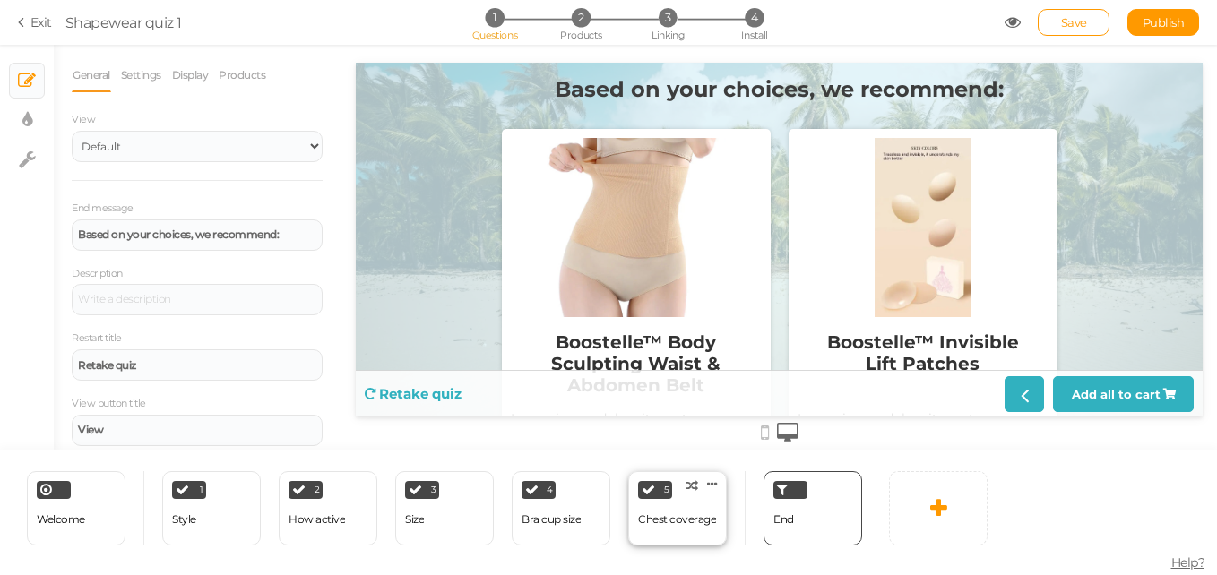
click at [702, 528] on div "Chest coverage" at bounding box center [677, 519] width 78 height 31
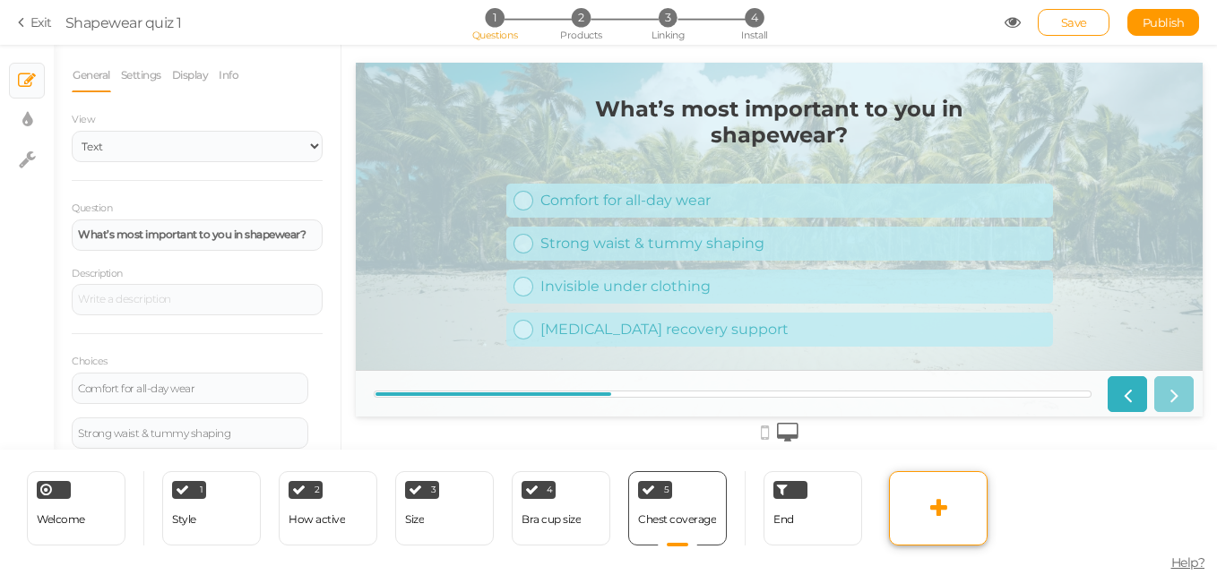
click at [924, 496] on link at bounding box center [938, 508] width 99 height 74
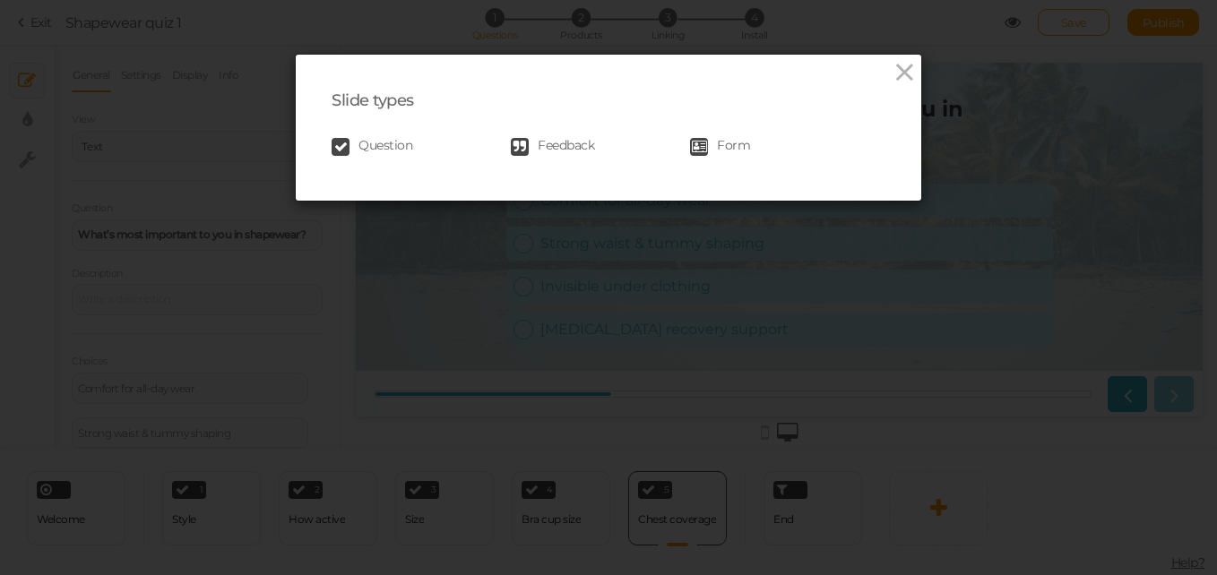
click at [719, 144] on span "Form" at bounding box center [733, 147] width 33 height 18
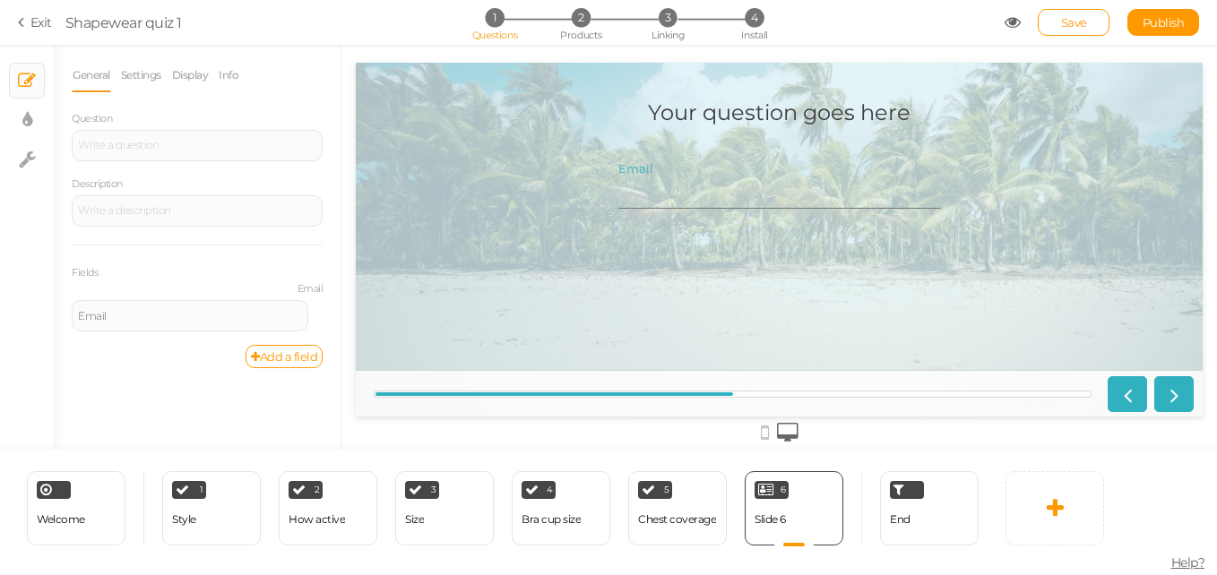
click at [698, 198] on input "Email" at bounding box center [779, 192] width 323 height 33
click at [737, 116] on h1 "Your question goes here" at bounding box center [779, 121] width 263 height 44
click at [693, 111] on h1 "Your question goes here" at bounding box center [779, 121] width 263 height 44
click at [169, 151] on div at bounding box center [197, 145] width 238 height 11
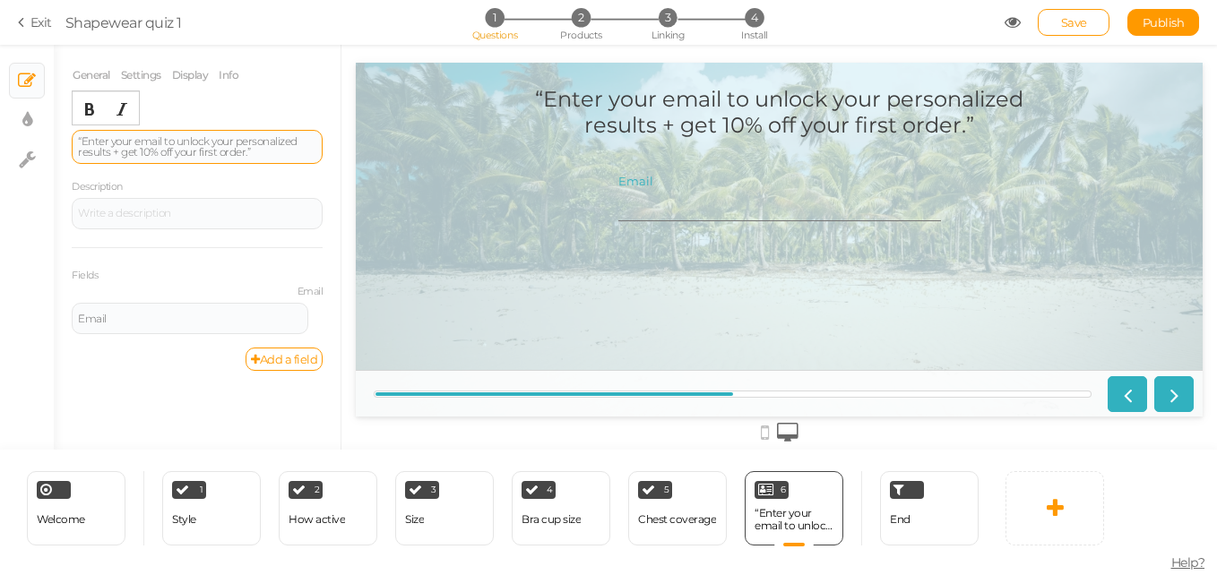
click at [79, 141] on div "“Enter your email to unlock your personalized results + get 10% off your first …" at bounding box center [197, 147] width 238 height 22
click at [258, 152] on div "Enter your email to unlock your personalized results + get 10% off your first o…" at bounding box center [197, 147] width 238 height 22
click at [214, 139] on div "Enter your email to unlock your personalized results + get 10% off your first o…" at bounding box center [197, 147] width 238 height 22
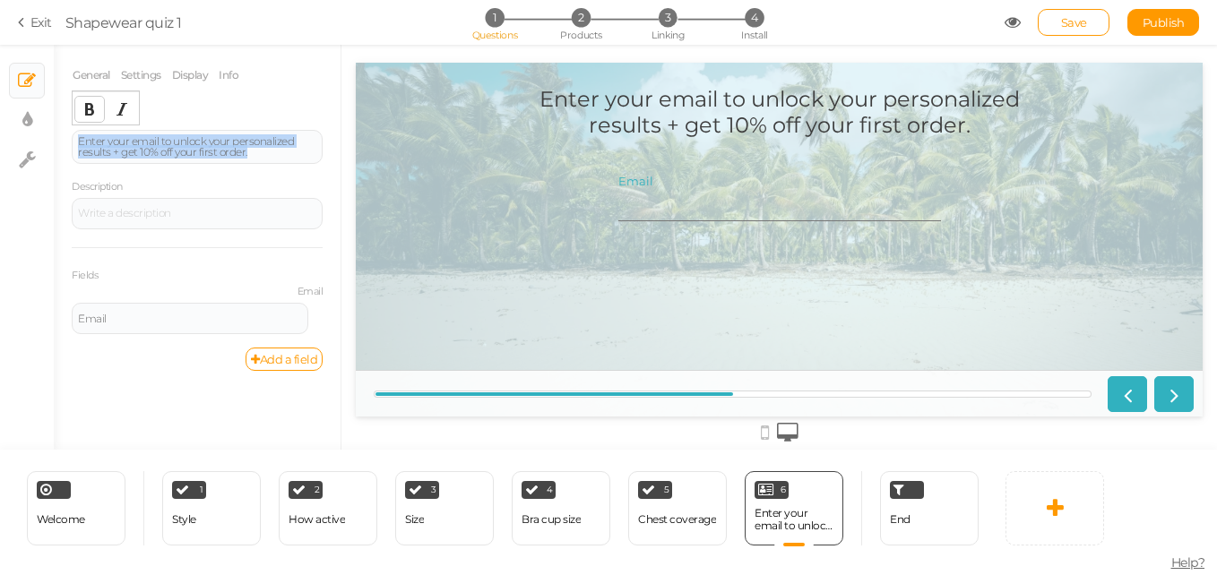
click at [77, 110] on button "Bold" at bounding box center [89, 109] width 29 height 25
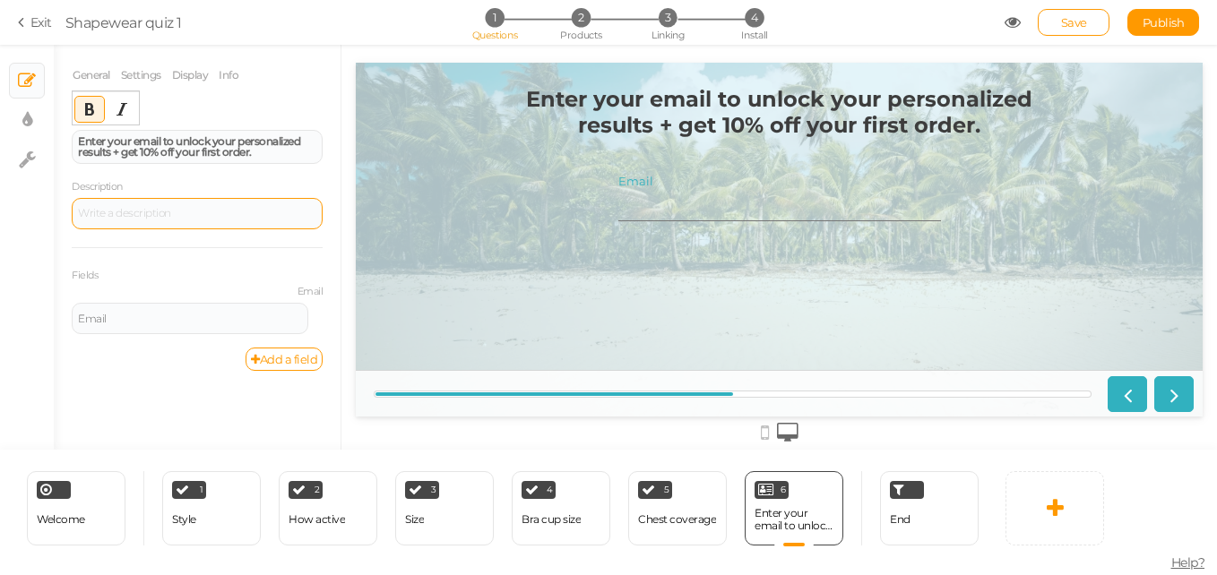
click at [130, 218] on div at bounding box center [197, 213] width 251 height 31
click at [221, 211] on div at bounding box center [197, 213] width 238 height 11
click at [223, 250] on div "Fields Email Email Settings Duplicate" at bounding box center [197, 297] width 251 height 101
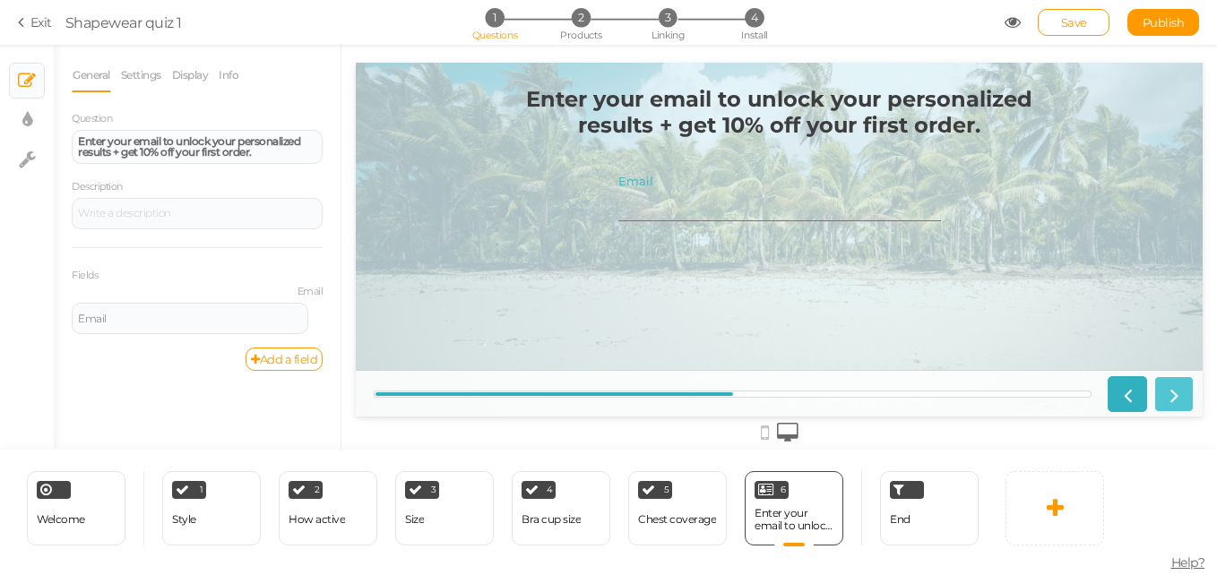
click at [1165, 404] on icon at bounding box center [1173, 394] width 23 height 23
click at [1167, 403] on icon at bounding box center [1173, 394] width 23 height 23
click at [847, 460] on div "Welcome Delete 1 Style × Define the conditions to show this slide. Clone Change…" at bounding box center [493, 508] width 987 height 116
click at [868, 482] on div "End" at bounding box center [919, 508] width 117 height 74
click at [693, 515] on div "Chest coverage" at bounding box center [677, 519] width 78 height 13
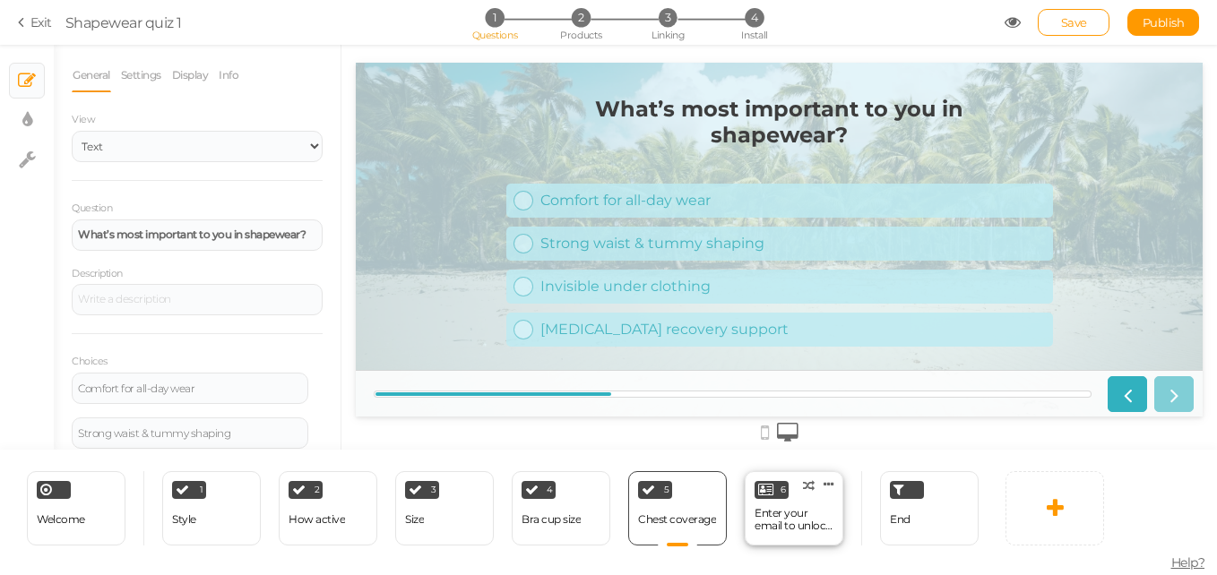
click at [815, 514] on div "Enter your email to unlock your personalized results + get 10% off your first o…" at bounding box center [793, 519] width 79 height 25
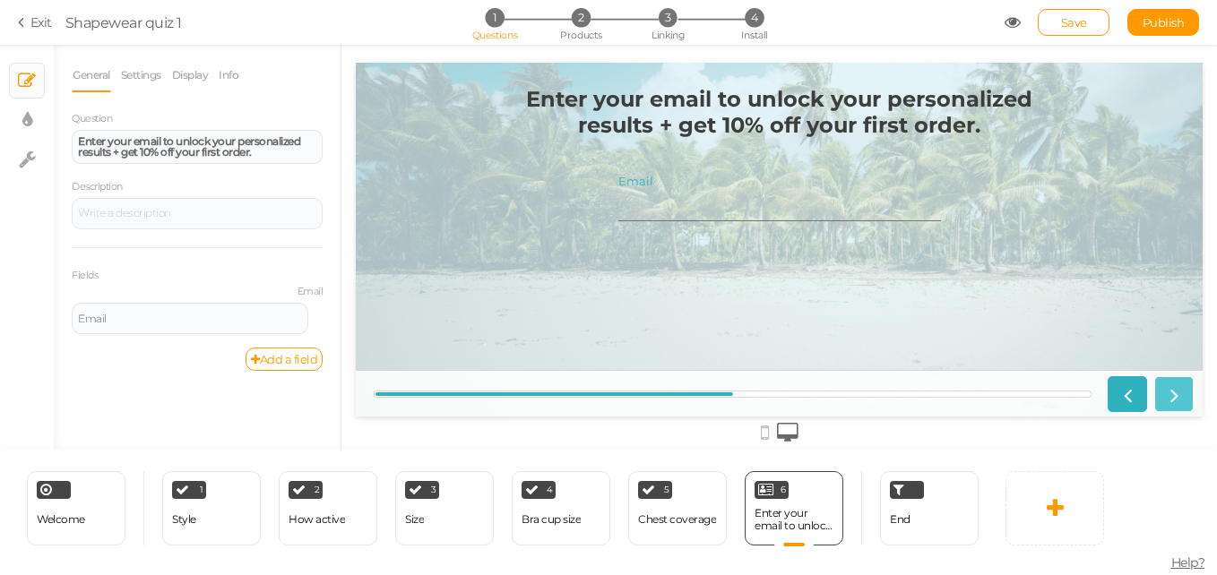
click at [1163, 402] on icon at bounding box center [1173, 394] width 23 height 23
click at [1124, 401] on icon at bounding box center [1126, 394] width 23 height 23
click at [717, 529] on div "5 Chest coverage × Define the conditions to show this slide. Clone Change type …" at bounding box center [677, 508] width 99 height 74
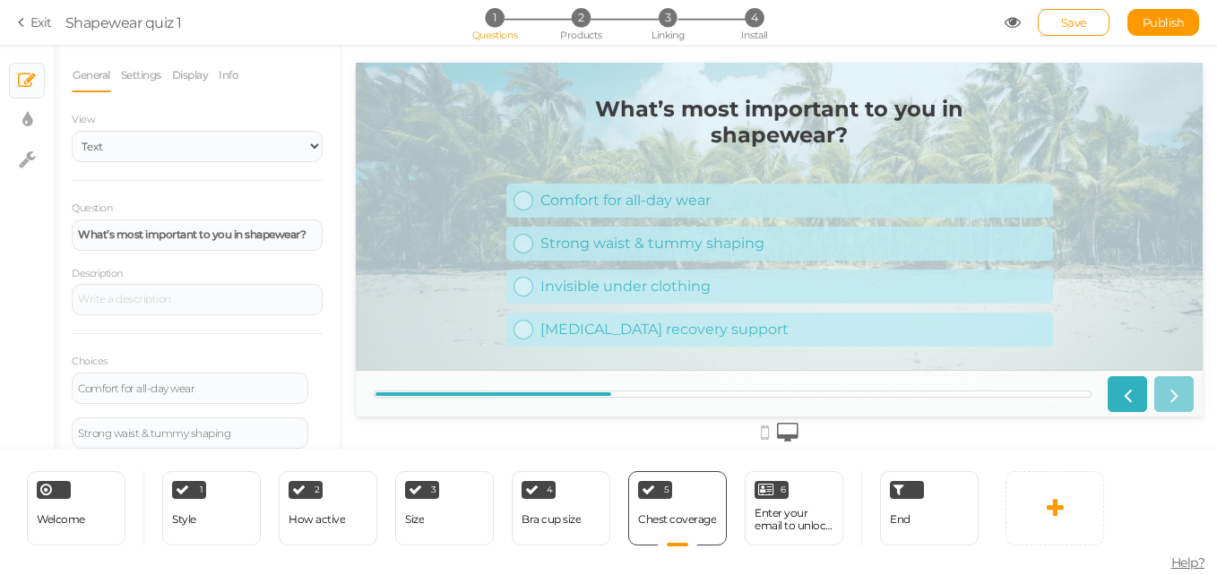
click at [1186, 383] on div at bounding box center [1146, 394] width 93 height 36
click at [1185, 384] on div at bounding box center [1146, 394] width 93 height 36
click at [770, 434] on div at bounding box center [779, 432] width 847 height 30
click at [778, 435] on icon at bounding box center [788, 433] width 22 height 20
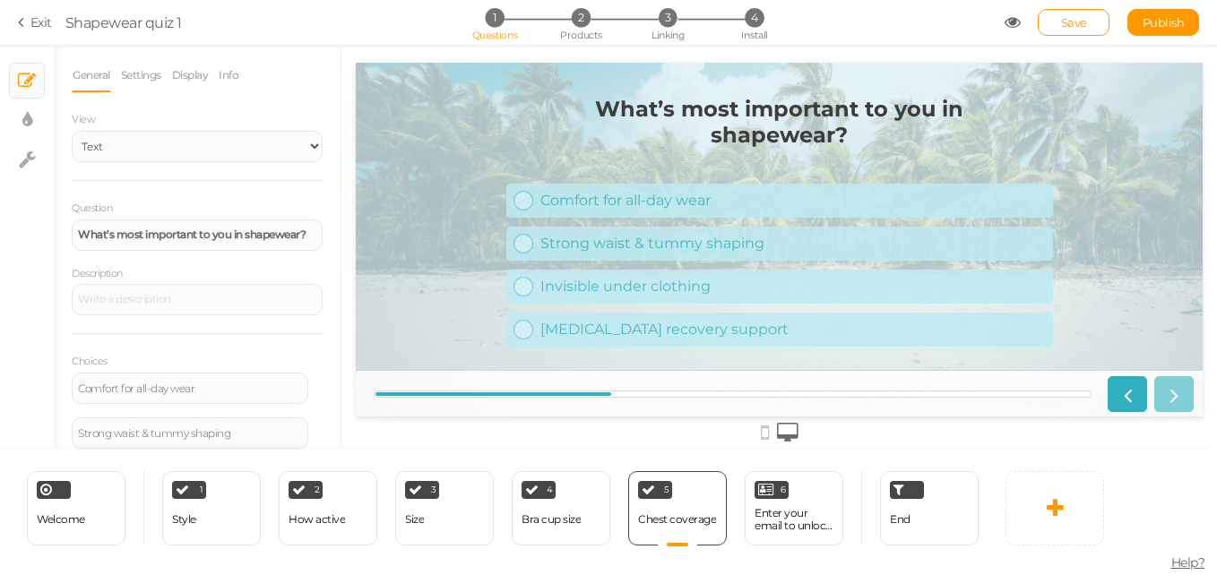
click at [772, 436] on div at bounding box center [779, 432] width 847 height 30
click at [770, 436] on div at bounding box center [779, 432] width 847 height 30
click at [813, 525] on div "Enter your email to unlock your personalized results + get 10% off your first o…" at bounding box center [793, 519] width 79 height 25
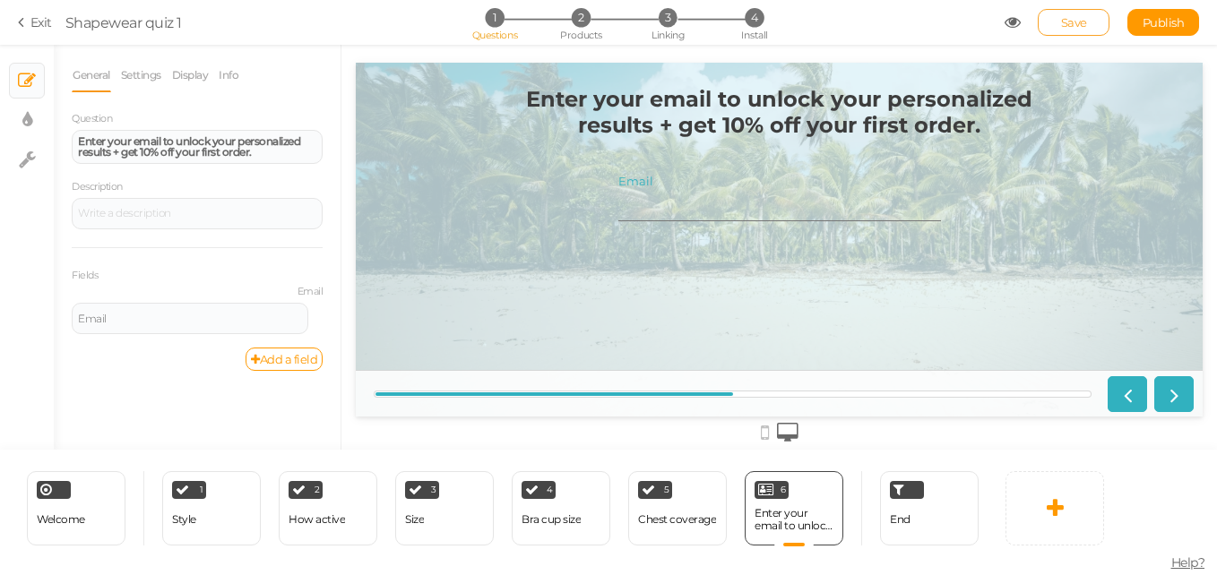
click at [1062, 13] on link "Save" at bounding box center [1074, 22] width 72 height 27
click at [1178, 397] on icon at bounding box center [1173, 394] width 23 height 23
click at [826, 482] on icon at bounding box center [828, 484] width 11 height 13
click at [808, 521] on span "Delete" at bounding box center [794, 517] width 32 height 13
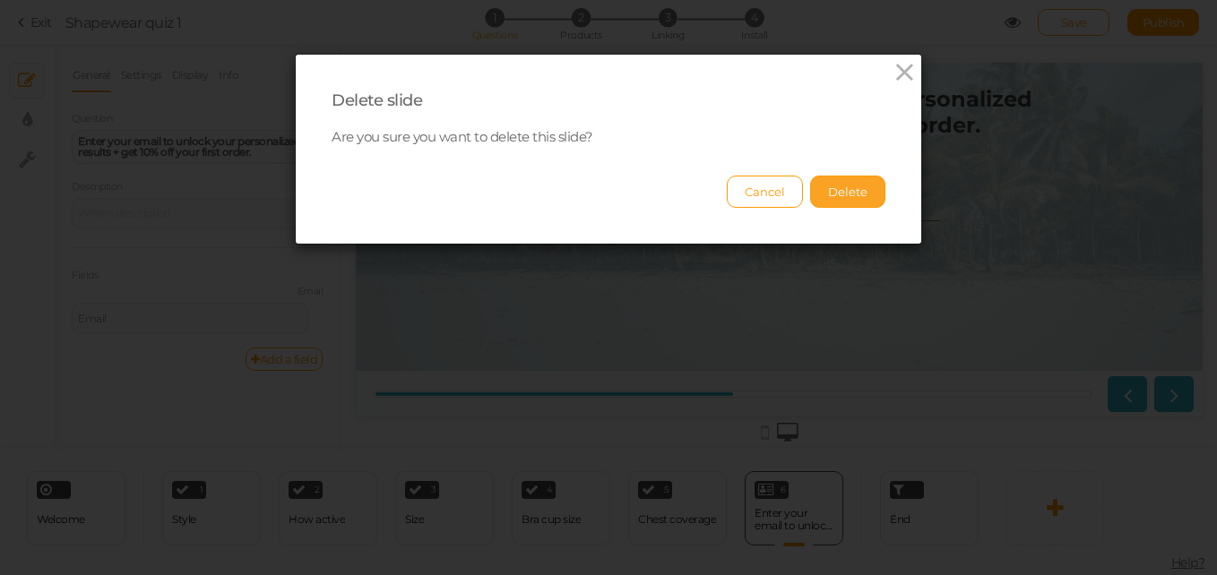
click at [835, 192] on button "Delete" at bounding box center [847, 192] width 75 height 32
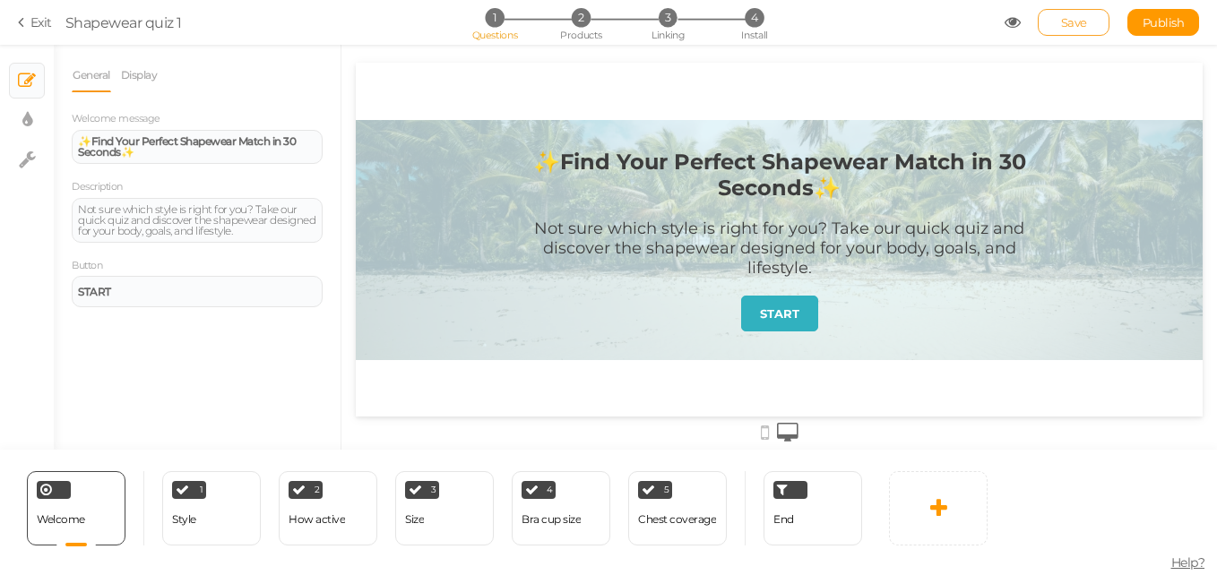
click at [1083, 14] on link "Save" at bounding box center [1074, 22] width 72 height 27
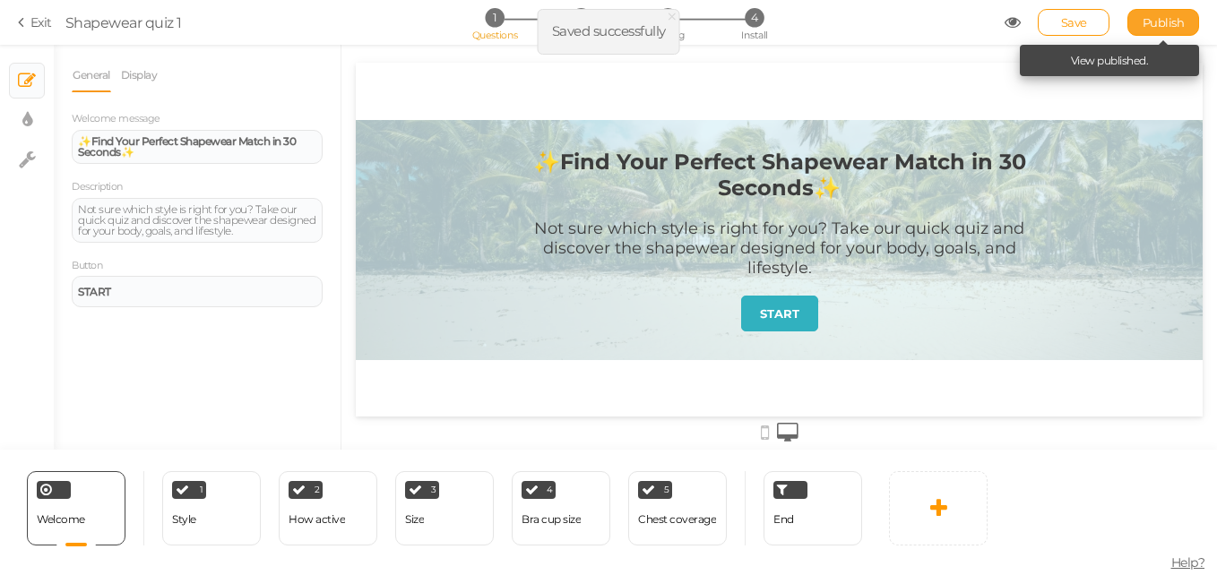
click at [1157, 19] on span "Publish" at bounding box center [1163, 22] width 42 height 14
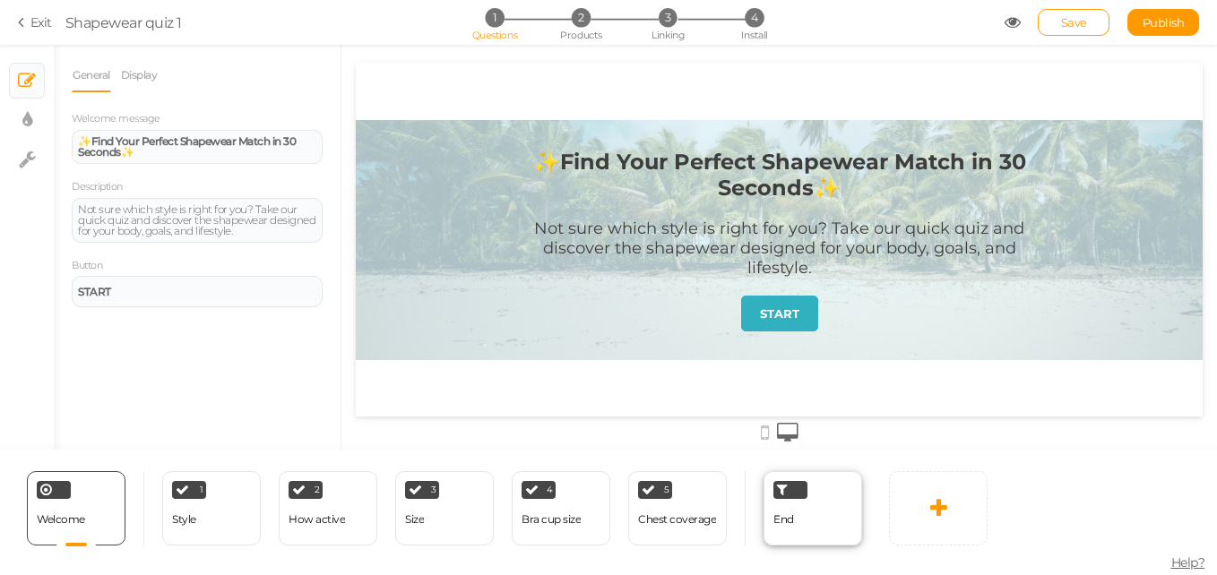
click at [795, 521] on div "End" at bounding box center [812, 508] width 99 height 74
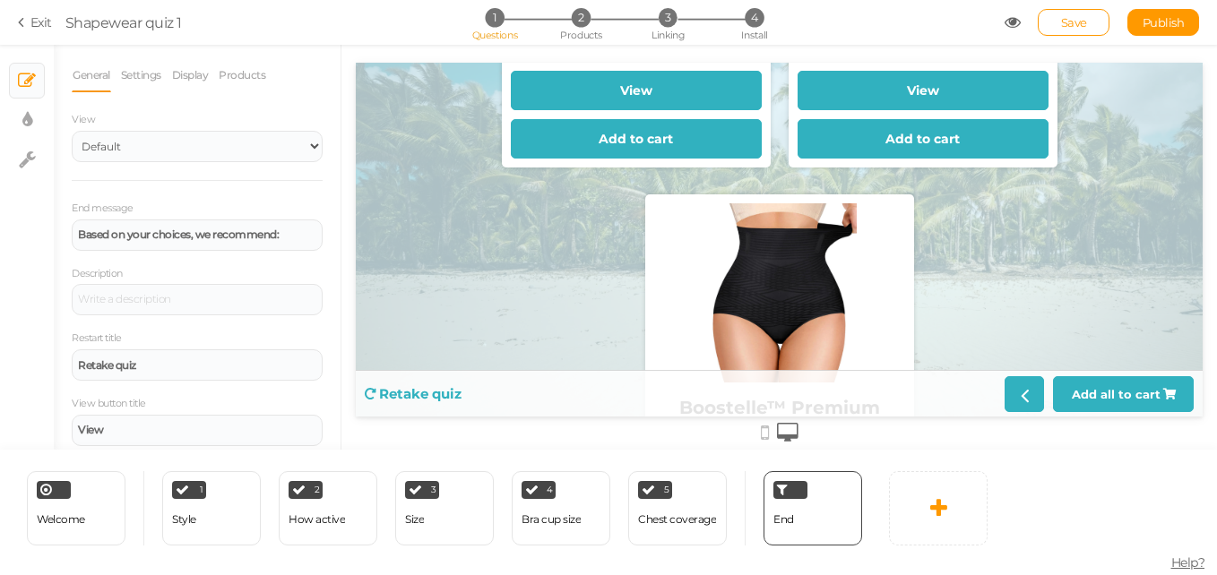
scroll to position [743, 0]
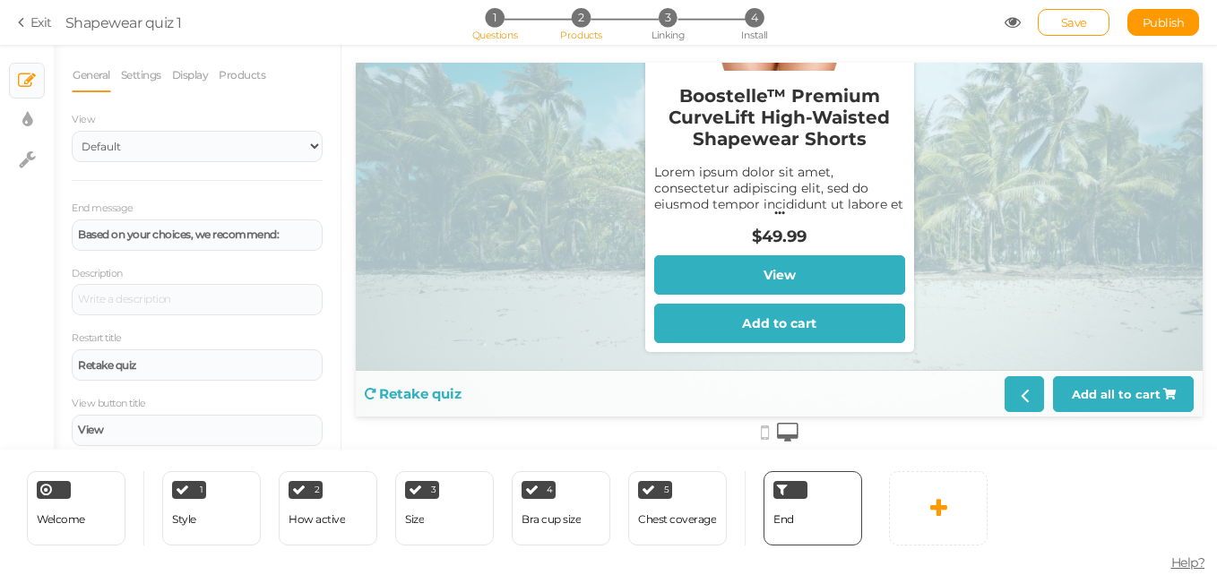
click at [573, 26] on li "2 Products" at bounding box center [580, 17] width 83 height 19
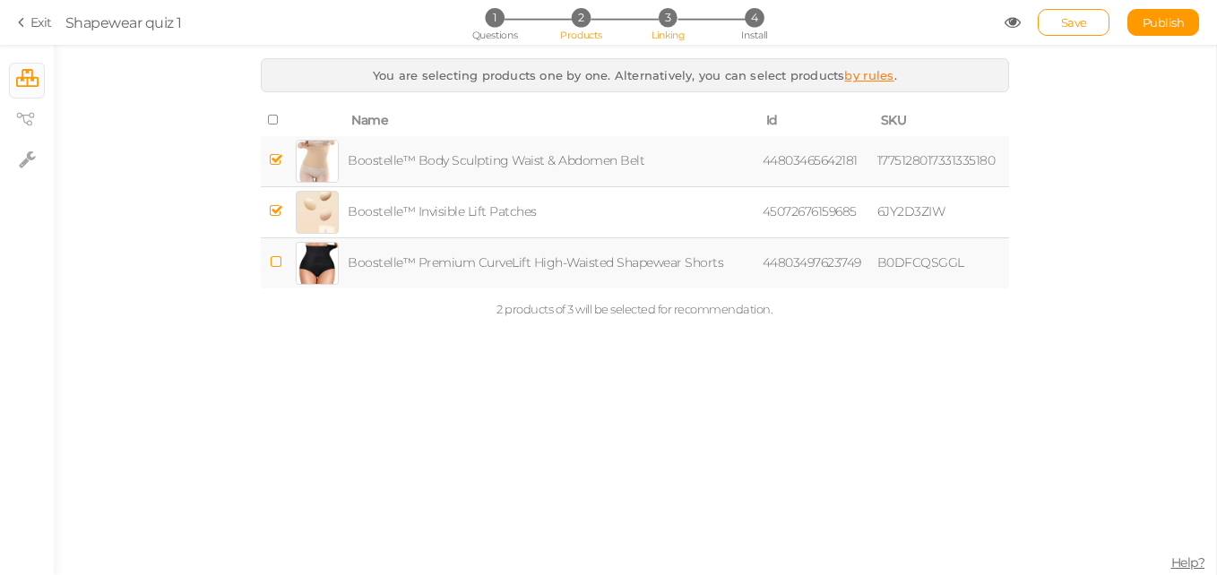
click at [665, 40] on span "Linking" at bounding box center [667, 35] width 32 height 13
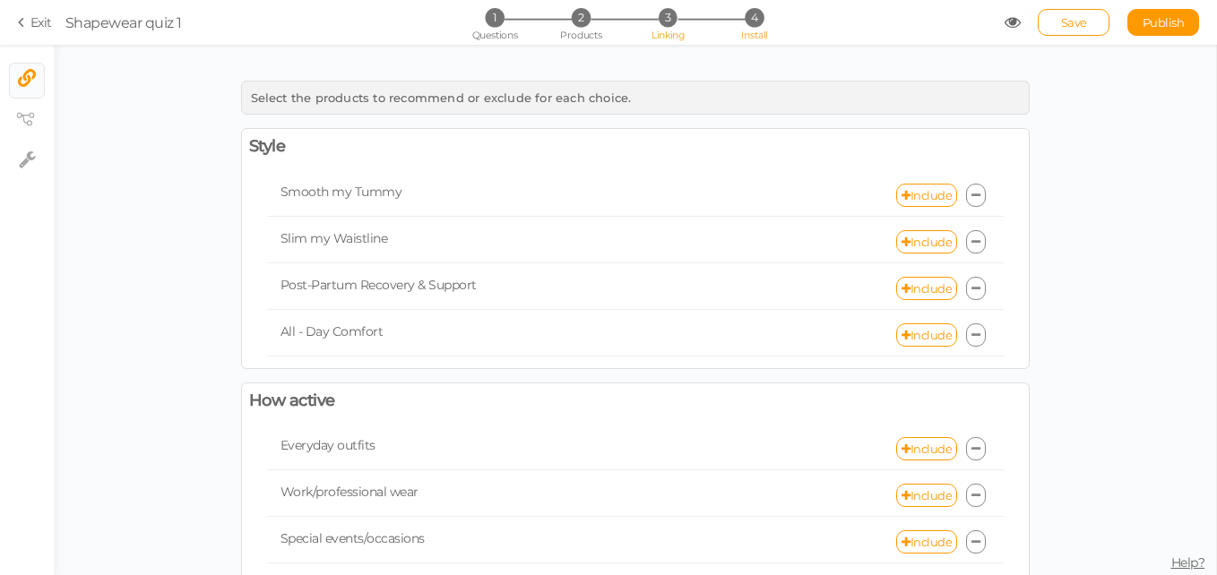
click at [757, 33] on span "Install" at bounding box center [754, 35] width 26 height 13
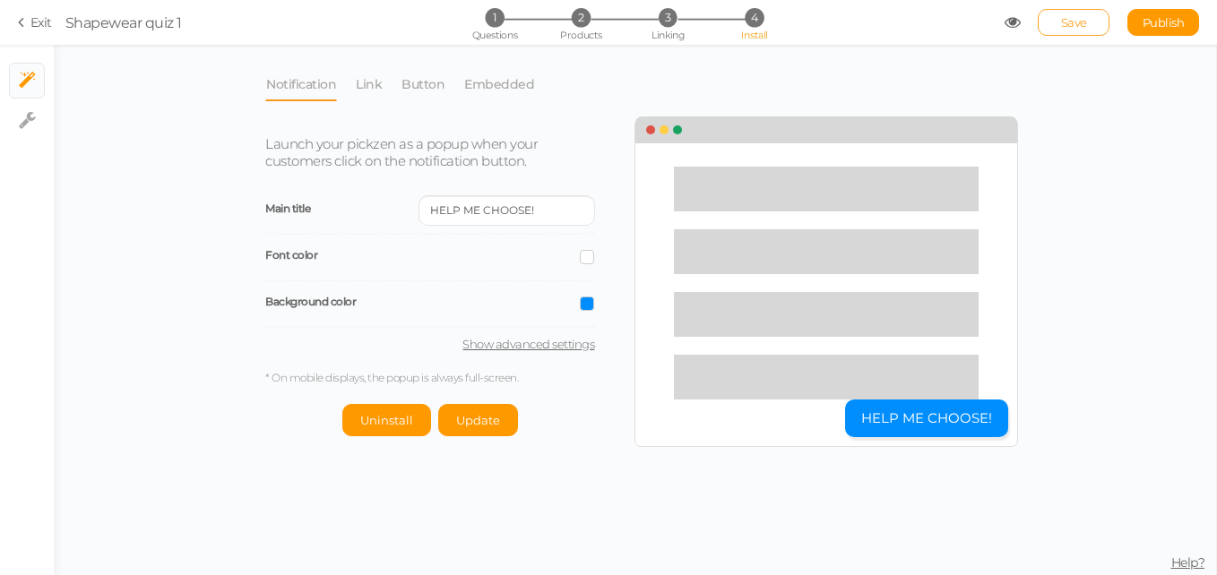
click at [1065, 28] on span "Save" at bounding box center [1074, 22] width 26 height 14
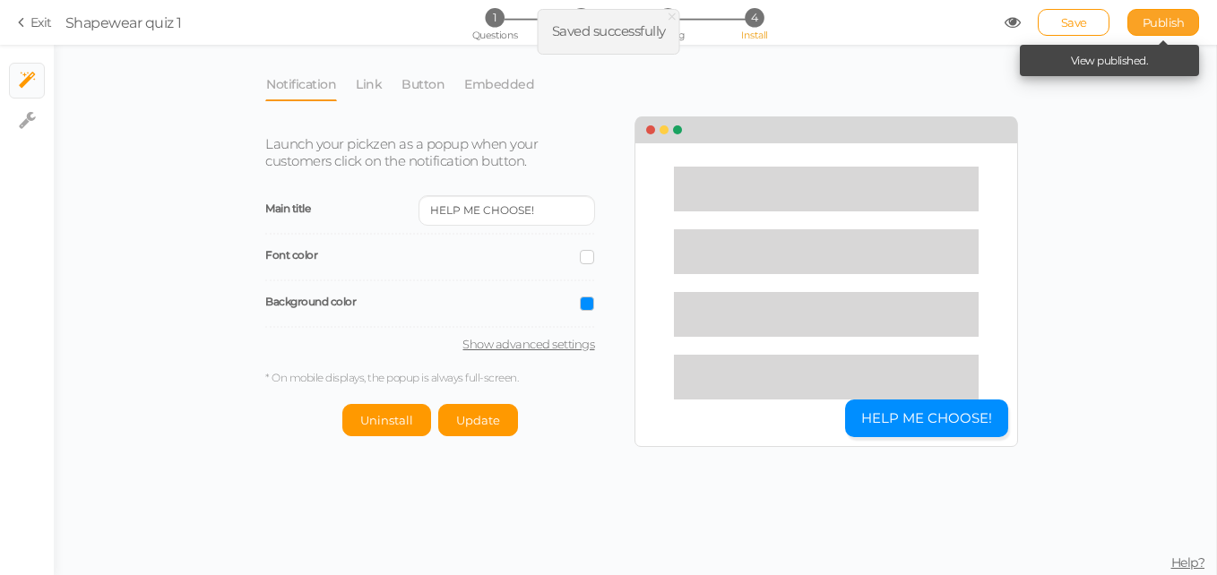
click at [1136, 23] on link "Publish" at bounding box center [1163, 22] width 72 height 27
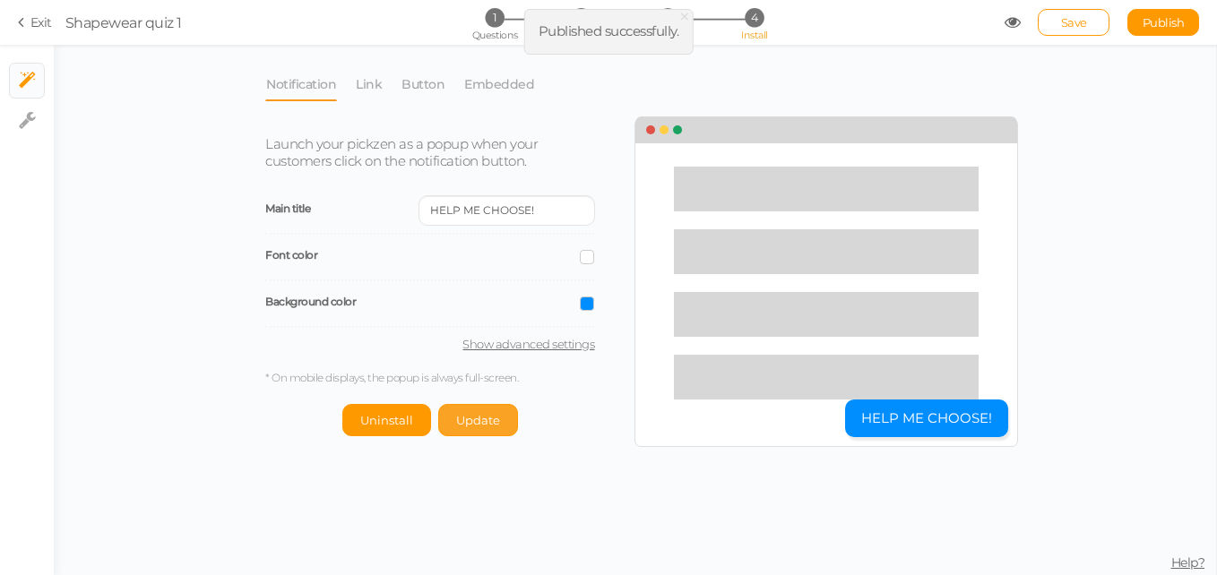
click at [477, 432] on button "Update" at bounding box center [478, 420] width 80 height 32
click at [22, 24] on icon at bounding box center [24, 22] width 13 height 16
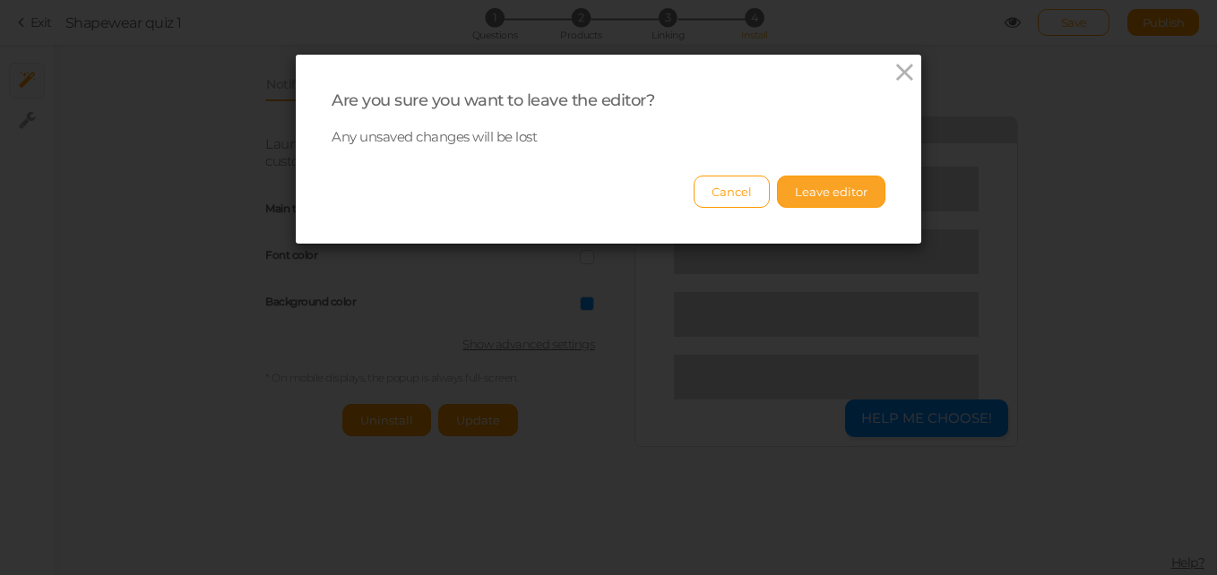
click at [860, 183] on button "Leave editor" at bounding box center [831, 192] width 108 height 32
